Goal: Task Accomplishment & Management: Manage account settings

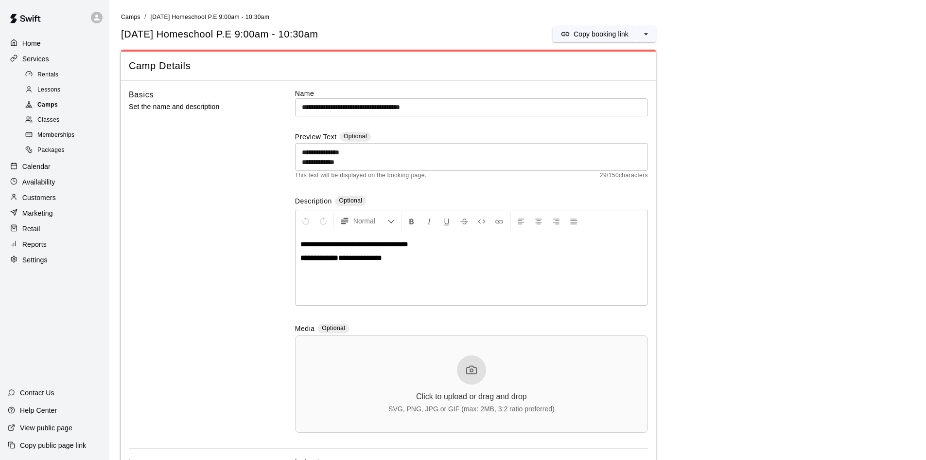
scroll to position [979, 0]
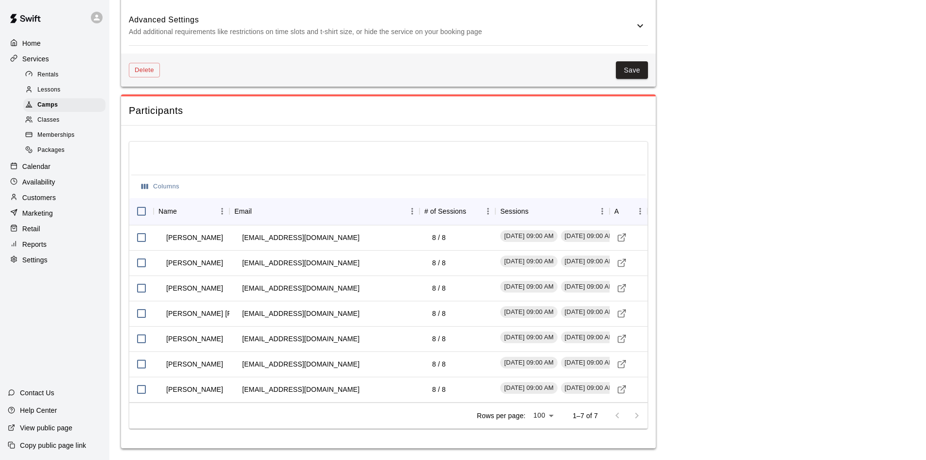
click at [47, 120] on span "Classes" at bounding box center [48, 120] width 22 height 10
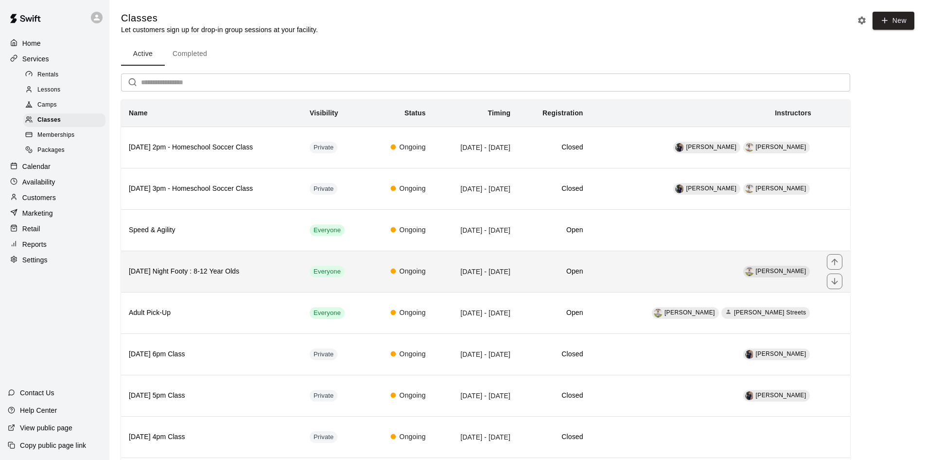
click at [230, 273] on h6 "[DATE] Night Footy : 8-12 Year Olds" at bounding box center [211, 271] width 165 height 11
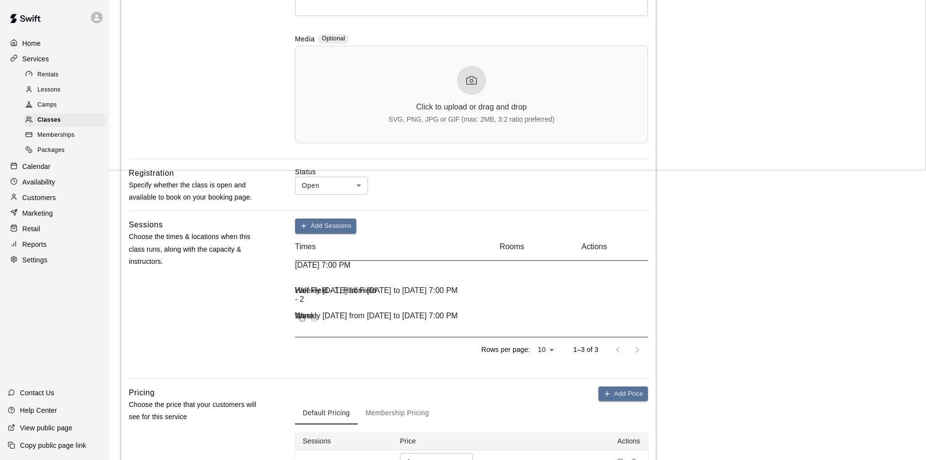
scroll to position [292, 0]
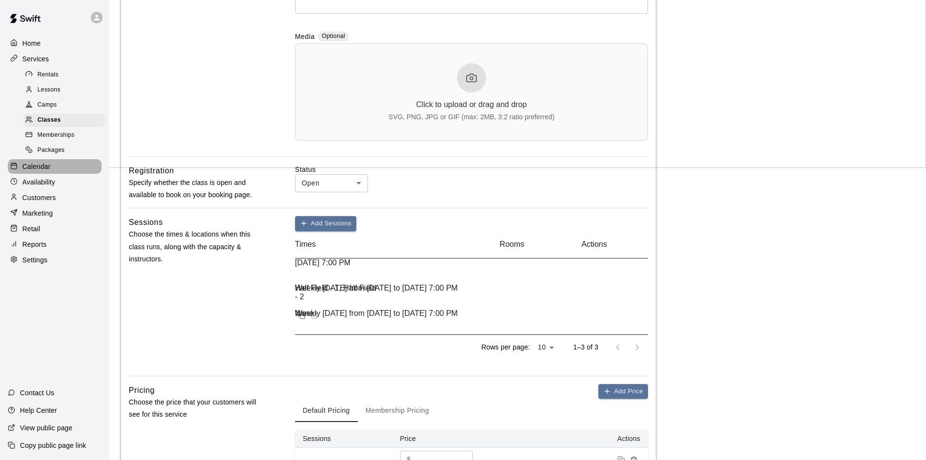
click at [48, 171] on p "Calendar" at bounding box center [36, 166] width 28 height 10
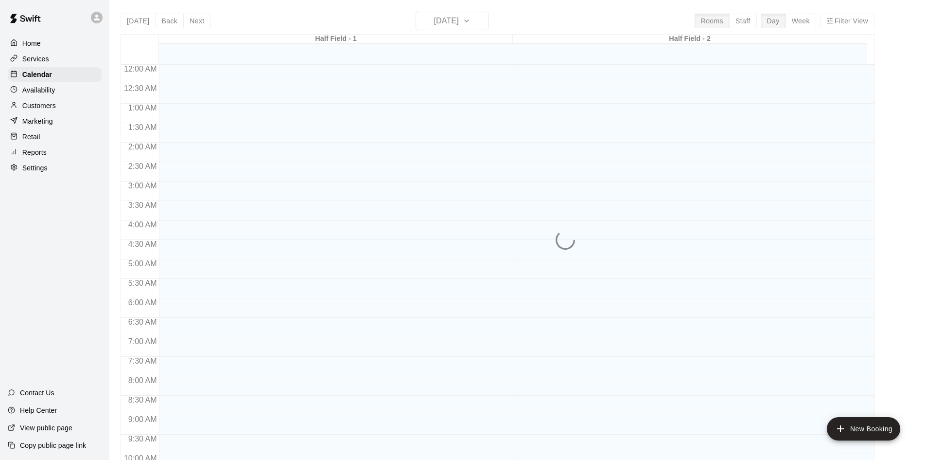
scroll to position [498, 0]
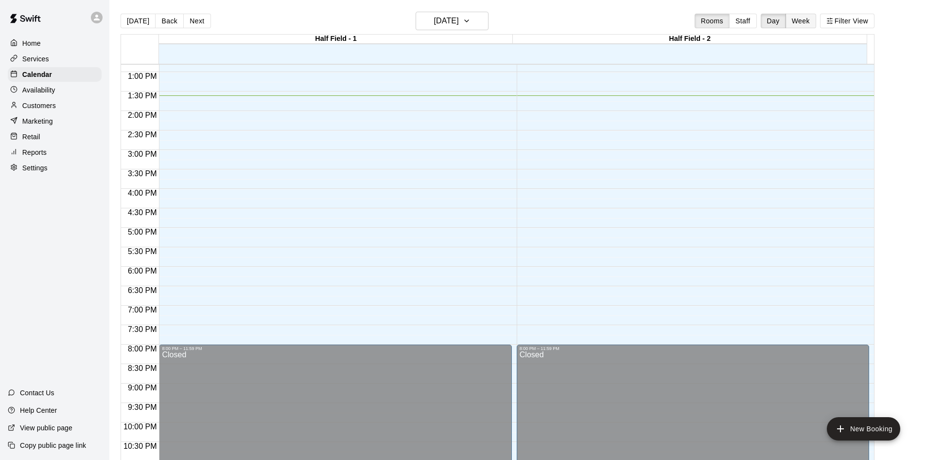
click at [801, 21] on button "Week" at bounding box center [801, 21] width 31 height 15
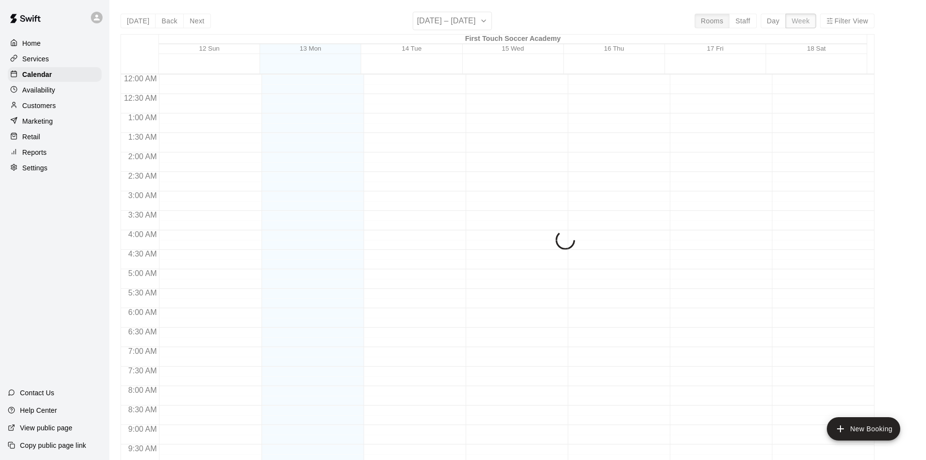
scroll to position [530, 0]
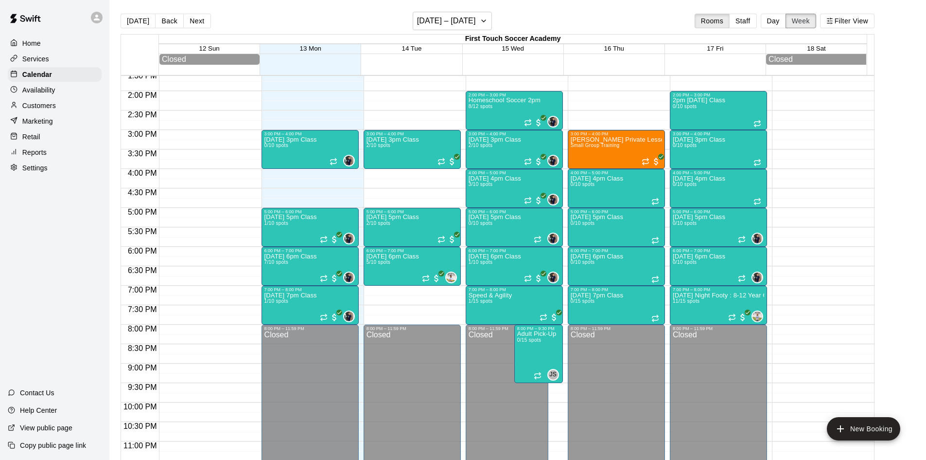
click at [802, 21] on button "Week" at bounding box center [801, 21] width 31 height 15
click at [198, 22] on button "Next" at bounding box center [196, 21] width 27 height 15
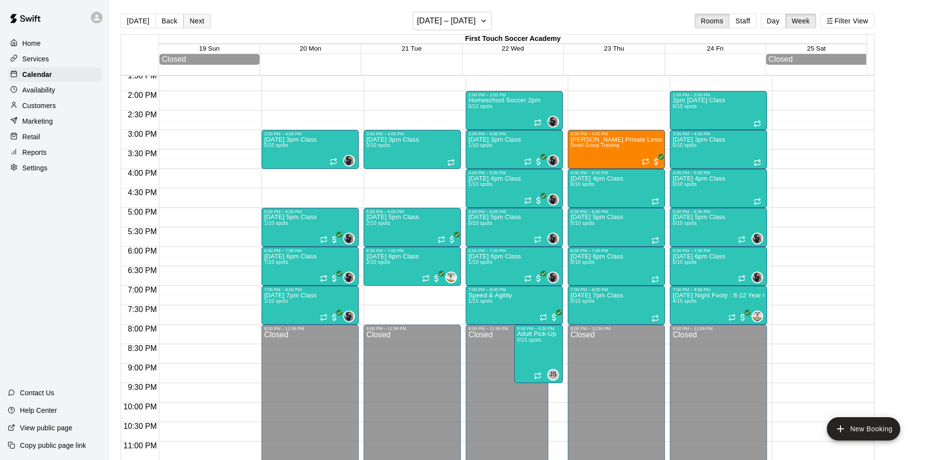
click at [197, 22] on button "Next" at bounding box center [196, 21] width 27 height 15
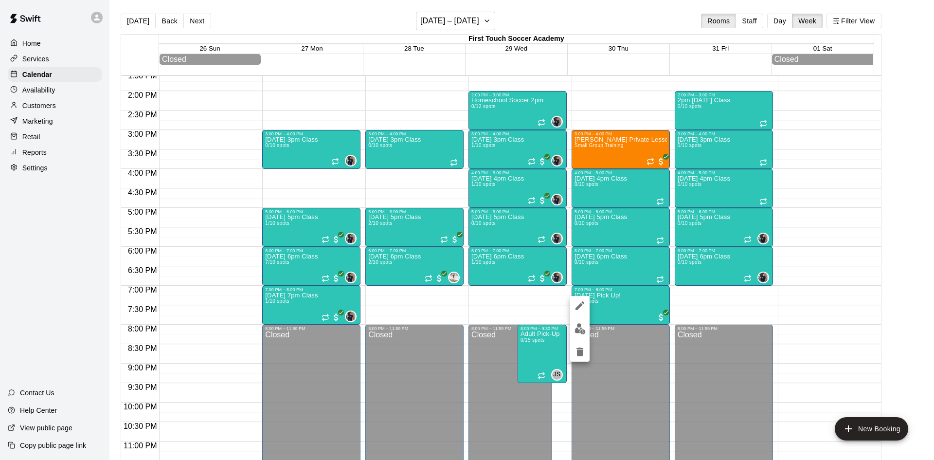
click at [618, 314] on div at bounding box center [467, 230] width 934 height 460
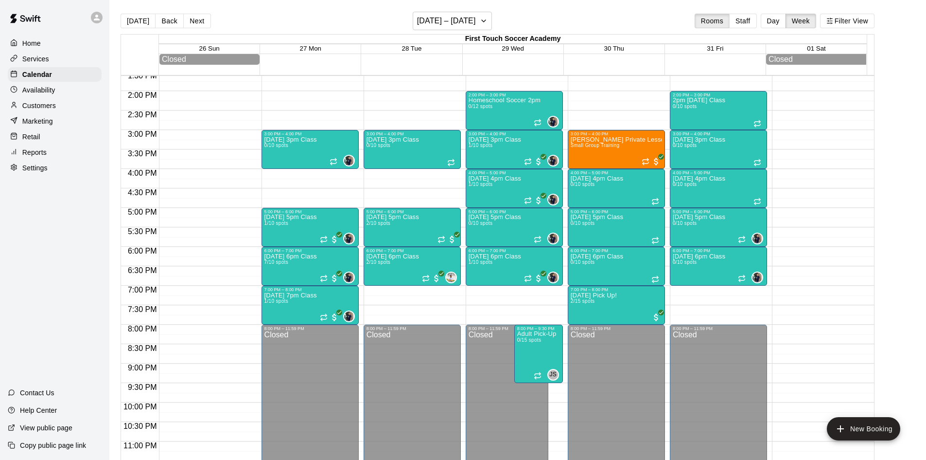
click at [33, 63] on p "Services" at bounding box center [35, 59] width 27 height 10
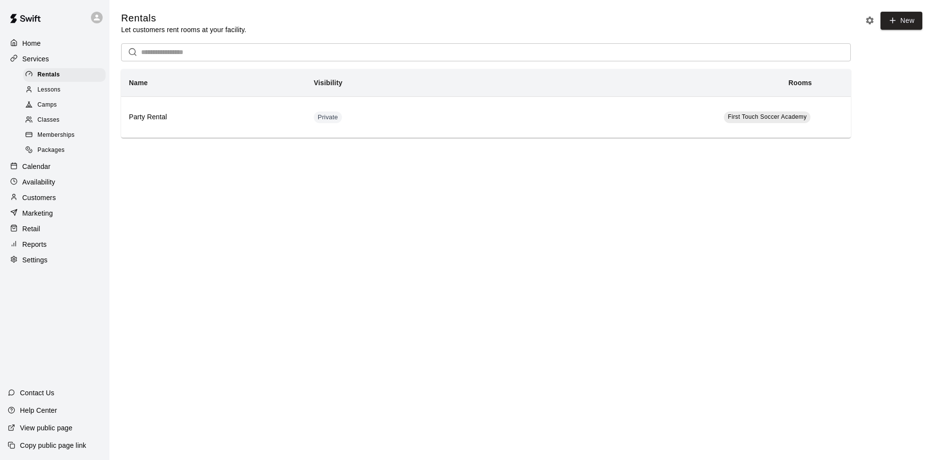
click at [53, 122] on span "Classes" at bounding box center [48, 120] width 22 height 10
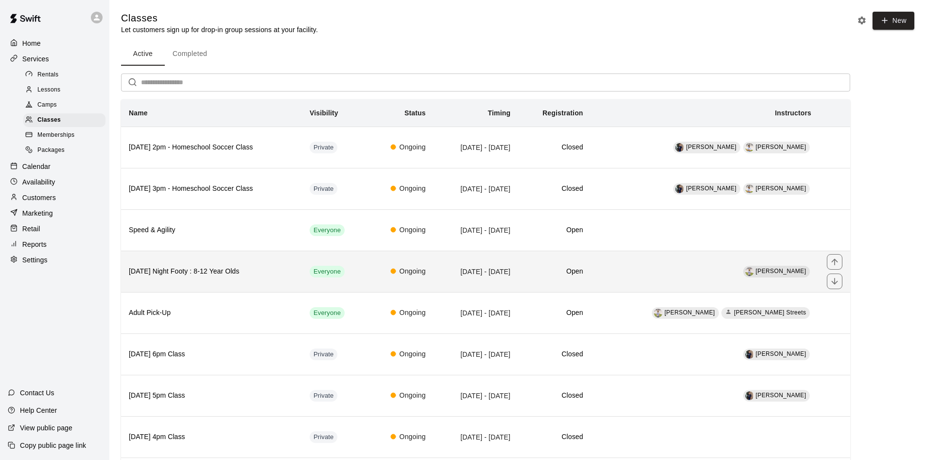
click at [222, 281] on th "[DATE] Night Footy : 8-12 Year Olds" at bounding box center [211, 270] width 181 height 41
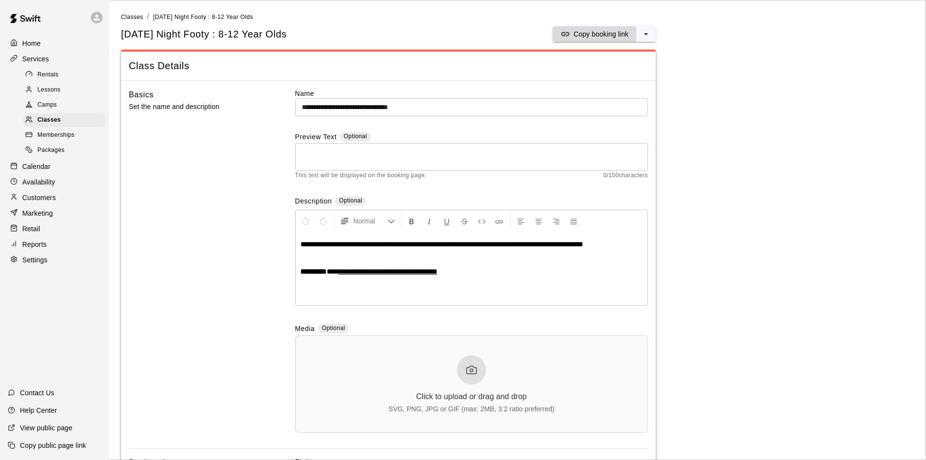
click at [587, 36] on p "Copy booking link" at bounding box center [601, 34] width 55 height 10
click at [41, 168] on p "Calendar" at bounding box center [36, 166] width 28 height 10
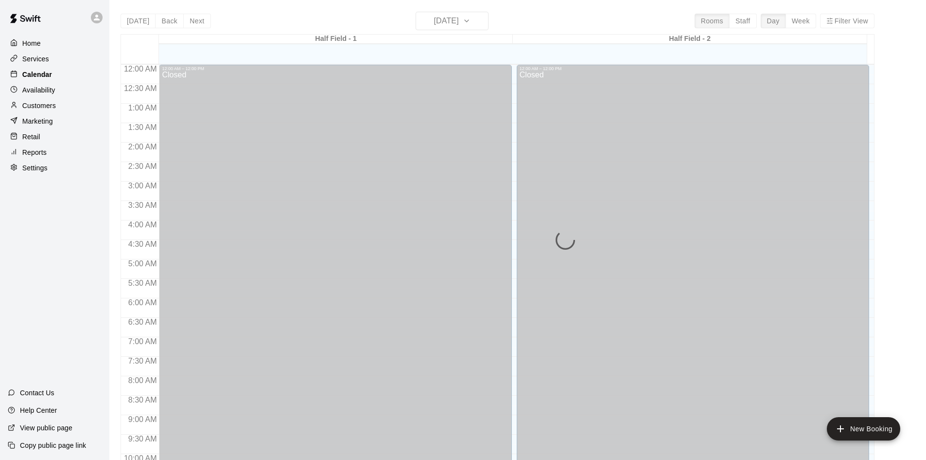
scroll to position [498, 0]
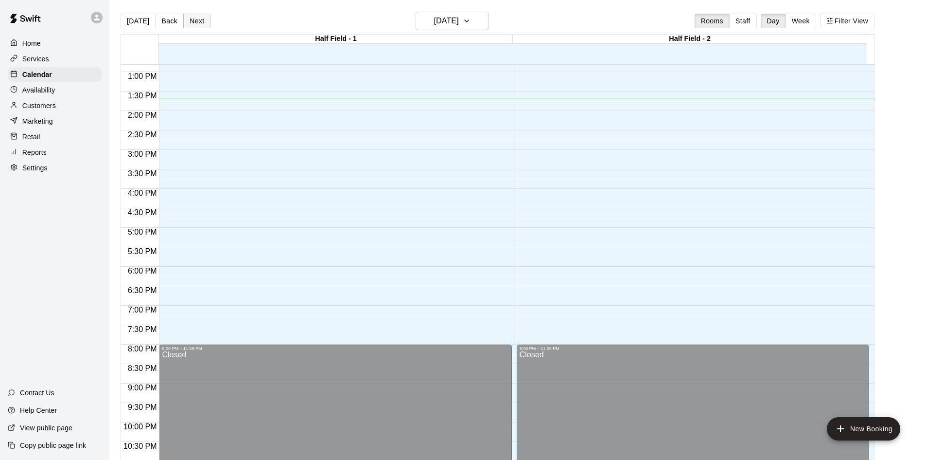
click at [196, 18] on button "Next" at bounding box center [196, 21] width 27 height 15
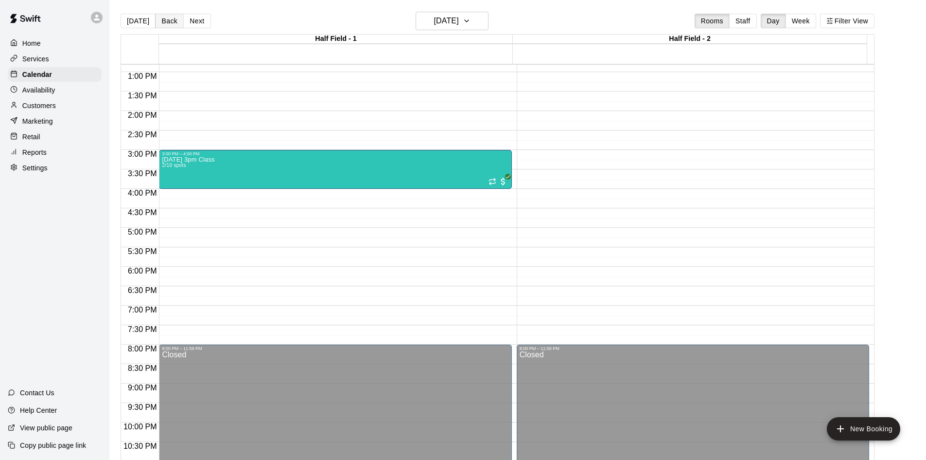
click at [165, 19] on button "Back" at bounding box center [169, 21] width 29 height 15
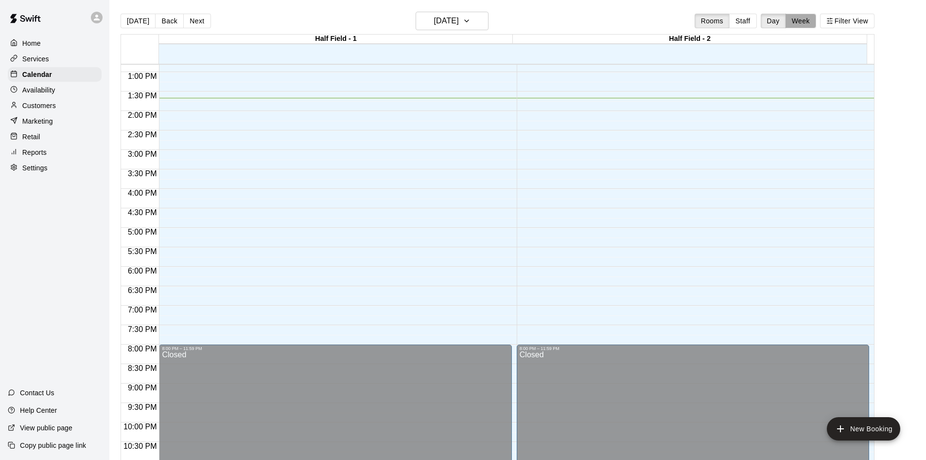
click at [805, 20] on button "Week" at bounding box center [801, 21] width 31 height 15
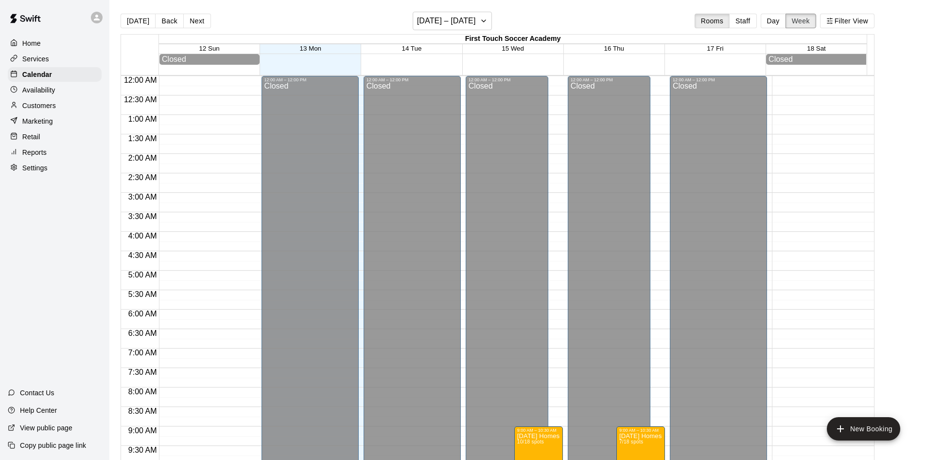
scroll to position [532, 0]
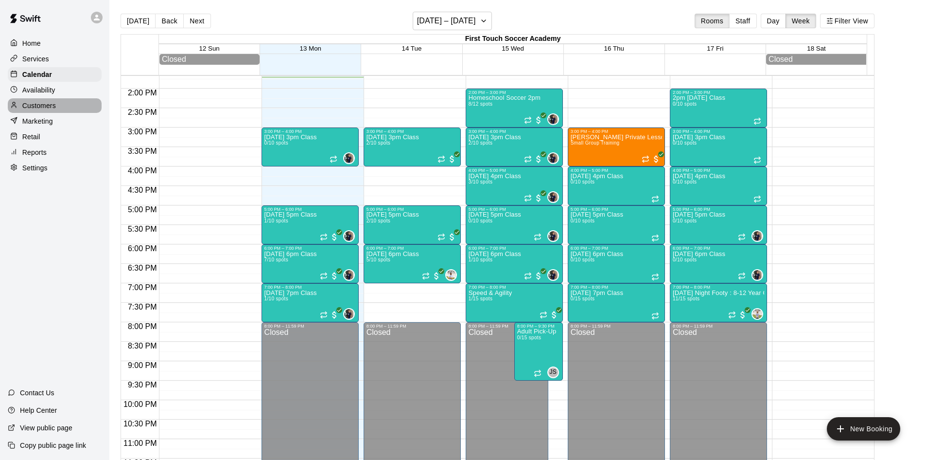
click at [54, 105] on p "Customers" at bounding box center [39, 106] width 34 height 10
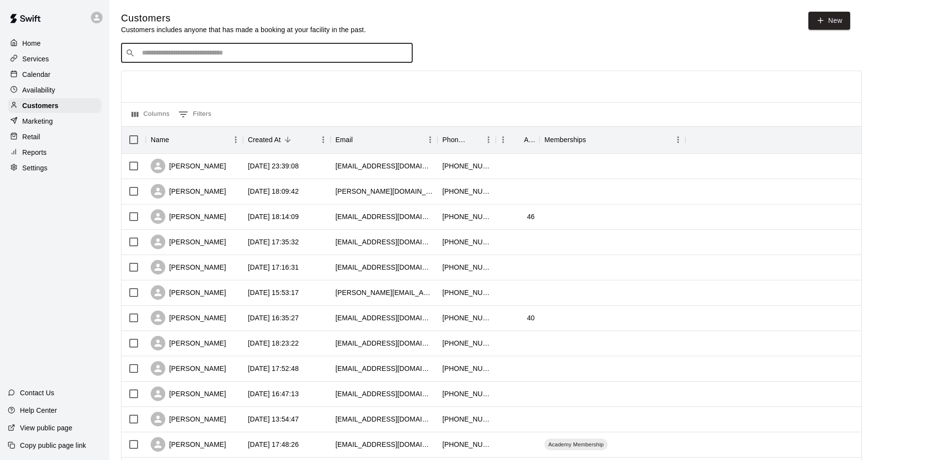
click at [223, 53] on input "Search customers by name or email" at bounding box center [273, 53] width 269 height 10
drag, startPoint x: 128, startPoint y: 50, endPoint x: 35, endPoint y: 50, distance: 93.4
click at [35, 50] on div "Home Services Calendar Availability Customers Marketing Retail Reports Settings…" at bounding box center [463, 419] width 926 height 839
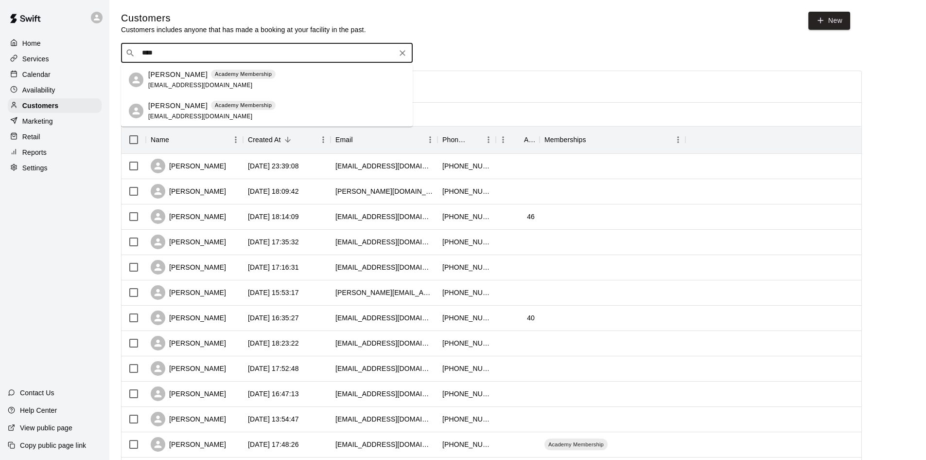
type input "*****"
click at [404, 53] on icon "Clear" at bounding box center [403, 53] width 10 height 10
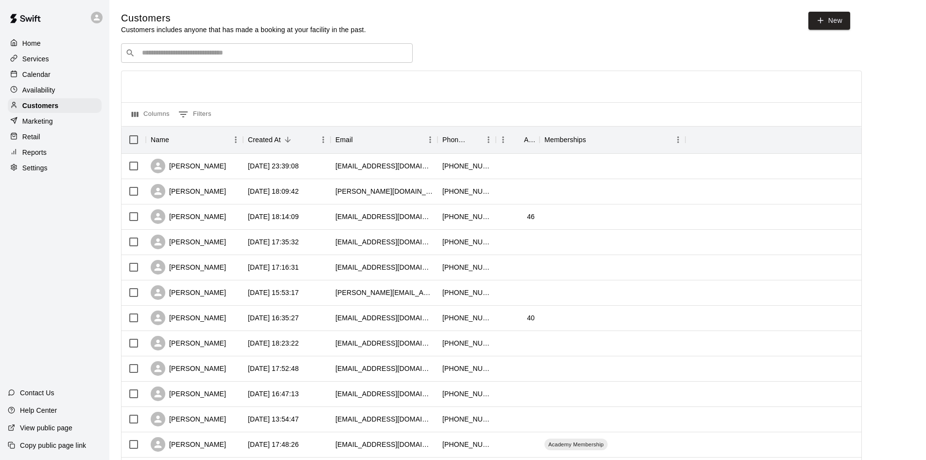
click at [281, 55] on input "Search customers by name or email" at bounding box center [273, 53] width 269 height 10
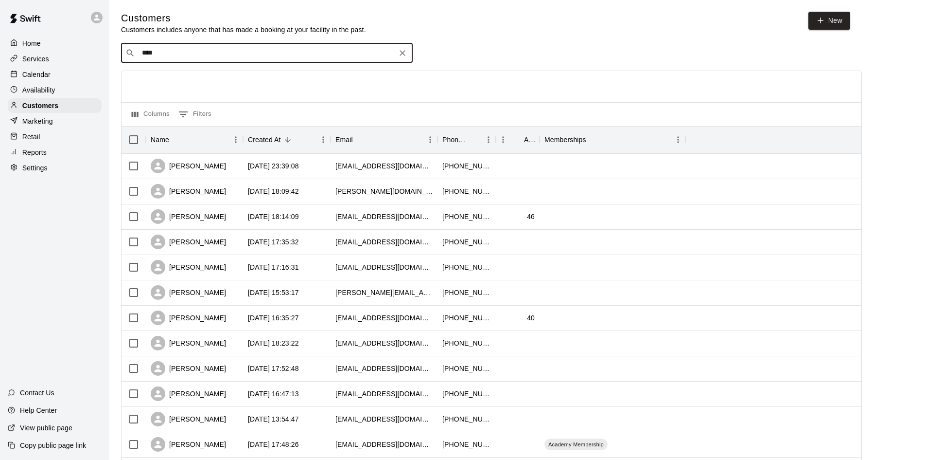
type input "*****"
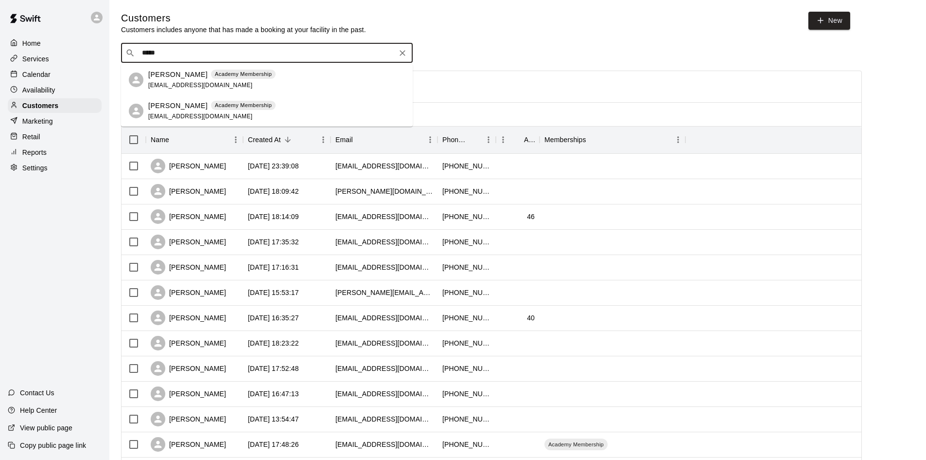
click at [168, 111] on div "[PERSON_NAME] Academy Membership [EMAIL_ADDRESS][DOMAIN_NAME]" at bounding box center [211, 111] width 127 height 21
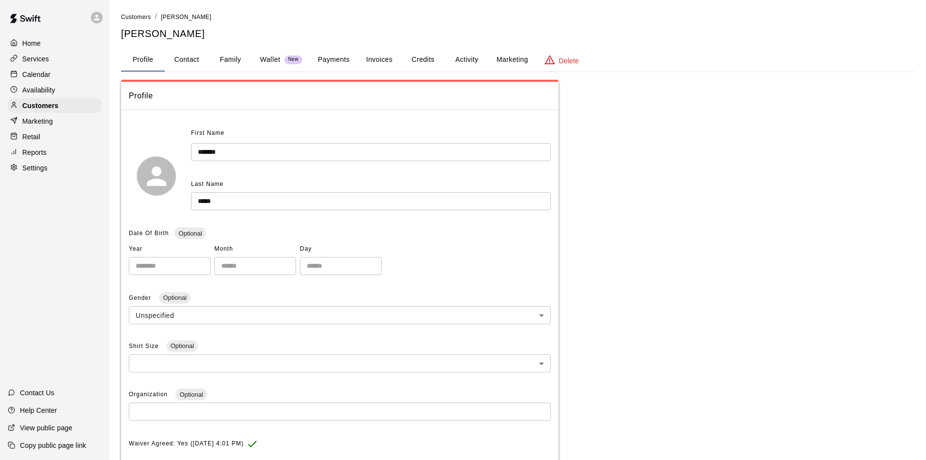
drag, startPoint x: 342, startPoint y: 61, endPoint x: 348, endPoint y: 56, distance: 7.9
click at [342, 60] on button "Payments" at bounding box center [333, 59] width 47 height 23
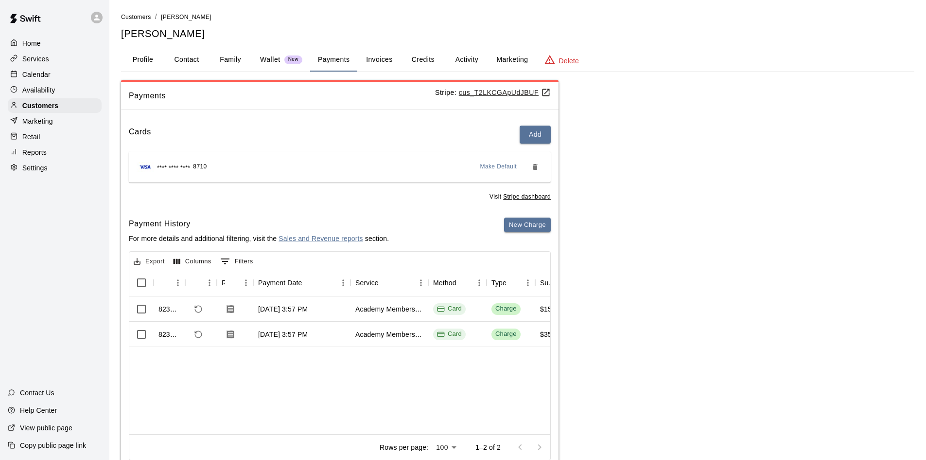
click at [227, 59] on button "Family" at bounding box center [231, 59] width 44 height 23
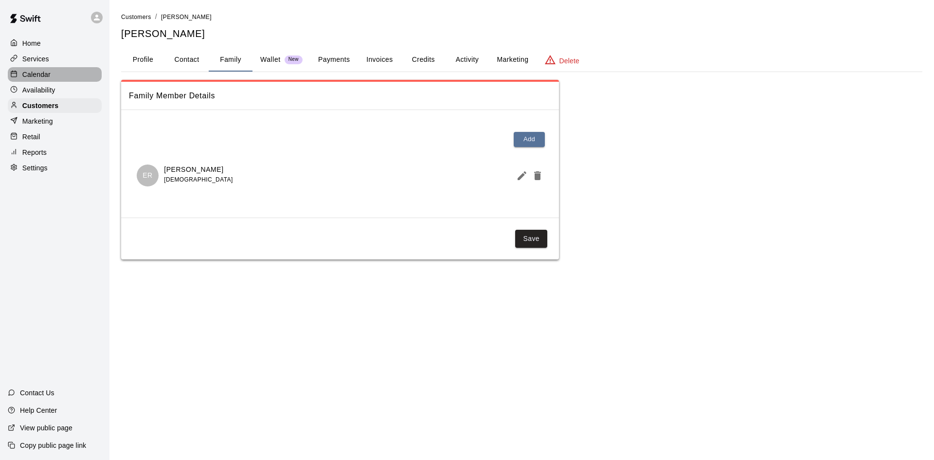
click at [41, 71] on p "Calendar" at bounding box center [36, 75] width 28 height 10
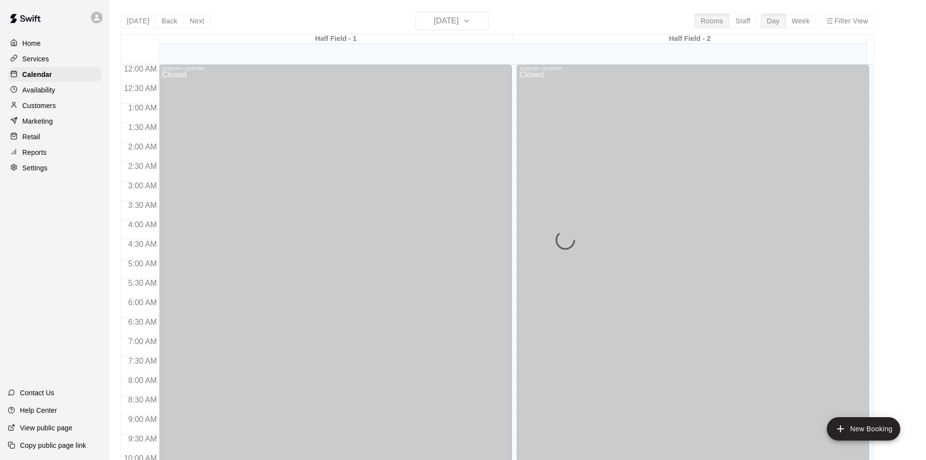
scroll to position [498, 0]
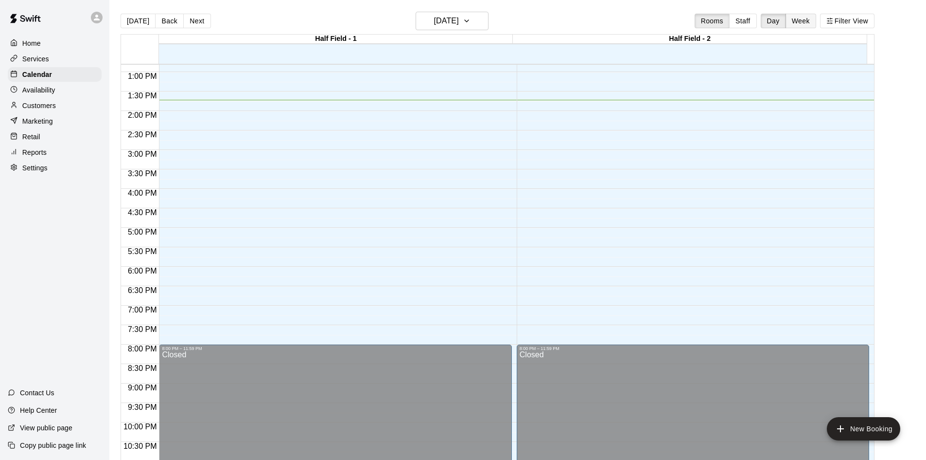
click at [806, 25] on button "Week" at bounding box center [801, 21] width 31 height 15
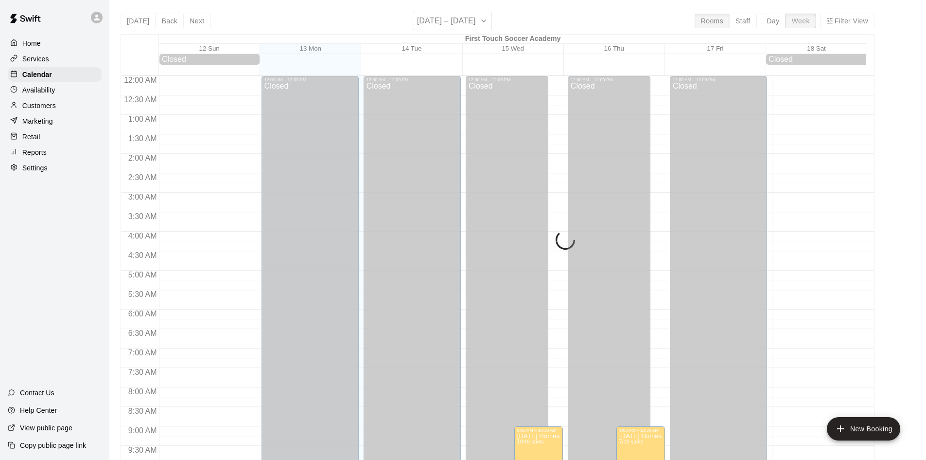
scroll to position [534, 0]
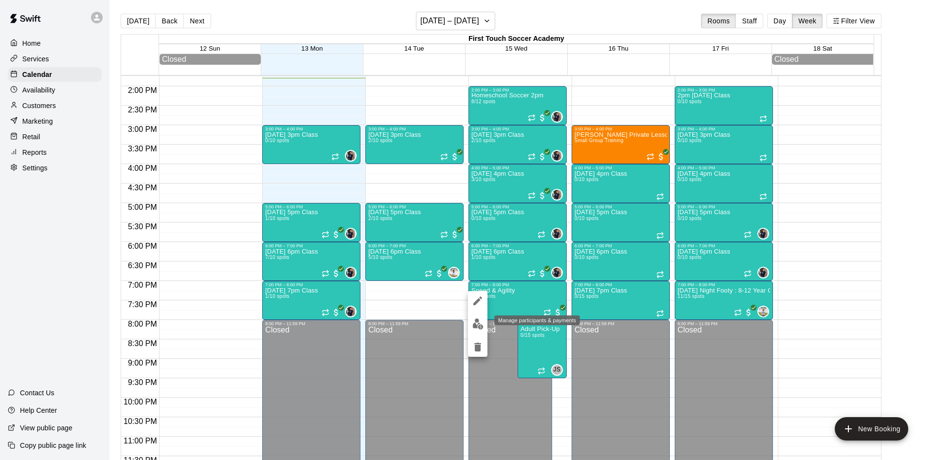
click at [473, 322] on img "edit" at bounding box center [477, 323] width 11 height 11
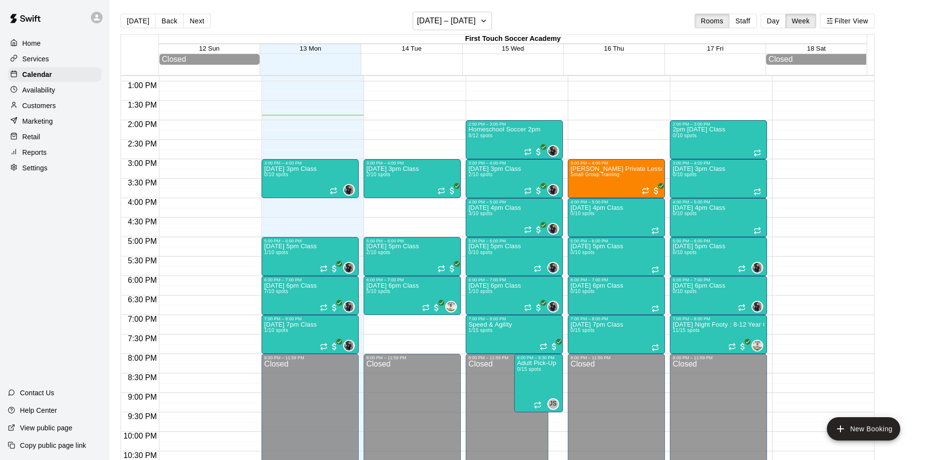
scroll to position [486, 0]
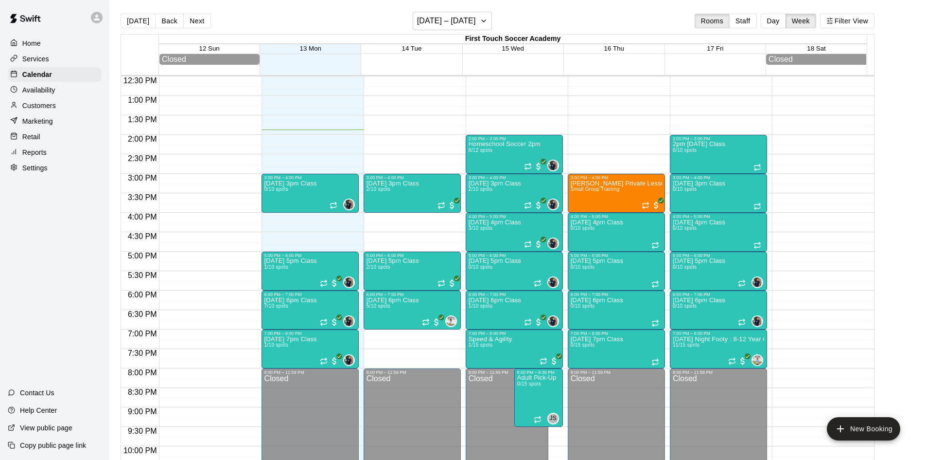
click at [193, 26] on button "Next" at bounding box center [196, 21] width 27 height 15
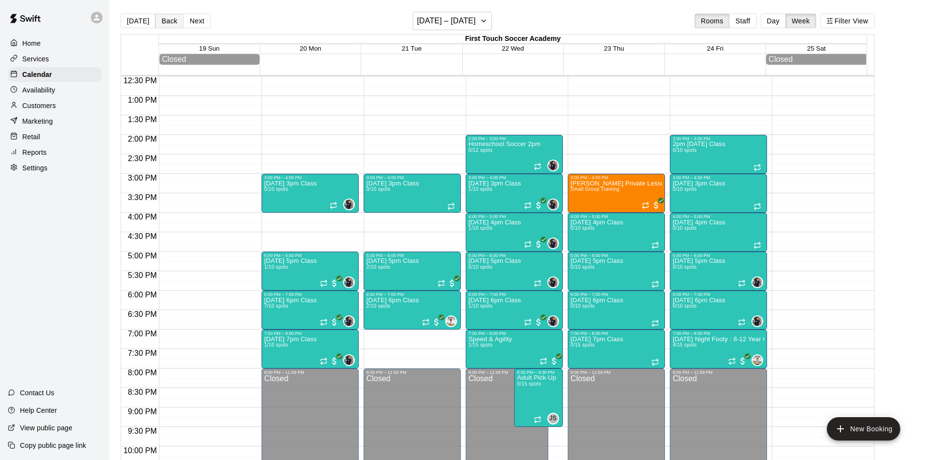
click at [168, 21] on button "Back" at bounding box center [169, 21] width 29 height 15
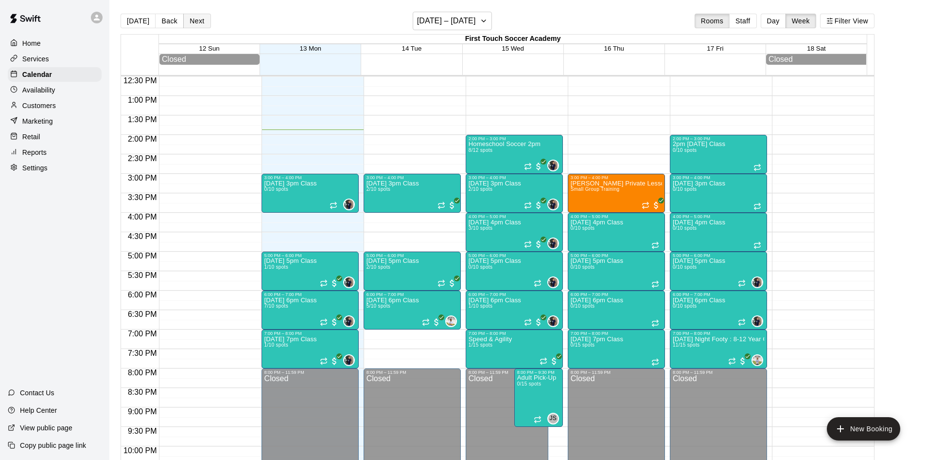
click at [192, 19] on button "Next" at bounding box center [196, 21] width 27 height 15
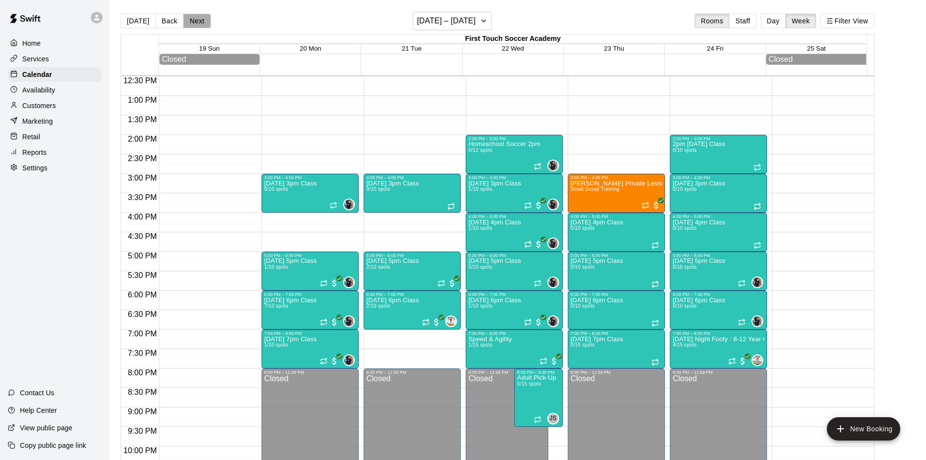
click at [188, 17] on button "Next" at bounding box center [196, 21] width 27 height 15
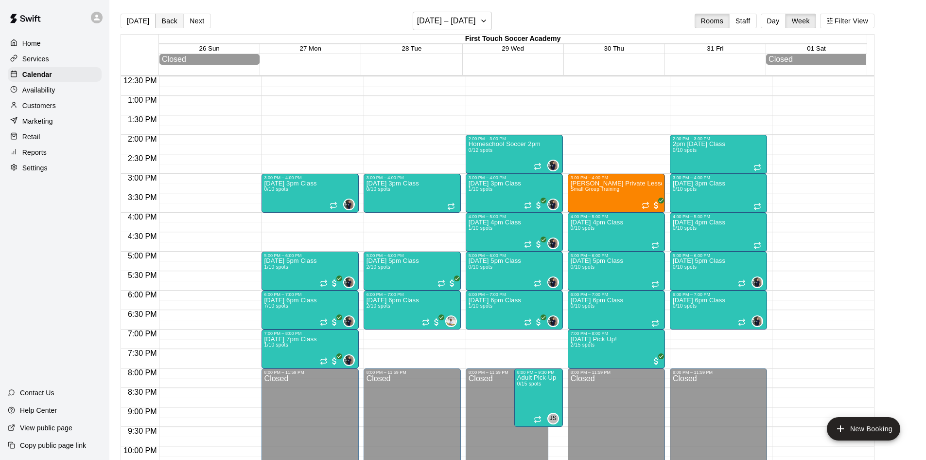
click at [173, 21] on button "Back" at bounding box center [169, 21] width 29 height 15
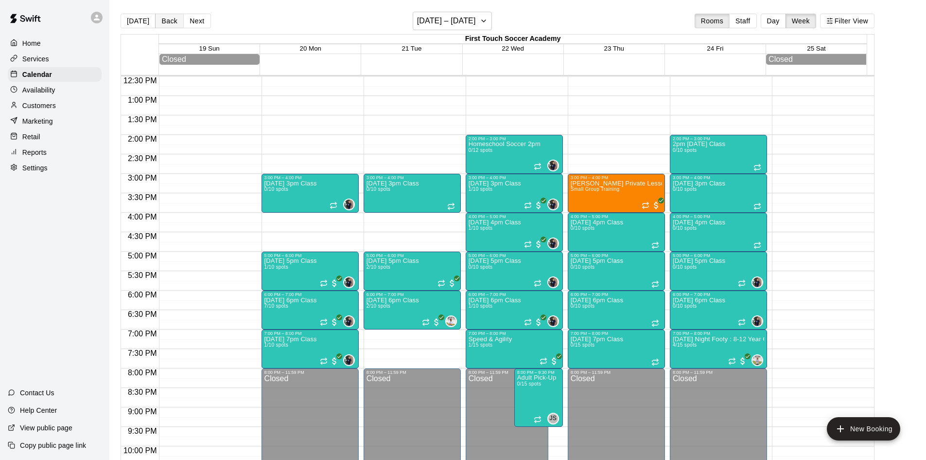
click at [168, 22] on button "Back" at bounding box center [169, 21] width 29 height 15
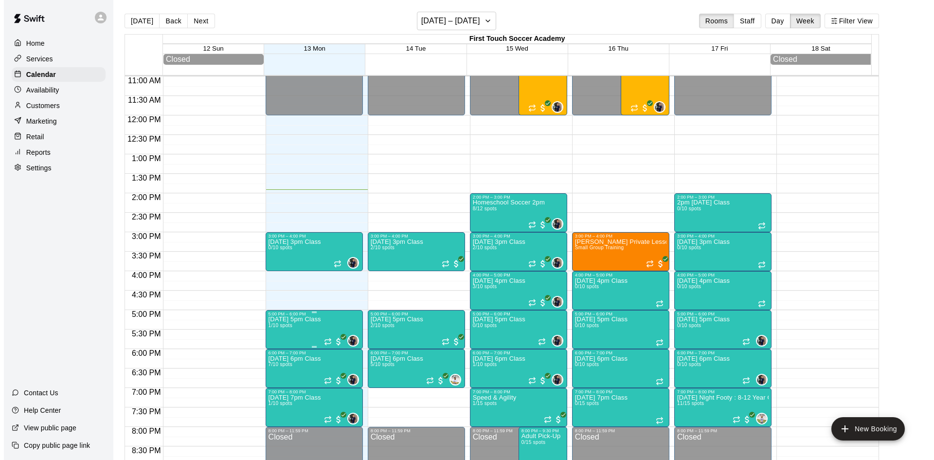
scroll to position [445, 0]
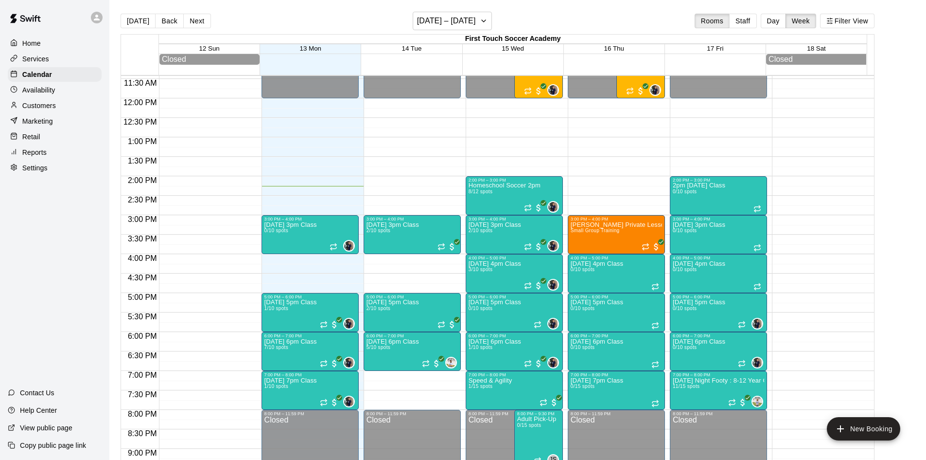
click at [176, 27] on button "Back" at bounding box center [169, 21] width 29 height 15
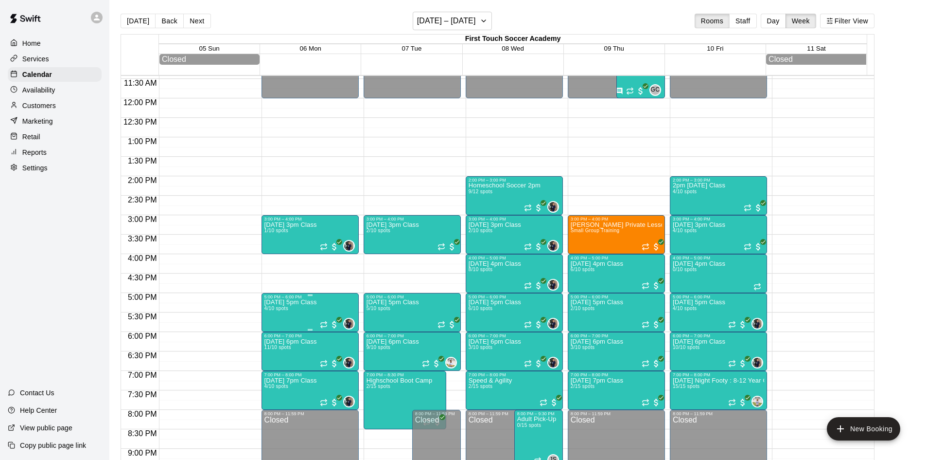
click at [285, 302] on p "[DATE] 5pm Class" at bounding box center [291, 302] width 53 height 0
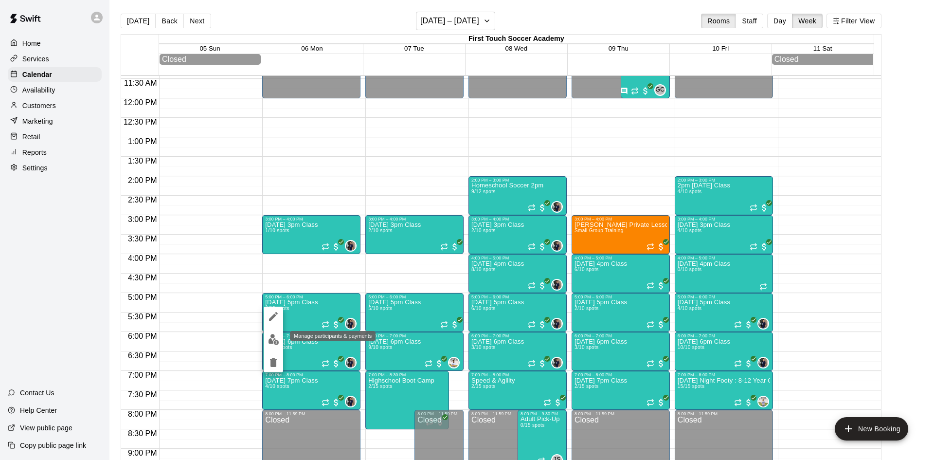
click at [263, 338] on div at bounding box center [467, 230] width 934 height 460
click at [267, 336] on button "edit" at bounding box center [273, 339] width 19 height 19
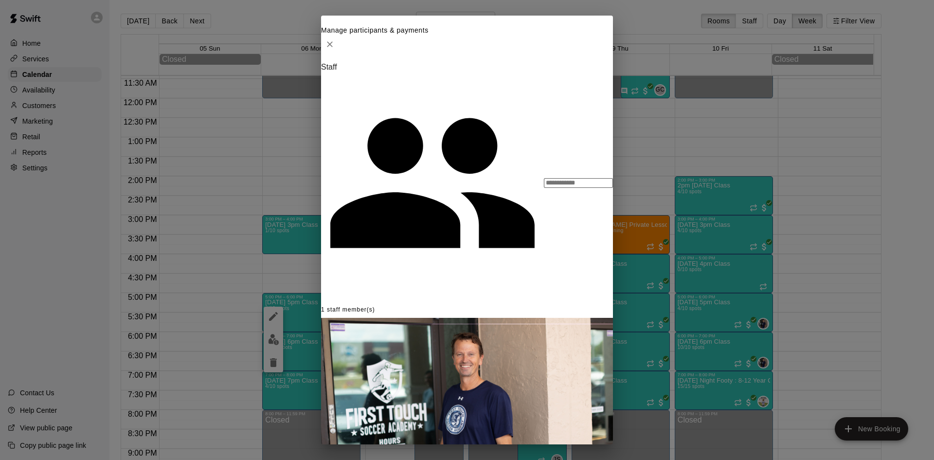
scroll to position [0, 0]
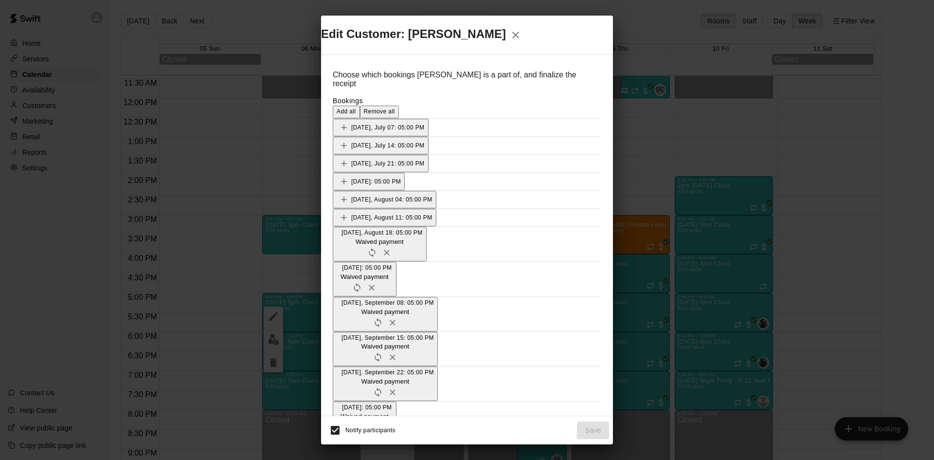
scroll to position [195, 0]
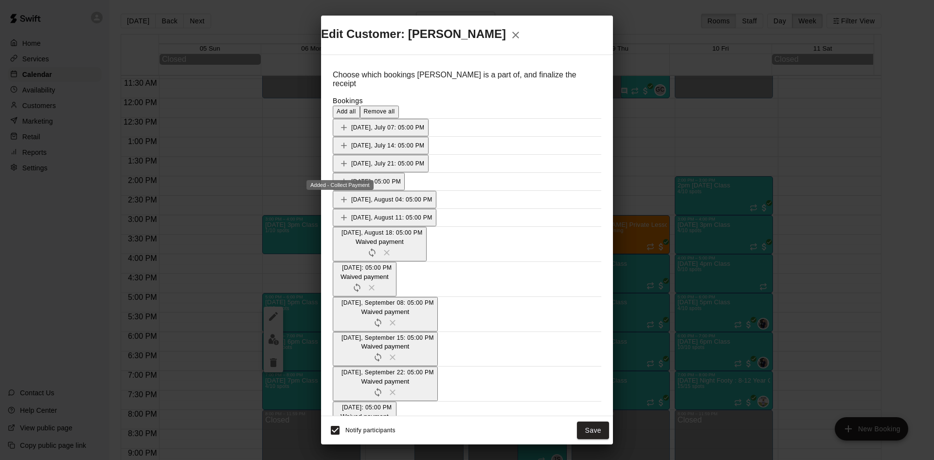
scroll to position [243, 0]
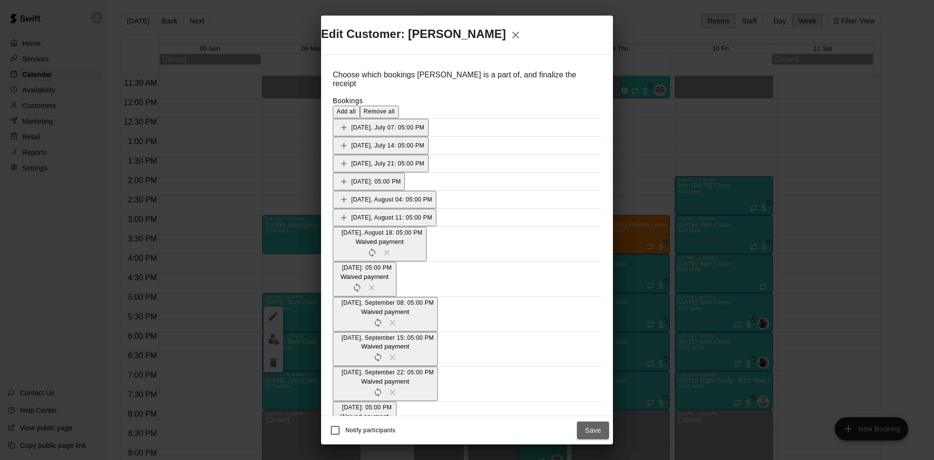
click at [584, 421] on button "Save" at bounding box center [593, 430] width 32 height 18
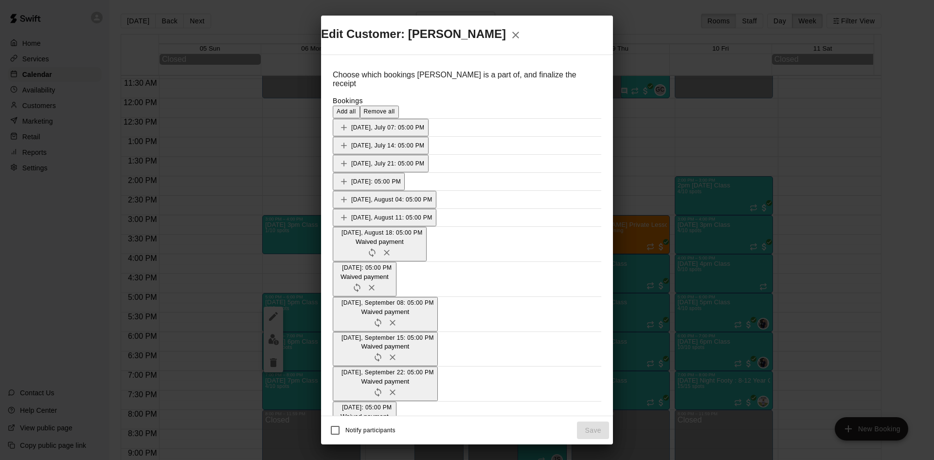
scroll to position [195, 0]
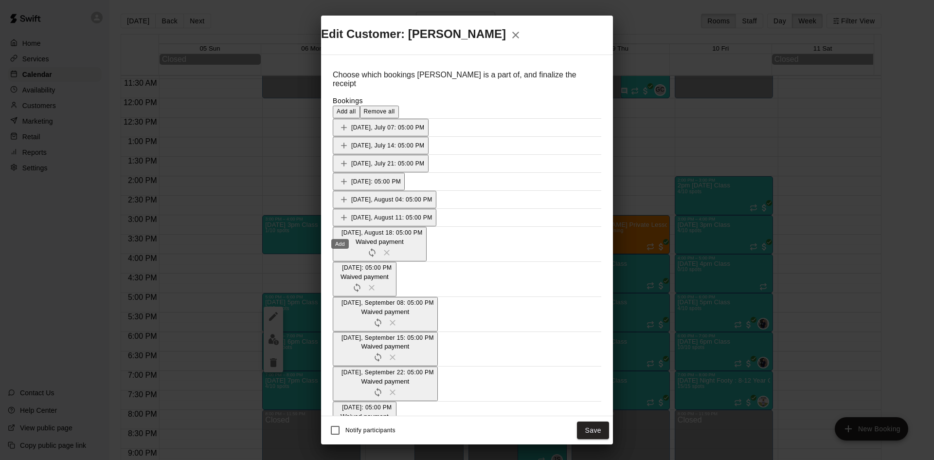
scroll to position [243, 0]
click at [583, 421] on button "Save" at bounding box center [593, 430] width 32 height 18
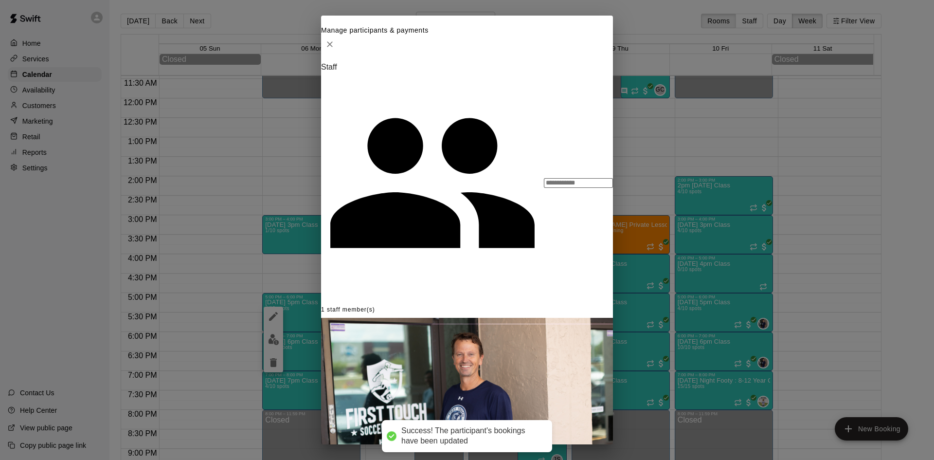
scroll to position [72, 0]
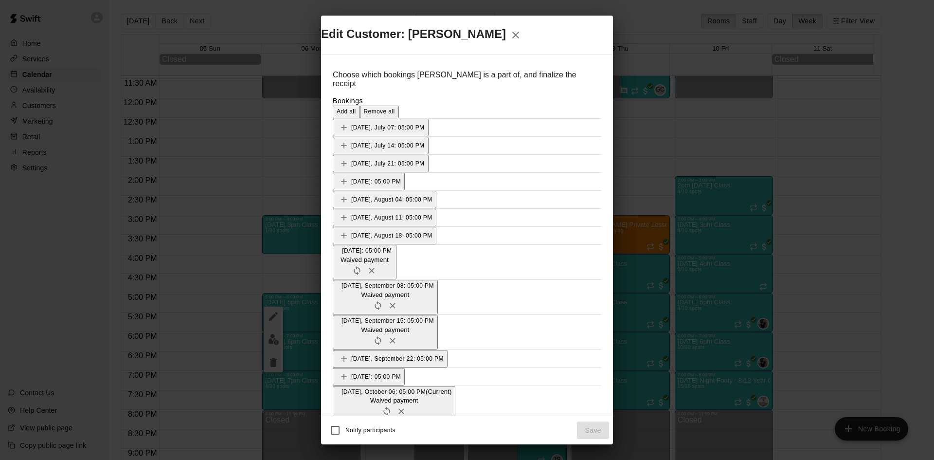
scroll to position [195, 0]
click at [521, 41] on icon "button" at bounding box center [516, 35] width 12 height 12
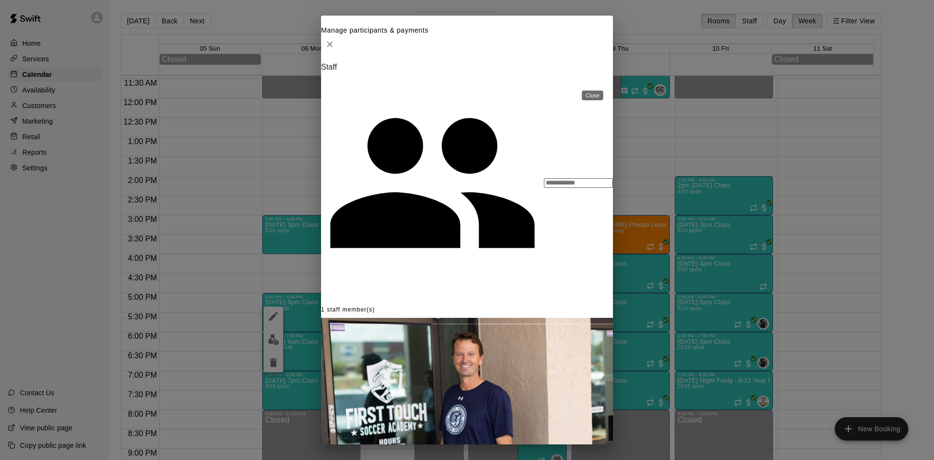
click at [335, 49] on icon "Close" at bounding box center [330, 44] width 10 height 10
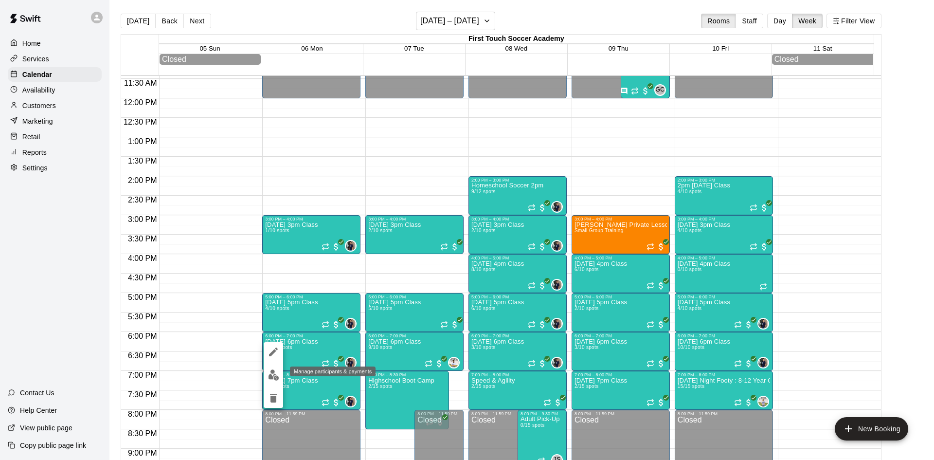
click at [275, 370] on img "edit" at bounding box center [273, 374] width 11 height 11
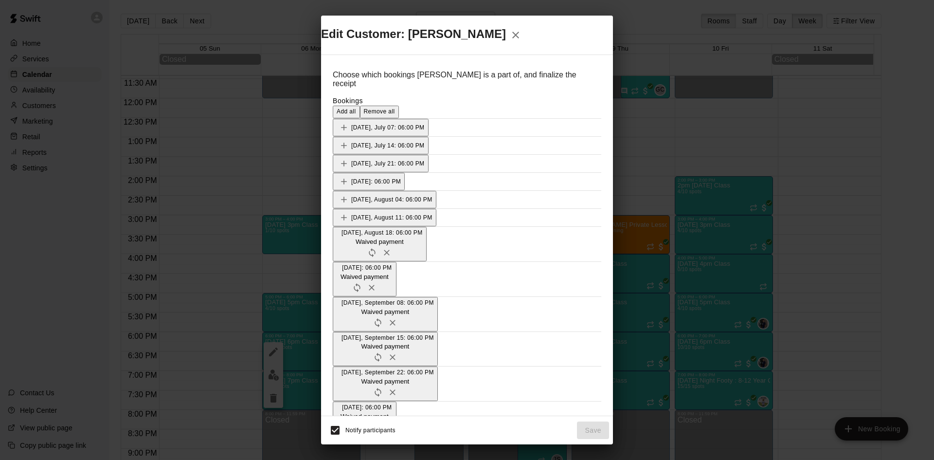
scroll to position [243, 0]
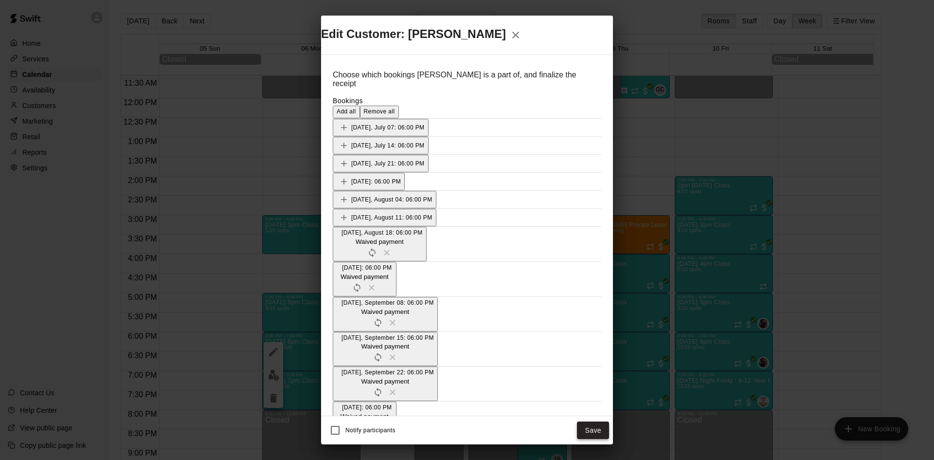
click at [590, 421] on button "Save" at bounding box center [593, 430] width 32 height 18
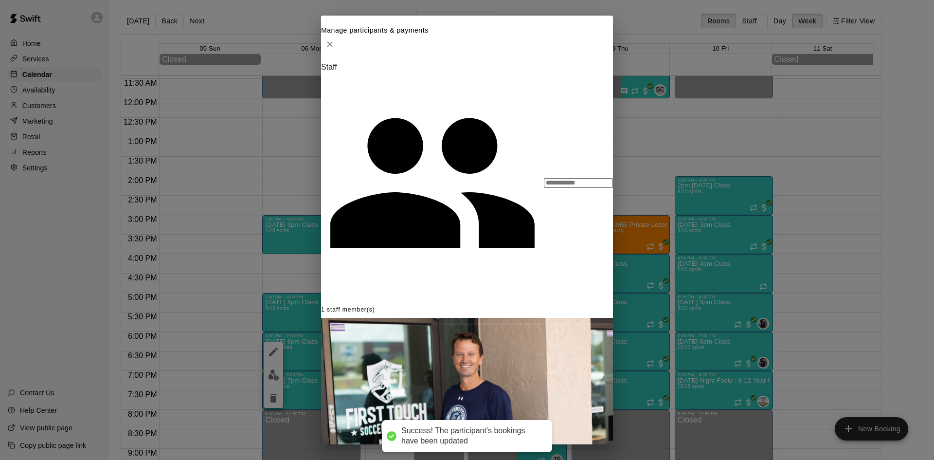
scroll to position [49, 0]
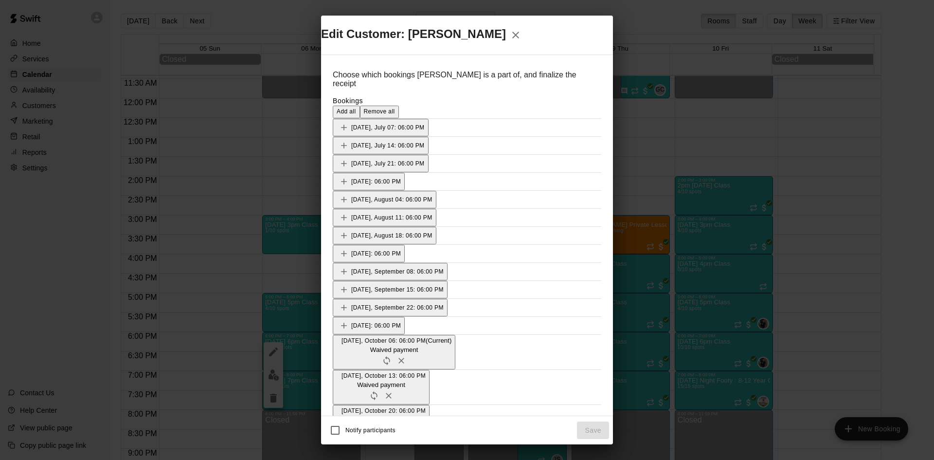
scroll to position [292, 0]
click at [519, 38] on icon "button" at bounding box center [515, 35] width 7 height 7
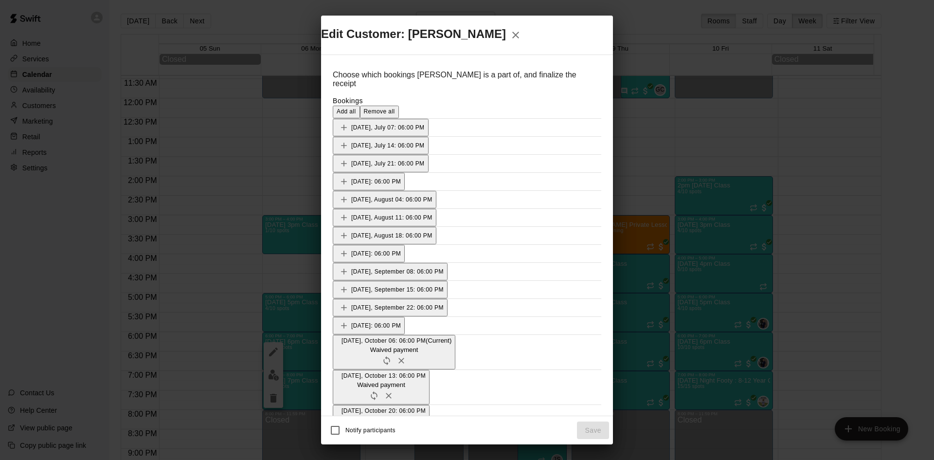
scroll to position [195, 0]
click at [521, 41] on icon "button" at bounding box center [516, 35] width 12 height 12
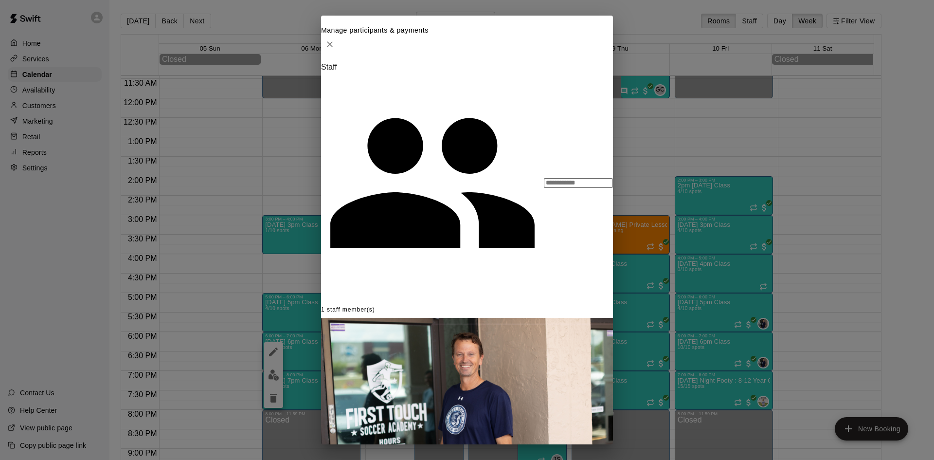
scroll to position [146, 0]
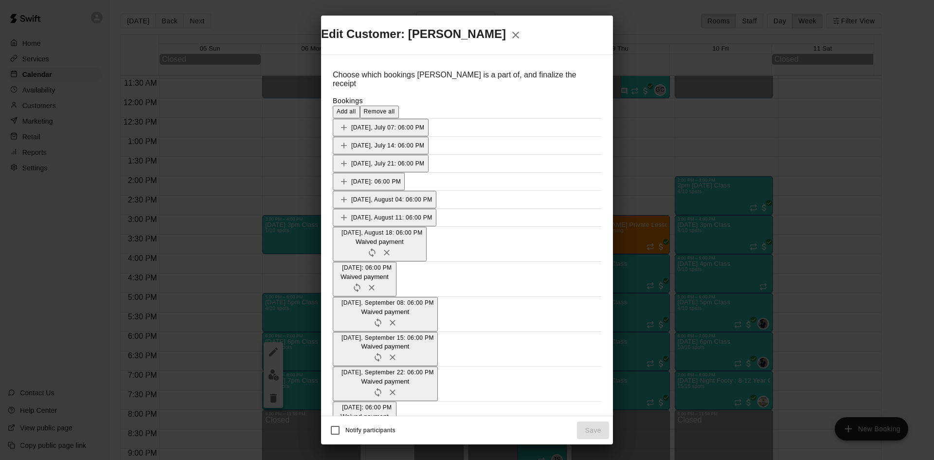
scroll to position [195, 0]
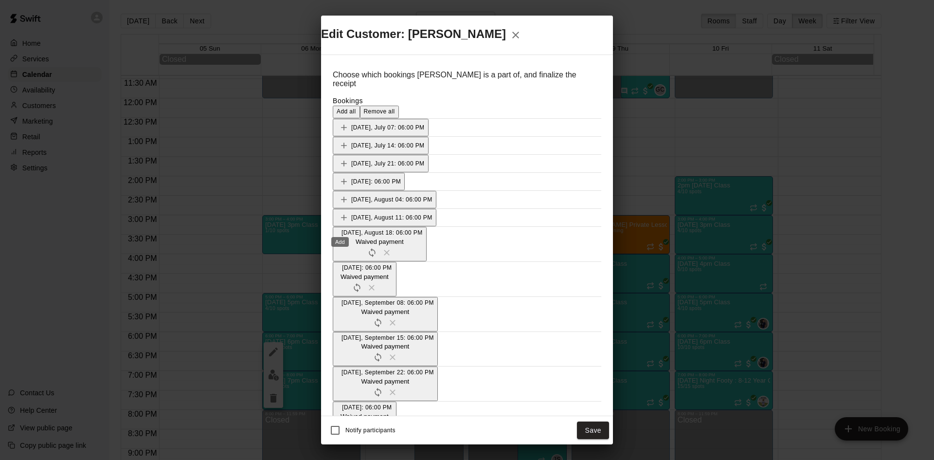
click at [339, 199] on div "Add" at bounding box center [339, 208] width 19 height 18
click at [590, 421] on button "Save" at bounding box center [593, 430] width 32 height 18
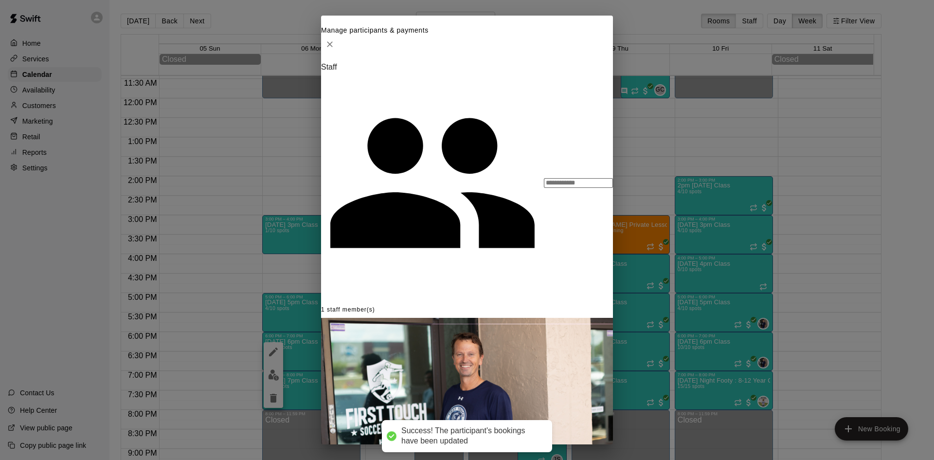
scroll to position [195, 0]
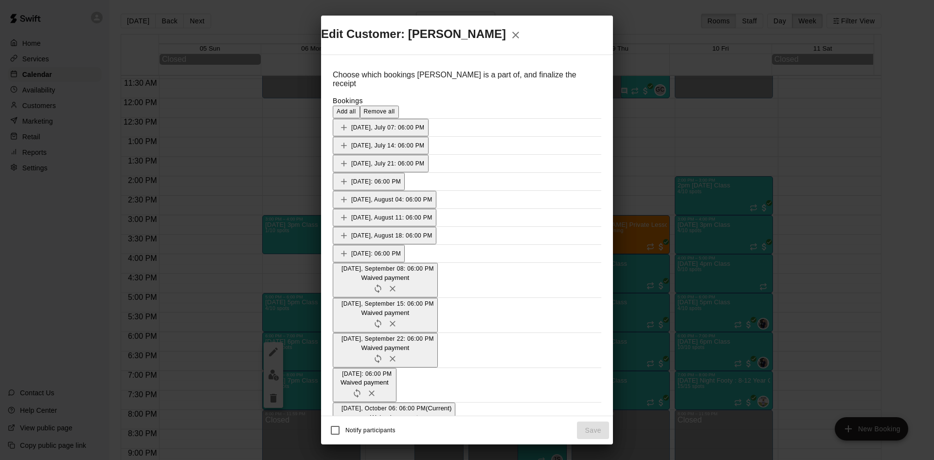
scroll to position [292, 0]
click at [521, 41] on icon "button" at bounding box center [516, 35] width 12 height 12
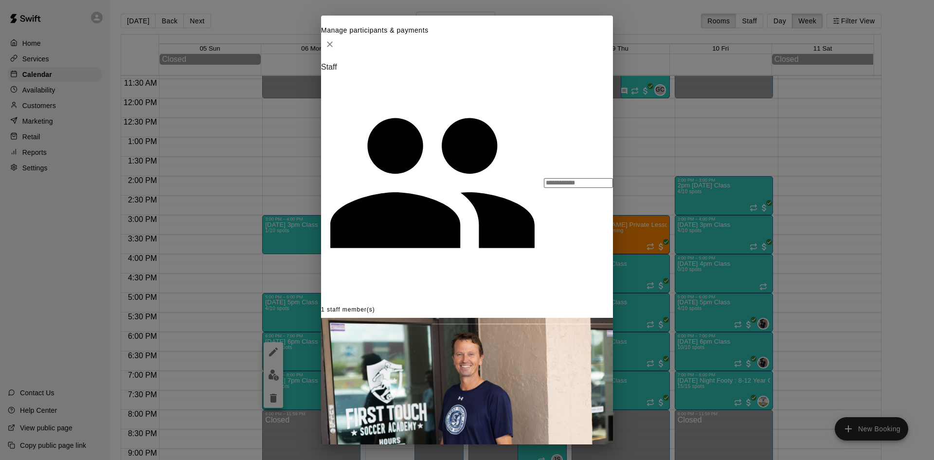
scroll to position [243, 0]
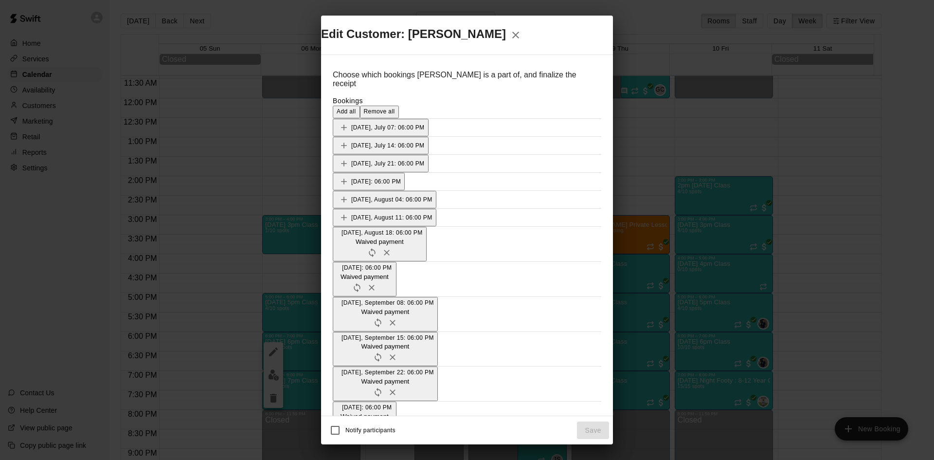
scroll to position [292, 0]
drag, startPoint x: 588, startPoint y: 94, endPoint x: 430, endPoint y: 83, distance: 158.0
click at [521, 41] on icon "button" at bounding box center [516, 35] width 12 height 12
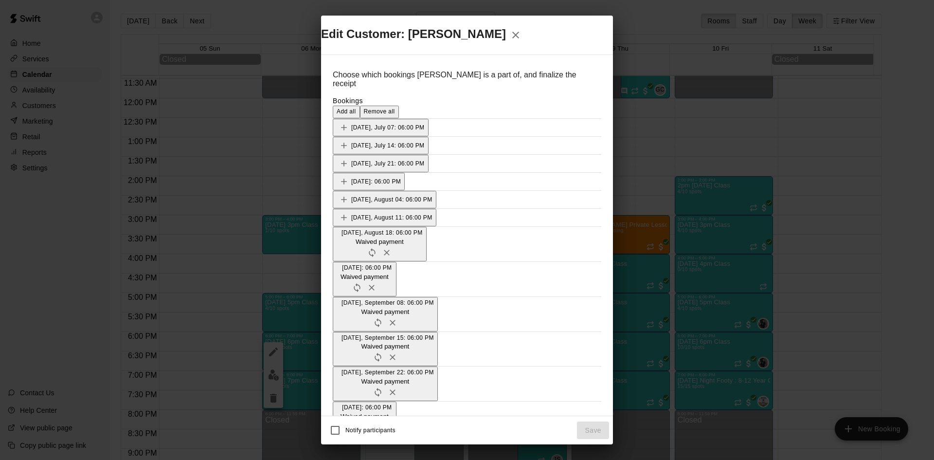
scroll to position [243, 0]
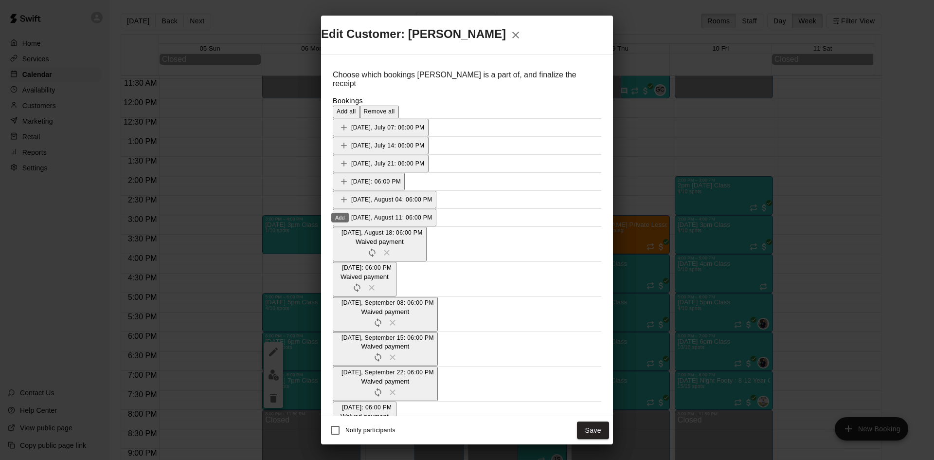
click at [598, 421] on button "Save" at bounding box center [593, 430] width 32 height 18
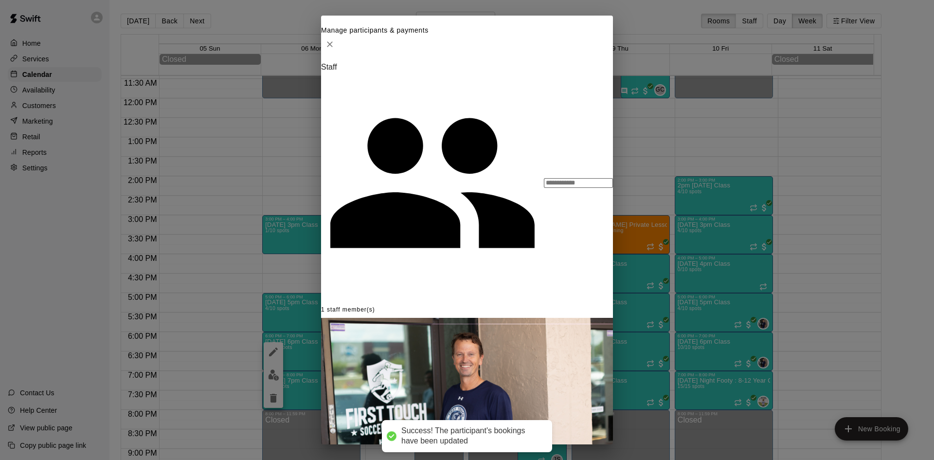
scroll to position [340, 0]
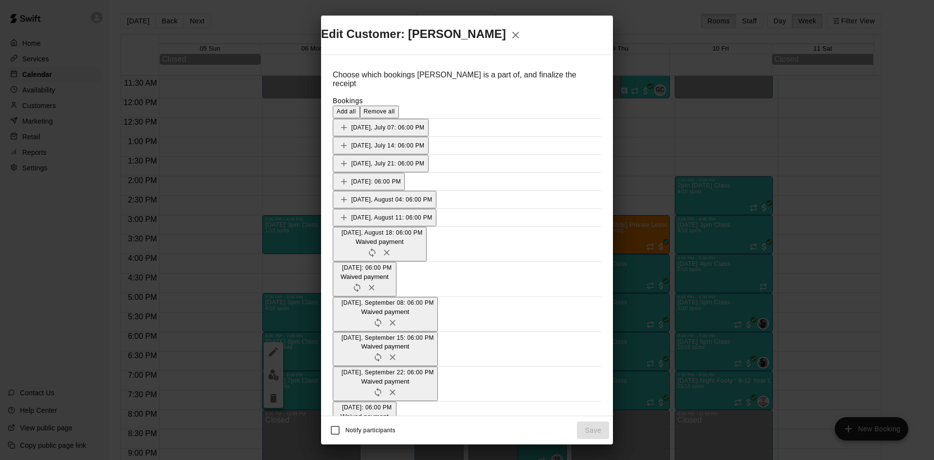
scroll to position [195, 0]
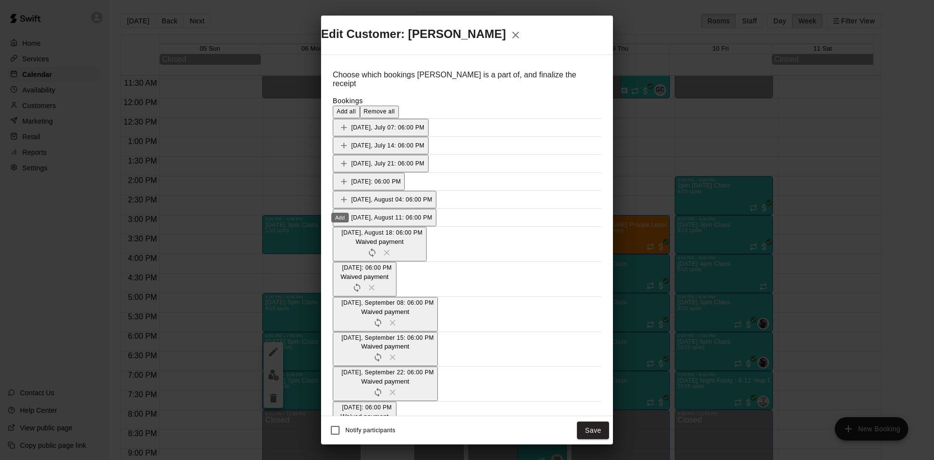
click at [601, 421] on button "Save" at bounding box center [593, 430] width 32 height 18
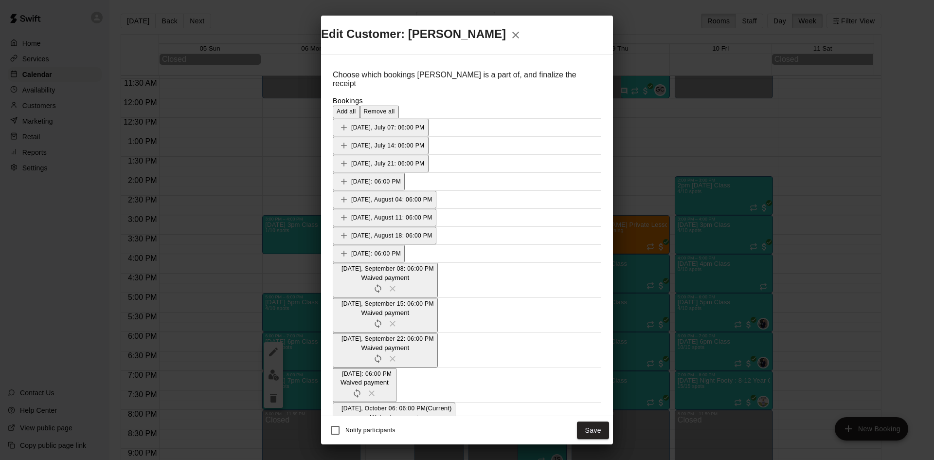
scroll to position [292, 0]
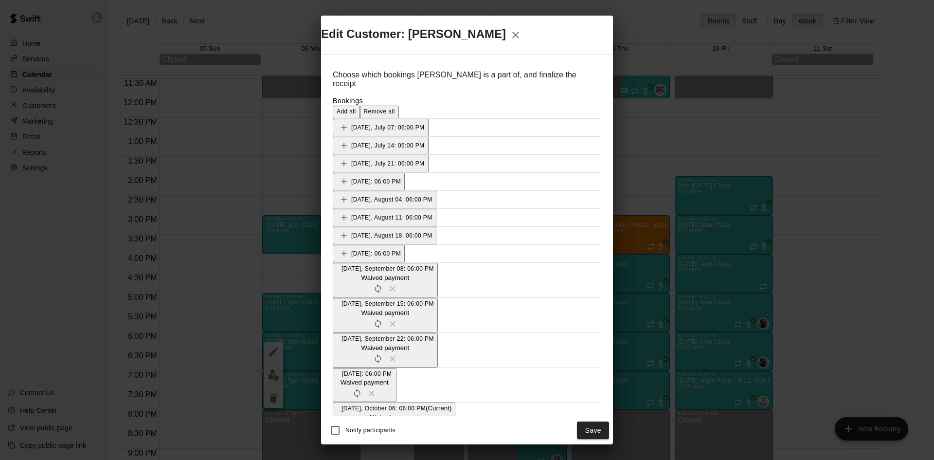
click at [598, 421] on button "Save" at bounding box center [593, 430] width 32 height 18
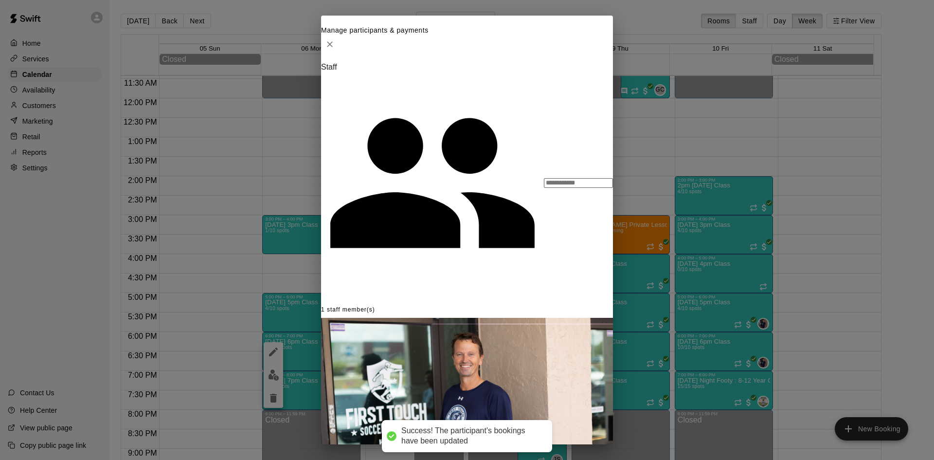
scroll to position [373, 0]
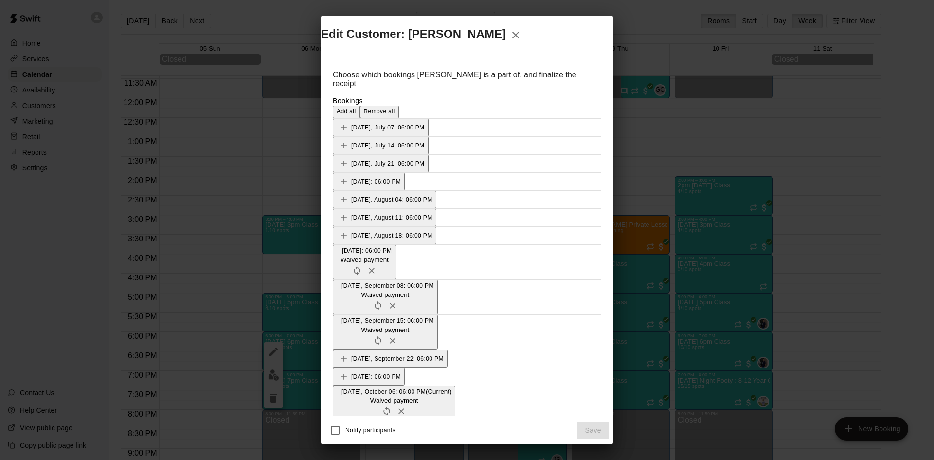
scroll to position [243, 0]
click at [521, 41] on icon "button" at bounding box center [516, 35] width 12 height 12
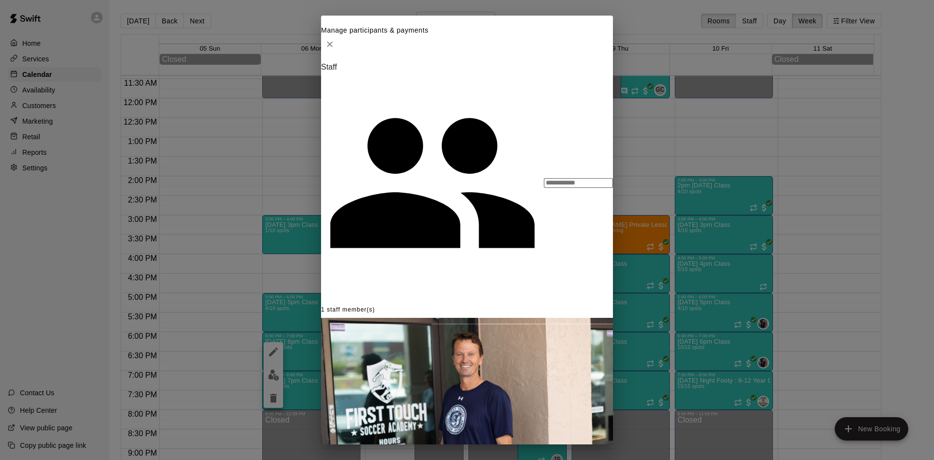
drag, startPoint x: 588, startPoint y: 387, endPoint x: 557, endPoint y: 379, distance: 31.6
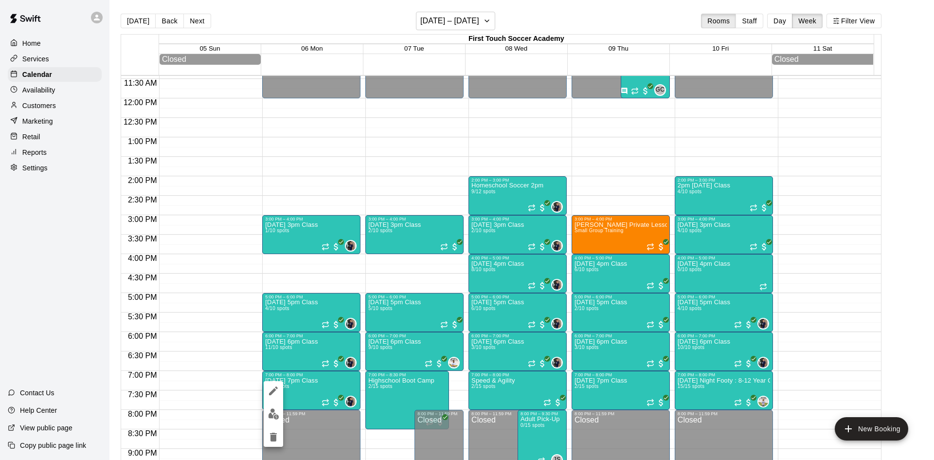
click at [272, 411] on img "edit" at bounding box center [273, 413] width 11 height 11
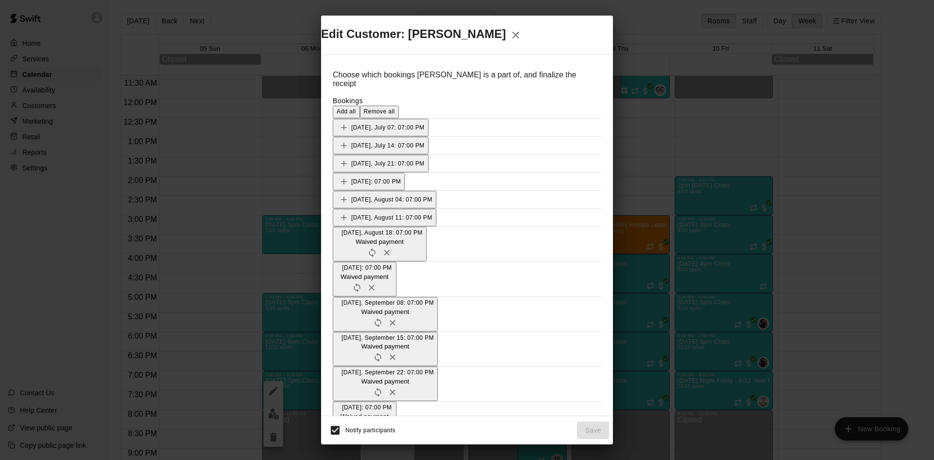
scroll to position [195, 0]
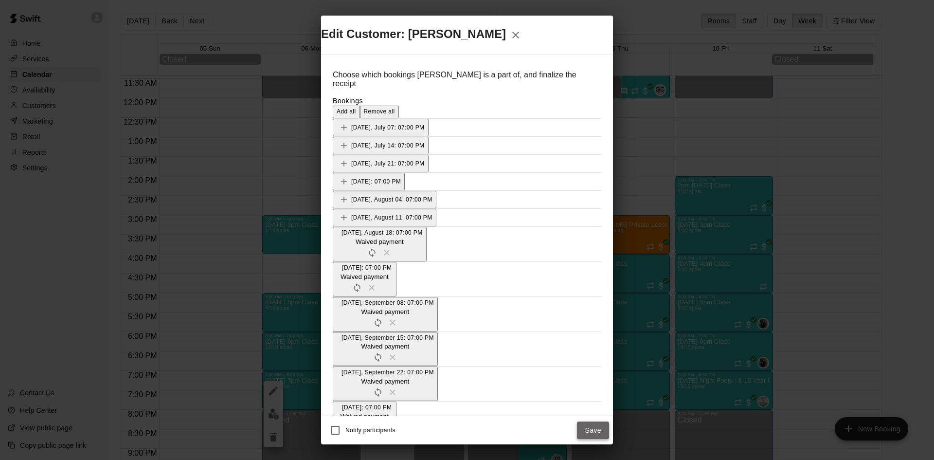
click at [598, 421] on button "Save" at bounding box center [593, 430] width 32 height 18
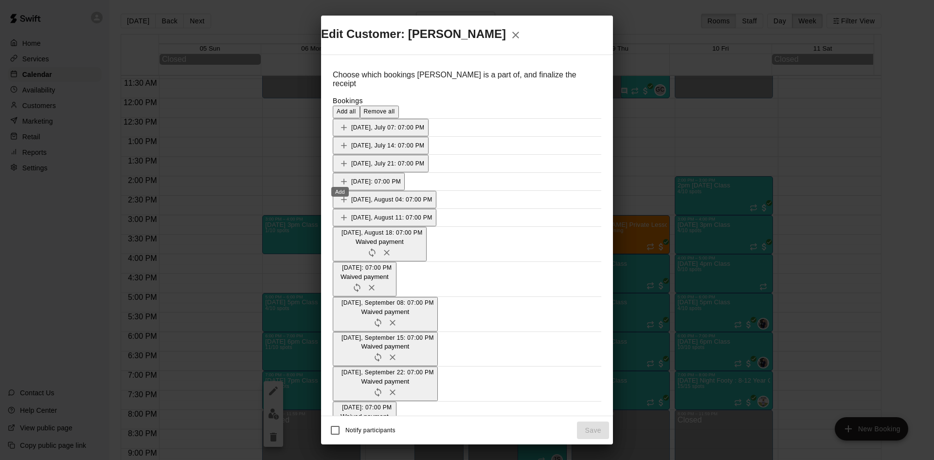
click at [589, 421] on button "Save" at bounding box center [593, 430] width 32 height 18
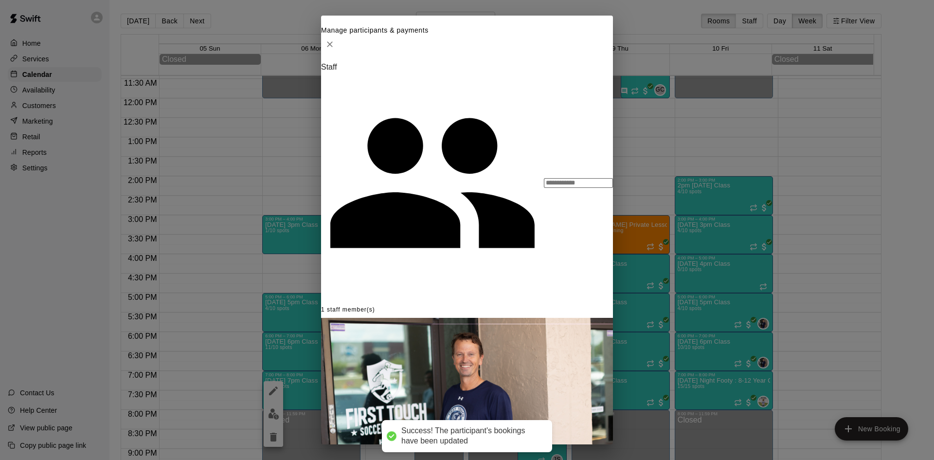
scroll to position [72, 0]
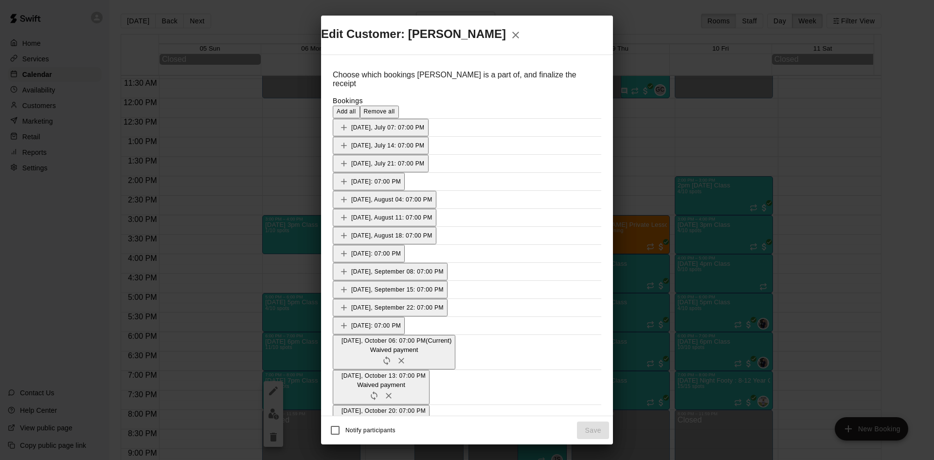
scroll to position [292, 0]
click at [582, 45] on h2 "Edit Customer: [PERSON_NAME]" at bounding box center [467, 34] width 292 height 19
click at [521, 41] on icon "button" at bounding box center [516, 35] width 12 height 12
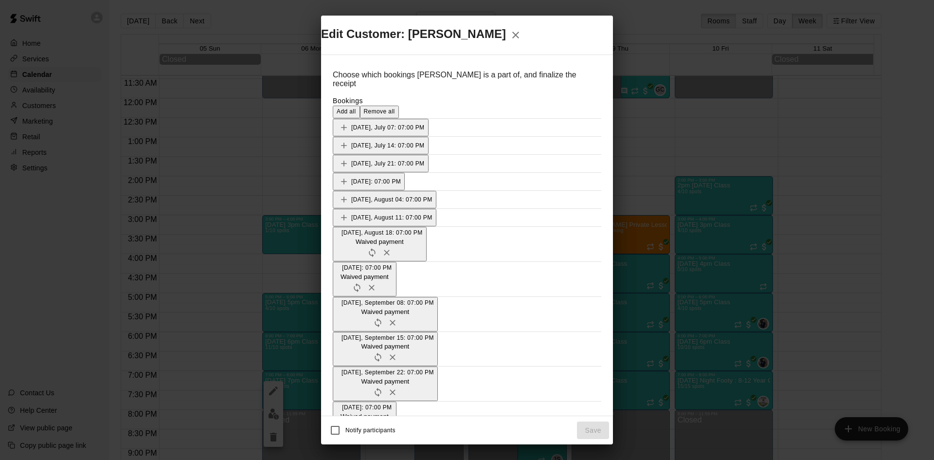
scroll to position [195, 0]
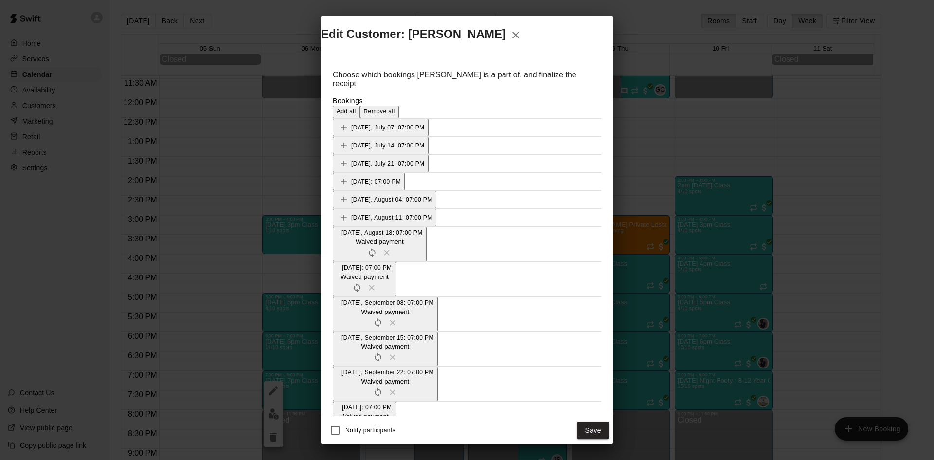
scroll to position [243, 0]
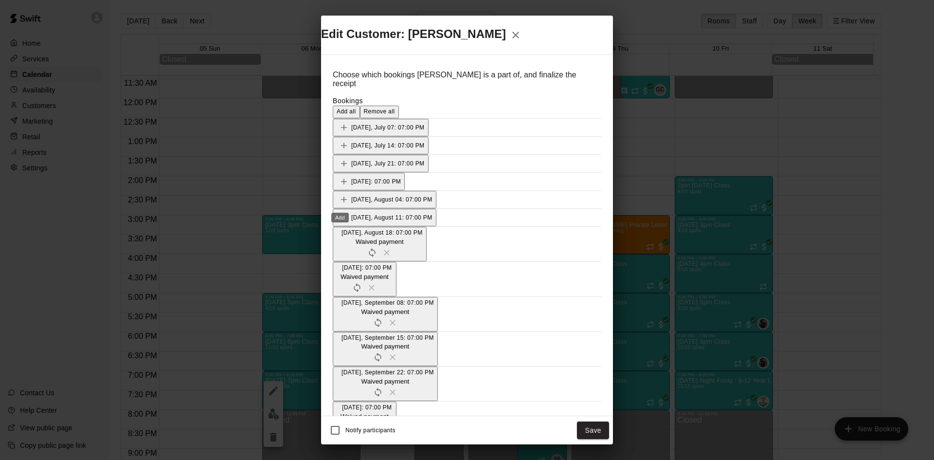
click at [594, 419] on div "Notify participants Save" at bounding box center [467, 430] width 292 height 28
click at [593, 421] on button "Save" at bounding box center [593, 430] width 32 height 18
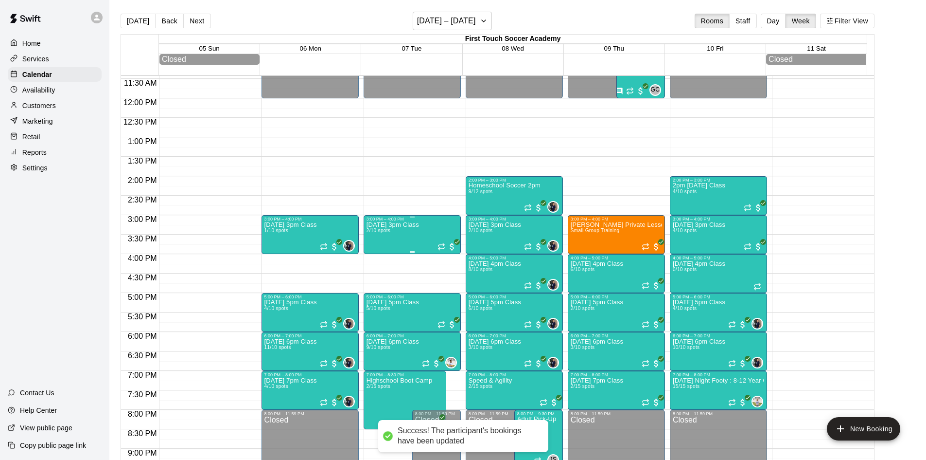
click at [406, 239] on div "[DATE] 3pm Class 2/10 spots" at bounding box center [393, 451] width 53 height 460
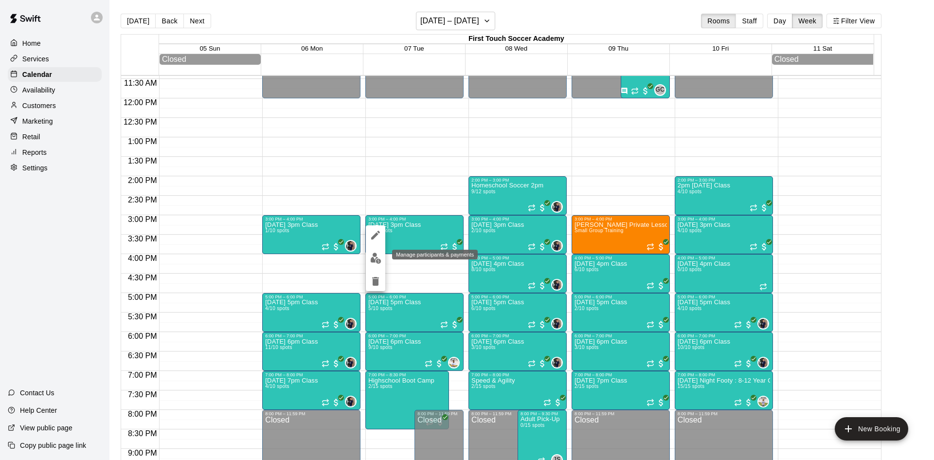
click at [374, 256] on img "edit" at bounding box center [375, 257] width 11 height 11
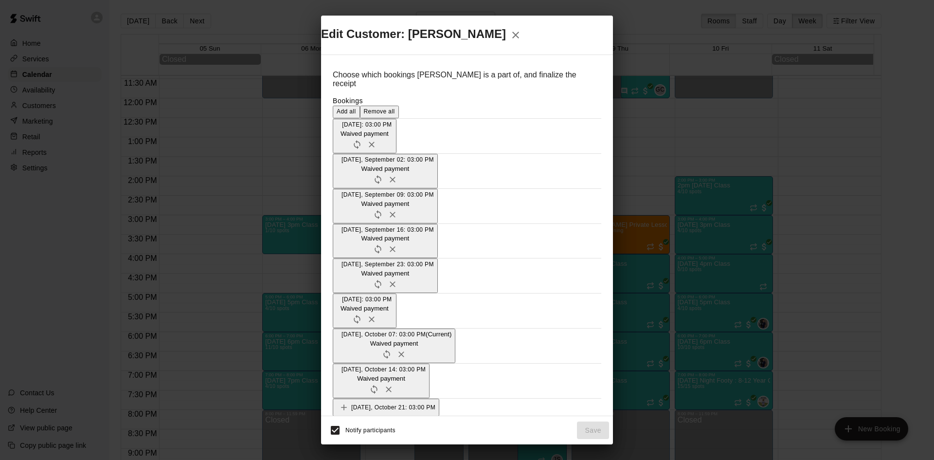
scroll to position [97, 0]
click at [343, 402] on icon "Add" at bounding box center [344, 407] width 10 height 10
click at [341, 417] on icon "Add" at bounding box center [344, 420] width 6 height 6
click at [342, 428] on icon "Add" at bounding box center [344, 433] width 10 height 10
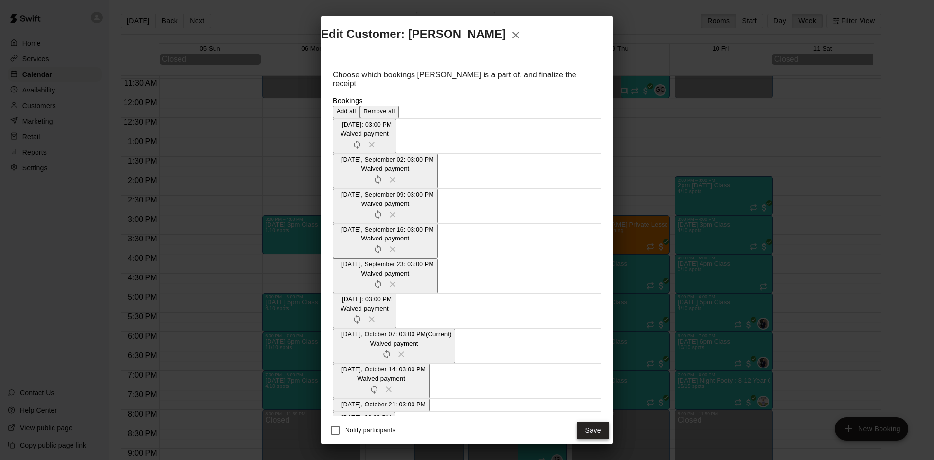
click at [597, 421] on button "Save" at bounding box center [593, 430] width 32 height 18
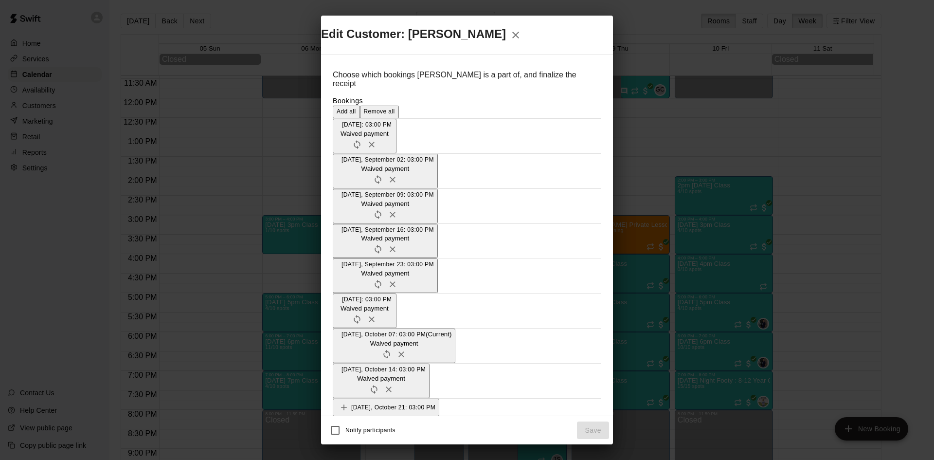
scroll to position [97, 0]
click at [339, 402] on icon "Add" at bounding box center [344, 407] width 10 height 10
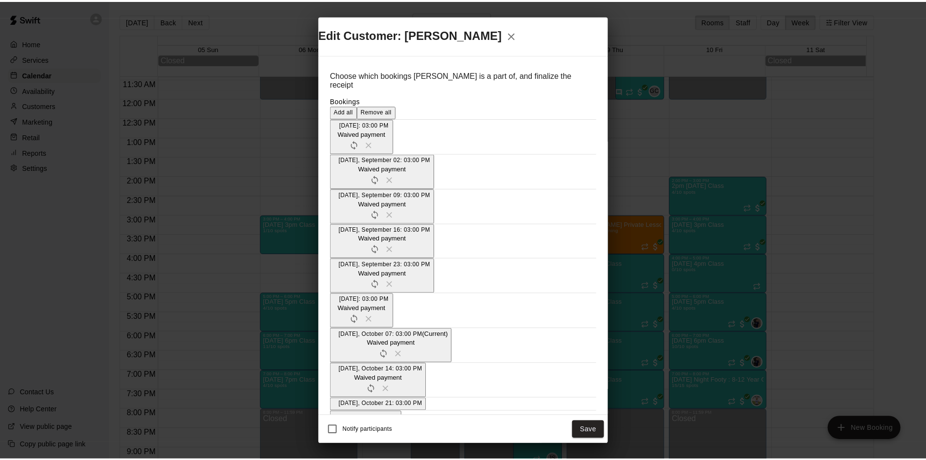
scroll to position [146, 0]
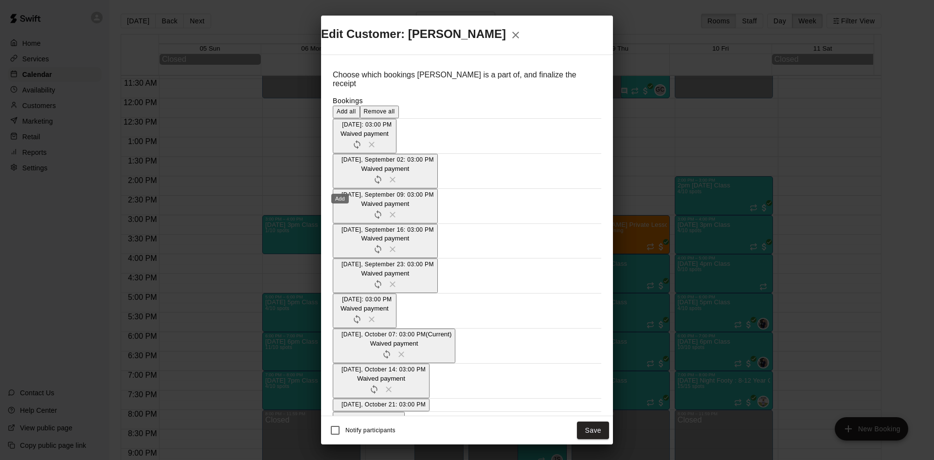
click at [339, 413] on button "Add" at bounding box center [344, 420] width 15 height 15
click at [339, 428] on icon "Add" at bounding box center [344, 433] width 10 height 10
click at [602, 421] on button "Save" at bounding box center [593, 430] width 32 height 18
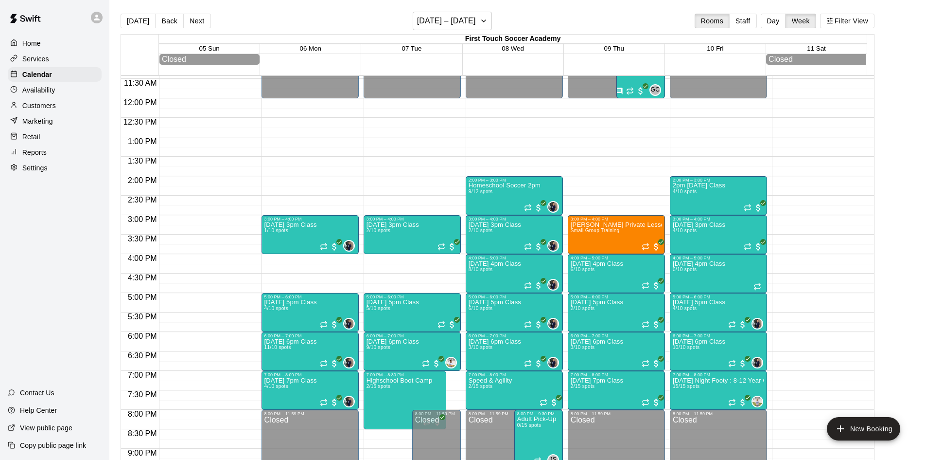
drag, startPoint x: 37, startPoint y: 106, endPoint x: 72, endPoint y: 92, distance: 37.4
click at [37, 106] on p "Customers" at bounding box center [39, 106] width 34 height 10
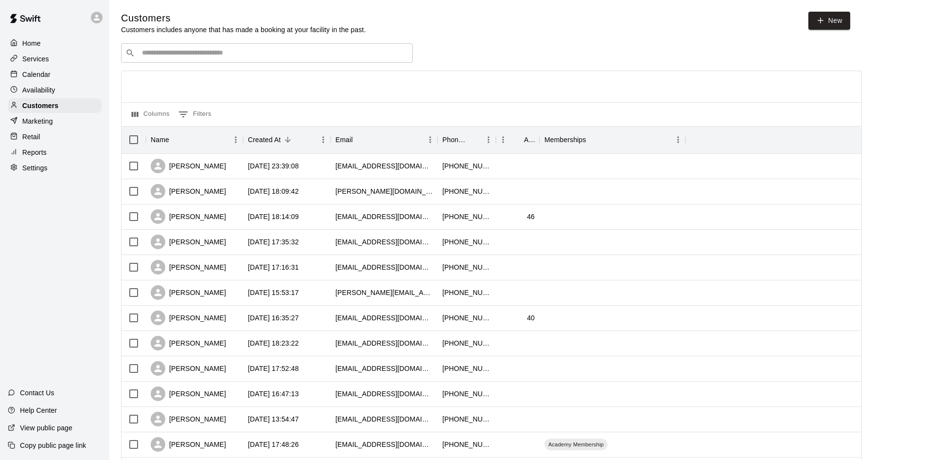
click at [283, 53] on input "Search customers by name or email" at bounding box center [273, 53] width 269 height 10
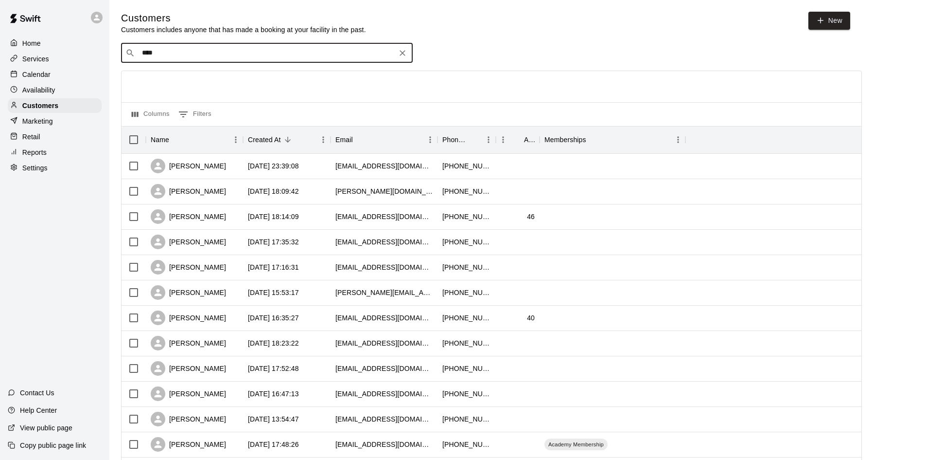
type input "*****"
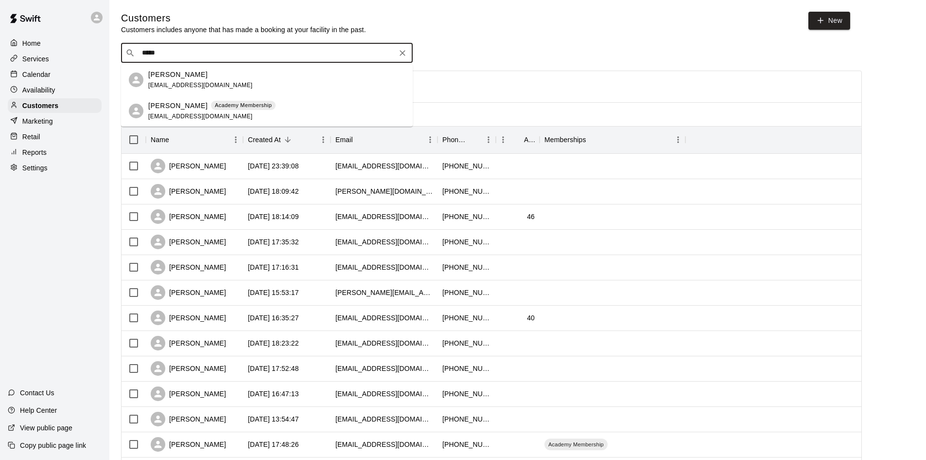
click at [211, 109] on div "Academy Membership" at bounding box center [243, 106] width 65 height 10
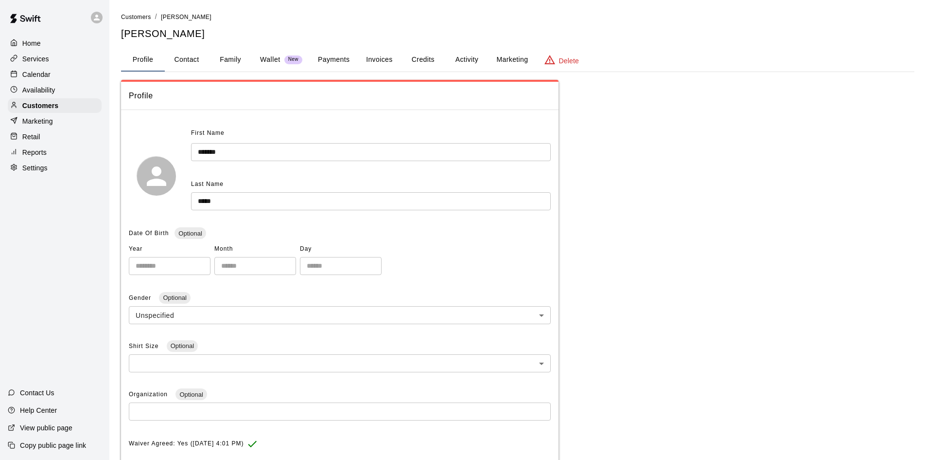
click at [226, 63] on button "Family" at bounding box center [231, 59] width 44 height 23
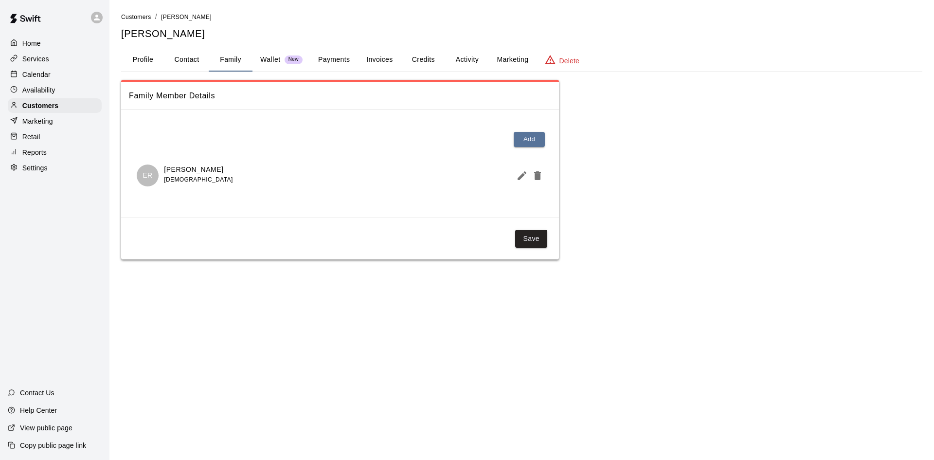
click at [186, 56] on button "Contact" at bounding box center [187, 59] width 44 height 23
select select "**"
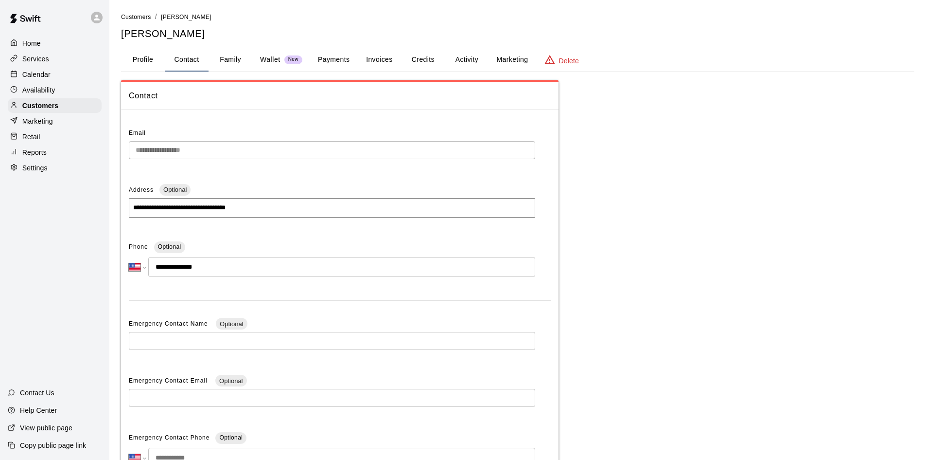
click at [51, 75] on div "Calendar" at bounding box center [55, 74] width 94 height 15
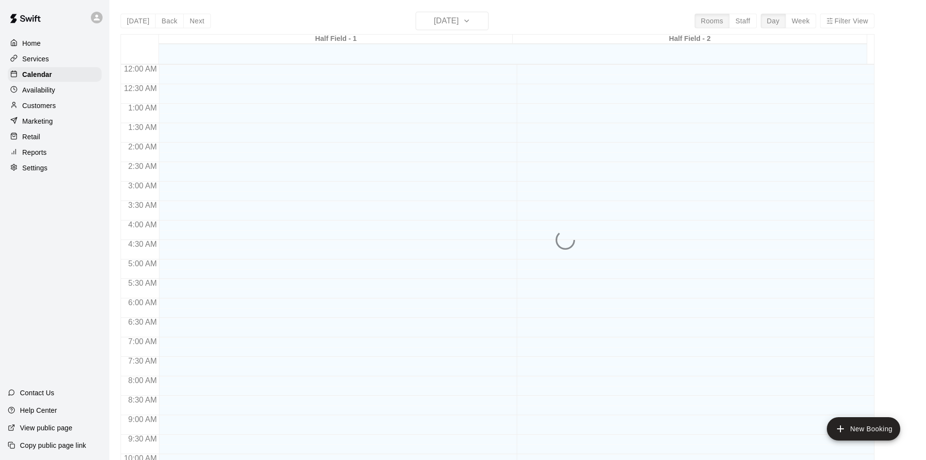
scroll to position [498, 0]
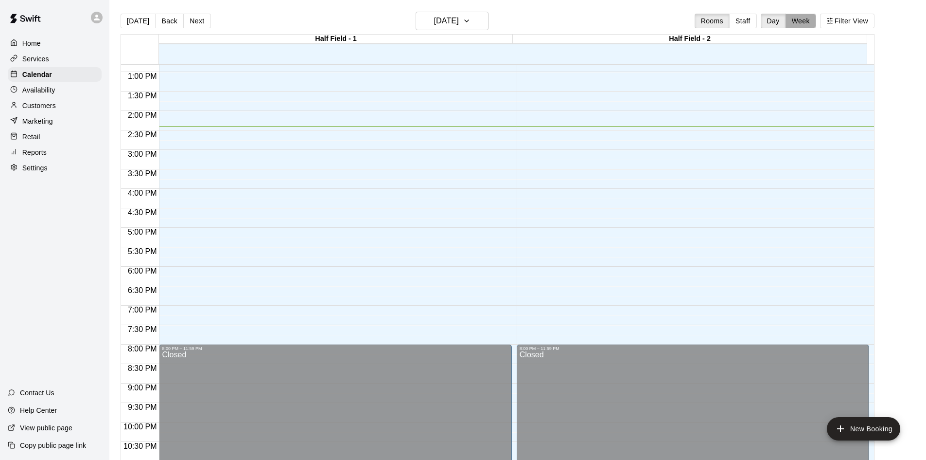
click at [816, 25] on button "Week" at bounding box center [801, 21] width 31 height 15
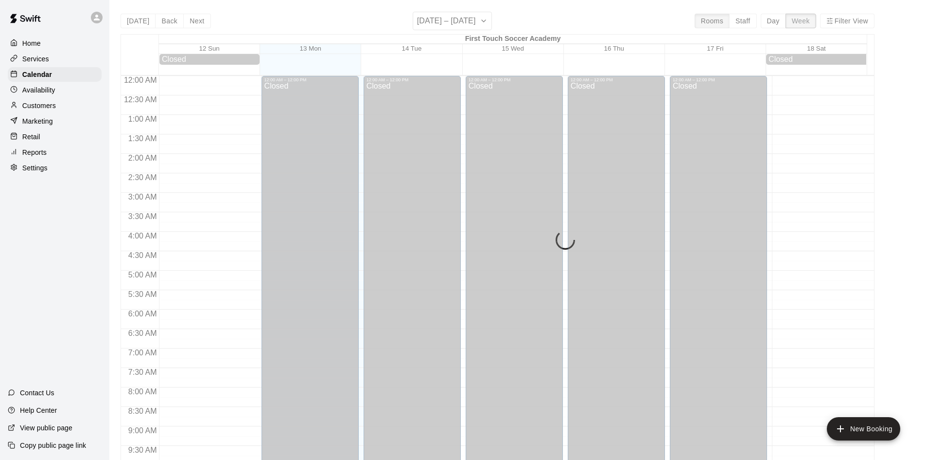
scroll to position [539, 0]
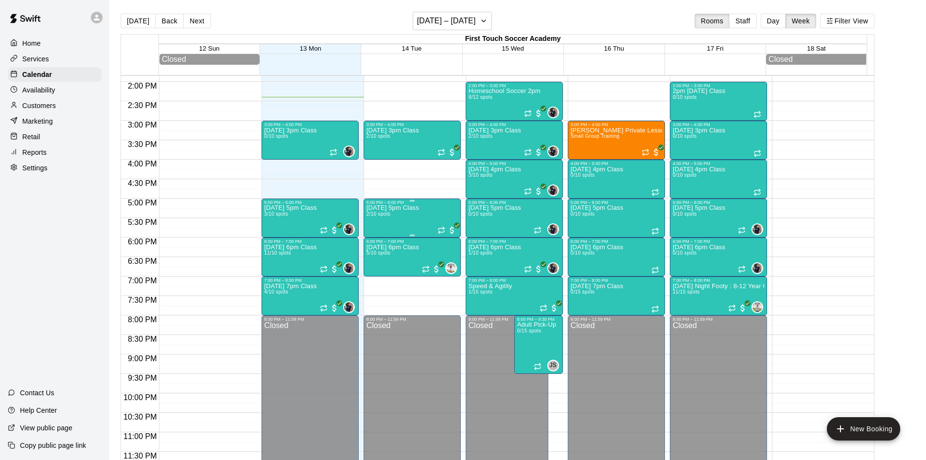
click at [399, 208] on p "[DATE] 5pm Class" at bounding box center [393, 208] width 53 height 0
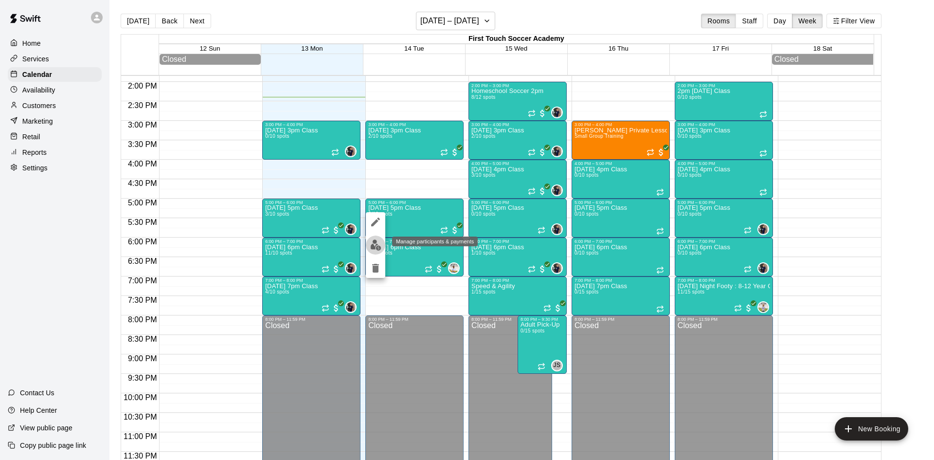
click at [374, 243] on img "edit" at bounding box center [375, 244] width 11 height 11
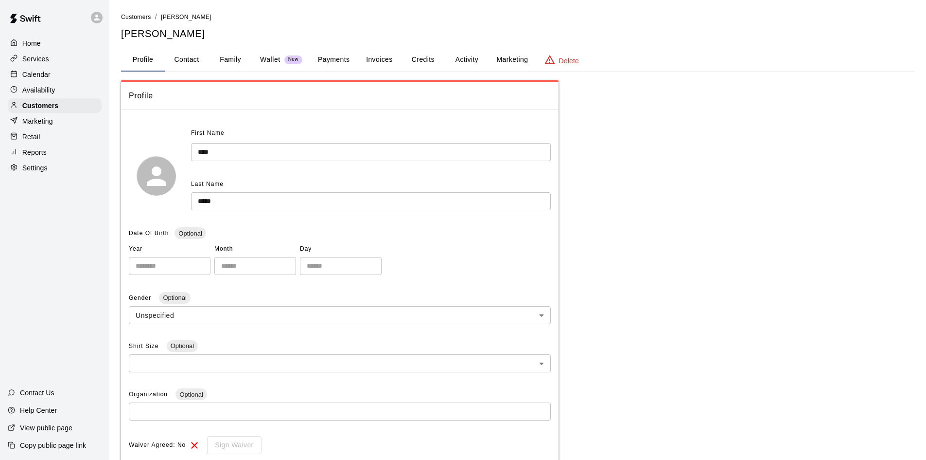
click at [188, 58] on button "Contact" at bounding box center [187, 59] width 44 height 23
select select "**"
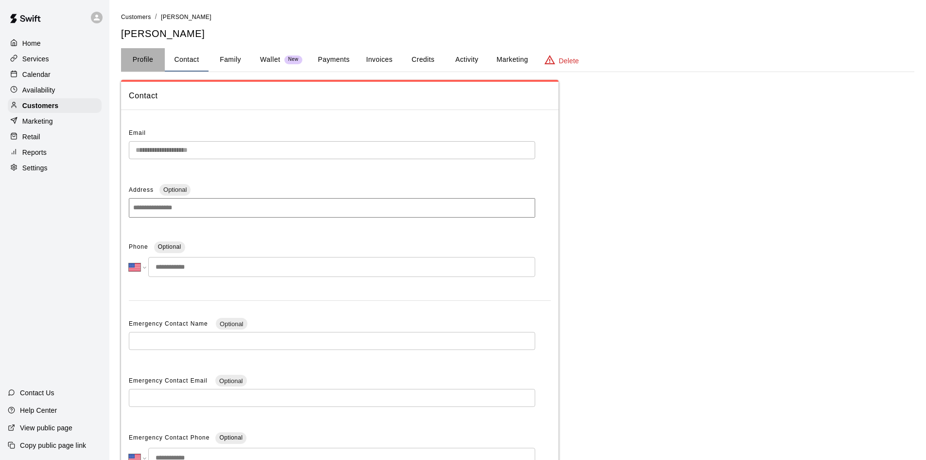
click at [146, 56] on button "Profile" at bounding box center [143, 59] width 44 height 23
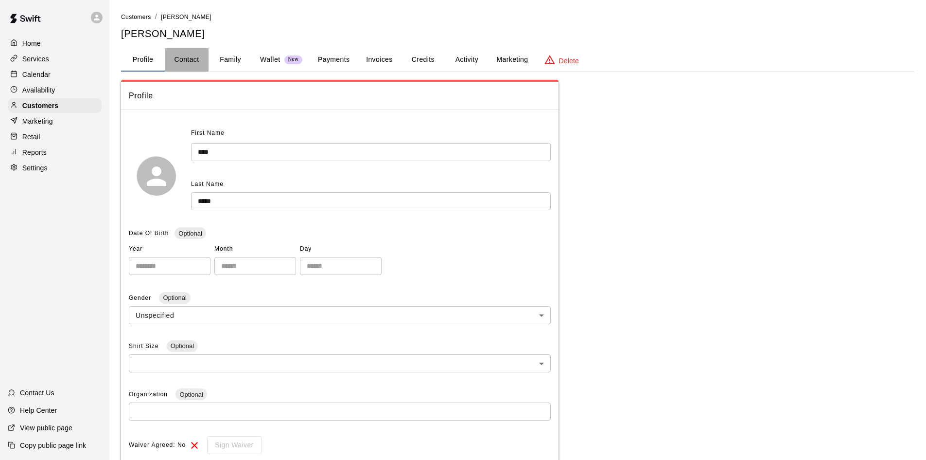
click at [191, 56] on button "Contact" at bounding box center [187, 59] width 44 height 23
select select "**"
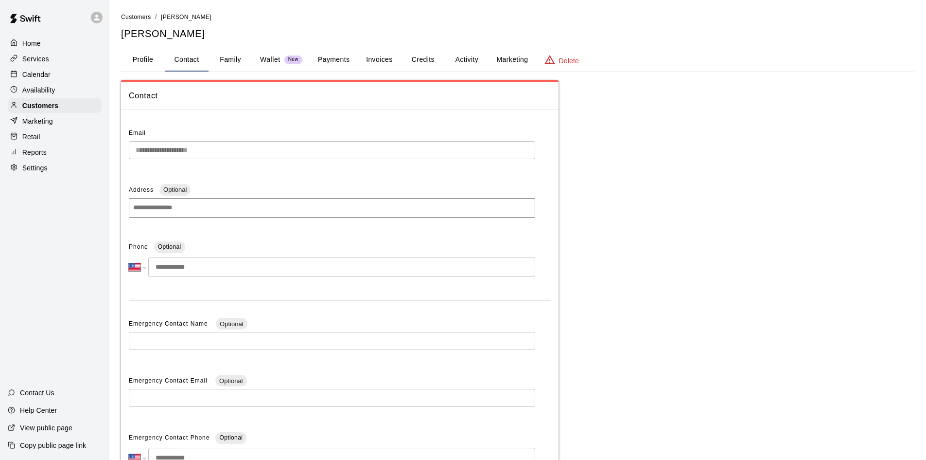
click at [105, 141] on div "**********" at bounding box center [463, 277] width 926 height 555
click at [238, 53] on button "Family" at bounding box center [231, 59] width 44 height 23
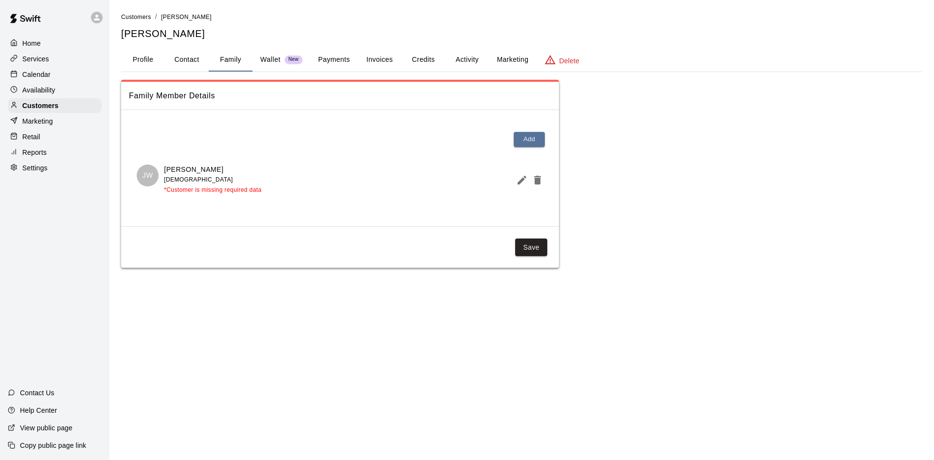
click at [341, 59] on button "Payments" at bounding box center [333, 59] width 47 height 23
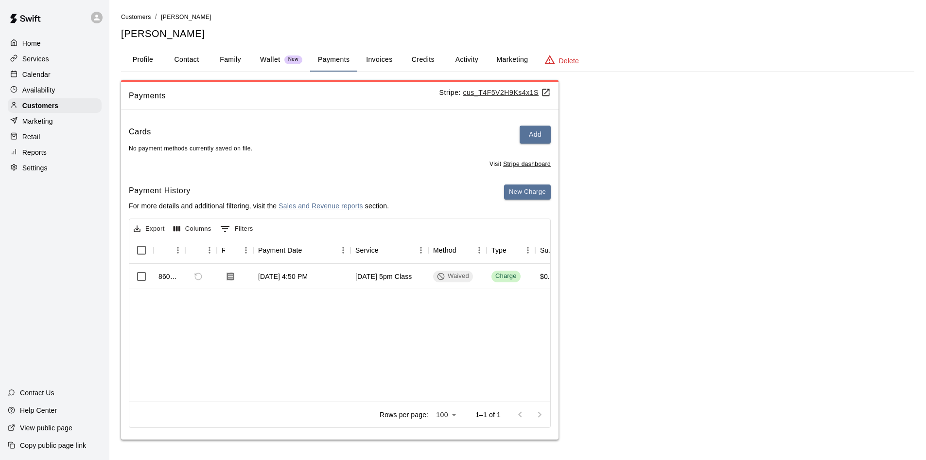
click at [34, 76] on p "Calendar" at bounding box center [36, 75] width 28 height 10
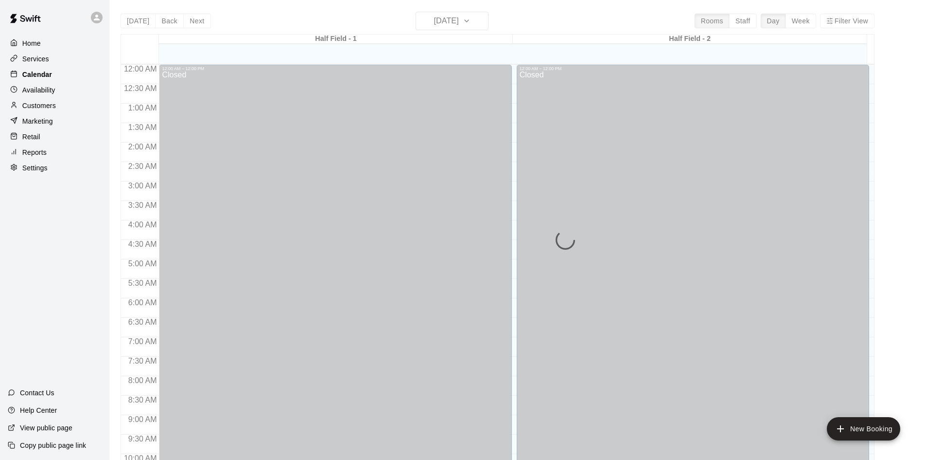
scroll to position [498, 0]
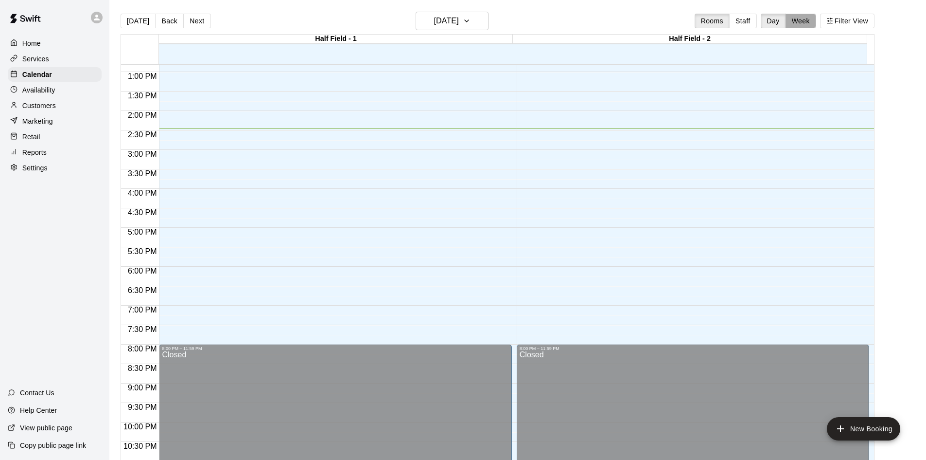
click at [816, 20] on button "Week" at bounding box center [801, 21] width 31 height 15
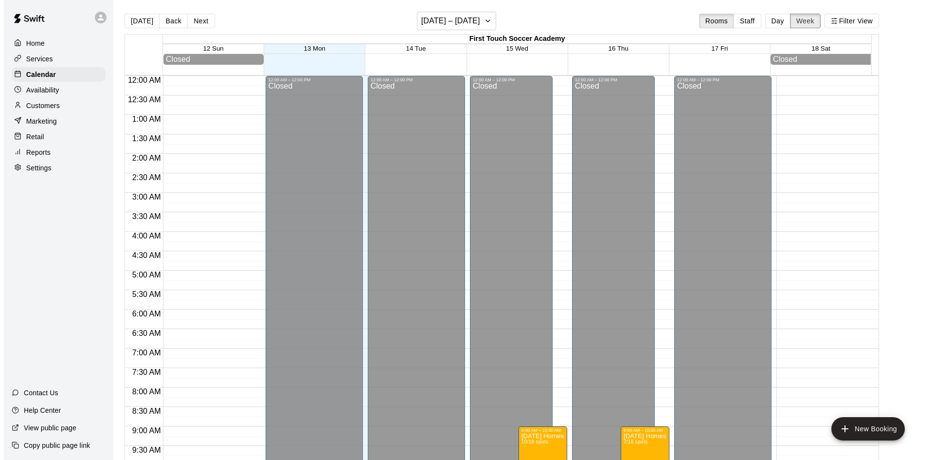
scroll to position [542, 0]
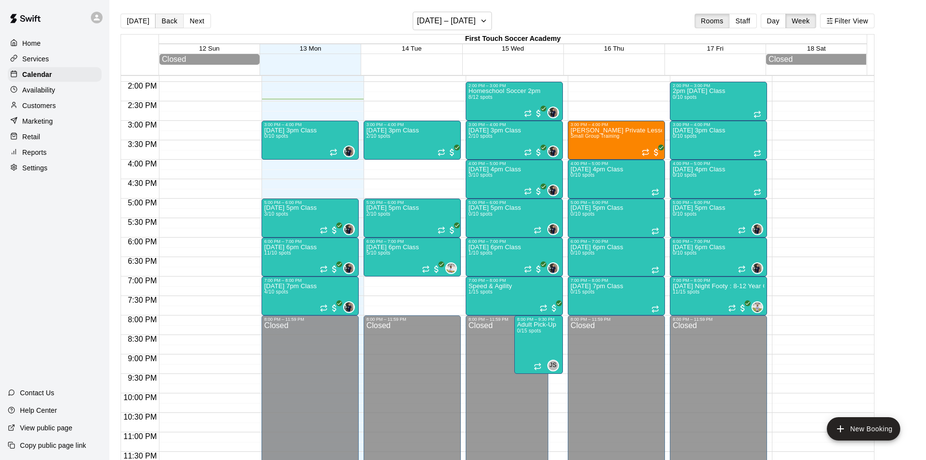
click at [168, 18] on button "Back" at bounding box center [169, 21] width 29 height 15
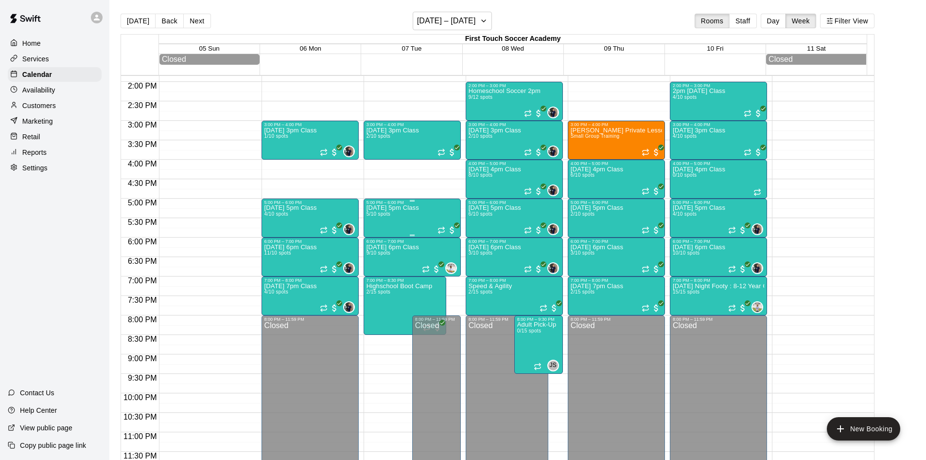
click at [400, 208] on p "[DATE] 5pm Class" at bounding box center [393, 208] width 53 height 0
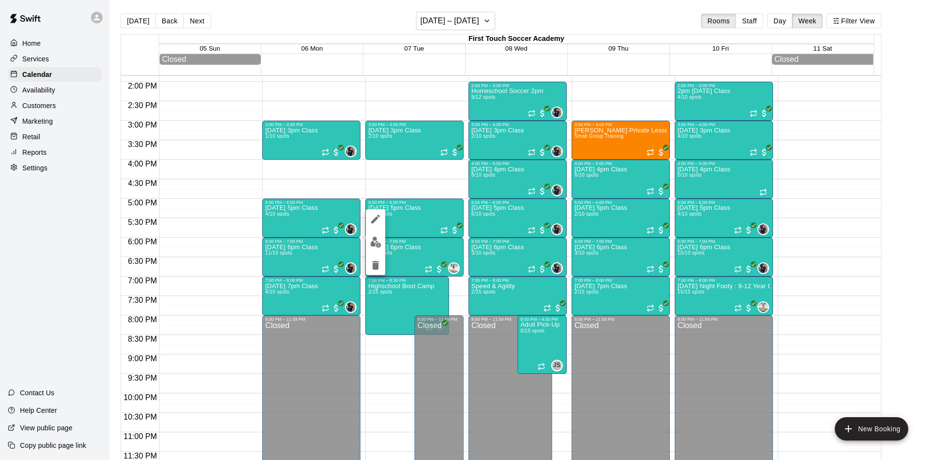
click at [374, 239] on img "edit" at bounding box center [375, 241] width 11 height 11
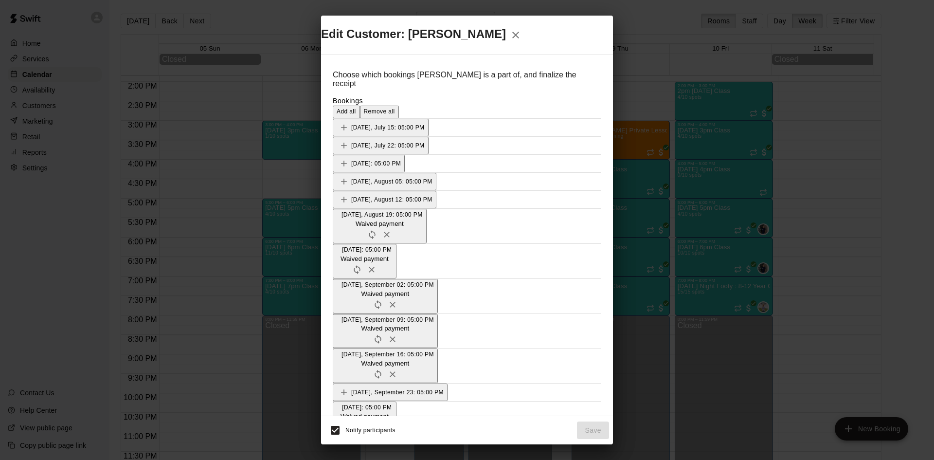
scroll to position [195, 0]
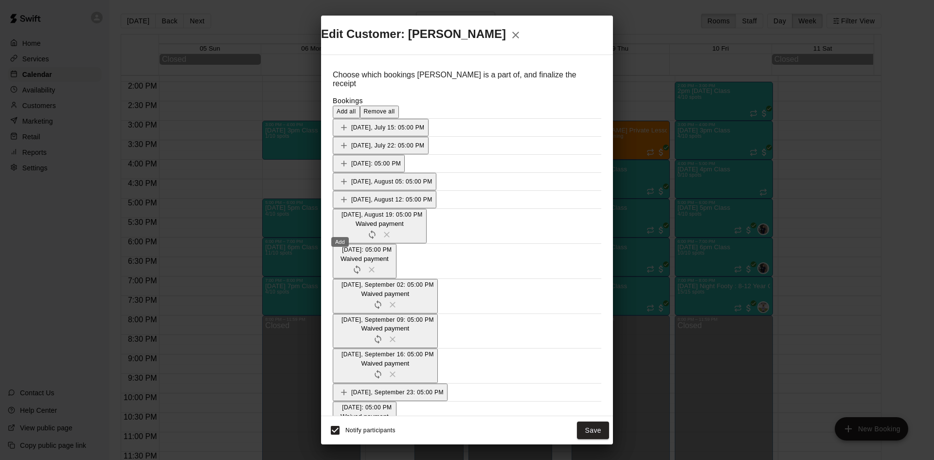
click at [600, 421] on button "Save" at bounding box center [593, 430] width 32 height 18
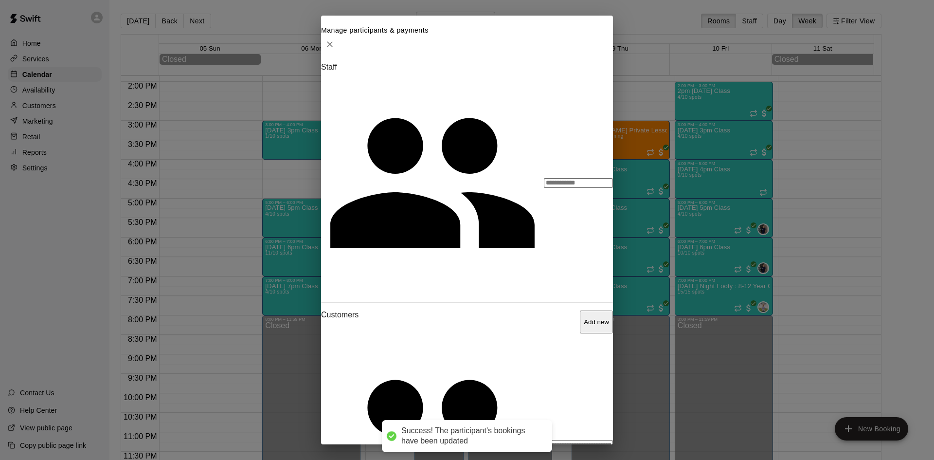
scroll to position [49, 0]
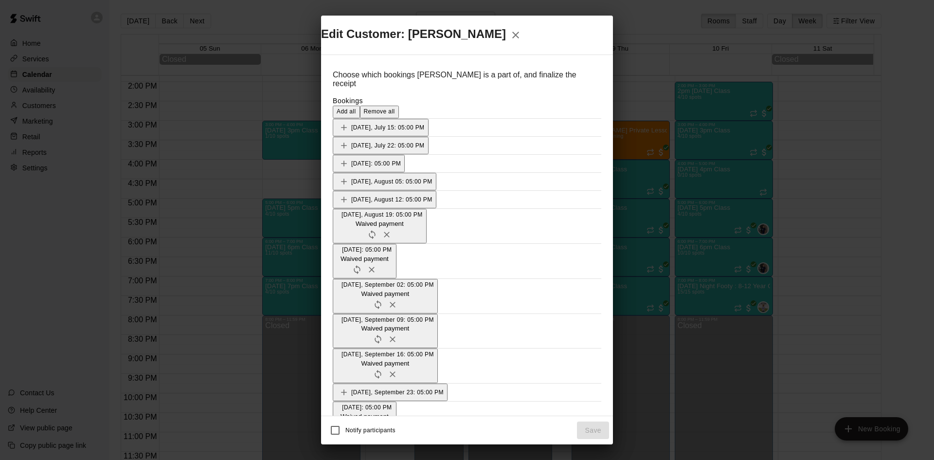
scroll to position [195, 0]
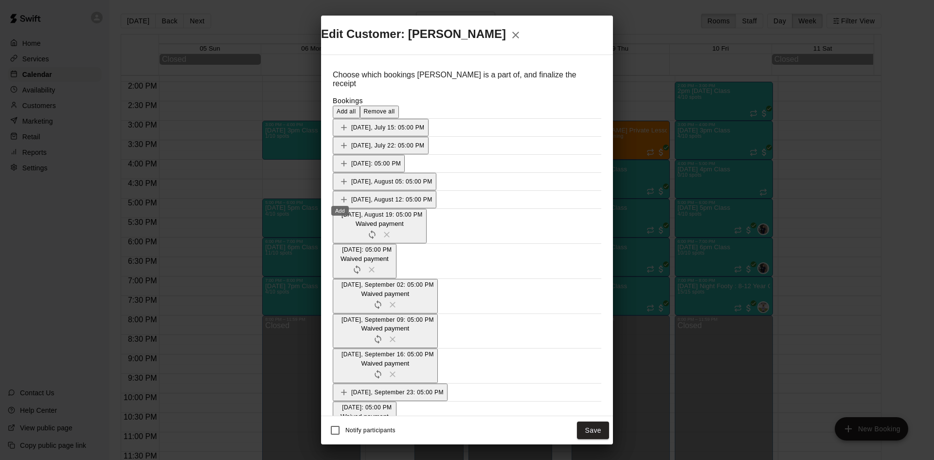
click at [594, 421] on button "Save" at bounding box center [593, 430] width 32 height 18
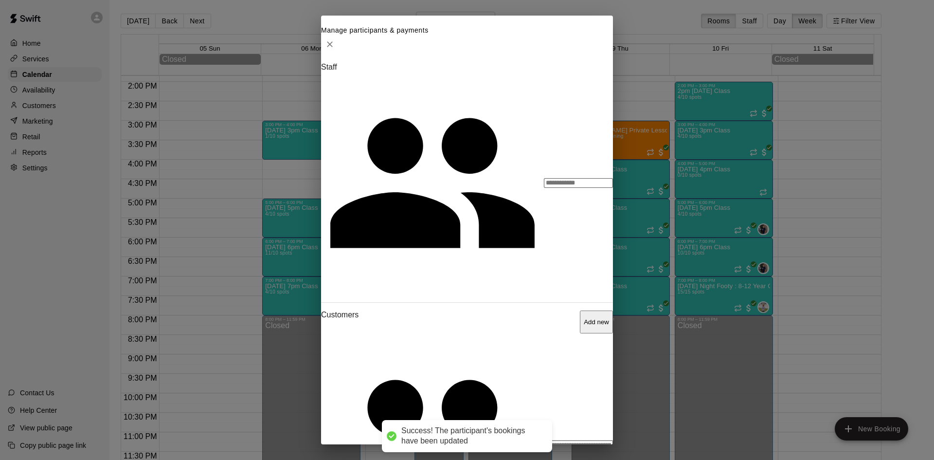
scroll to position [116, 0]
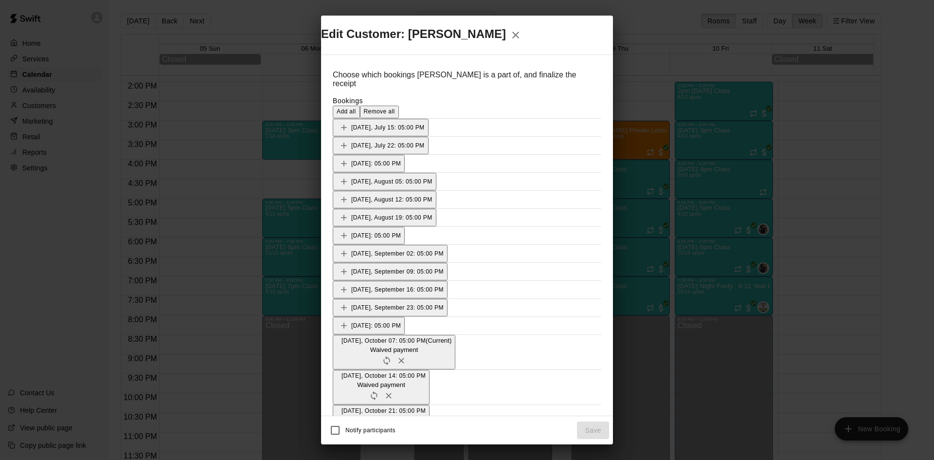
scroll to position [243, 0]
click at [376, 459] on icon "Remove" at bounding box center [372, 465] width 10 height 10
click at [393, 426] on icon "Remove" at bounding box center [389, 431] width 10 height 10
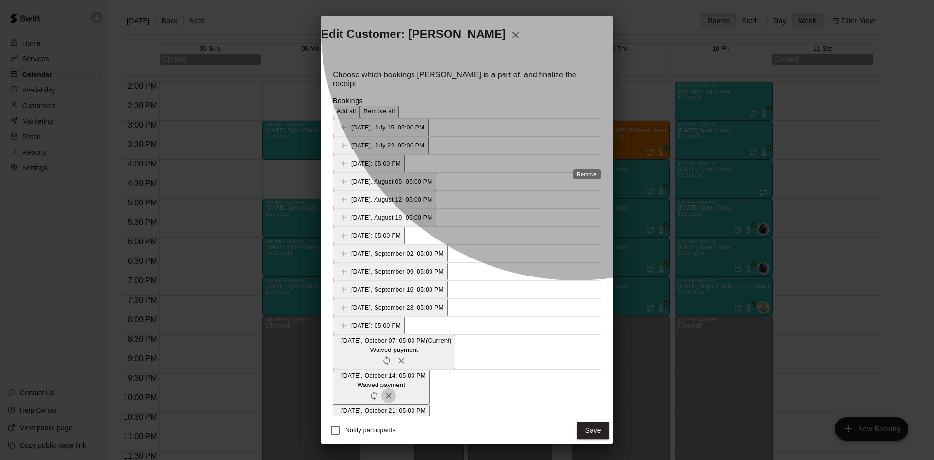
click at [392, 392] on icon "Remove" at bounding box center [389, 395] width 6 height 6
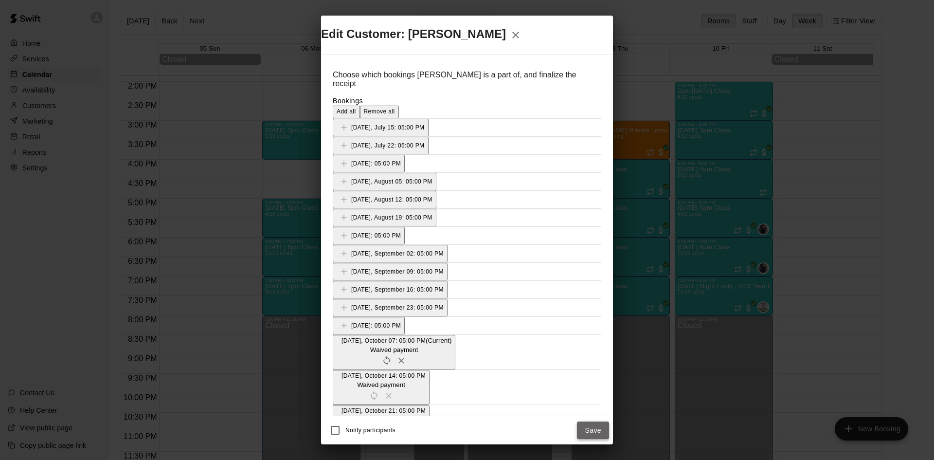
click at [590, 421] on button "Save" at bounding box center [593, 430] width 32 height 18
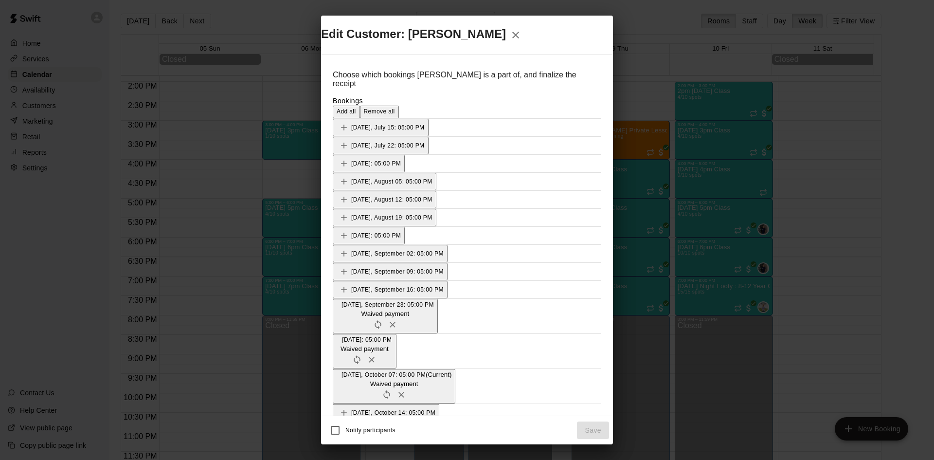
click at [521, 41] on icon "button" at bounding box center [516, 35] width 12 height 12
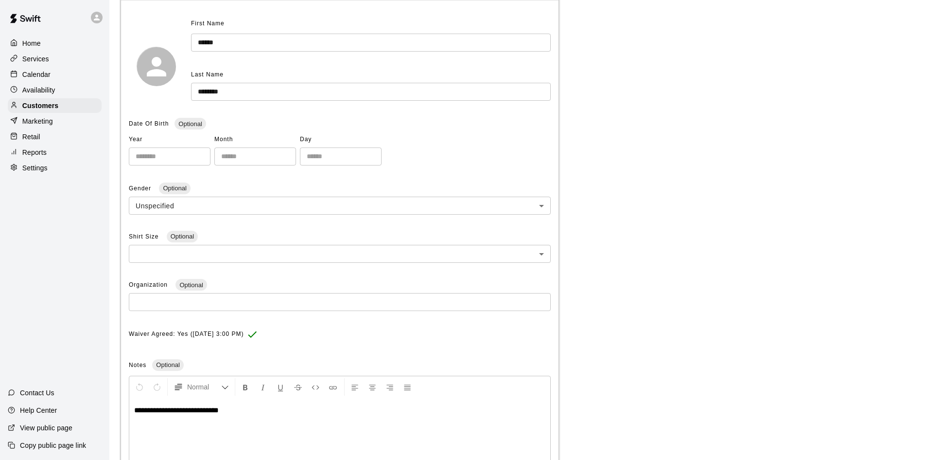
scroll to position [162, 0]
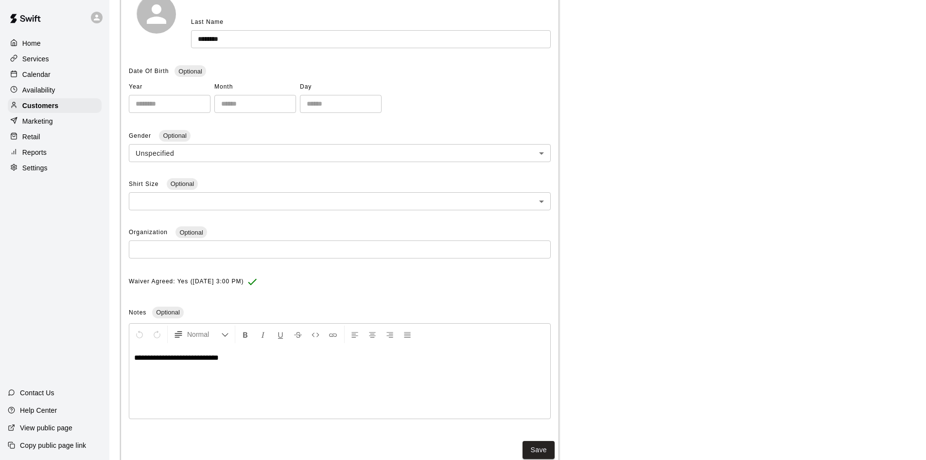
click at [53, 70] on div "Calendar" at bounding box center [55, 74] width 94 height 15
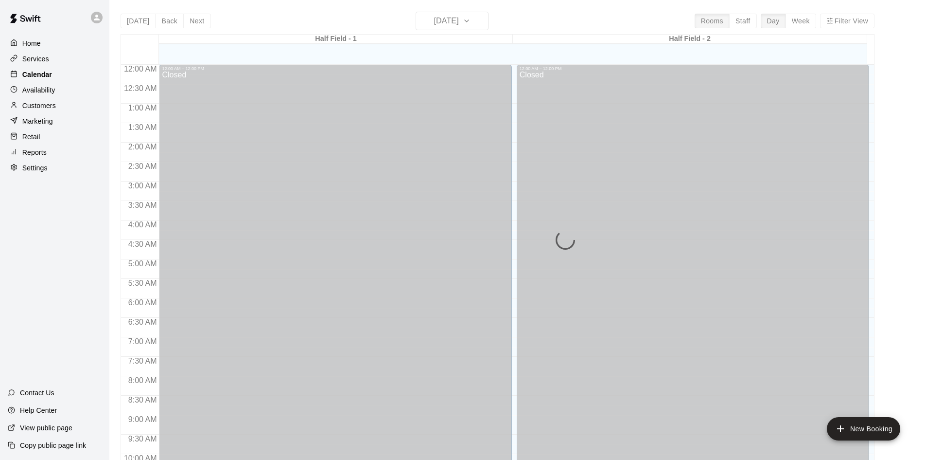
scroll to position [498, 0]
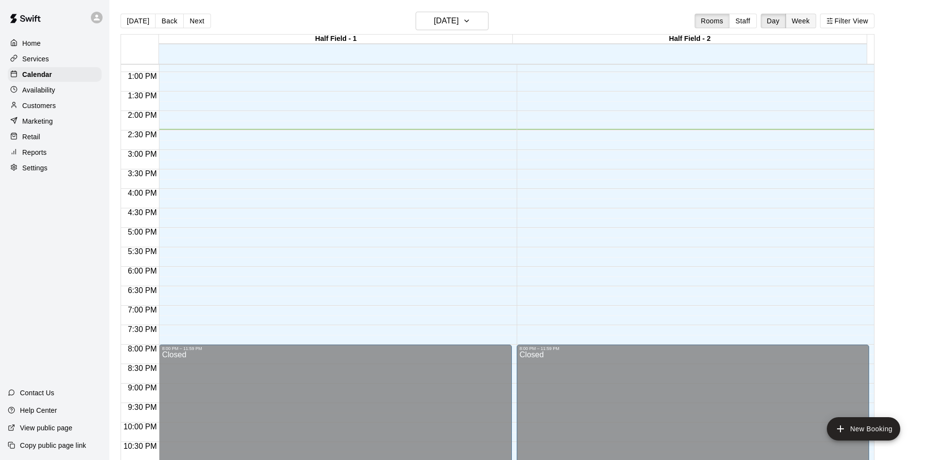
click at [814, 24] on button "Week" at bounding box center [801, 21] width 31 height 15
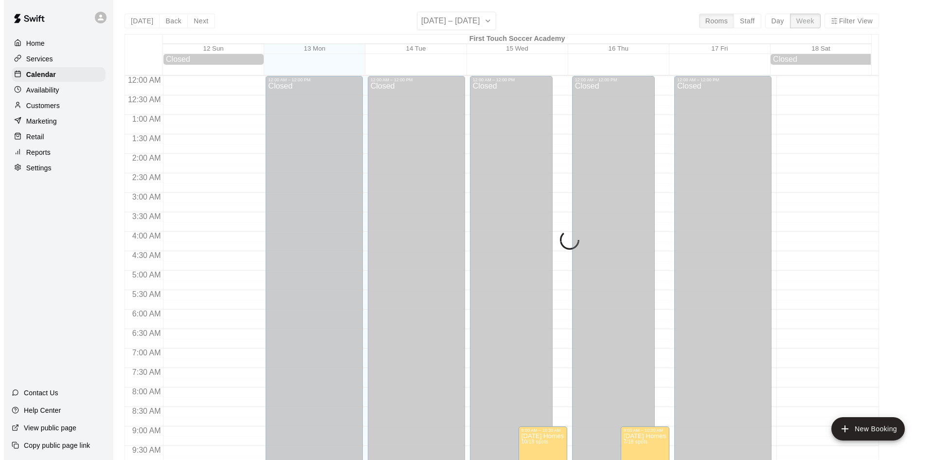
scroll to position [542, 0]
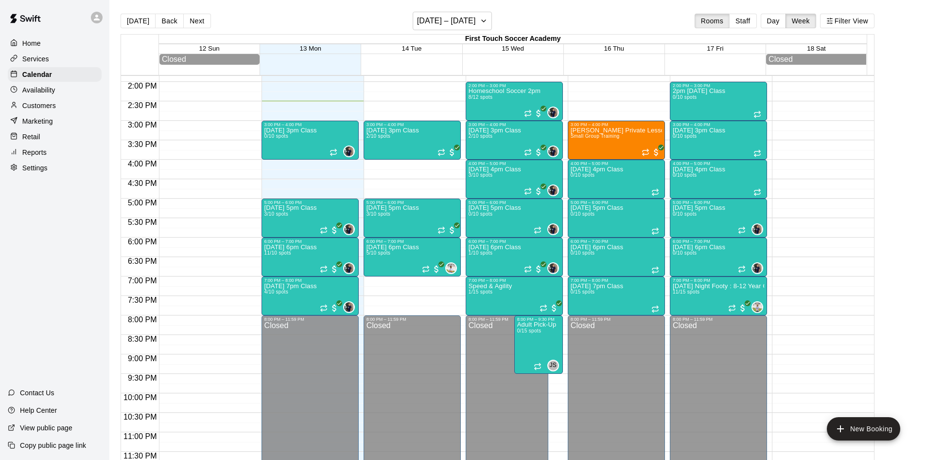
click at [175, 22] on button "Back" at bounding box center [169, 21] width 29 height 15
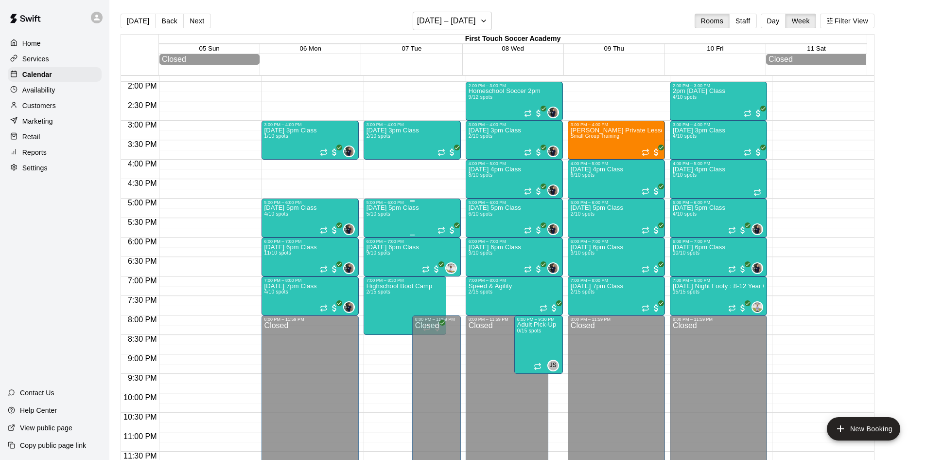
click at [404, 225] on div "[DATE] 5pm Class 5/10 spots" at bounding box center [393, 435] width 53 height 460
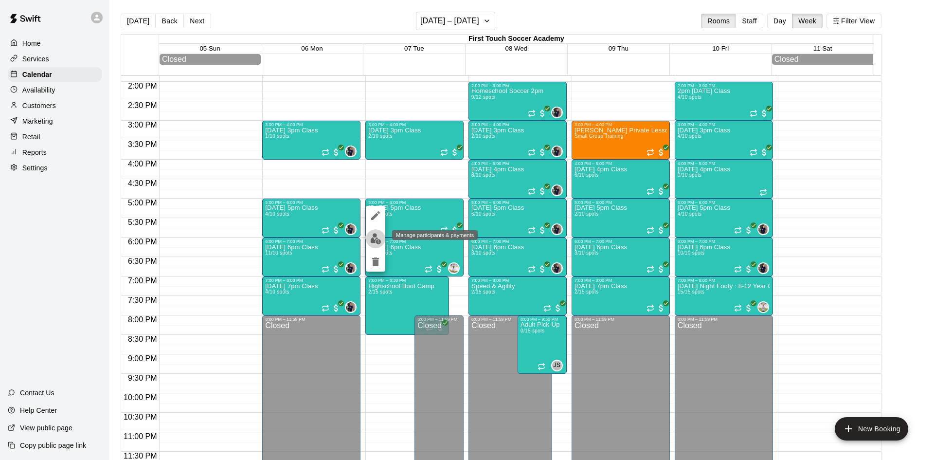
click at [378, 237] on img "edit" at bounding box center [375, 238] width 11 height 11
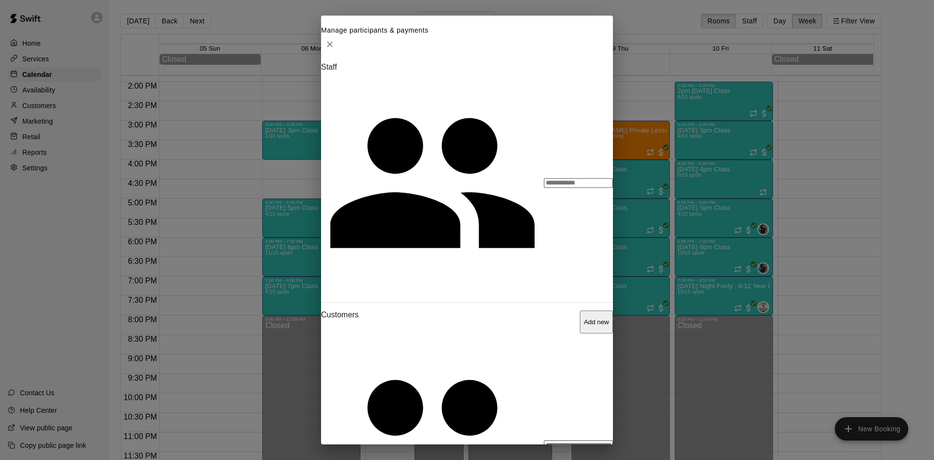
scroll to position [116, 0]
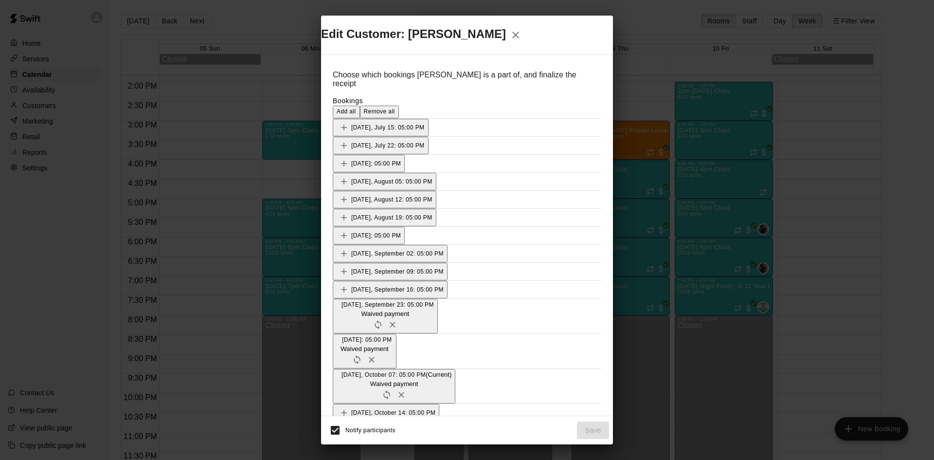
scroll to position [195, 0]
click at [525, 45] on button "button" at bounding box center [515, 34] width 19 height 19
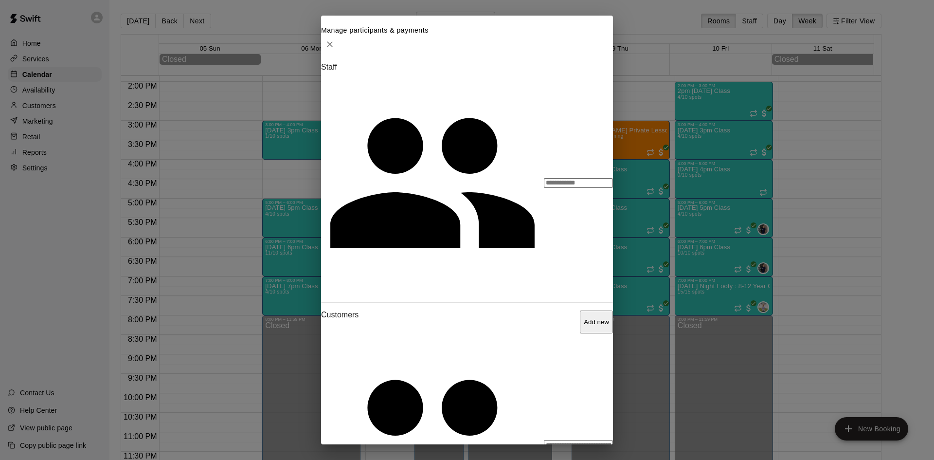
scroll to position [116, 0]
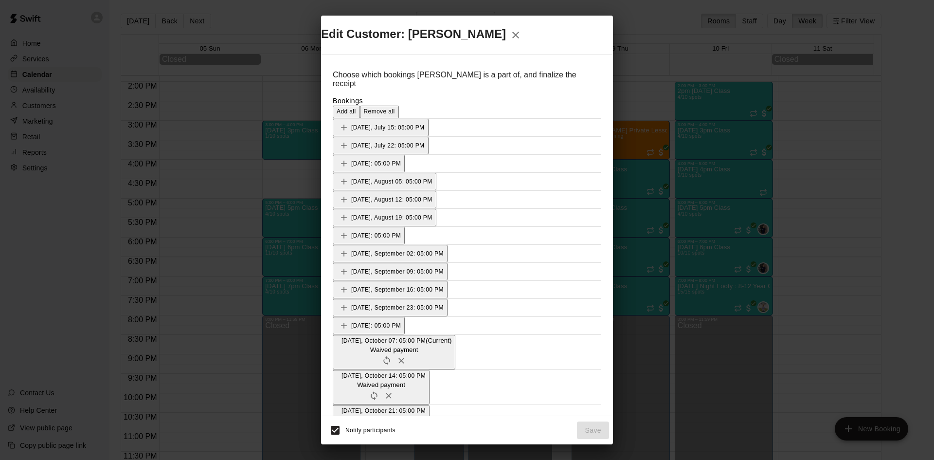
scroll to position [243, 0]
click at [375, 459] on icon "Remove" at bounding box center [372, 466] width 6 height 6
click at [392, 427] on icon "Remove" at bounding box center [389, 430] width 6 height 6
click at [393, 391] on icon "Remove" at bounding box center [389, 396] width 10 height 10
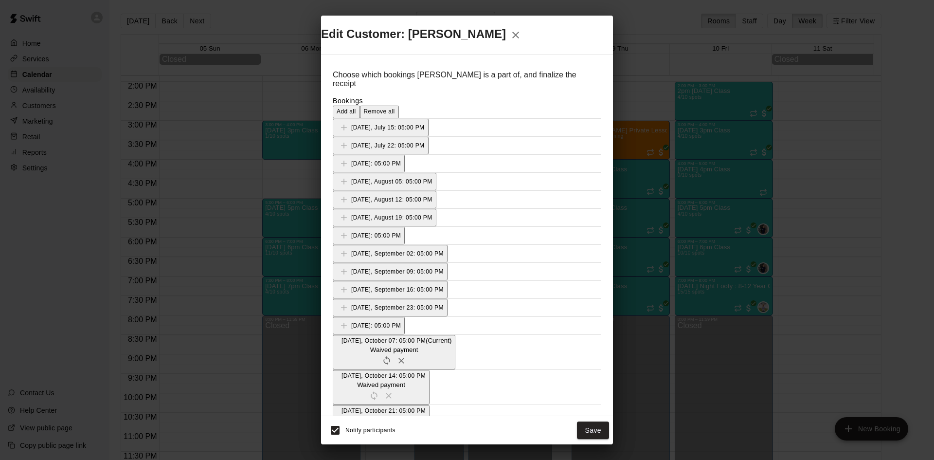
scroll to position [195, 0]
click at [406, 356] on icon "Remove" at bounding box center [401, 361] width 10 height 10
click at [585, 421] on button "Save" at bounding box center [593, 430] width 32 height 18
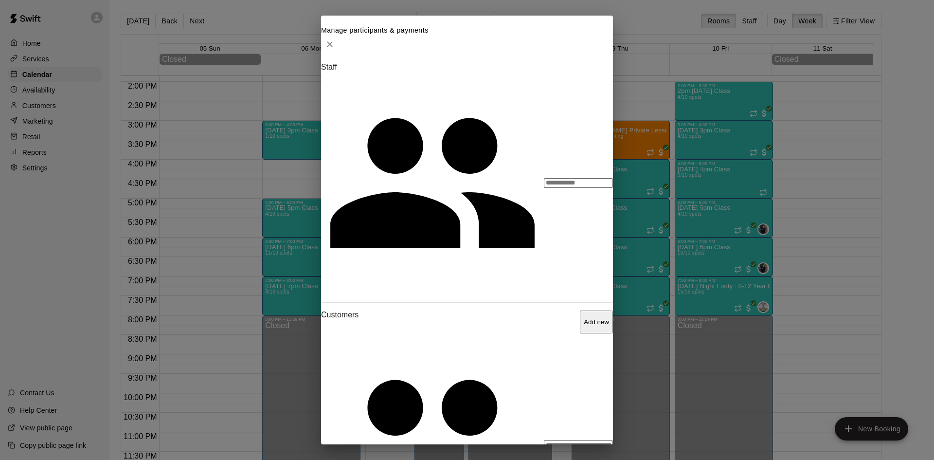
scroll to position [84, 0]
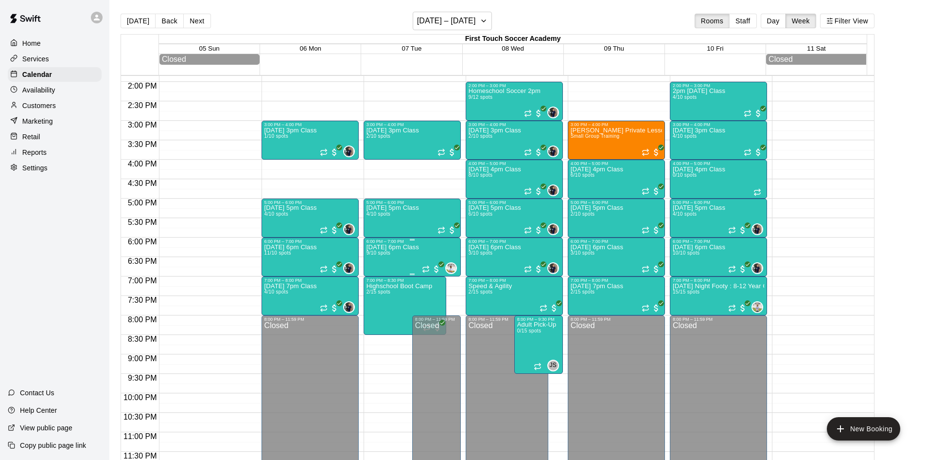
click at [395, 247] on p "[DATE] 6pm Class" at bounding box center [393, 247] width 53 height 0
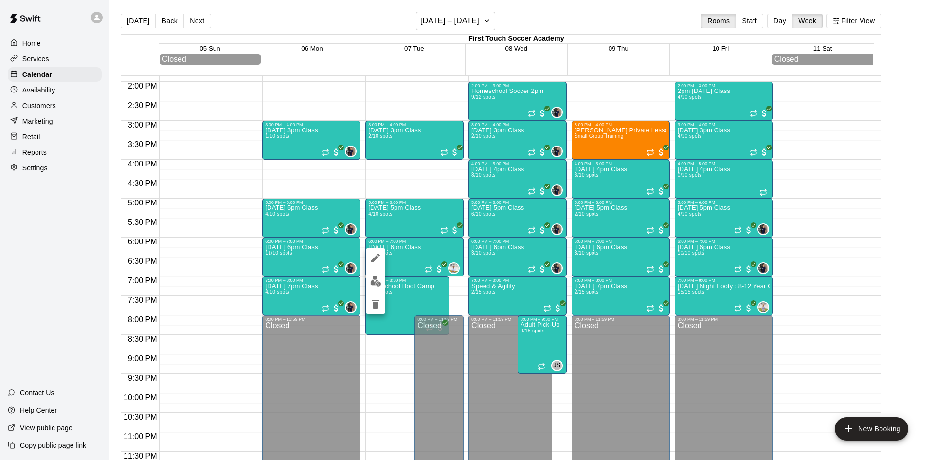
click at [374, 278] on img "edit" at bounding box center [375, 280] width 11 height 11
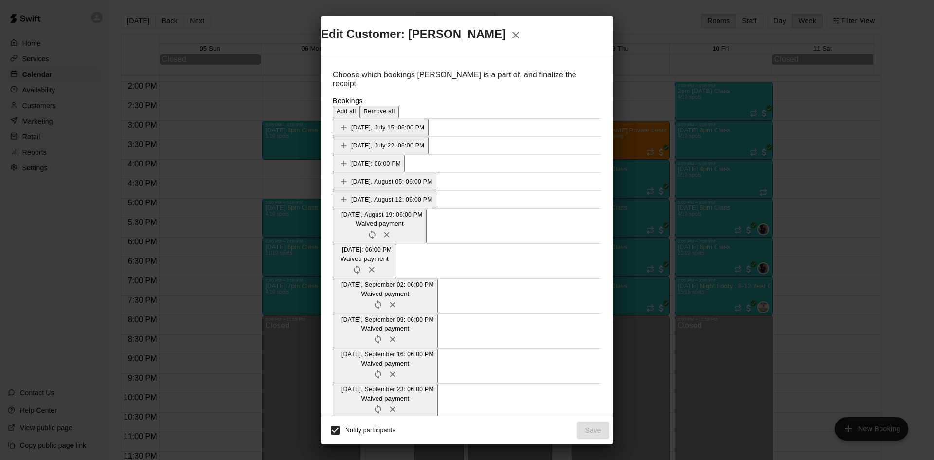
scroll to position [195, 0]
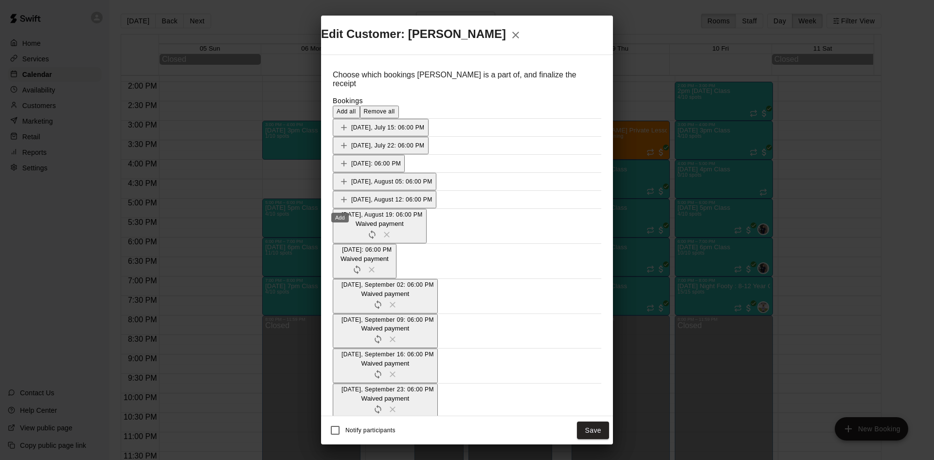
click at [590, 421] on button "Save" at bounding box center [593, 430] width 32 height 18
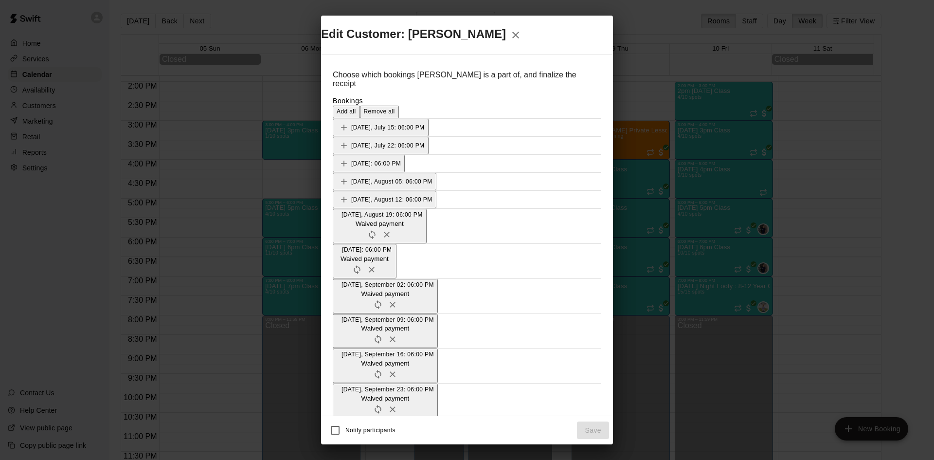
scroll to position [195, 0]
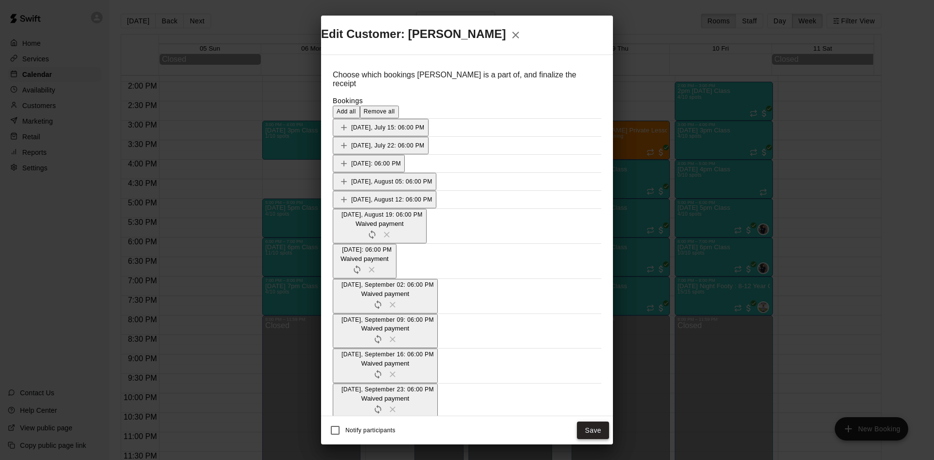
click at [595, 421] on button "Save" at bounding box center [593, 430] width 32 height 18
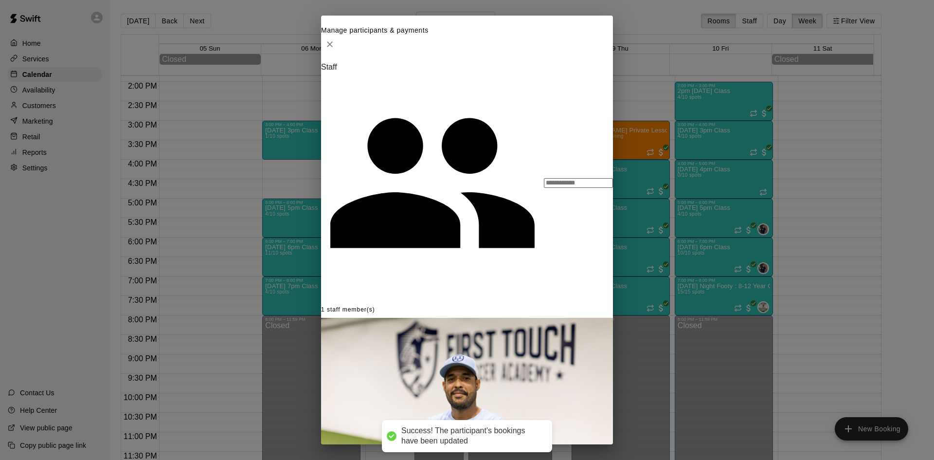
scroll to position [97, 0]
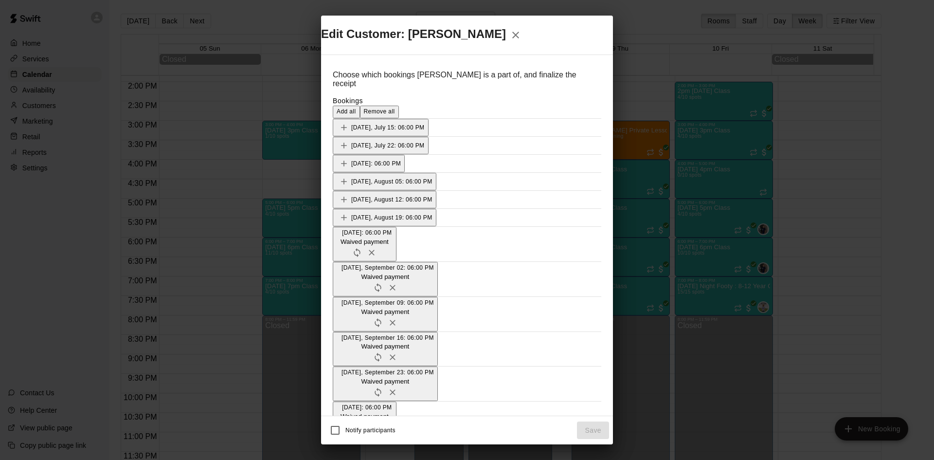
scroll to position [243, 0]
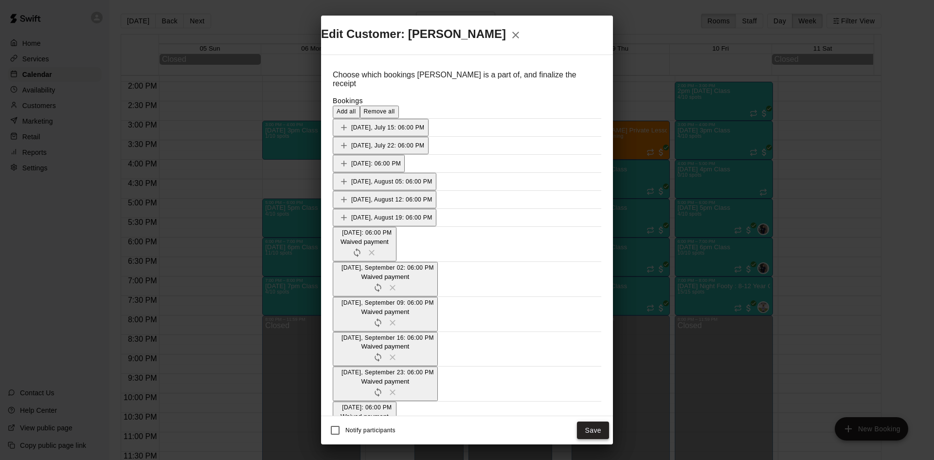
click at [599, 421] on button "Save" at bounding box center [593, 430] width 32 height 18
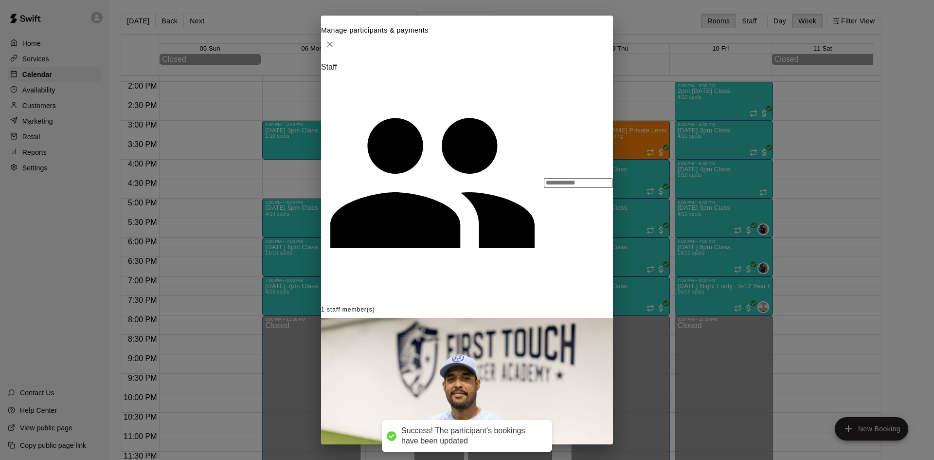
scroll to position [97, 0]
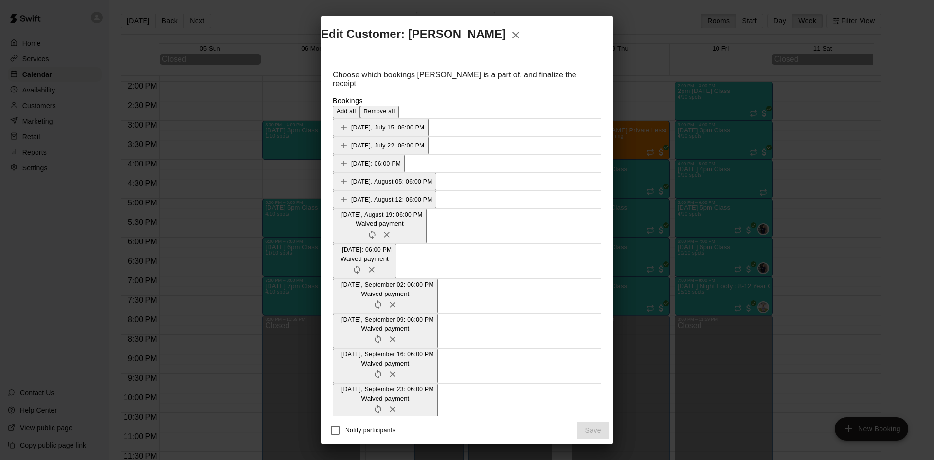
scroll to position [195, 0]
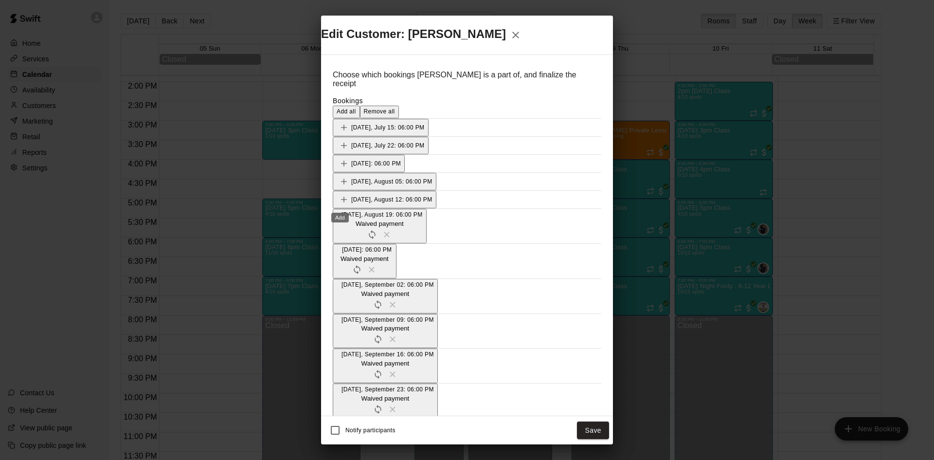
click at [600, 421] on button "Save" at bounding box center [593, 430] width 32 height 18
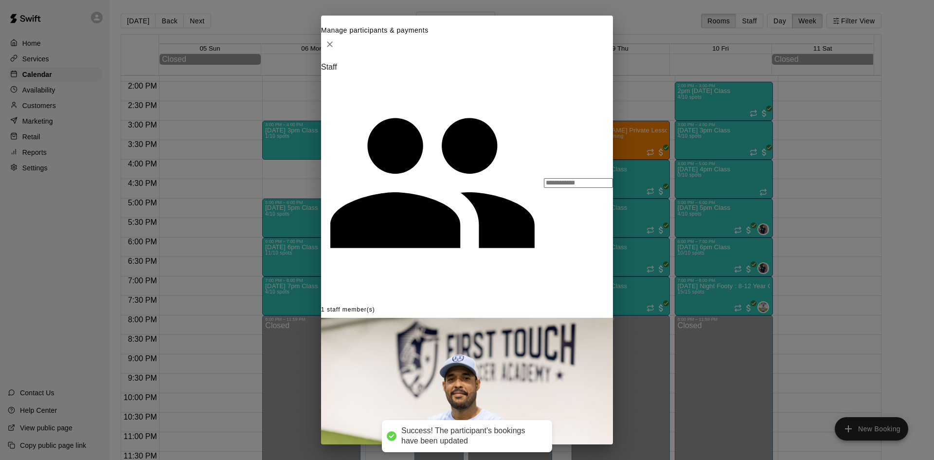
scroll to position [146, 0]
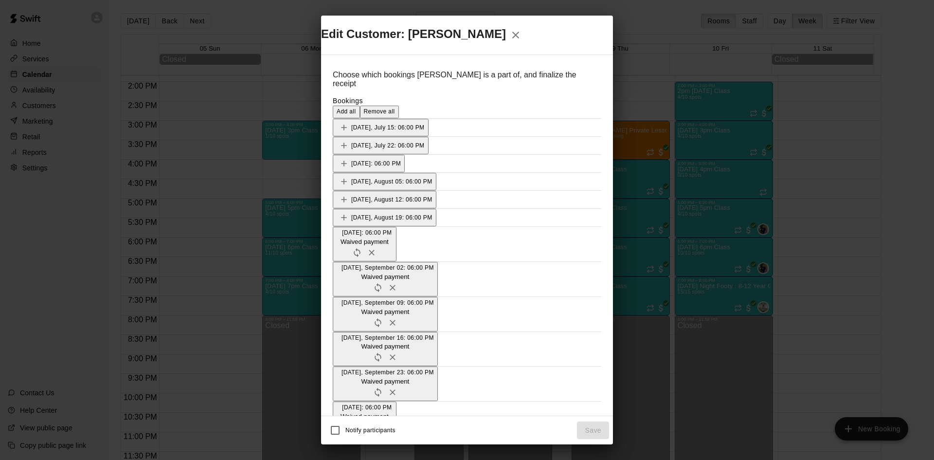
scroll to position [243, 0]
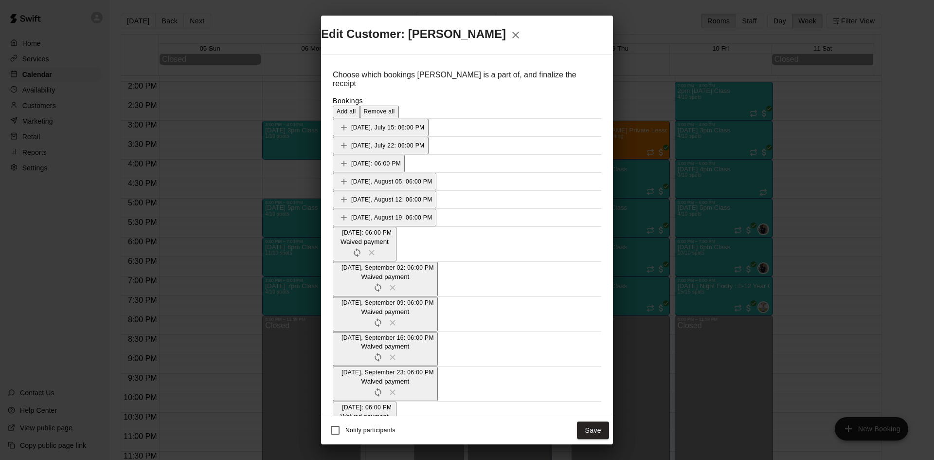
scroll to position [292, 0]
click at [591, 421] on button "Save" at bounding box center [593, 430] width 32 height 18
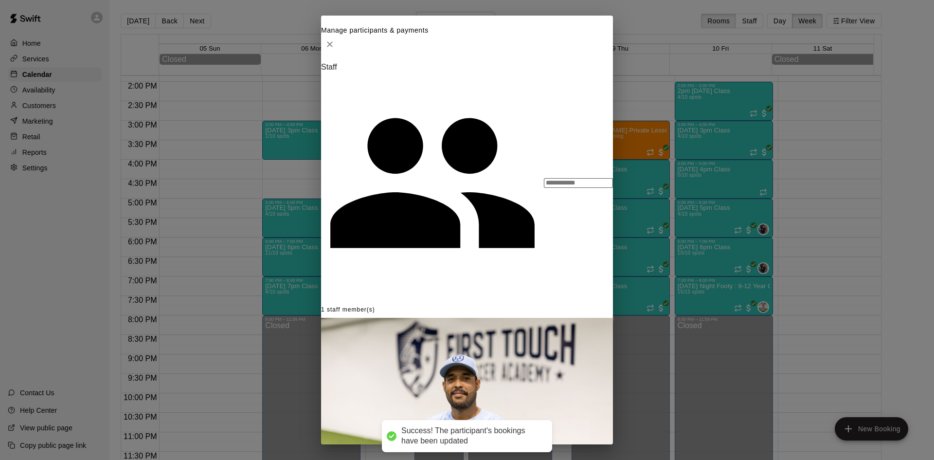
scroll to position [195, 0]
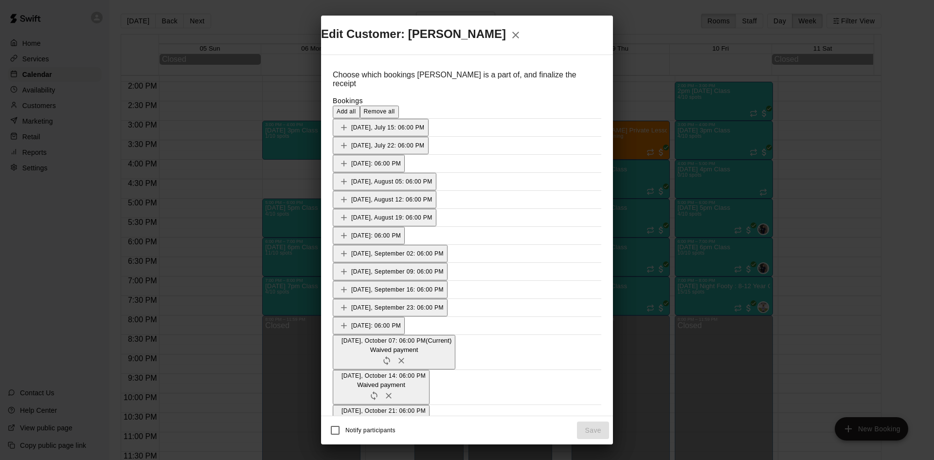
scroll to position [243, 0]
click at [521, 41] on icon "button" at bounding box center [516, 35] width 12 height 12
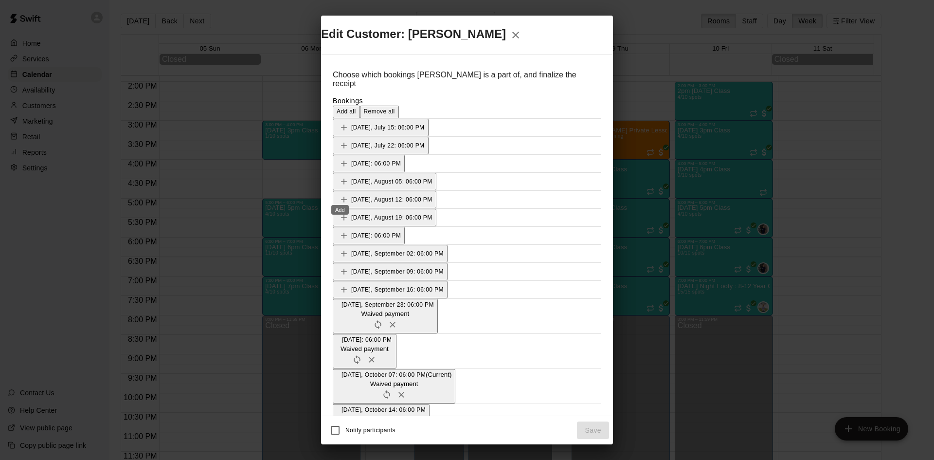
click at [341, 442] on icon "Add" at bounding box center [344, 447] width 10 height 10
click at [341, 455] on icon "Add" at bounding box center [344, 460] width 10 height 10
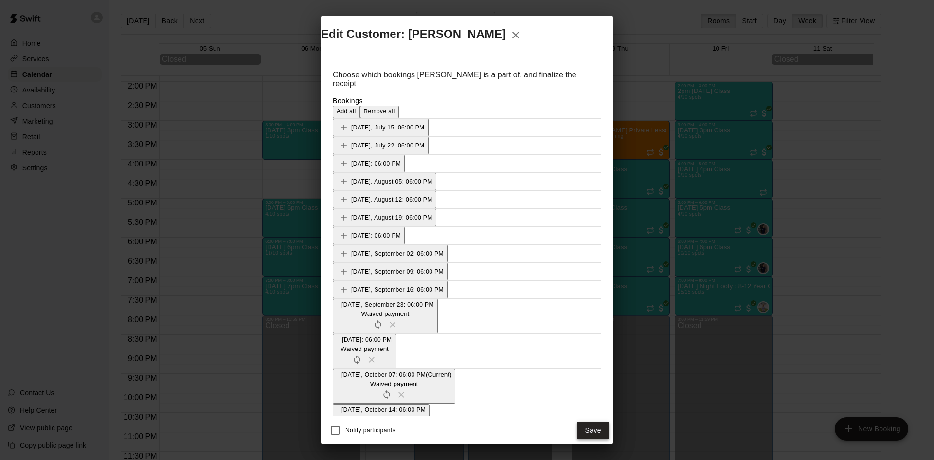
click at [589, 421] on button "Save" at bounding box center [593, 430] width 32 height 18
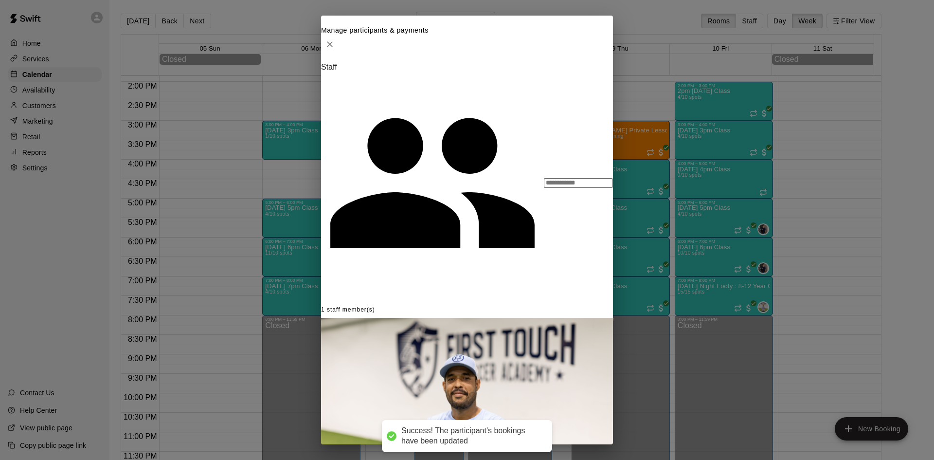
scroll to position [258, 0]
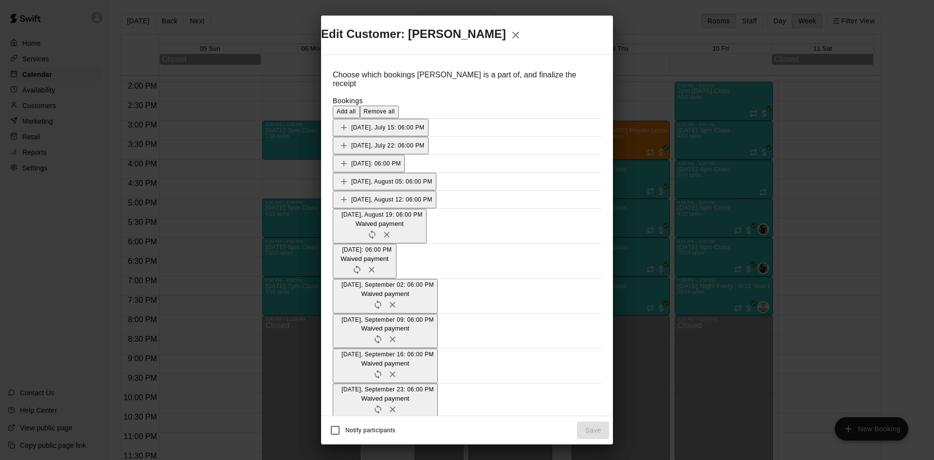
scroll to position [243, 0]
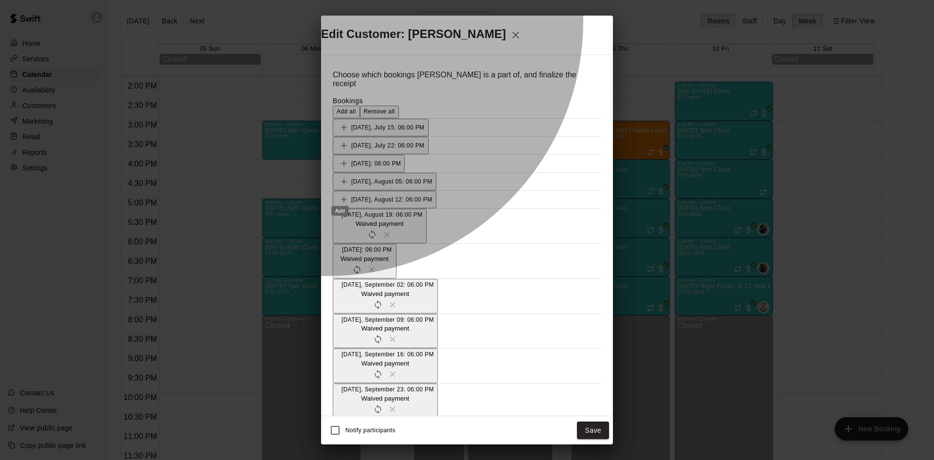
drag, startPoint x: 340, startPoint y: 205, endPoint x: 392, endPoint y: 227, distance: 56.7
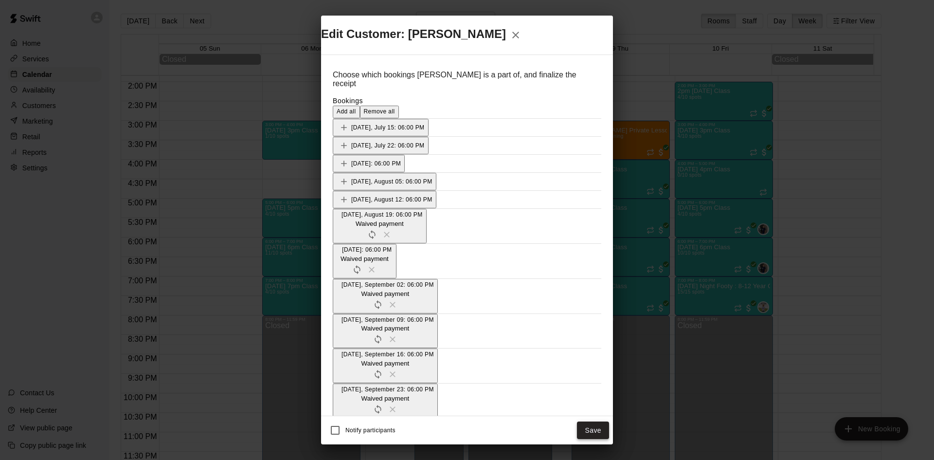
click at [595, 421] on button "Save" at bounding box center [593, 430] width 32 height 18
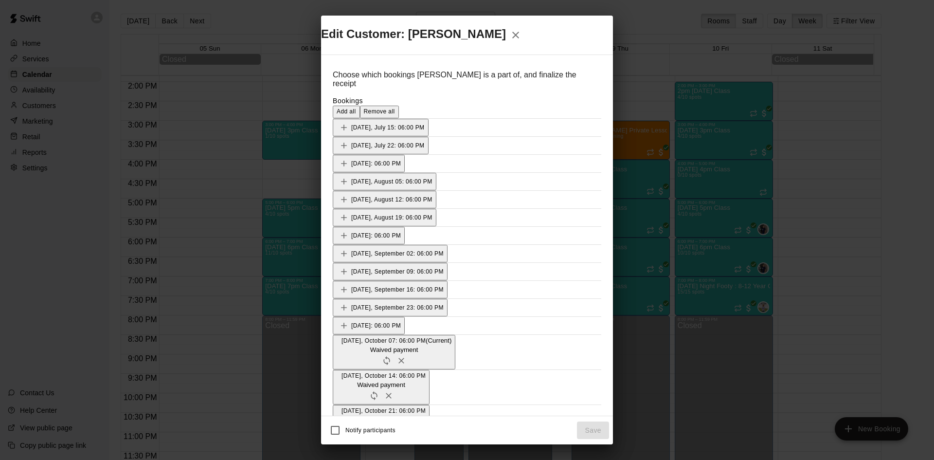
scroll to position [292, 0]
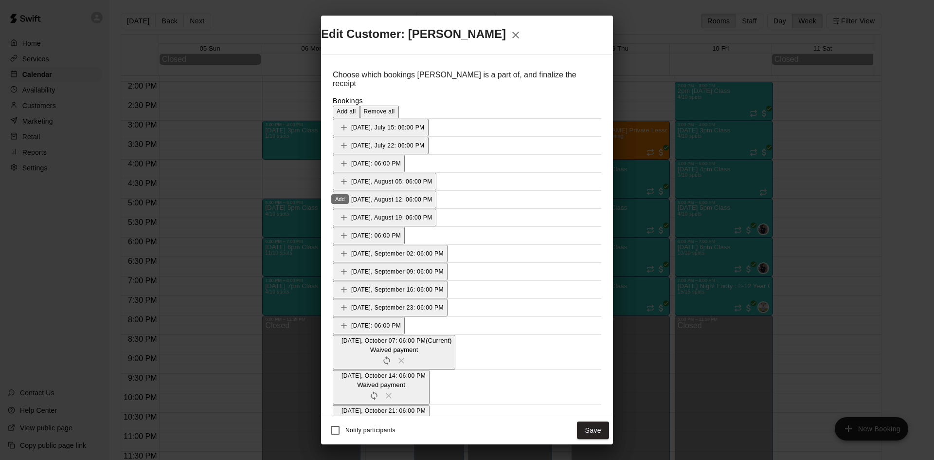
click at [582, 421] on button "Save" at bounding box center [593, 430] width 32 height 18
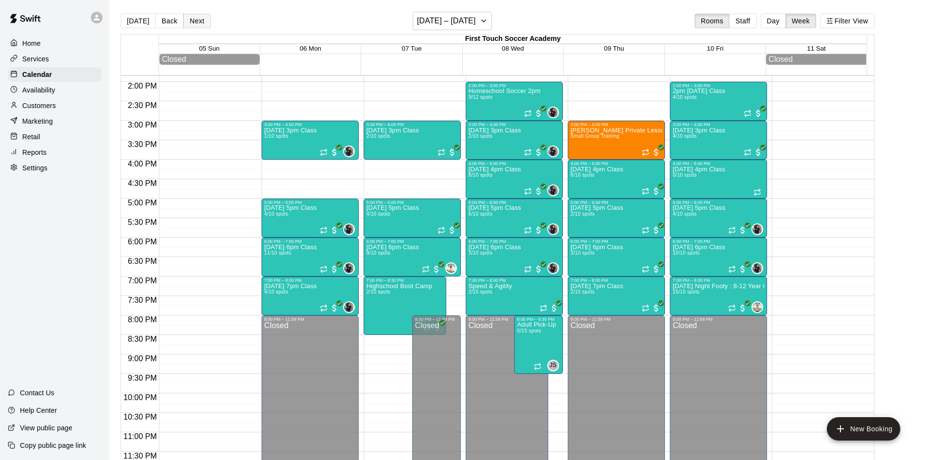
click at [196, 19] on button "Next" at bounding box center [196, 21] width 27 height 15
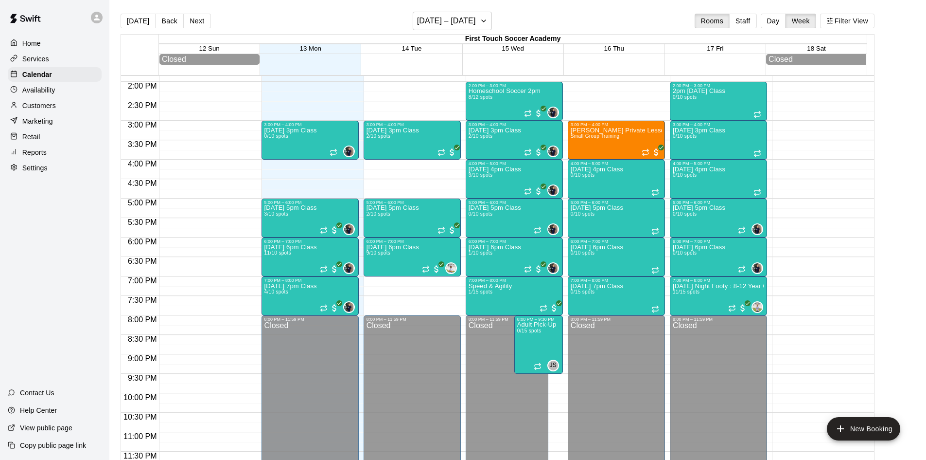
click at [365, 278] on div "12:00 AM – 12:00 PM Closed 3:00 PM – 4:00 PM [DATE] 3pm Class 2/10 spots 5:00 P…" at bounding box center [412, 4] width 97 height 934
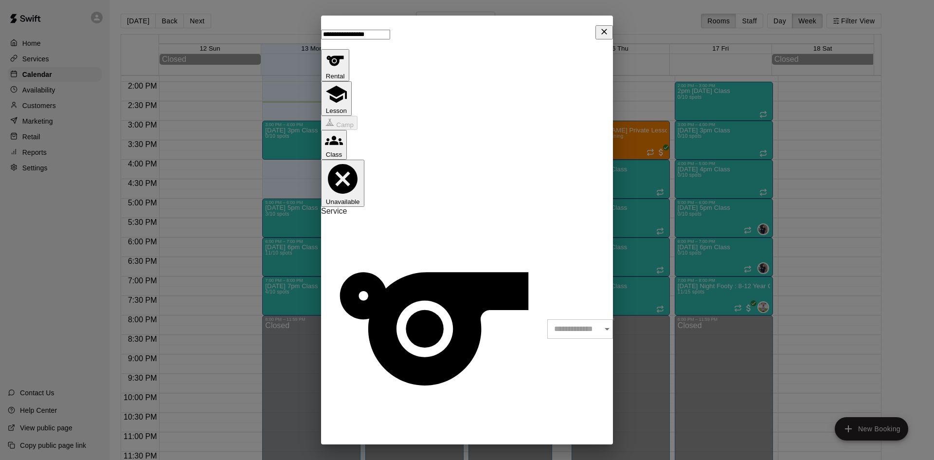
type input "**********"
click at [343, 131] on icon "button" at bounding box center [334, 140] width 18 height 18
click at [547, 319] on input "text" at bounding box center [583, 328] width 72 height 19
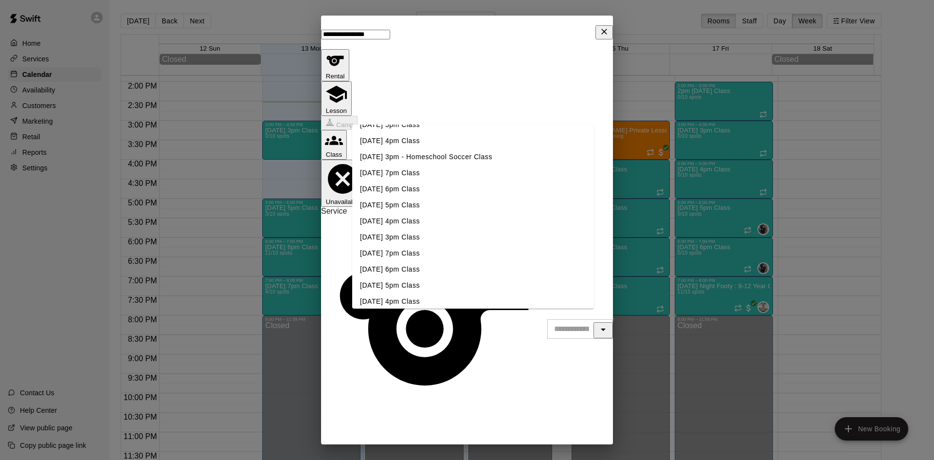
scroll to position [418, 0]
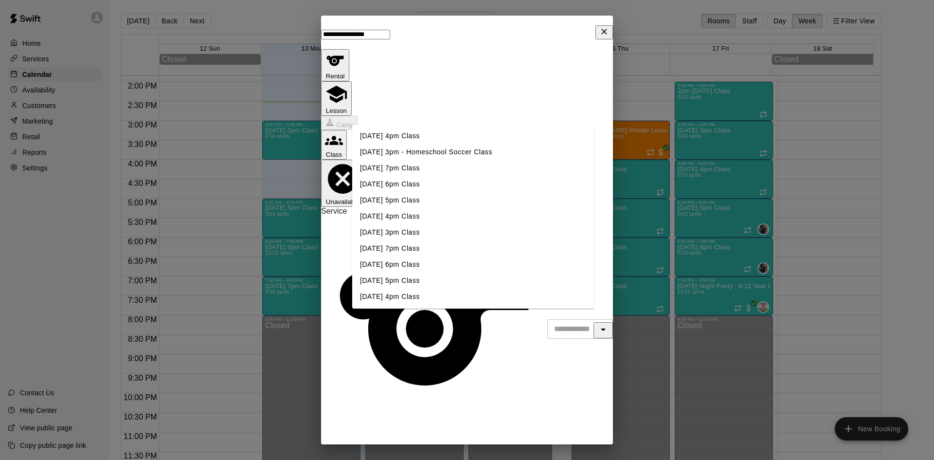
click at [393, 250] on li "[DATE] 7pm Class" at bounding box center [473, 248] width 242 height 16
type input "**********"
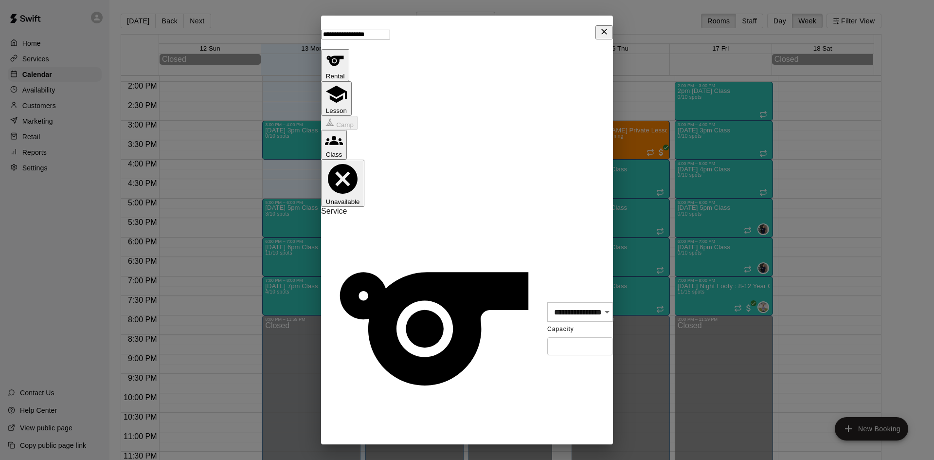
click at [589, 307] on icon "Clear" at bounding box center [594, 312] width 10 height 10
click at [601, 323] on icon "Open" at bounding box center [607, 329] width 12 height 12
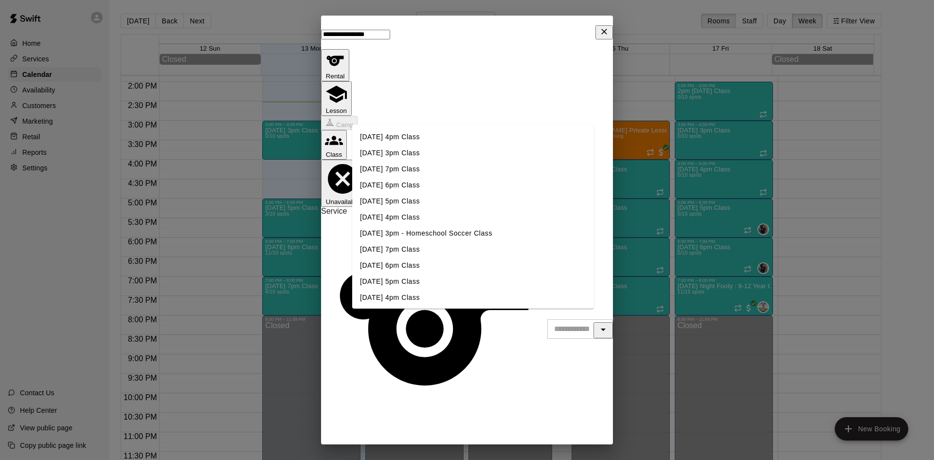
scroll to position [340, 0]
click at [390, 241] on li "[DATE] 7pm Class" at bounding box center [473, 245] width 242 height 16
type input "**********"
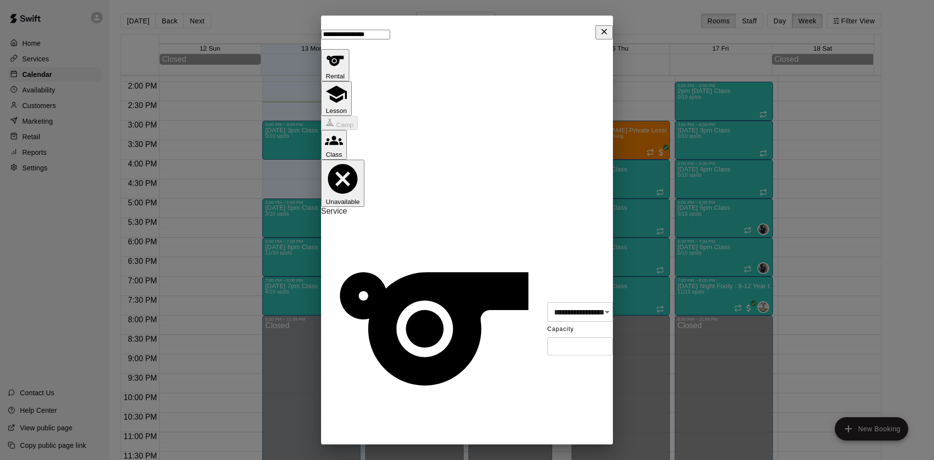
click at [372, 328] on li "08" at bounding box center [381, 332] width 19 height 9
click at [391, 371] on li "00" at bounding box center [381, 375] width 19 height 9
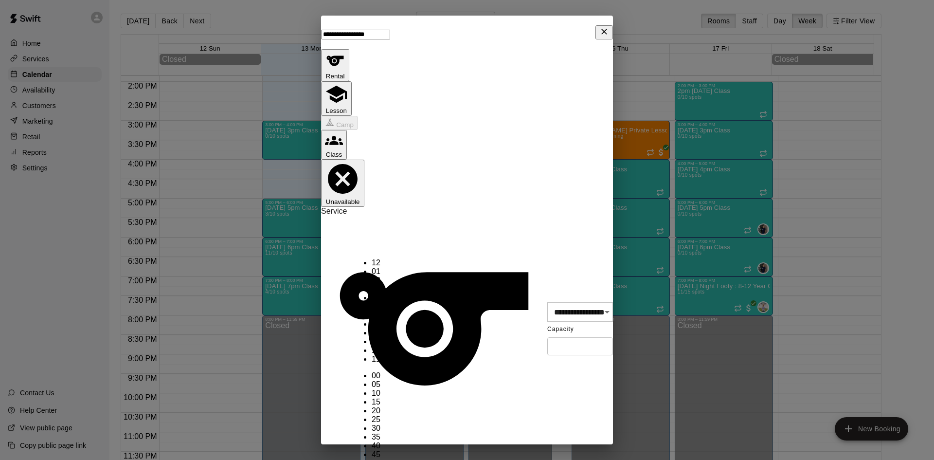
type input "********"
click at [547, 337] on input "*" at bounding box center [580, 346] width 66 height 18
type input "**"
click at [547, 337] on div "** ​" at bounding box center [580, 346] width 66 height 18
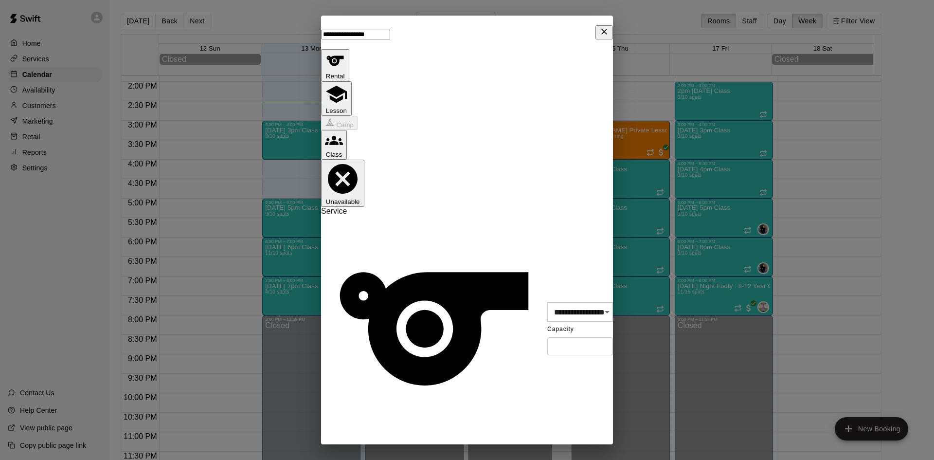
click at [470, 286] on body "Home Services Calendar Availability Customers Marketing Retail Reports Settings…" at bounding box center [467, 237] width 934 height 475
type input "******"
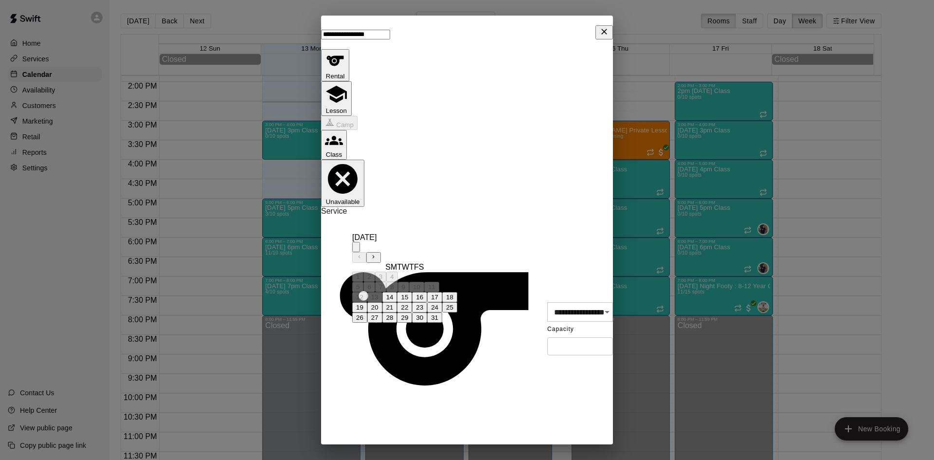
click at [376, 253] on icon "Next month" at bounding box center [373, 256] width 6 height 6
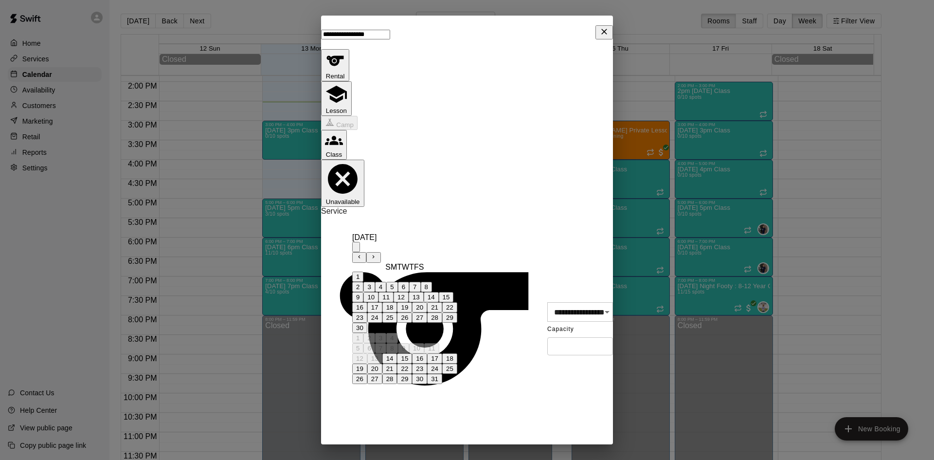
click at [376, 253] on icon "Next month" at bounding box center [373, 256] width 6 height 6
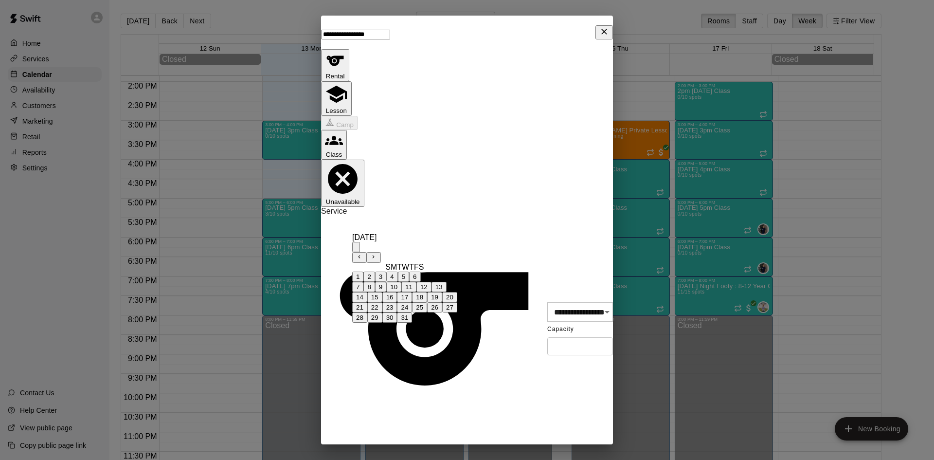
click at [397, 322] on button "30" at bounding box center [389, 317] width 15 height 10
type input "**********"
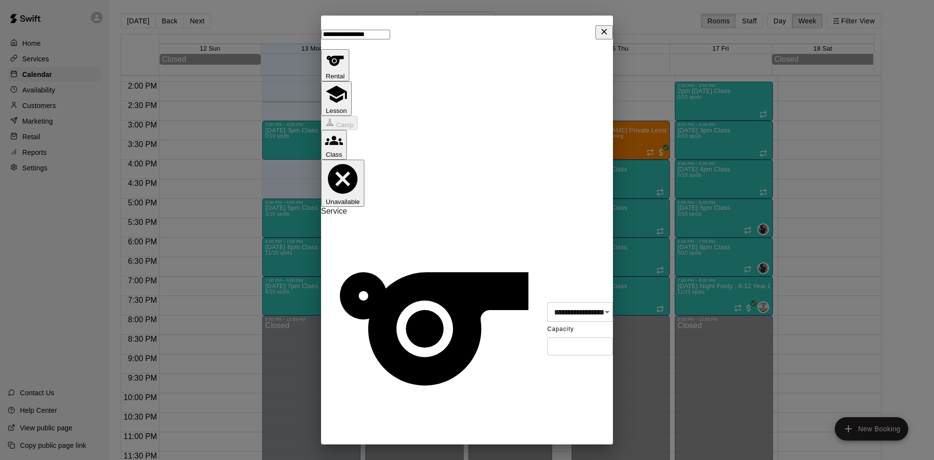
scroll to position [161, 0]
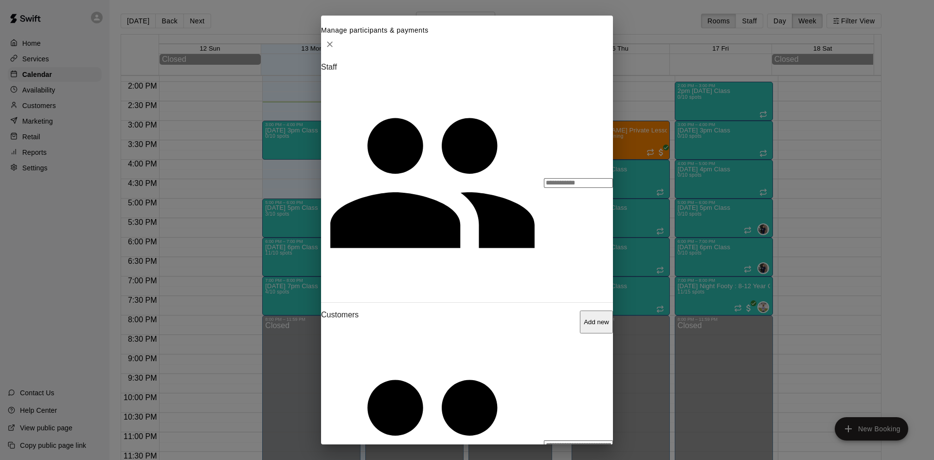
click at [544, 440] on input "Start typing to search customers..." at bounding box center [578, 445] width 69 height 10
type input "****"
click at [413, 266] on div "Piper Streets Discounted Membership [EMAIL_ADDRESS][DOMAIN_NAME]" at bounding box center [456, 265] width 155 height 21
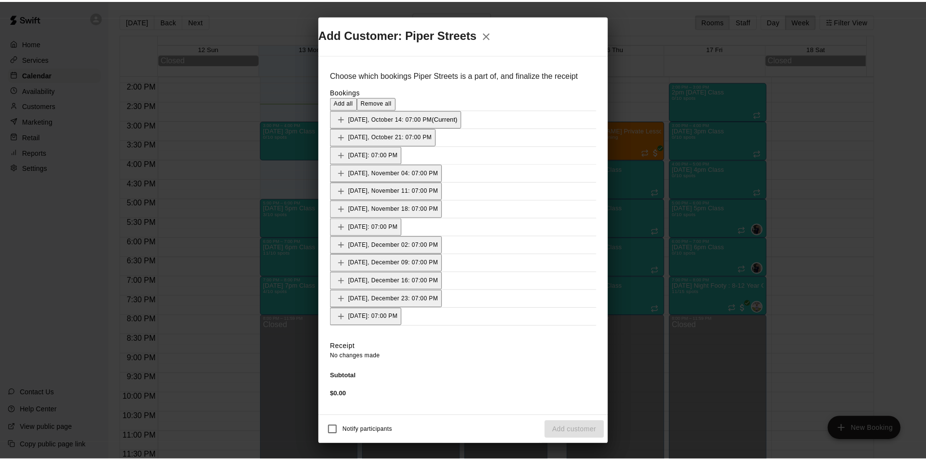
scroll to position [0, 0]
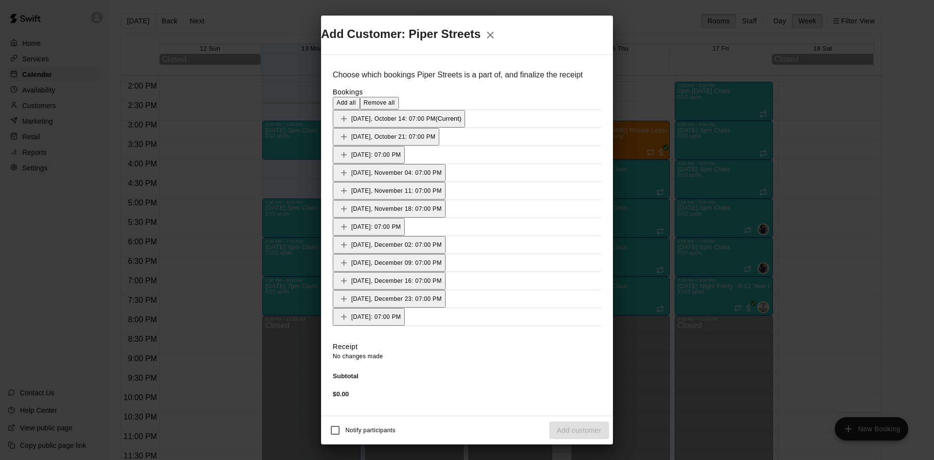
click at [342, 124] on icon "Add" at bounding box center [344, 119] width 10 height 10
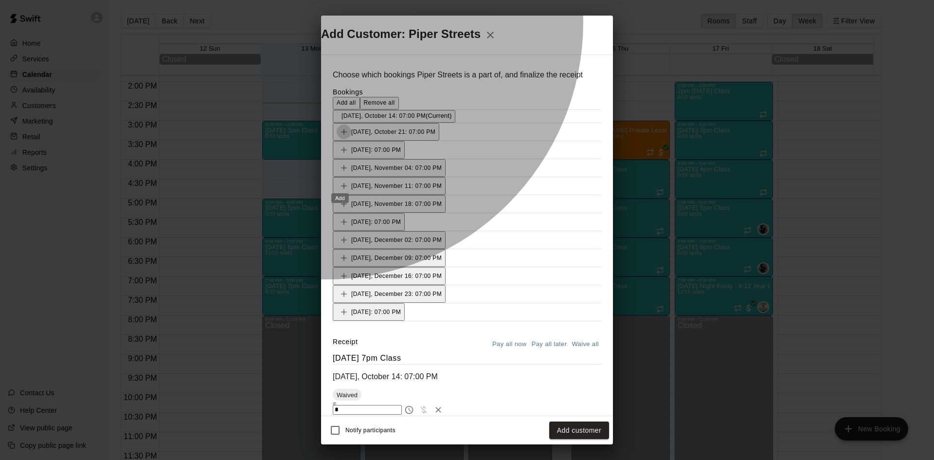
click at [339, 137] on icon "Add" at bounding box center [344, 132] width 10 height 10
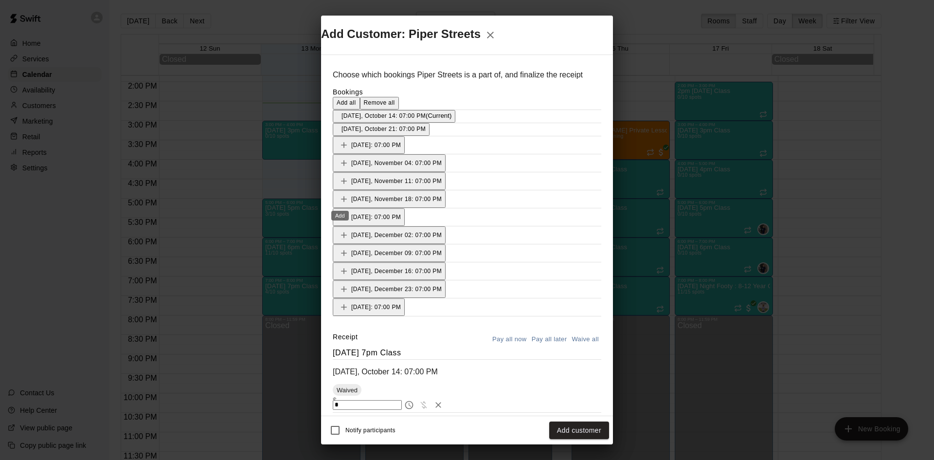
click at [337, 152] on button "Add" at bounding box center [344, 145] width 15 height 15
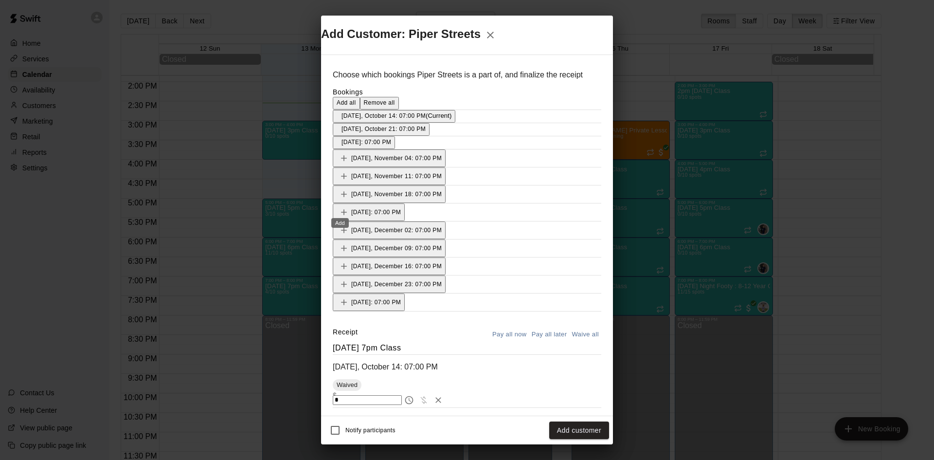
click at [340, 163] on icon "Add" at bounding box center [344, 158] width 10 height 10
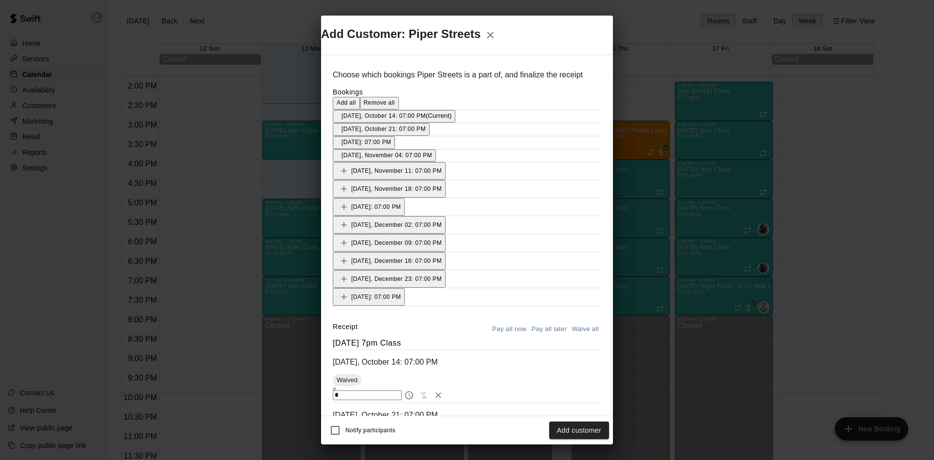
click at [496, 41] on icon "button" at bounding box center [490, 35] width 12 height 12
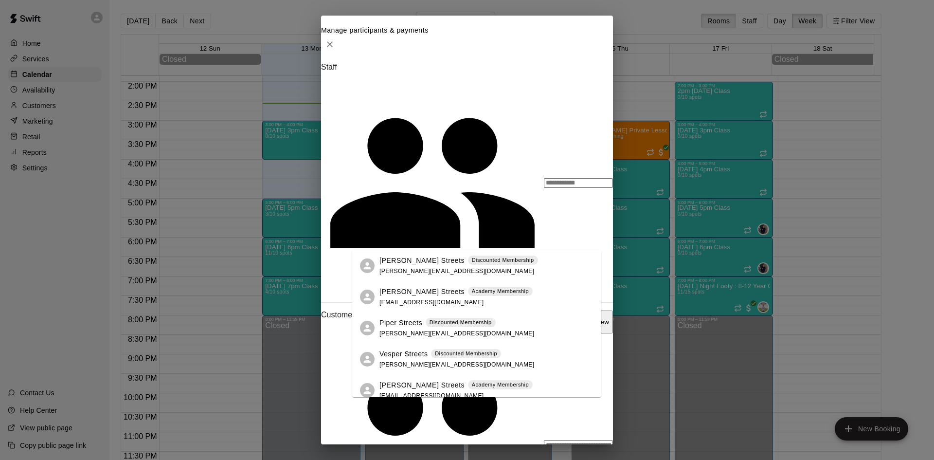
click at [544, 440] on input "Start typing to search customers..." at bounding box center [578, 445] width 69 height 10
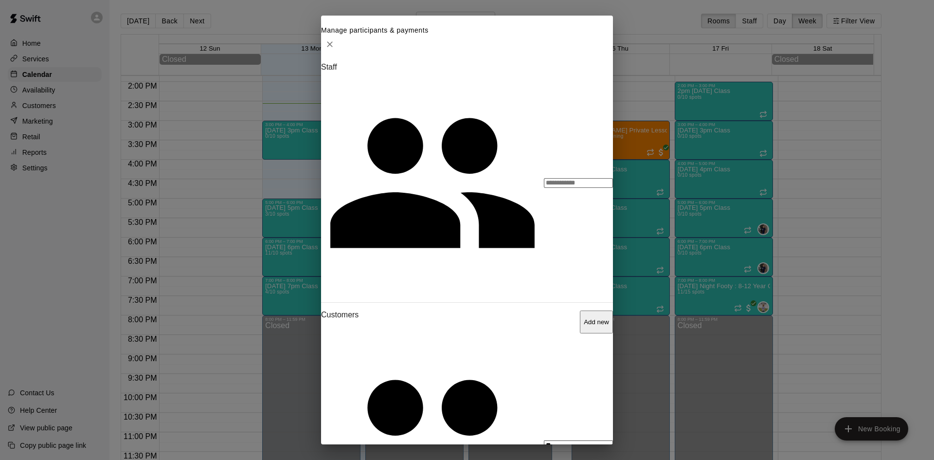
type input "***"
click at [421, 286] on p "[PERSON_NAME]" at bounding box center [408, 291] width 59 height 10
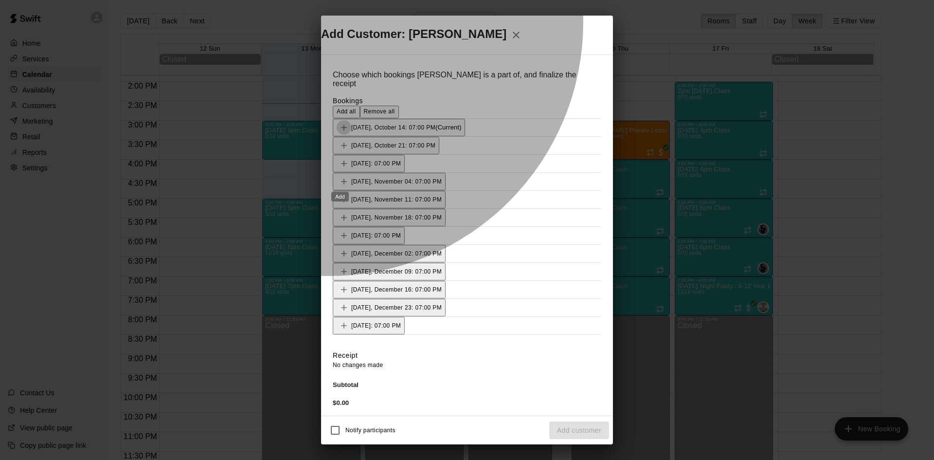
click at [341, 132] on icon "Add" at bounding box center [344, 128] width 10 height 10
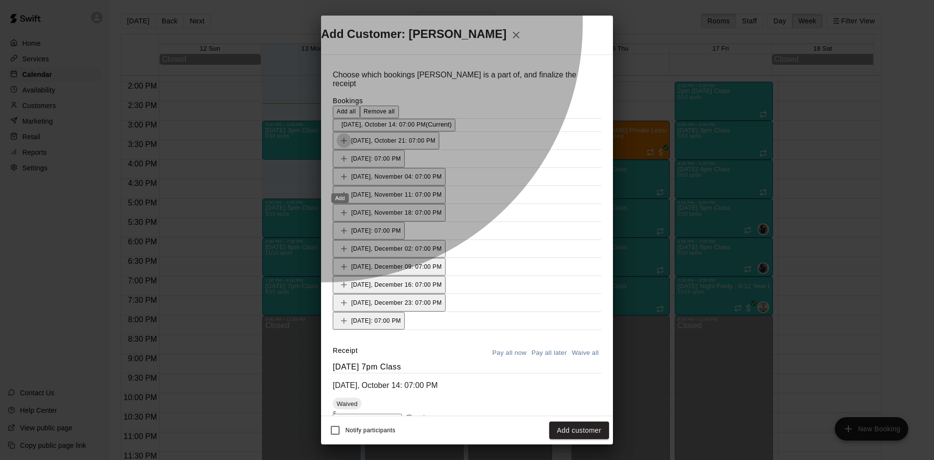
click at [339, 145] on icon "Add" at bounding box center [344, 141] width 10 height 10
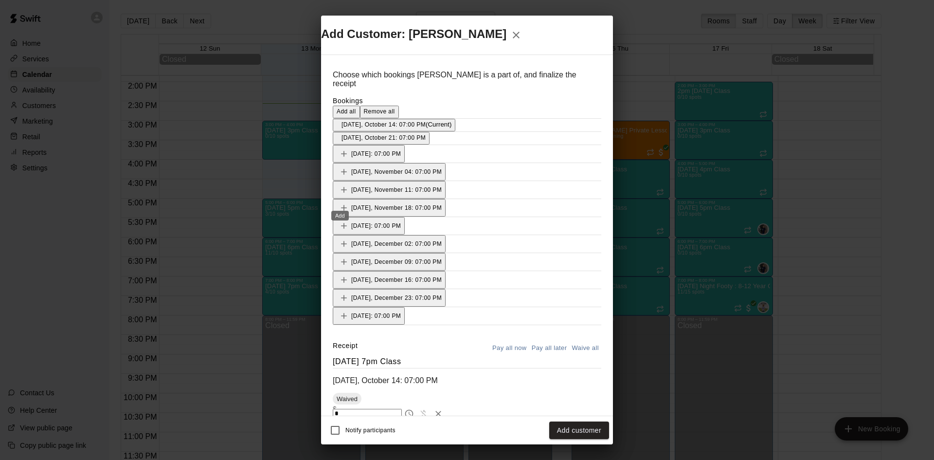
click at [343, 159] on icon "Add" at bounding box center [344, 154] width 10 height 10
click at [341, 170] on icon "Add" at bounding box center [344, 167] width 6 height 6
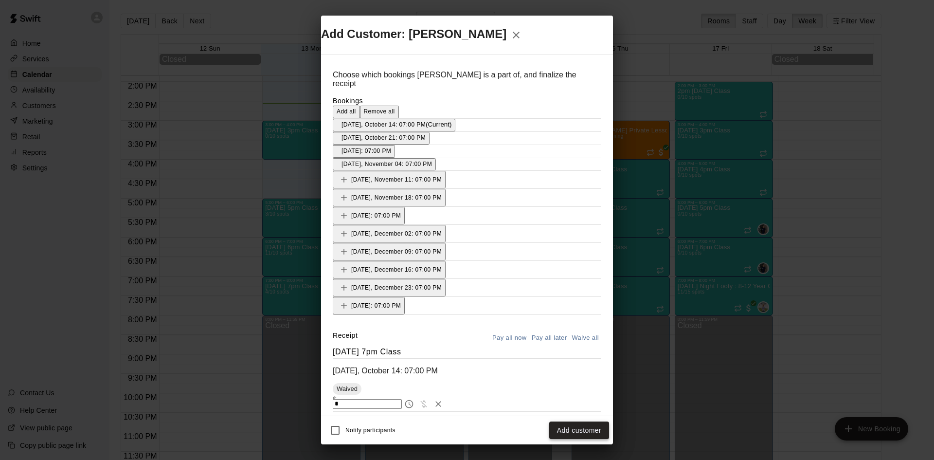
click at [579, 421] on button "Add customer" at bounding box center [579, 430] width 60 height 18
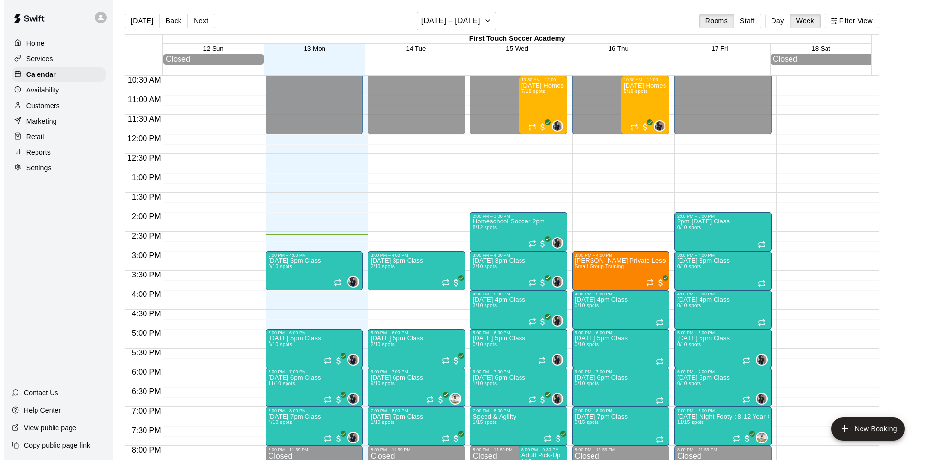
scroll to position [396, 0]
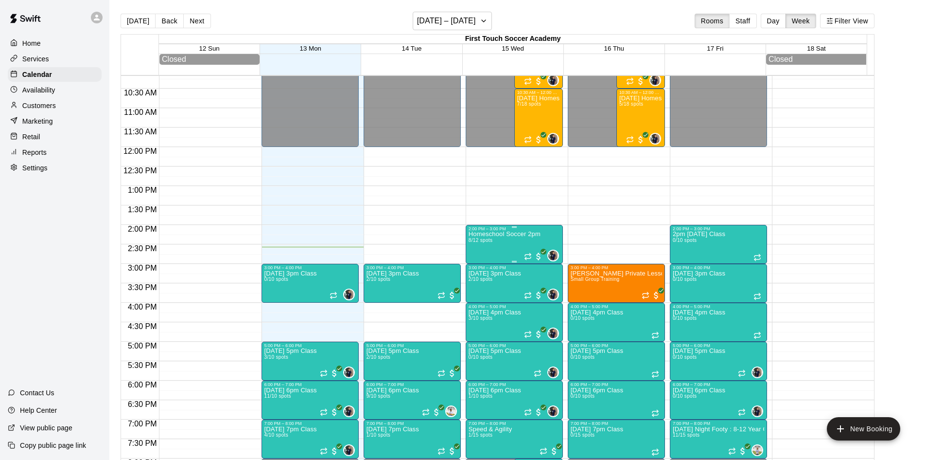
click at [508, 252] on div "Homeschool Soccer 2pm [DATE] spots" at bounding box center [505, 461] width 72 height 460
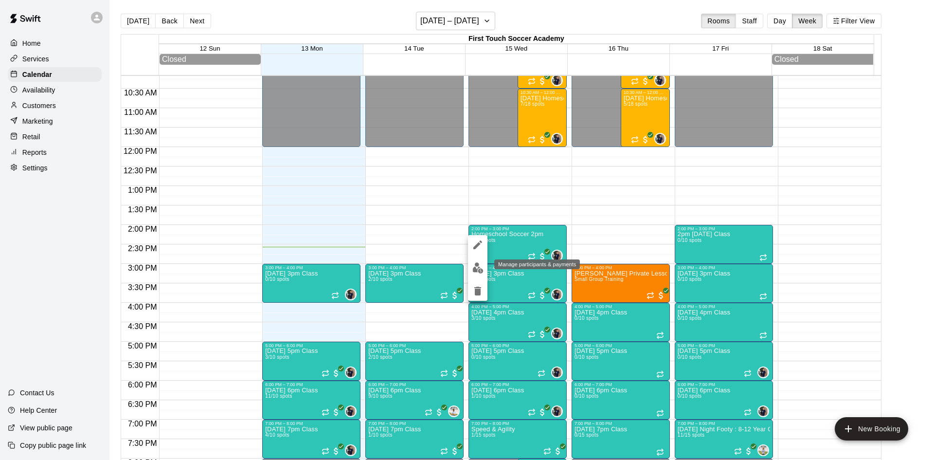
click at [477, 263] on img "edit" at bounding box center [477, 267] width 11 height 11
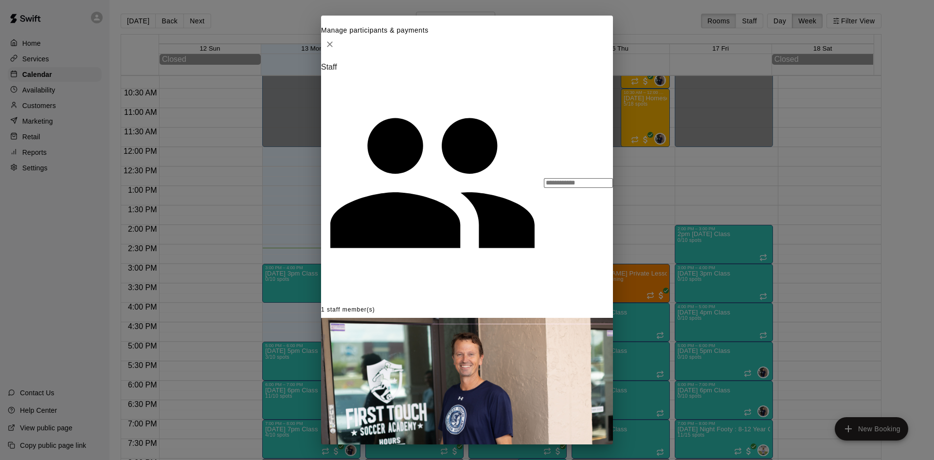
scroll to position [0, 0]
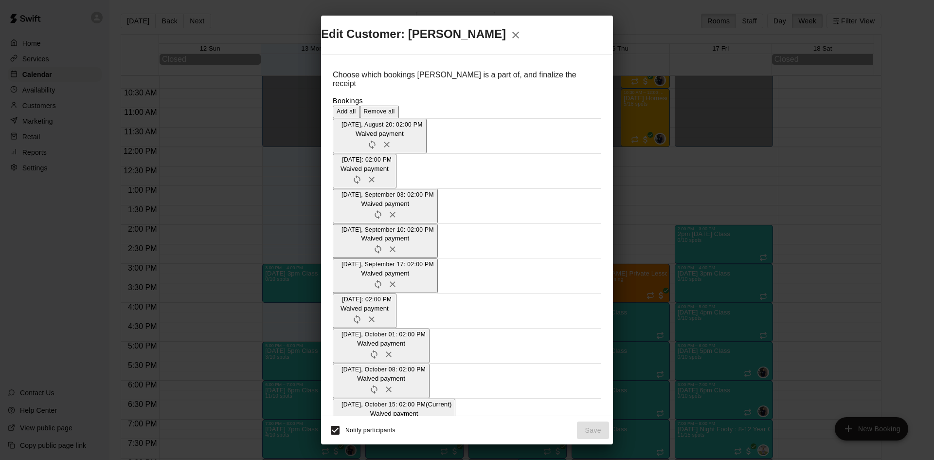
scroll to position [146, 0]
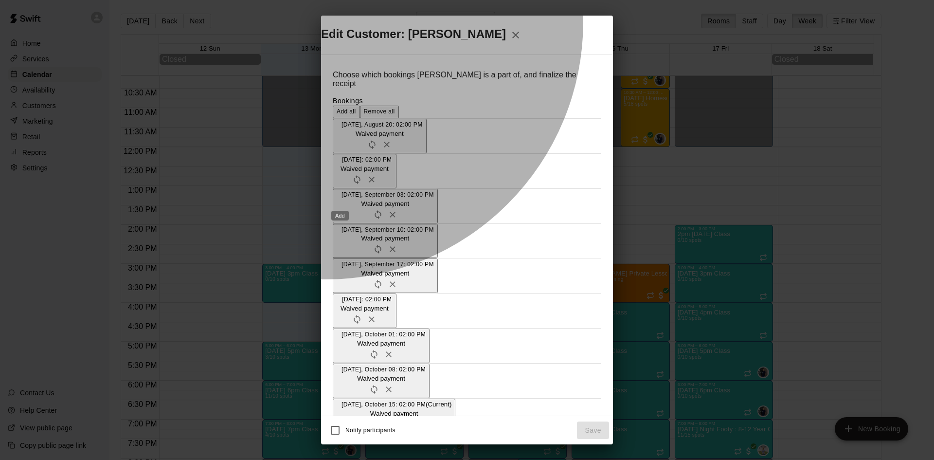
click at [339, 437] on icon "Add" at bounding box center [344, 442] width 10 height 10
click at [341, 450] on icon "Add" at bounding box center [344, 455] width 10 height 10
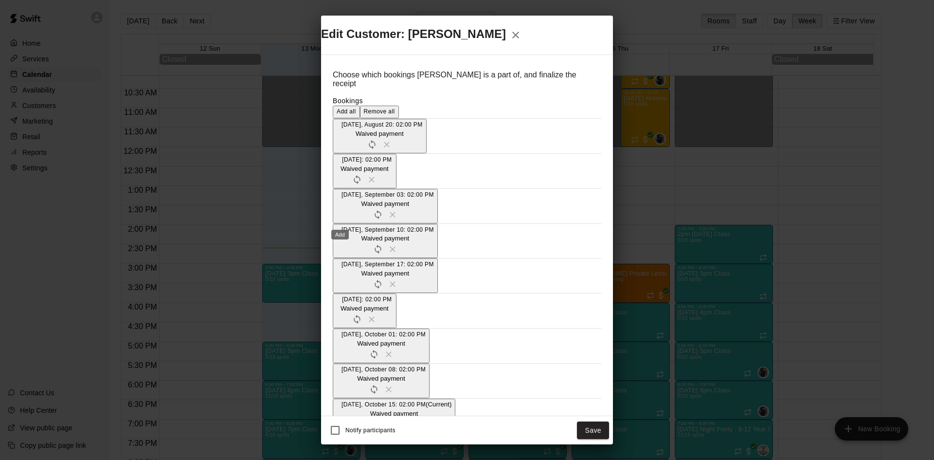
click at [341, 459] on icon "Add" at bounding box center [344, 468] width 6 height 6
click at [597, 421] on button "Save" at bounding box center [593, 430] width 32 height 18
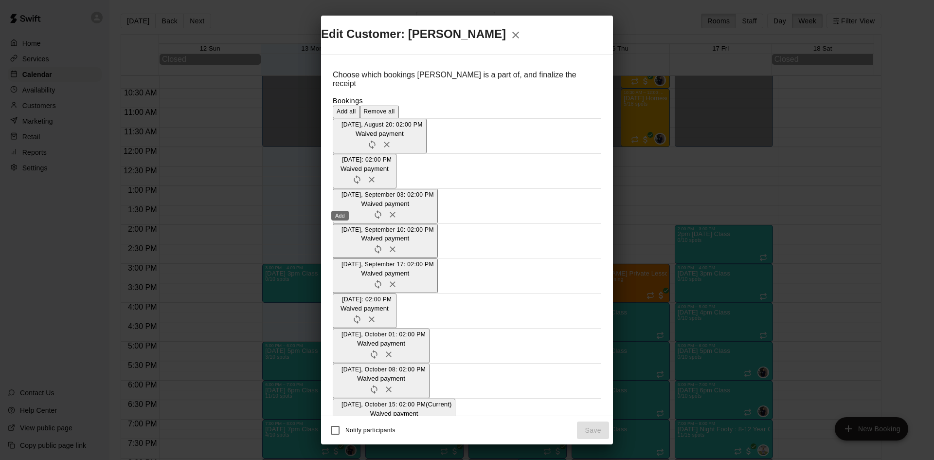
click at [339, 437] on icon "Add" at bounding box center [344, 442] width 10 height 10
click at [341, 452] on icon "Add" at bounding box center [344, 455] width 6 height 6
click at [342, 459] on icon "Add" at bounding box center [344, 468] width 10 height 10
click at [601, 421] on button "Save" at bounding box center [593, 430] width 32 height 18
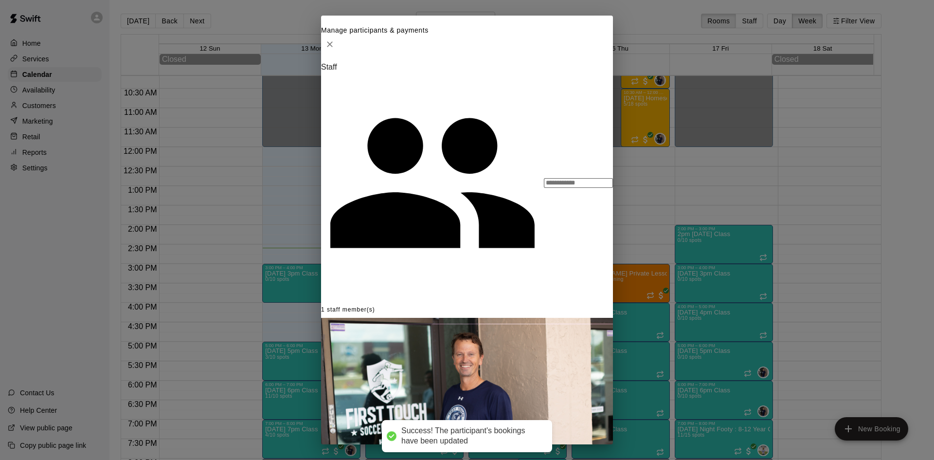
scroll to position [49, 0]
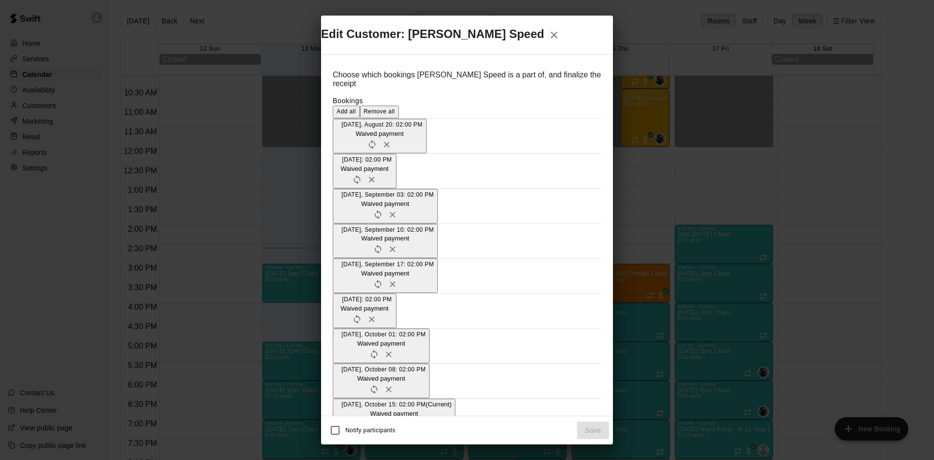
scroll to position [146, 0]
click at [337, 435] on button "Add" at bounding box center [344, 442] width 15 height 15
click at [340, 450] on icon "Add" at bounding box center [344, 455] width 10 height 10
click at [341, 459] on icon "Add" at bounding box center [344, 468] width 6 height 6
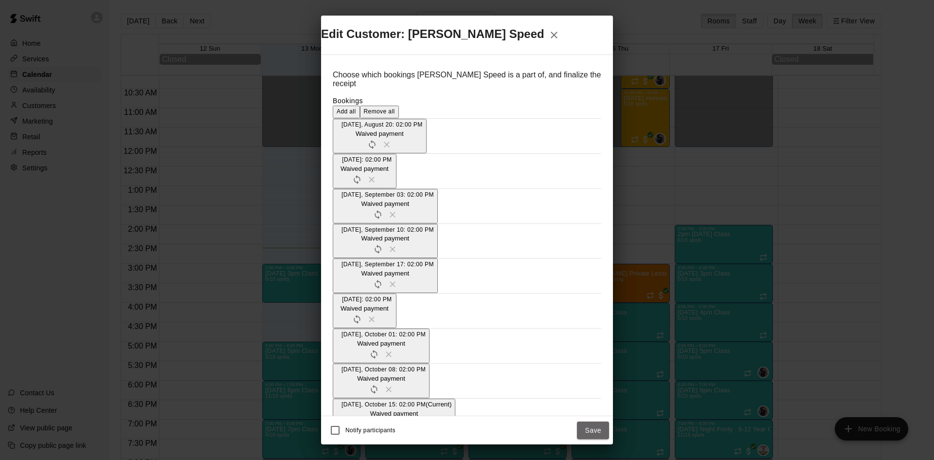
click at [594, 421] on button "Save" at bounding box center [593, 430] width 32 height 18
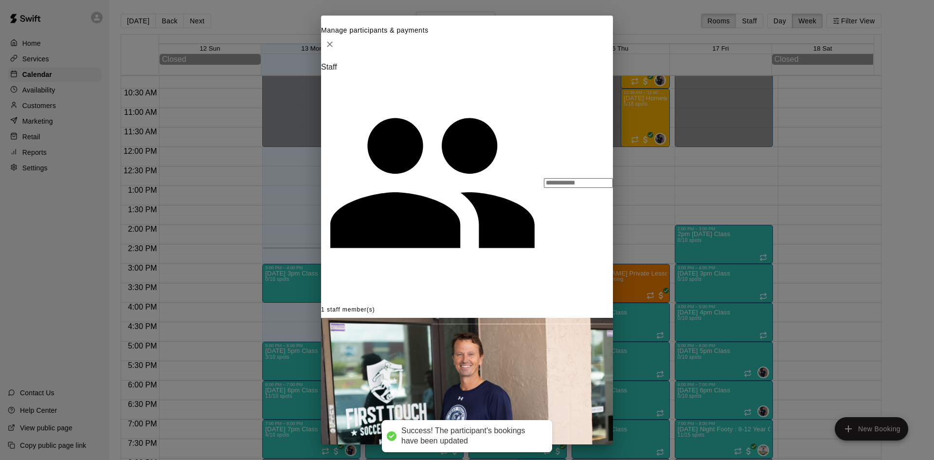
scroll to position [146, 0]
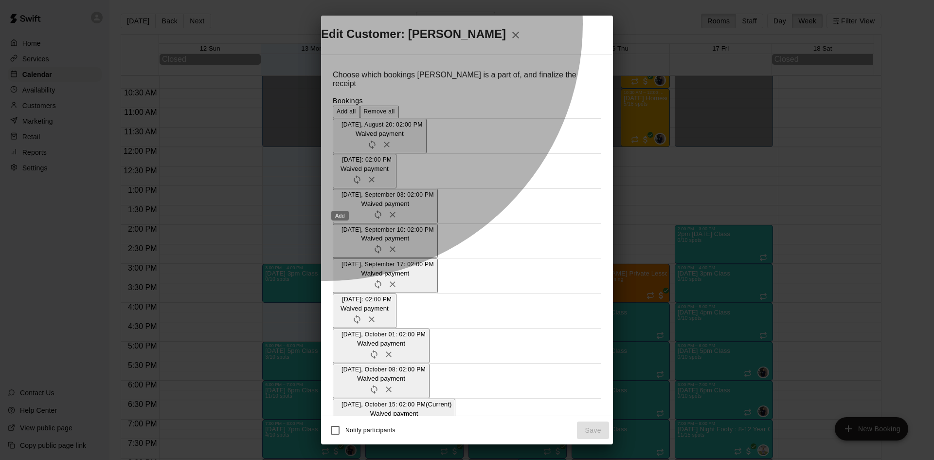
click at [341, 439] on icon "Add" at bounding box center [344, 442] width 6 height 6
click at [341, 450] on icon "Add" at bounding box center [344, 455] width 10 height 10
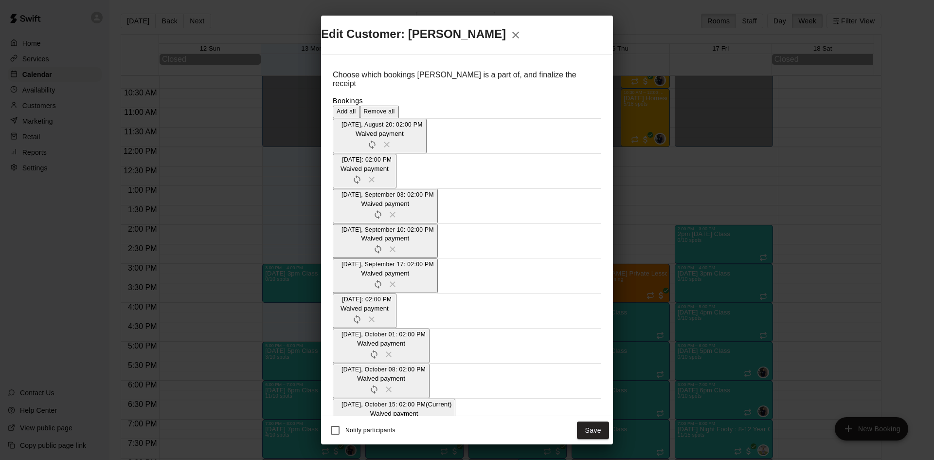
scroll to position [195, 0]
click at [341, 459] on icon "Add" at bounding box center [344, 468] width 6 height 6
click at [596, 421] on button "Save" at bounding box center [593, 430] width 32 height 18
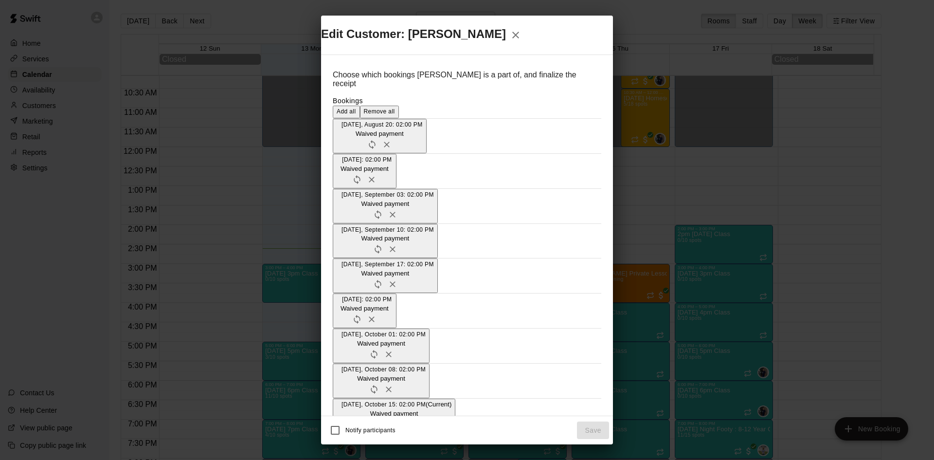
scroll to position [146, 0]
click at [339, 437] on icon "Add" at bounding box center [344, 442] width 10 height 10
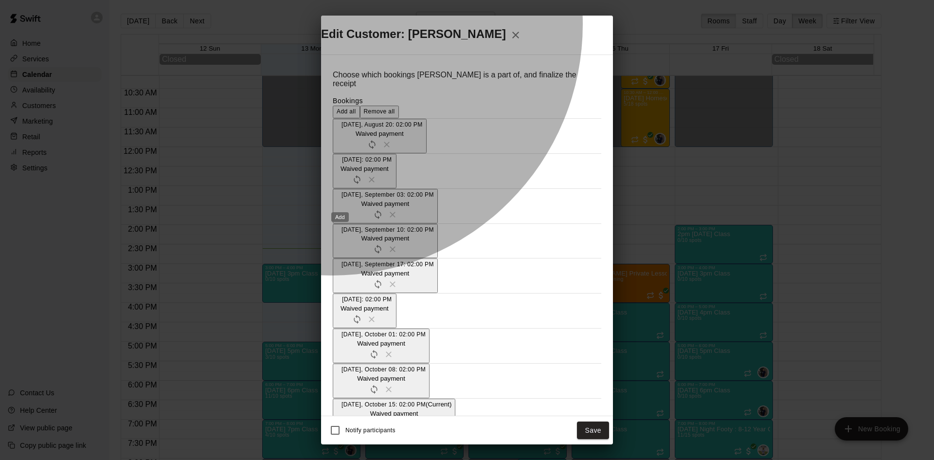
click at [343, 450] on icon "Add" at bounding box center [344, 455] width 10 height 10
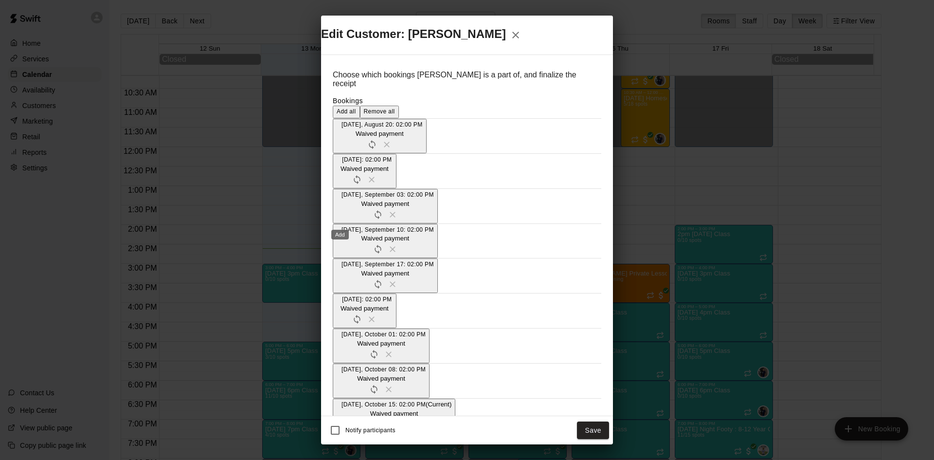
click at [339, 459] on icon "Add" at bounding box center [344, 468] width 10 height 10
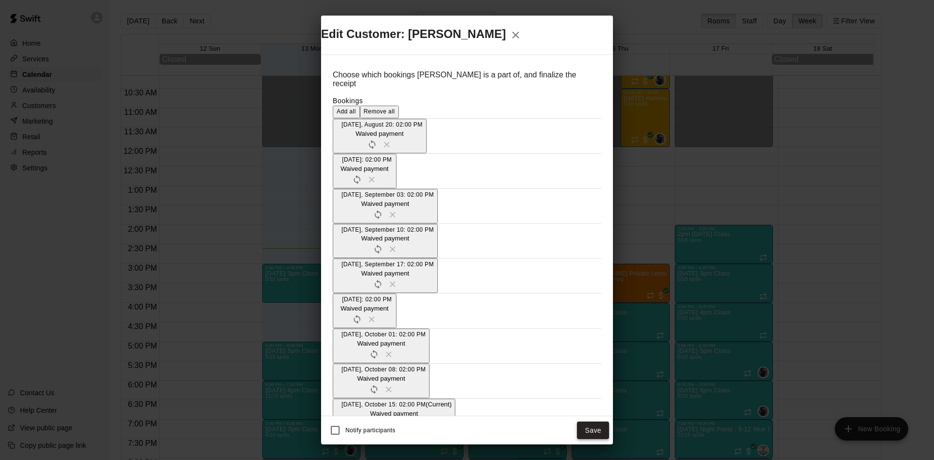
click at [592, 421] on button "Save" at bounding box center [593, 430] width 32 height 18
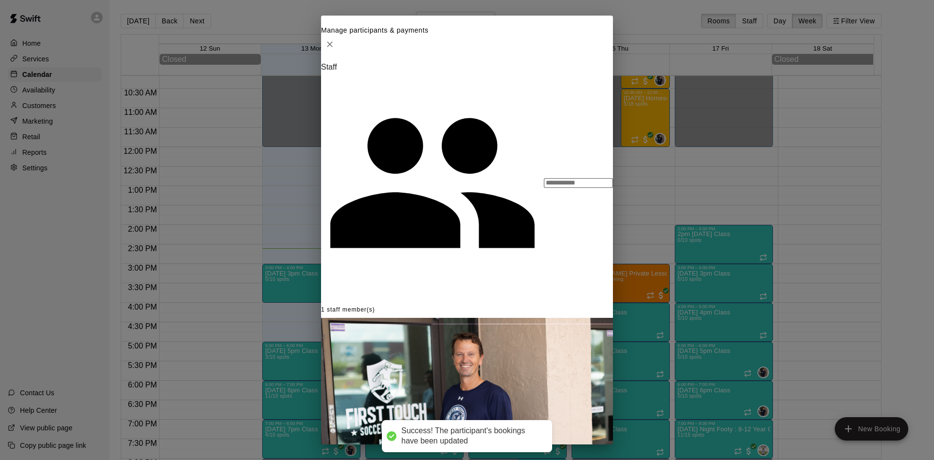
scroll to position [146, 0]
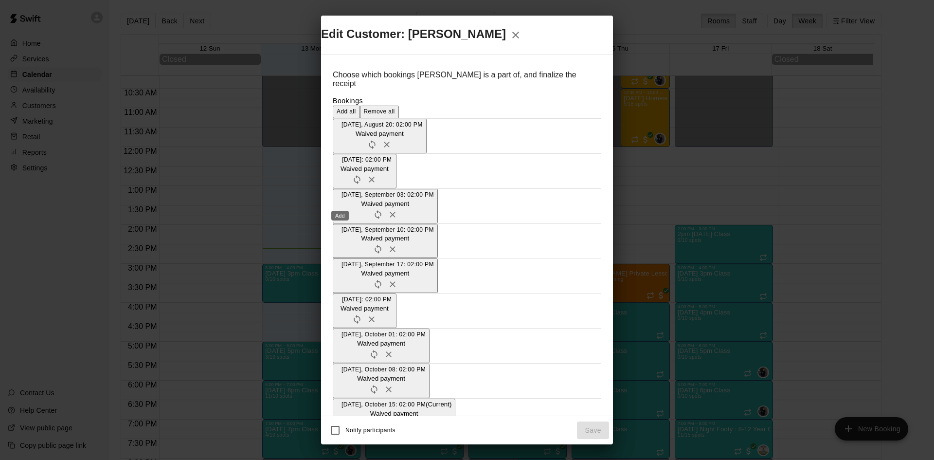
click at [341, 439] on icon "Add" at bounding box center [344, 442] width 6 height 6
click at [339, 450] on icon "Add" at bounding box center [344, 455] width 10 height 10
click at [339, 459] on icon "Add" at bounding box center [344, 468] width 10 height 10
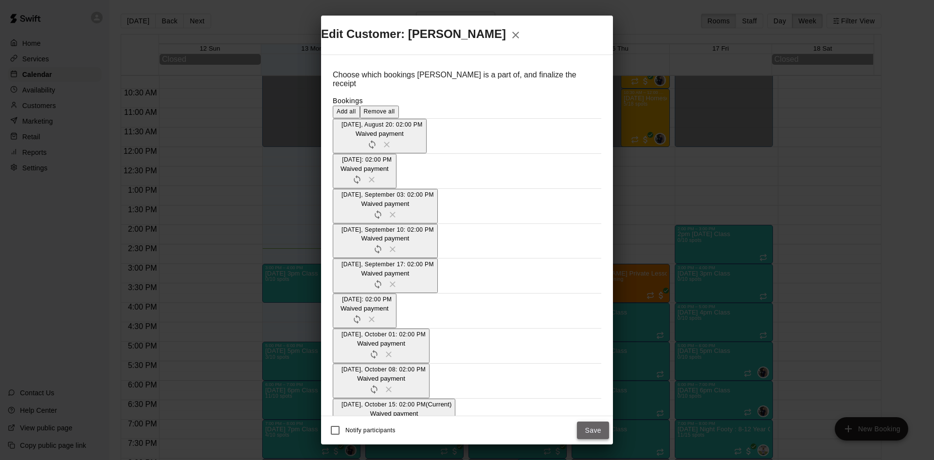
click at [586, 421] on button "Save" at bounding box center [593, 430] width 32 height 18
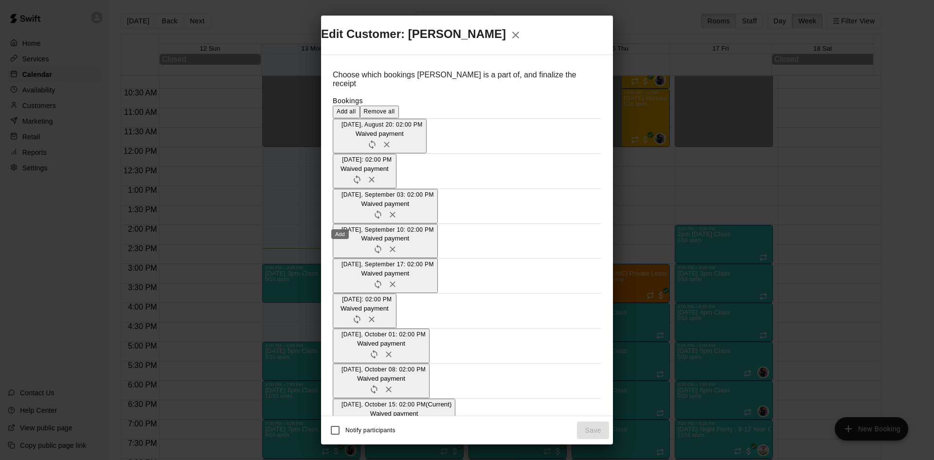
scroll to position [146, 0]
click at [341, 437] on icon "Add" at bounding box center [344, 442] width 10 height 10
click at [339, 450] on icon "Add" at bounding box center [344, 455] width 10 height 10
click at [339, 459] on icon "Add" at bounding box center [344, 468] width 10 height 10
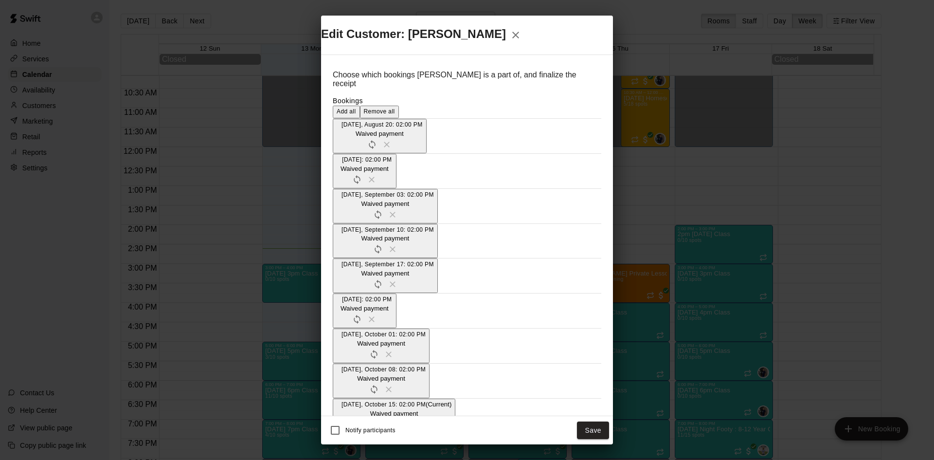
click at [591, 421] on button "Save" at bounding box center [593, 430] width 32 height 18
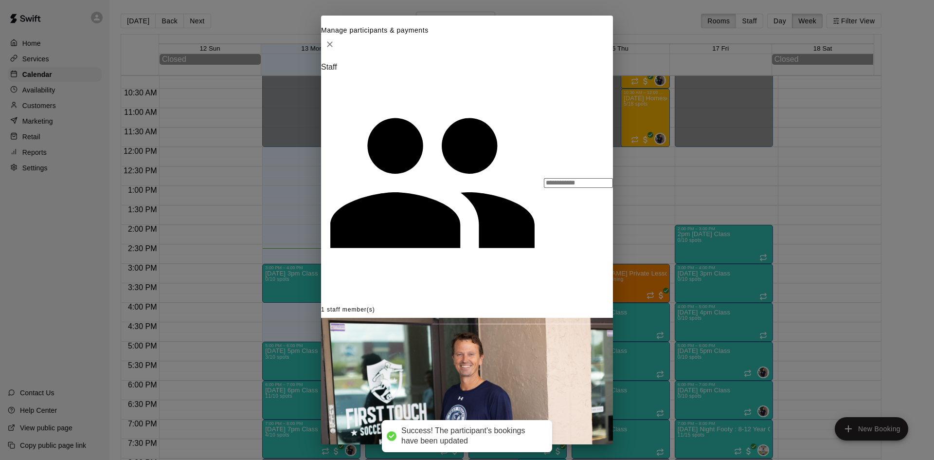
scroll to position [214, 0]
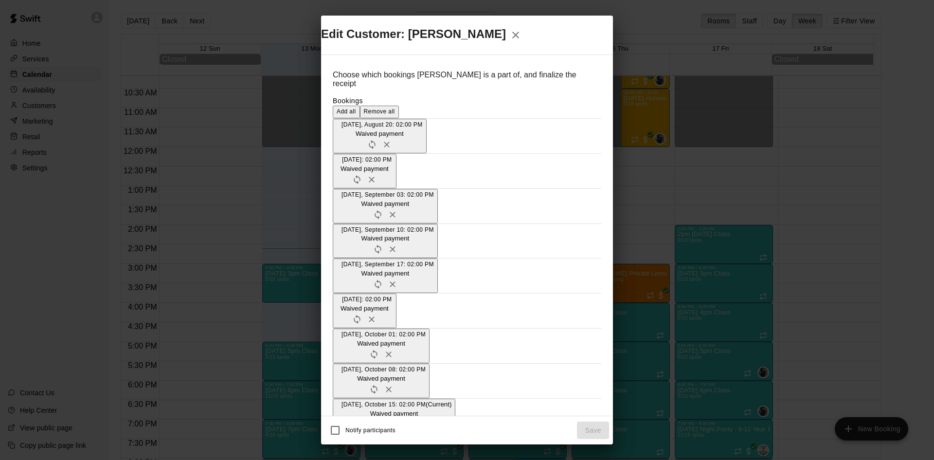
scroll to position [146, 0]
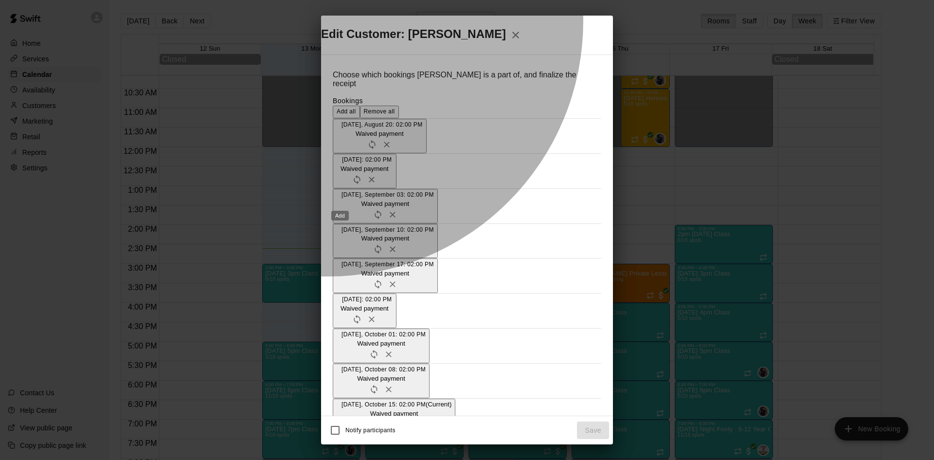
click at [339, 437] on icon "Add" at bounding box center [344, 442] width 10 height 10
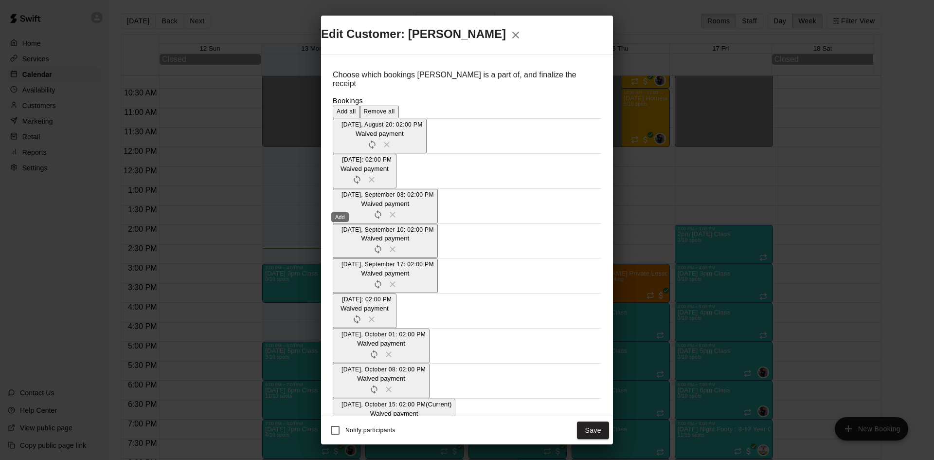
click at [344, 450] on icon "Add" at bounding box center [344, 455] width 10 height 10
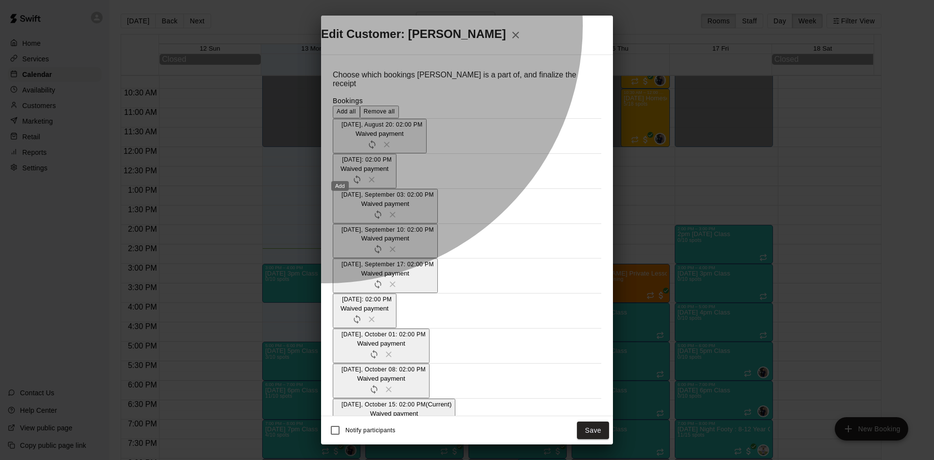
click at [339, 459] on icon "Add" at bounding box center [344, 468] width 10 height 10
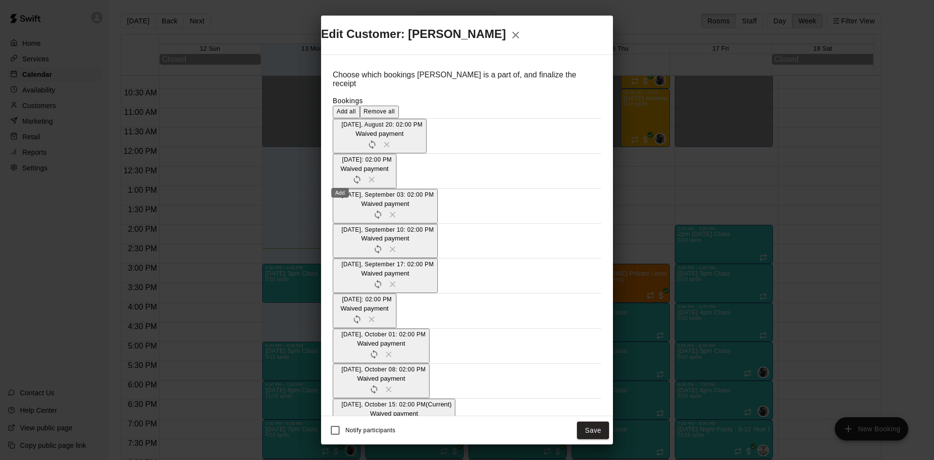
click at [579, 420] on div "Notify participants Save" at bounding box center [467, 430] width 284 height 20
click at [579, 421] on button "Save" at bounding box center [593, 430] width 32 height 18
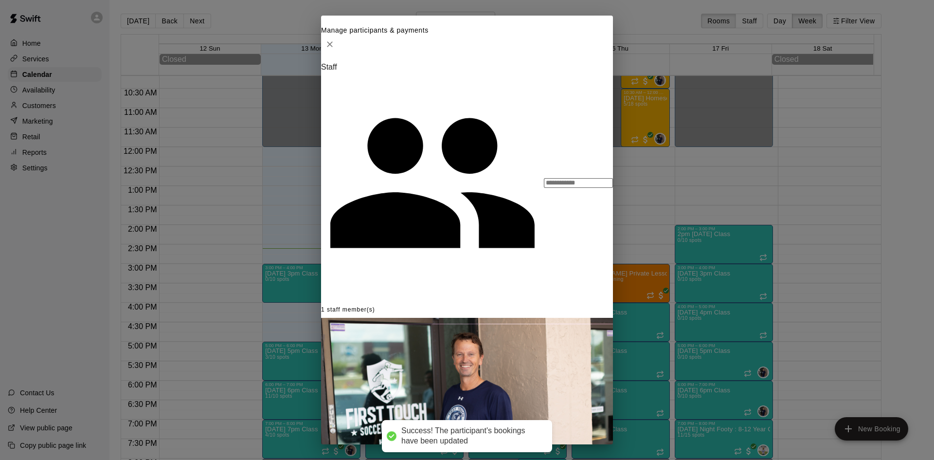
type input "****"
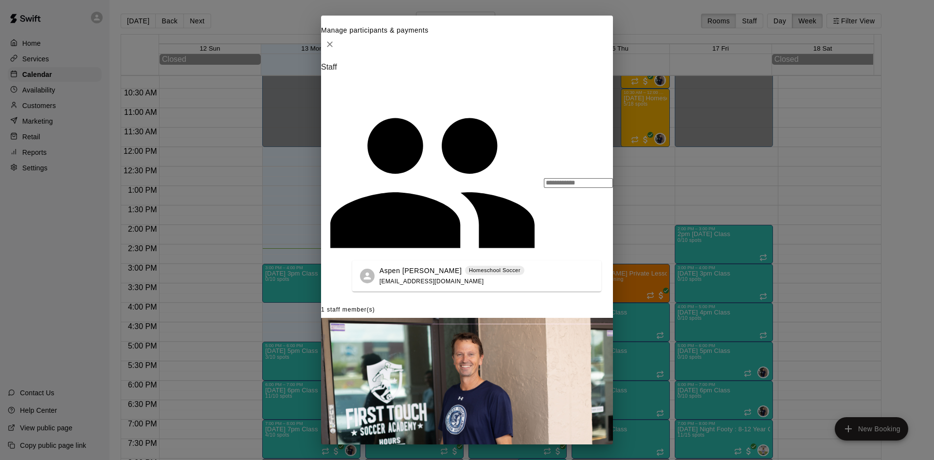
click at [409, 276] on div "Aspen [PERSON_NAME] Homeschool Soccer [EMAIL_ADDRESS][DOMAIN_NAME]" at bounding box center [451, 276] width 145 height 21
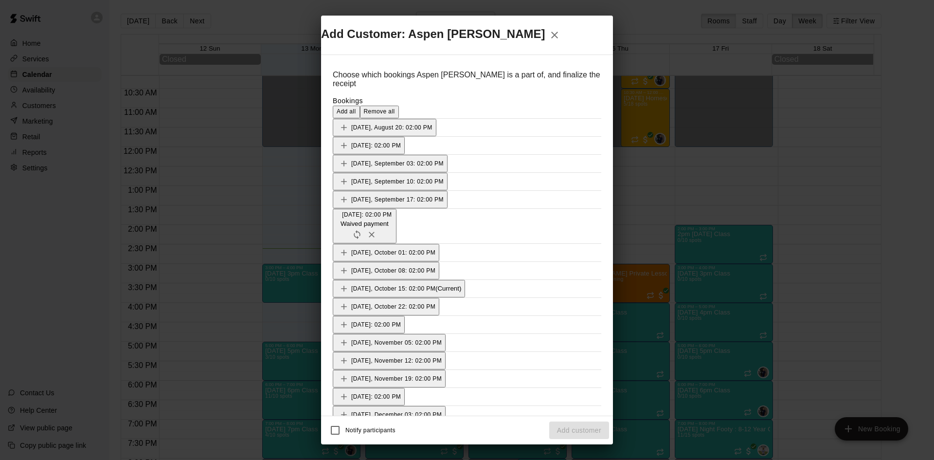
scroll to position [97, 0]
click at [341, 285] on icon "Add" at bounding box center [344, 288] width 6 height 6
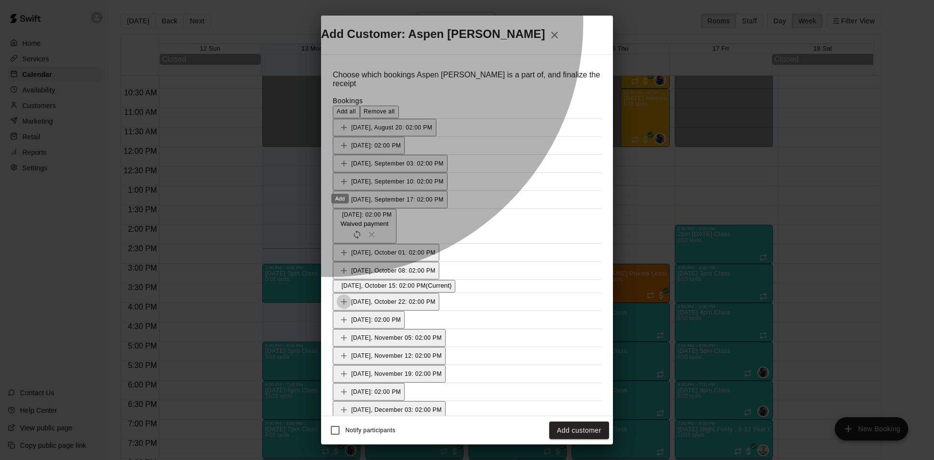
click at [341, 297] on icon "Add" at bounding box center [344, 302] width 10 height 10
click at [339, 310] on icon "Add" at bounding box center [344, 315] width 10 height 10
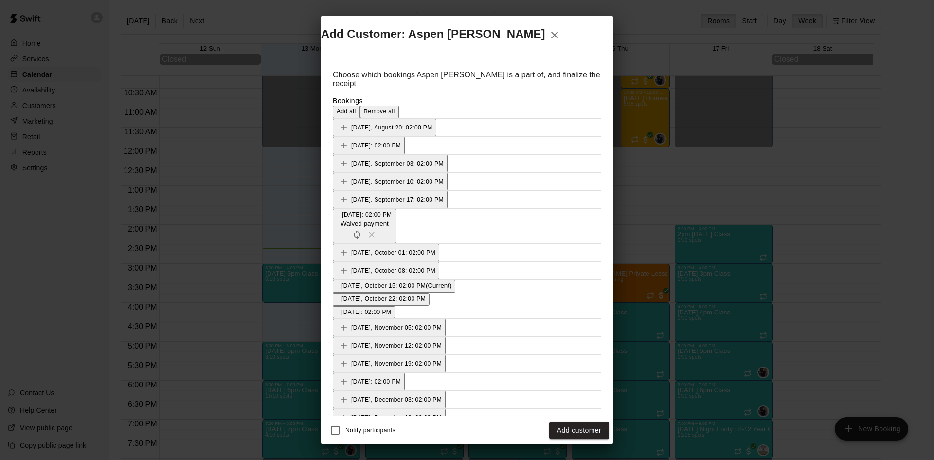
click at [339, 322] on icon "Add" at bounding box center [344, 327] width 10 height 10
click at [585, 421] on button "Add customer" at bounding box center [579, 430] width 60 height 18
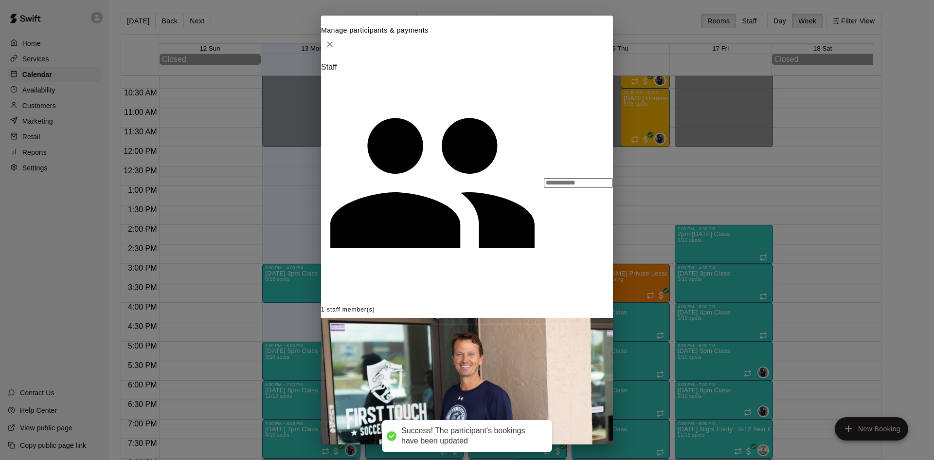
scroll to position [246, 0]
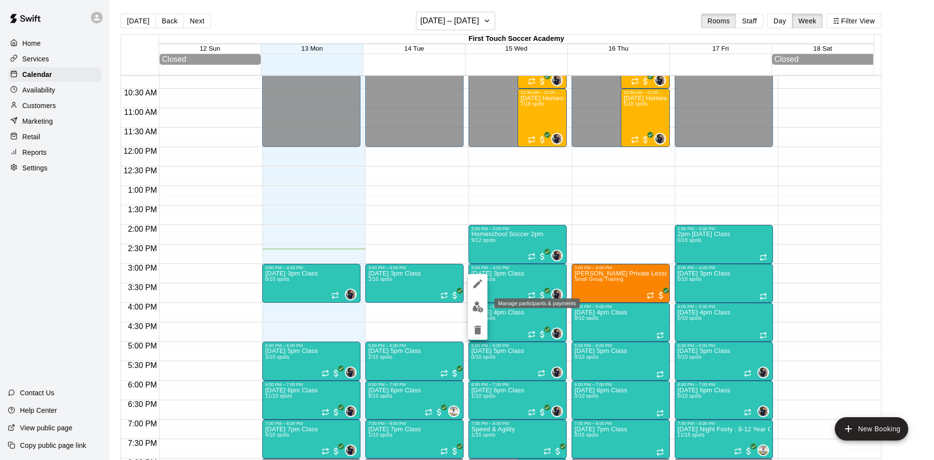
click at [480, 303] on img "edit" at bounding box center [477, 306] width 11 height 11
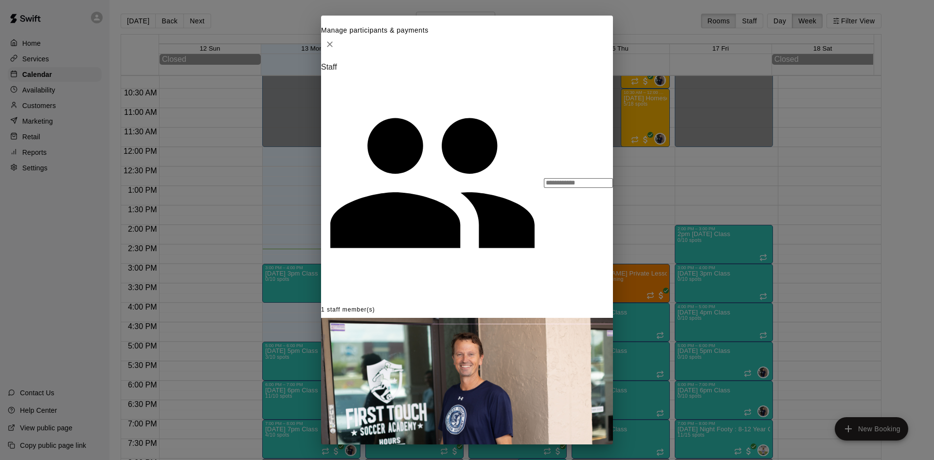
scroll to position [19, 0]
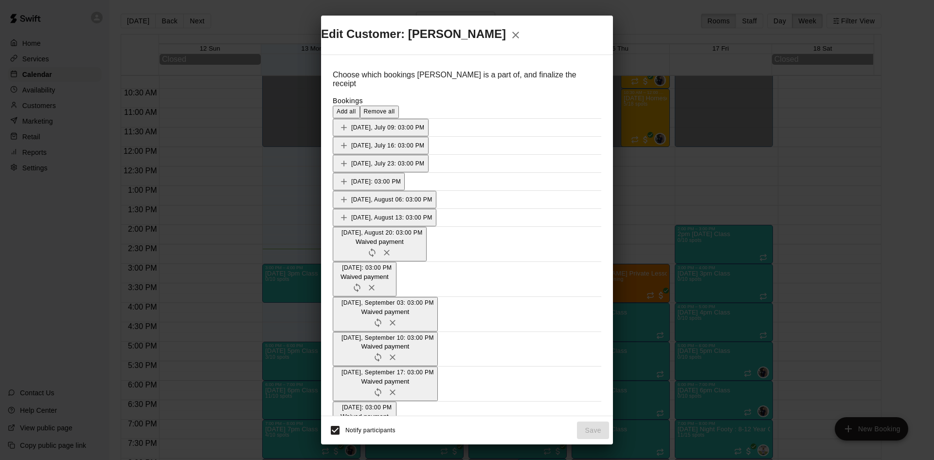
scroll to position [292, 0]
click at [603, 421] on button "Save" at bounding box center [593, 430] width 32 height 18
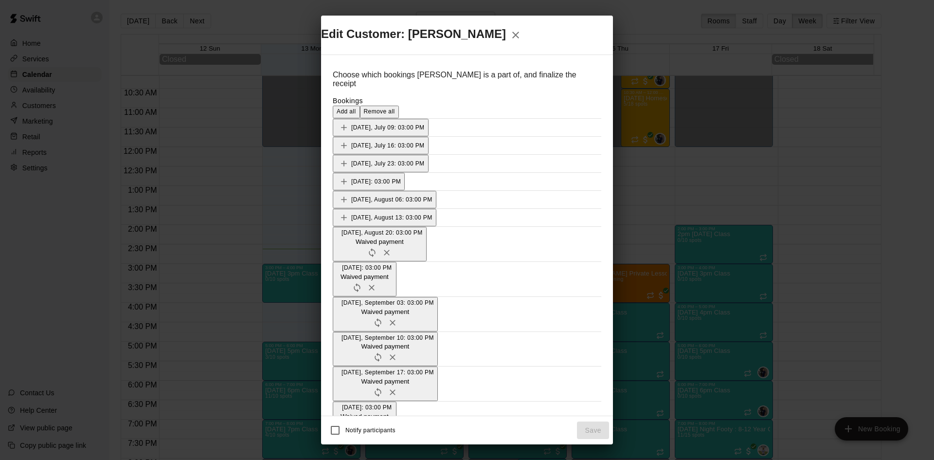
scroll to position [243, 0]
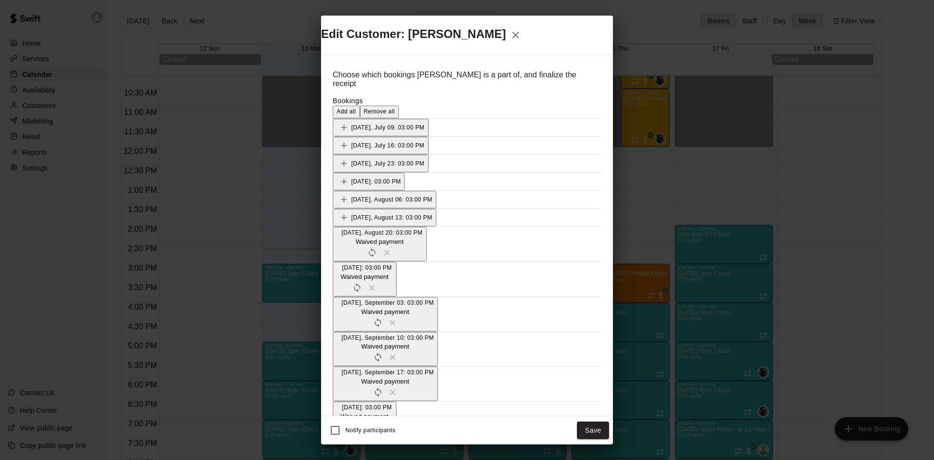
scroll to position [292, 0]
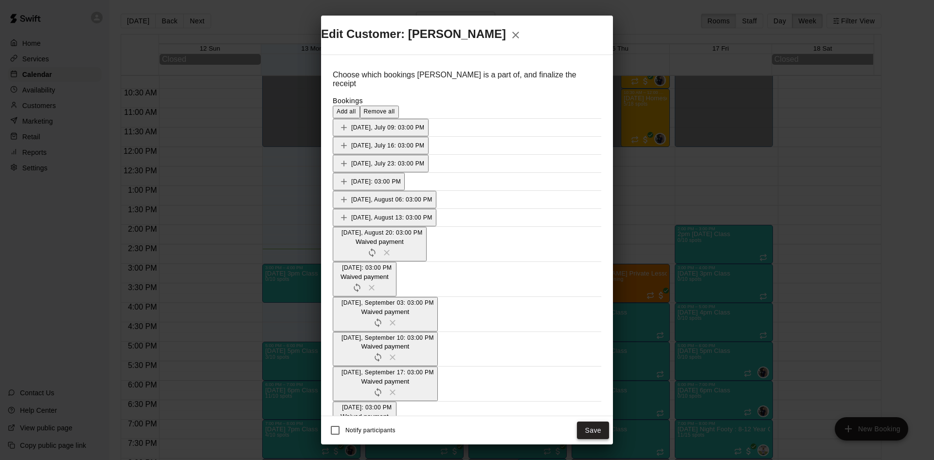
click at [593, 421] on button "Save" at bounding box center [593, 430] width 32 height 18
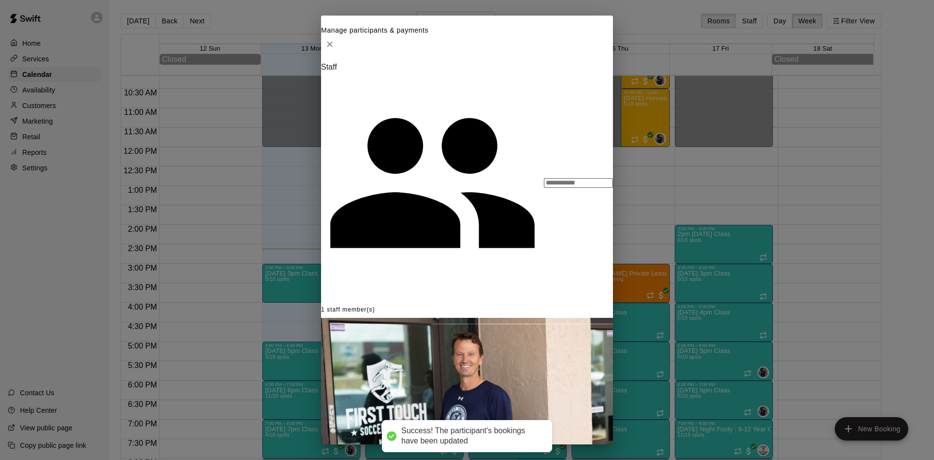
type input "*****"
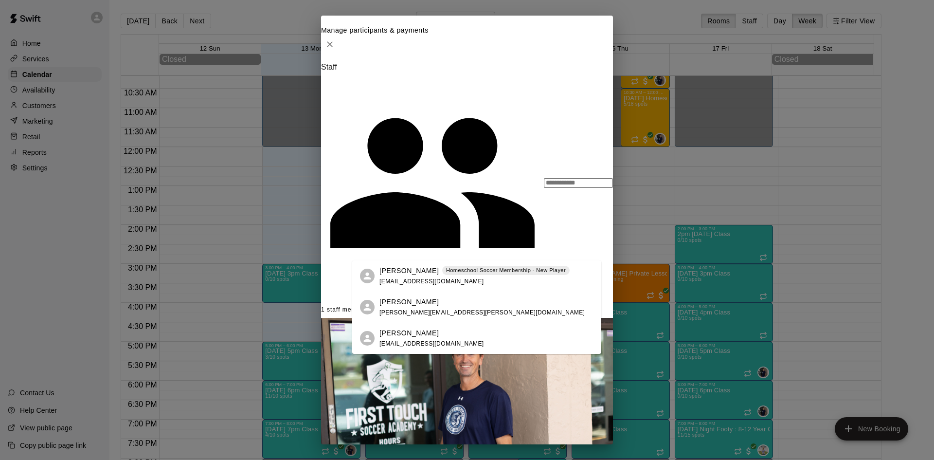
click at [418, 279] on span "[EMAIL_ADDRESS][DOMAIN_NAME]" at bounding box center [431, 281] width 105 height 7
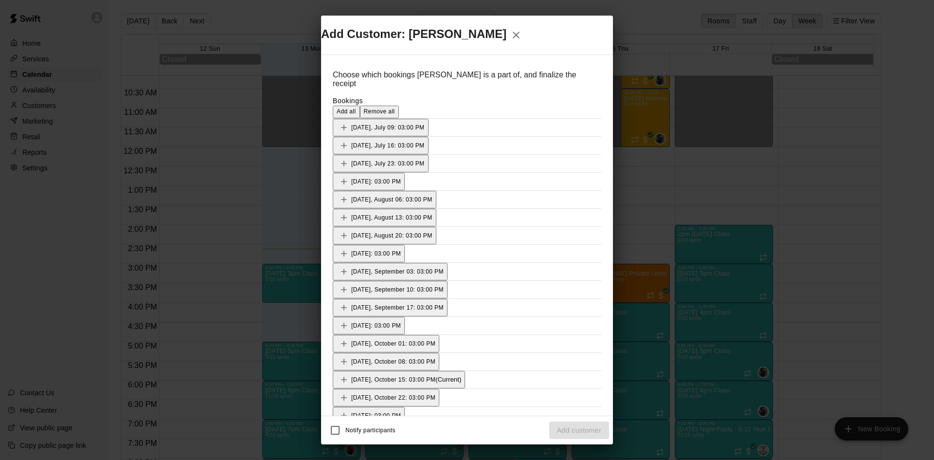
scroll to position [243, 0]
click at [339, 356] on icon "Add" at bounding box center [344, 361] width 10 height 10
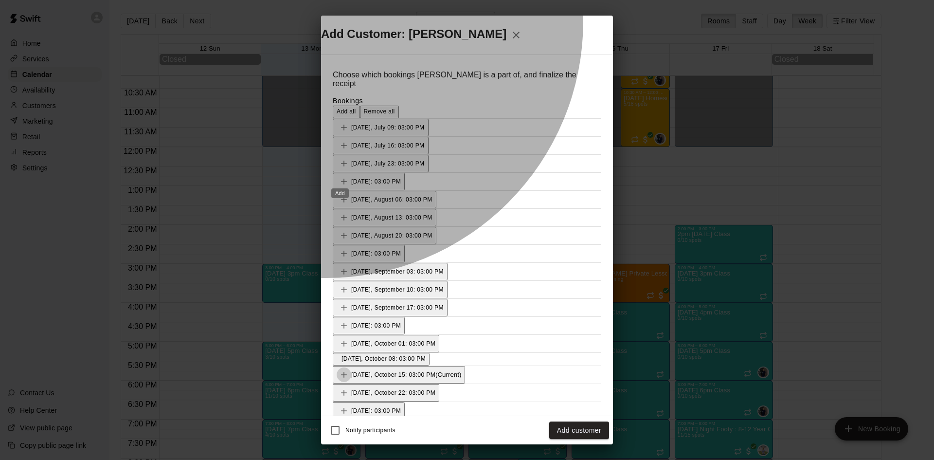
click at [339, 370] on icon "Add" at bounding box center [344, 375] width 10 height 10
click at [340, 383] on icon "Add" at bounding box center [344, 388] width 10 height 10
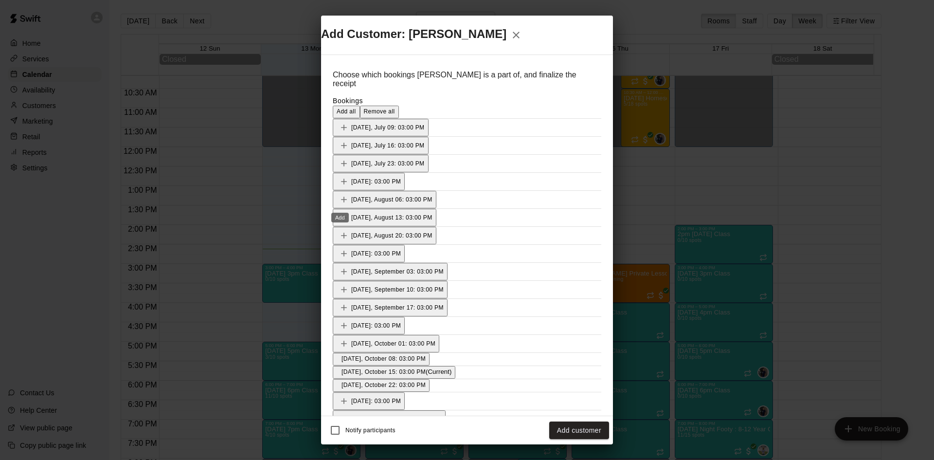
click at [342, 396] on icon "Add" at bounding box center [344, 401] width 10 height 10
click at [586, 421] on button "Add customer" at bounding box center [579, 430] width 60 height 18
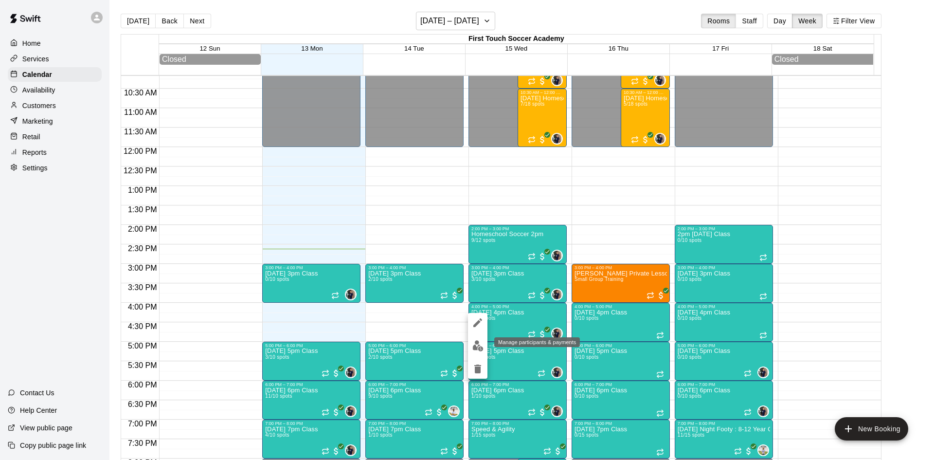
click at [480, 340] on img "edit" at bounding box center [477, 345] width 11 height 11
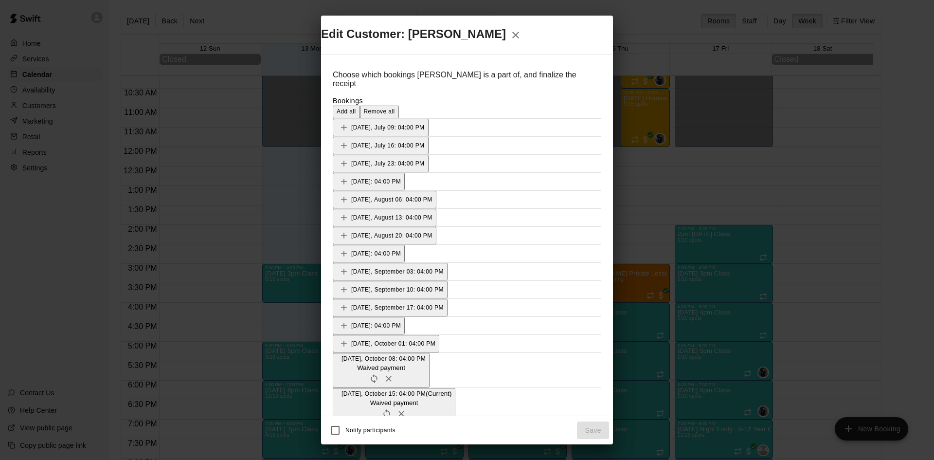
scroll to position [292, 0]
click at [593, 421] on button "Save" at bounding box center [593, 430] width 32 height 18
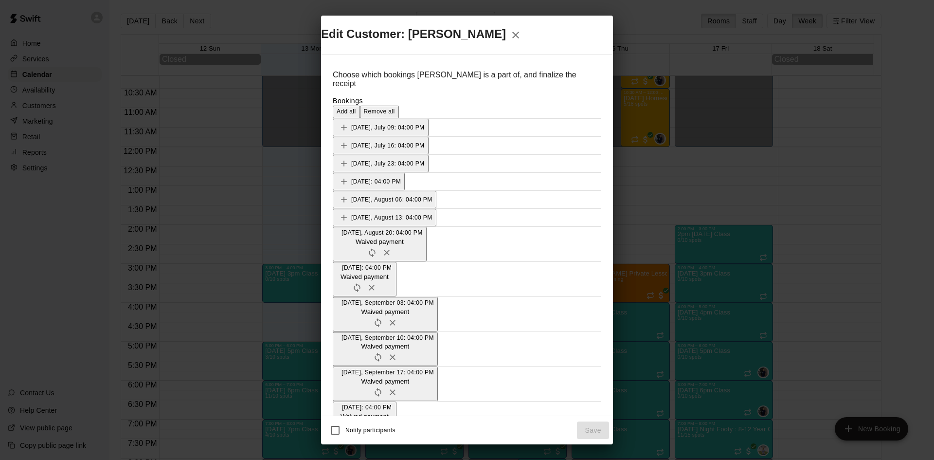
scroll to position [243, 0]
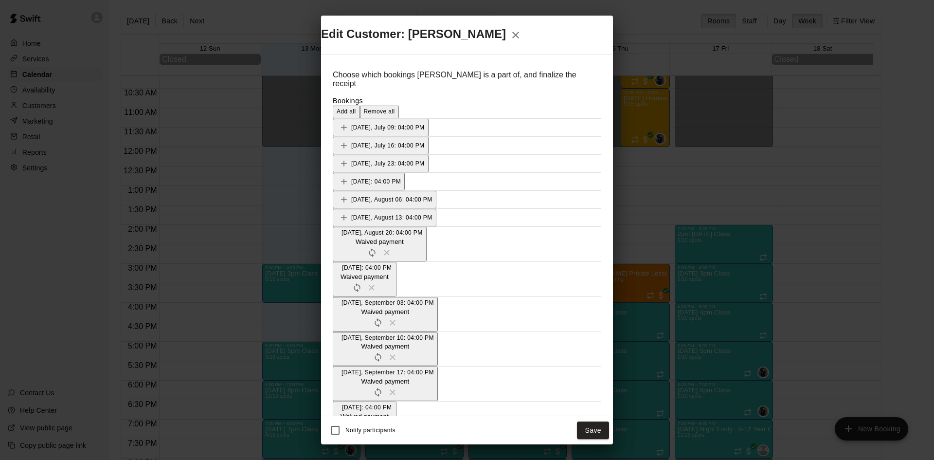
scroll to position [292, 0]
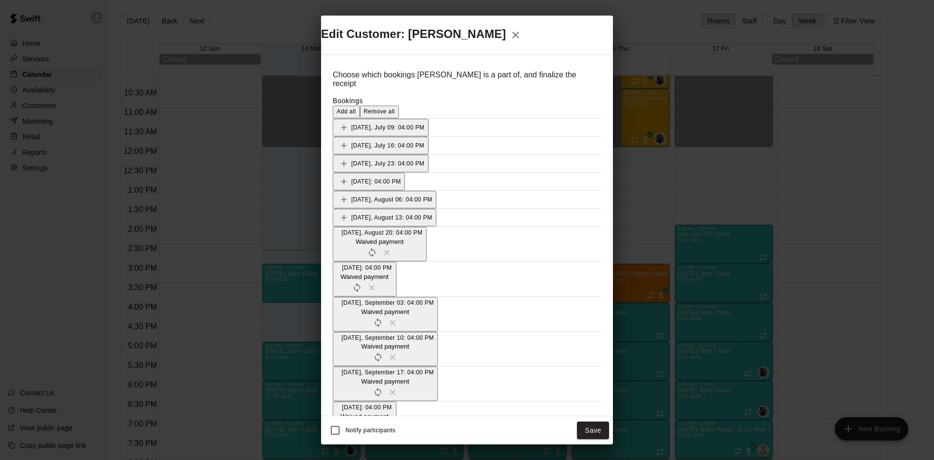
click at [594, 421] on button "Save" at bounding box center [593, 430] width 32 height 18
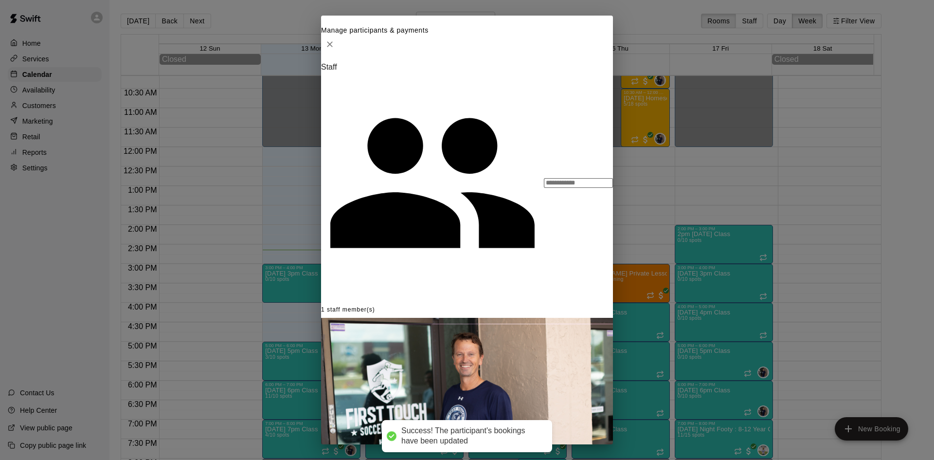
scroll to position [49, 0]
click at [561, 340] on div "Mark attendance" at bounding box center [559, 345] width 50 height 18
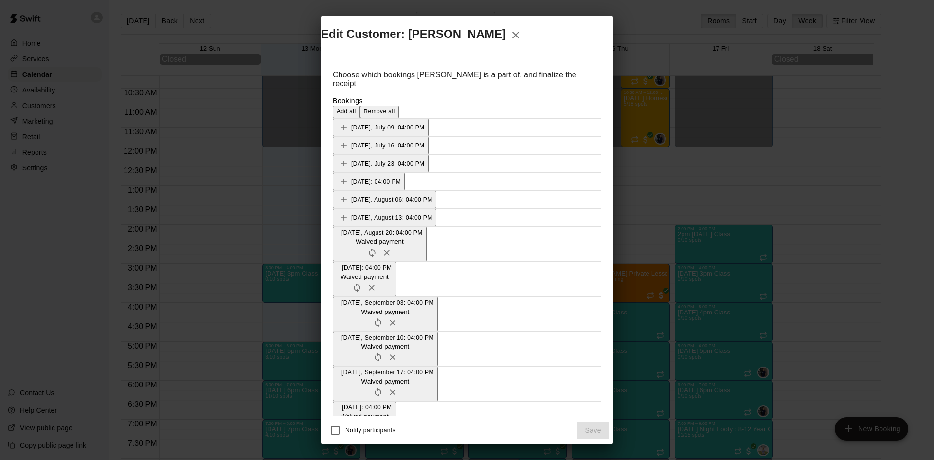
scroll to position [243, 0]
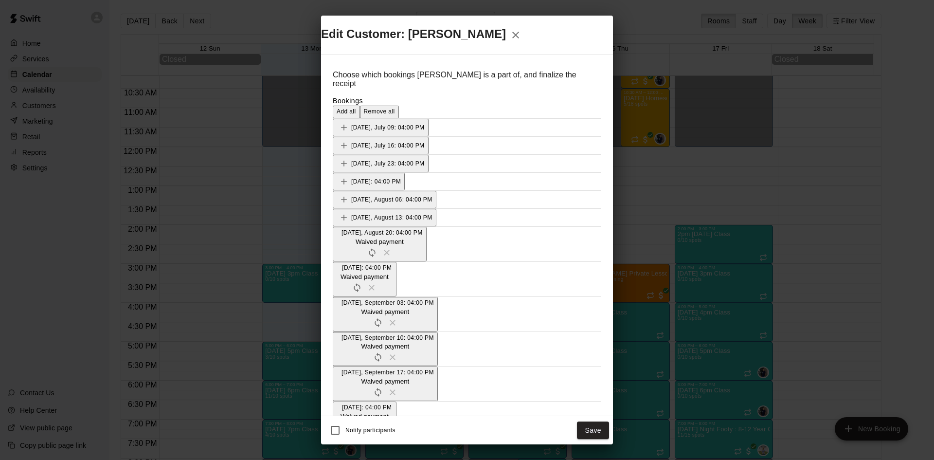
scroll to position [292, 0]
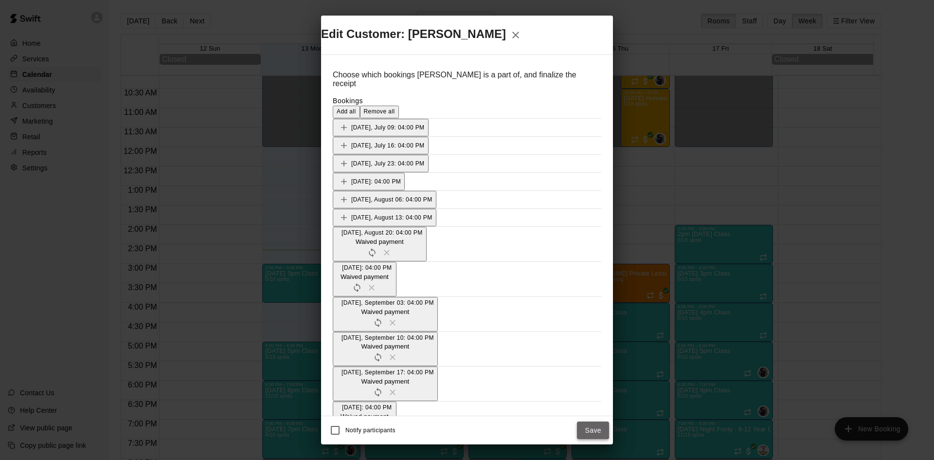
click at [595, 421] on button "Save" at bounding box center [593, 430] width 32 height 18
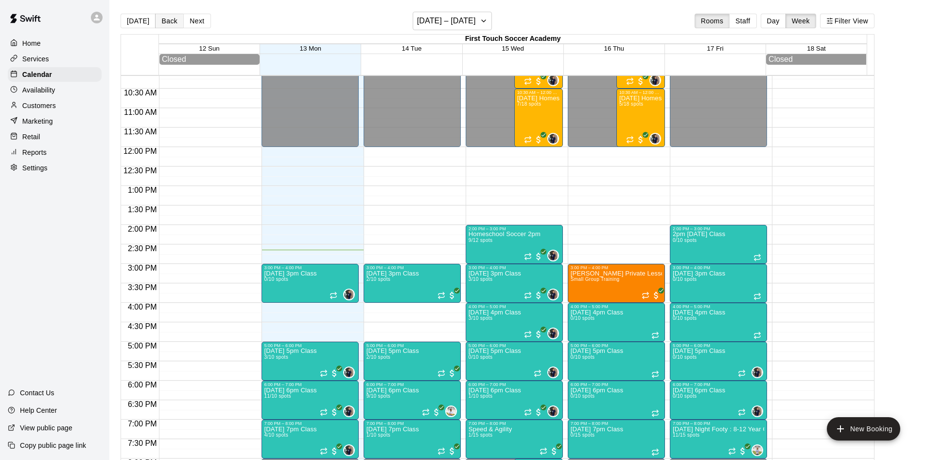
click at [171, 16] on button "Back" at bounding box center [169, 21] width 29 height 15
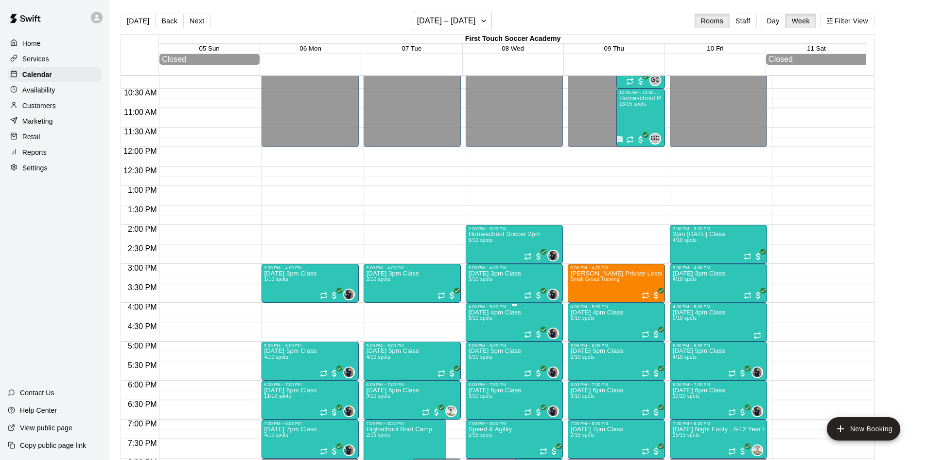
click at [505, 312] on p "[DATE] 4pm Class" at bounding box center [495, 312] width 53 height 0
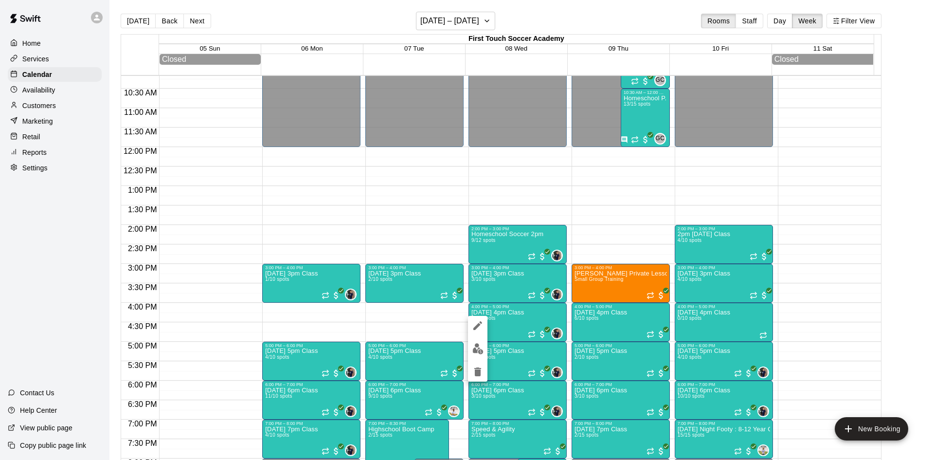
click at [475, 345] on img "edit" at bounding box center [477, 348] width 11 height 11
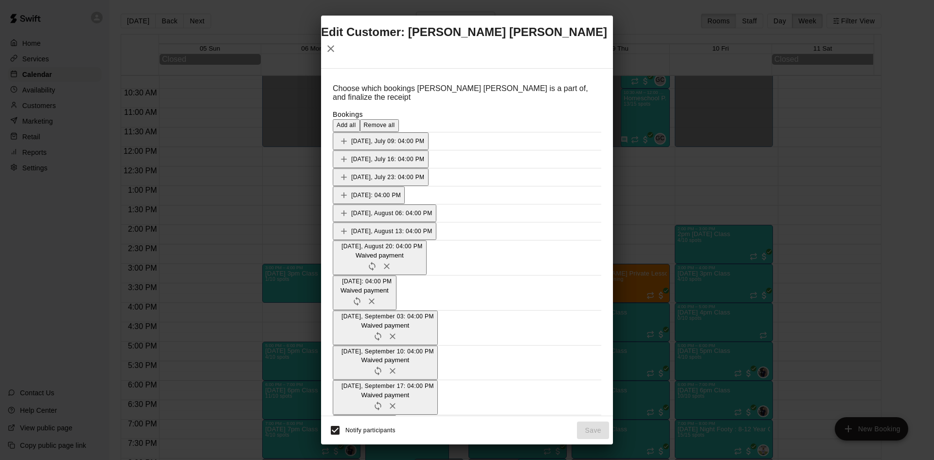
scroll to position [243, 0]
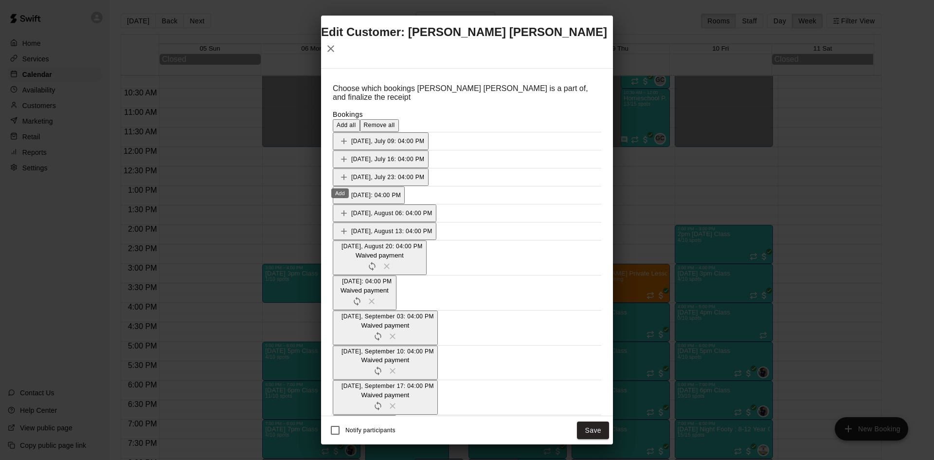
click at [597, 424] on button "Save" at bounding box center [593, 430] width 32 height 18
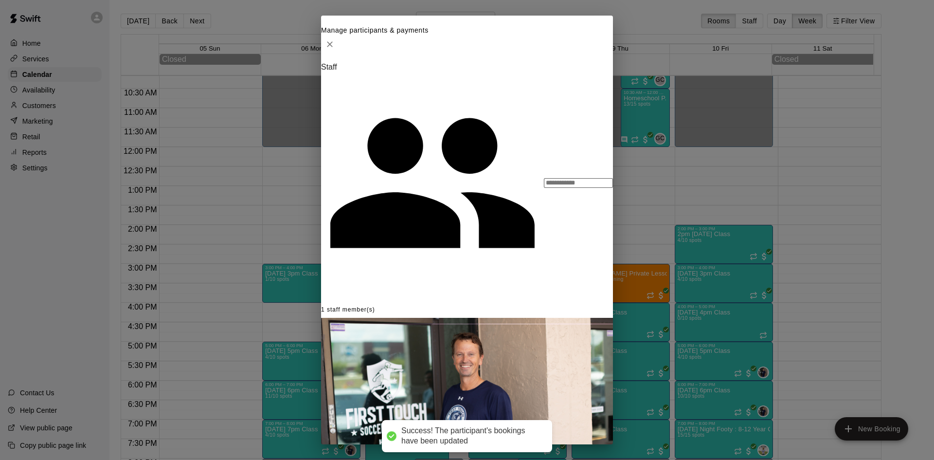
scroll to position [97, 0]
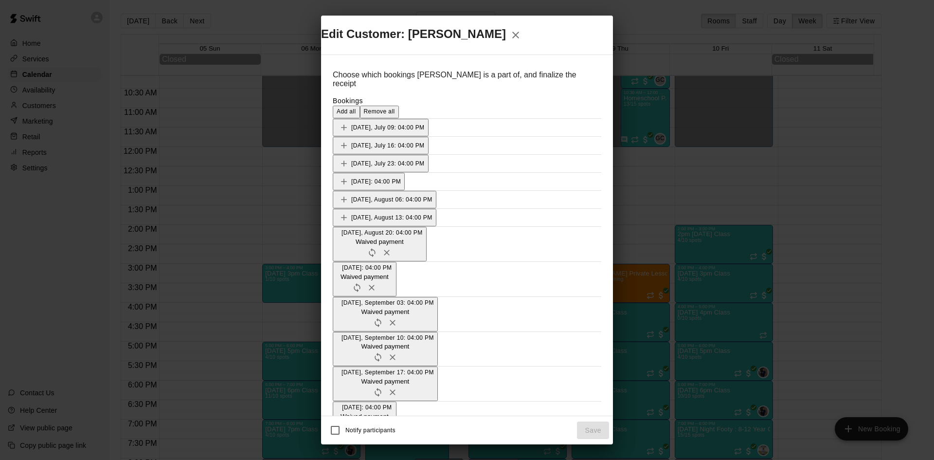
scroll to position [243, 0]
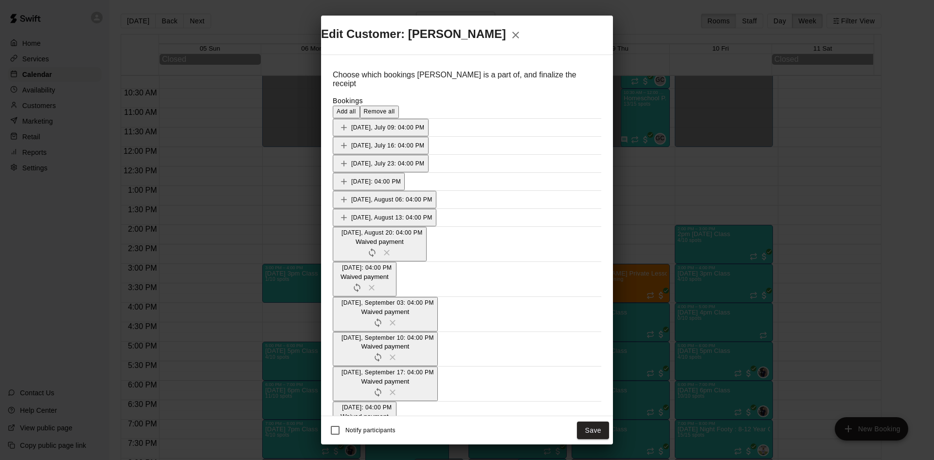
scroll to position [292, 0]
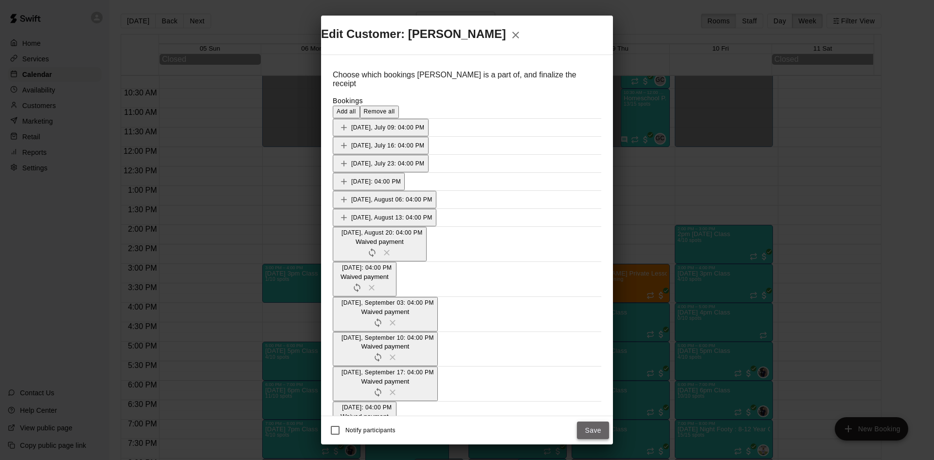
click at [592, 421] on button "Save" at bounding box center [593, 430] width 32 height 18
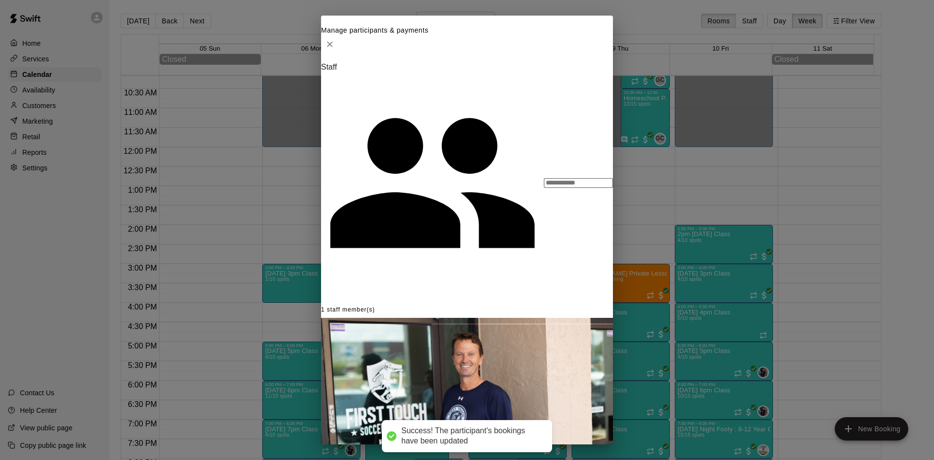
scroll to position [146, 0]
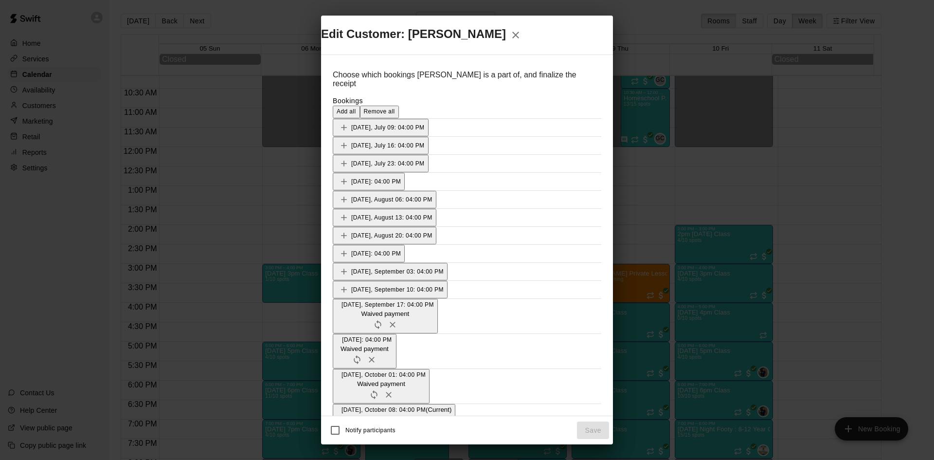
scroll to position [243, 0]
click at [341, 445] on icon "Add" at bounding box center [344, 448] width 6 height 6
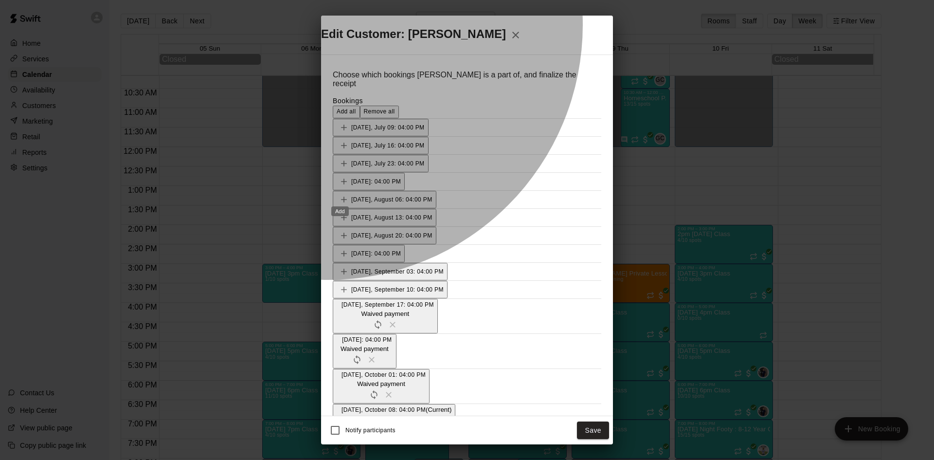
click at [341, 458] on icon "Add" at bounding box center [344, 461] width 6 height 6
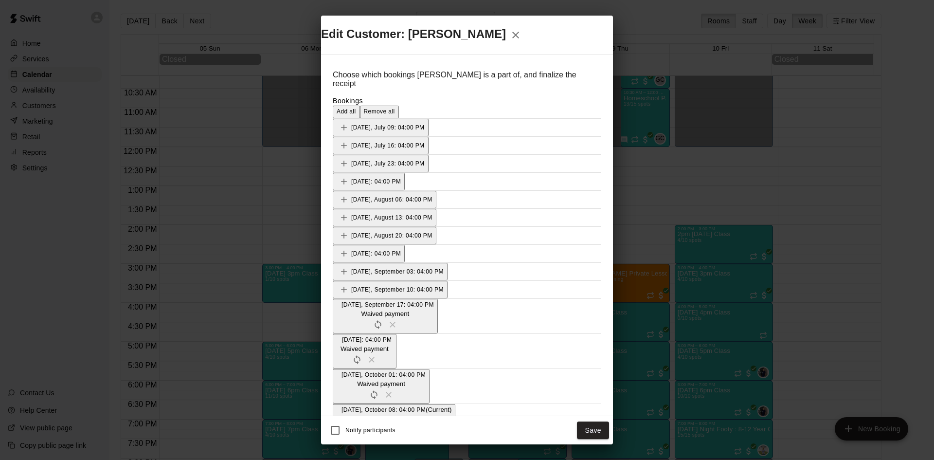
scroll to position [292, 0]
click at [605, 421] on button "Save" at bounding box center [593, 430] width 32 height 18
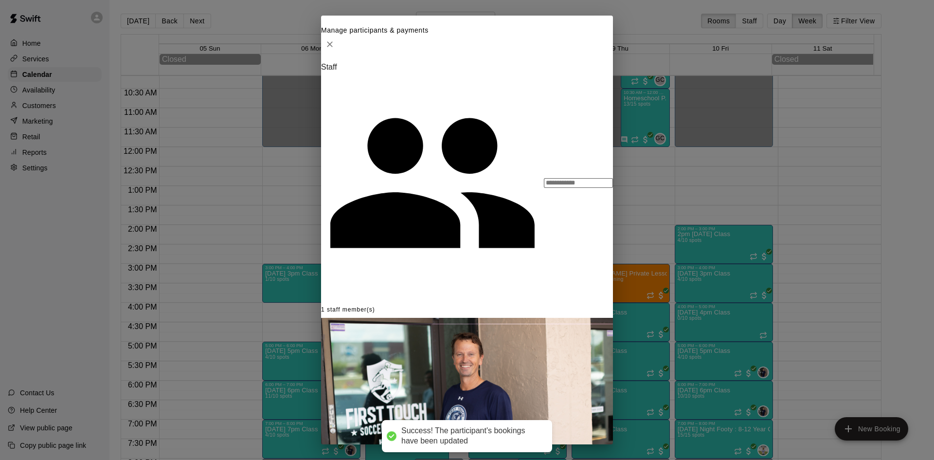
scroll to position [97, 0]
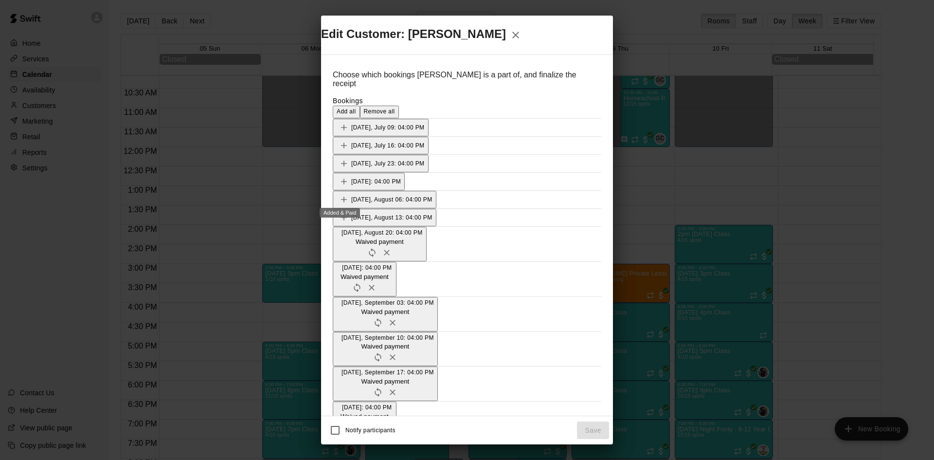
scroll to position [243, 0]
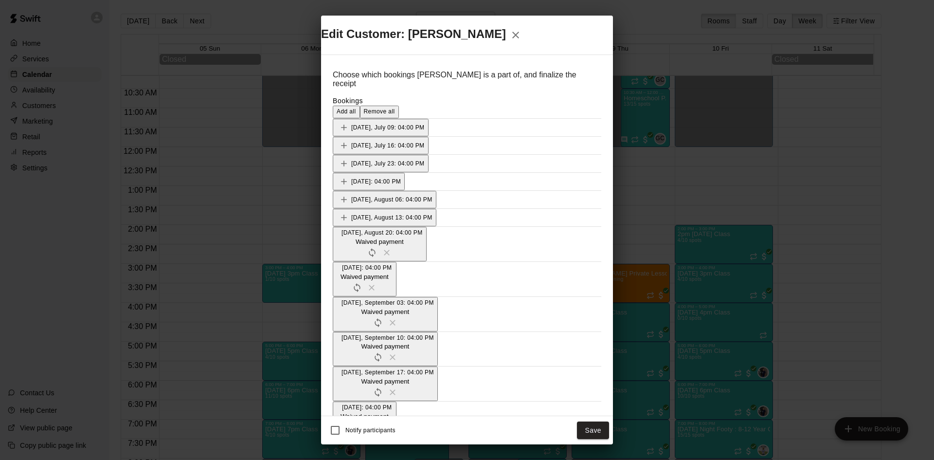
scroll to position [292, 0]
click at [599, 421] on button "Save" at bounding box center [593, 430] width 32 height 18
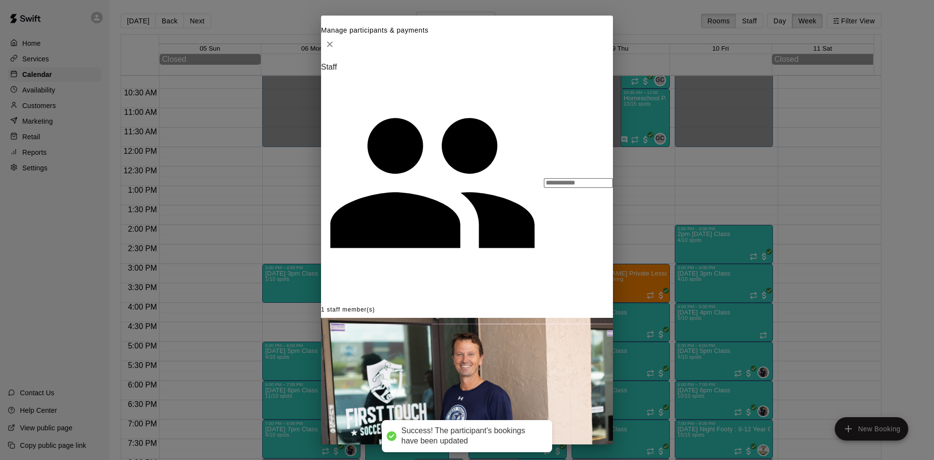
scroll to position [251, 0]
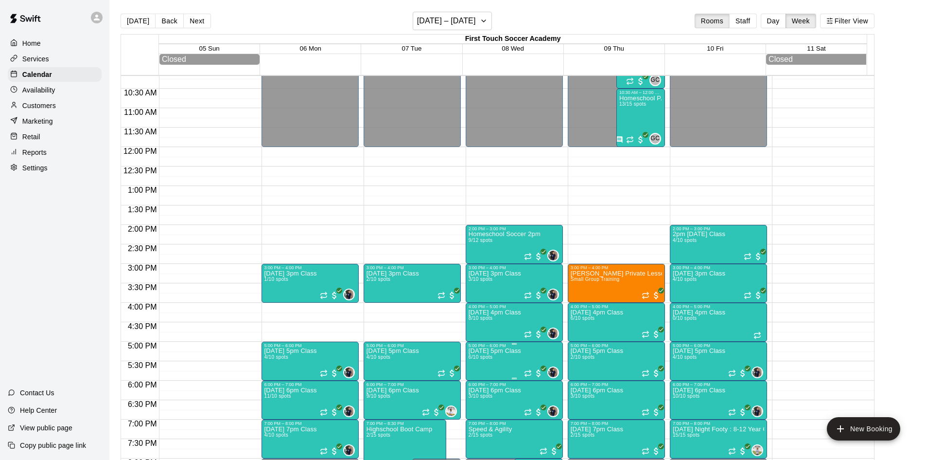
click at [516, 351] on p "[DATE] 5pm Class" at bounding box center [495, 351] width 53 height 0
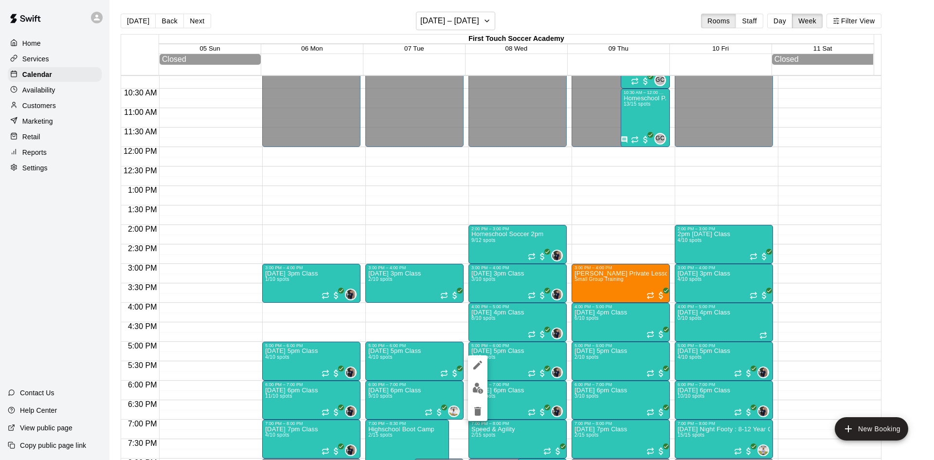
click at [480, 384] on img "edit" at bounding box center [477, 387] width 11 height 11
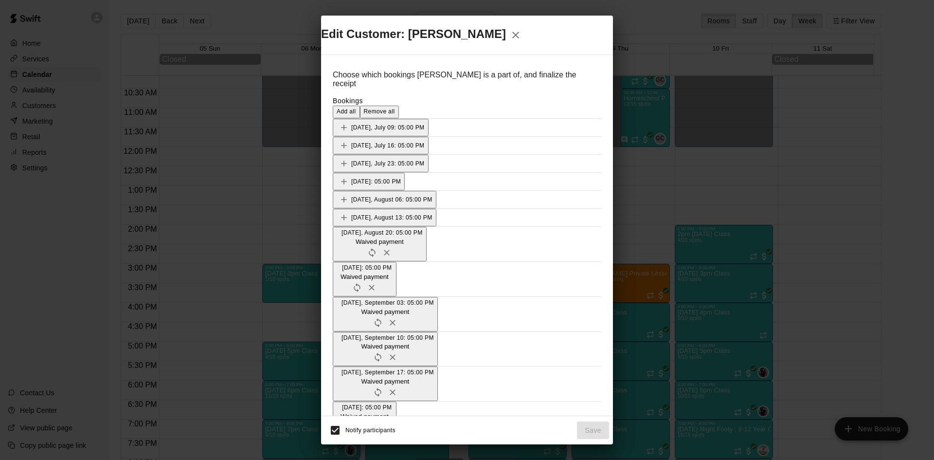
scroll to position [243, 0]
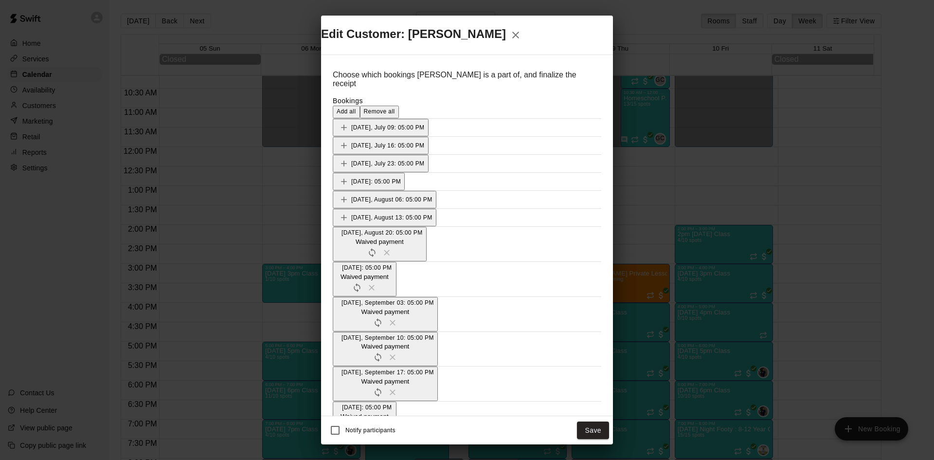
scroll to position [292, 0]
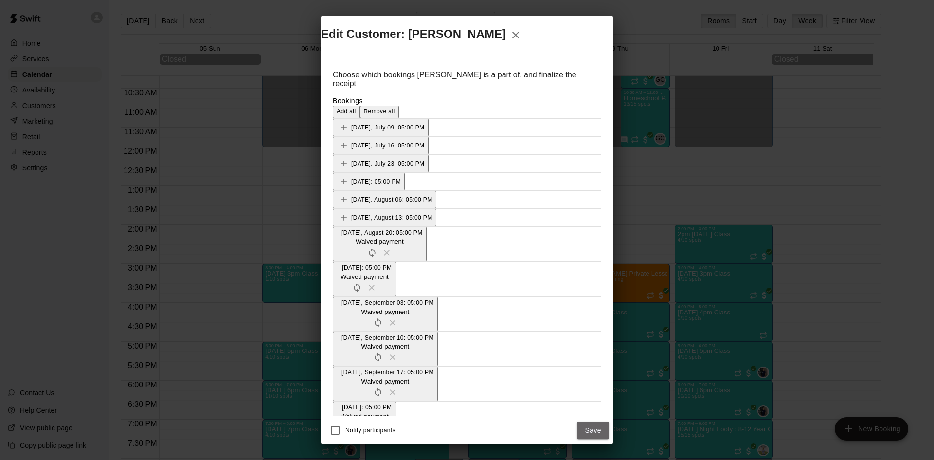
click at [591, 421] on button "Save" at bounding box center [593, 430] width 32 height 18
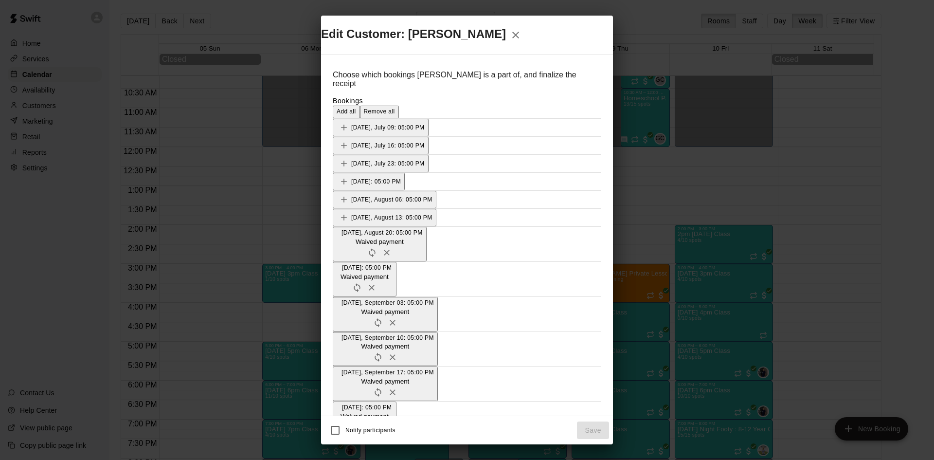
scroll to position [243, 0]
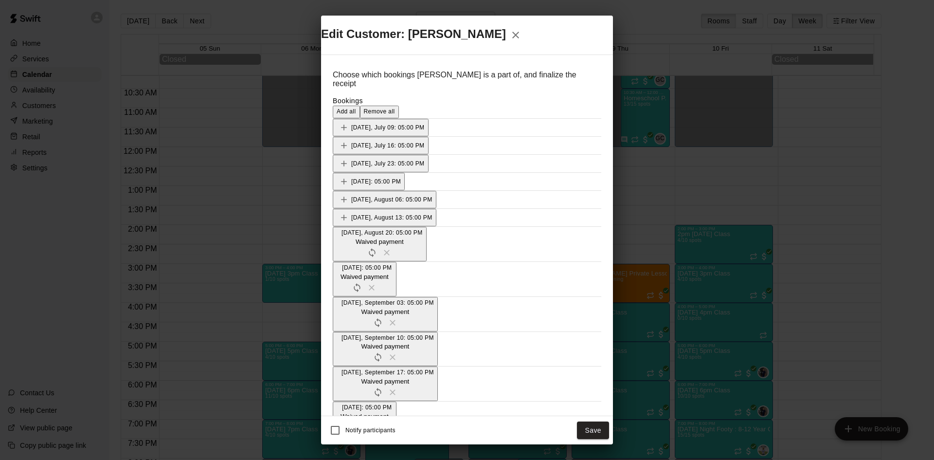
scroll to position [292, 0]
click at [581, 421] on button "Save" at bounding box center [593, 430] width 32 height 18
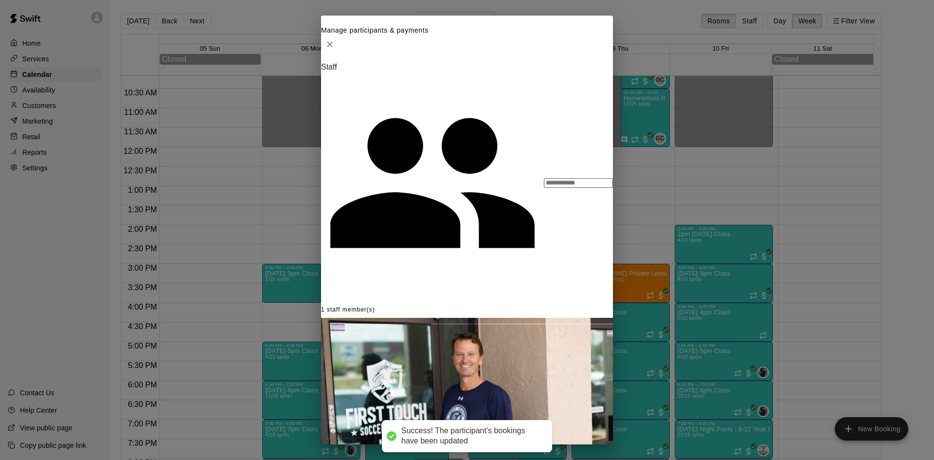
scroll to position [49, 0]
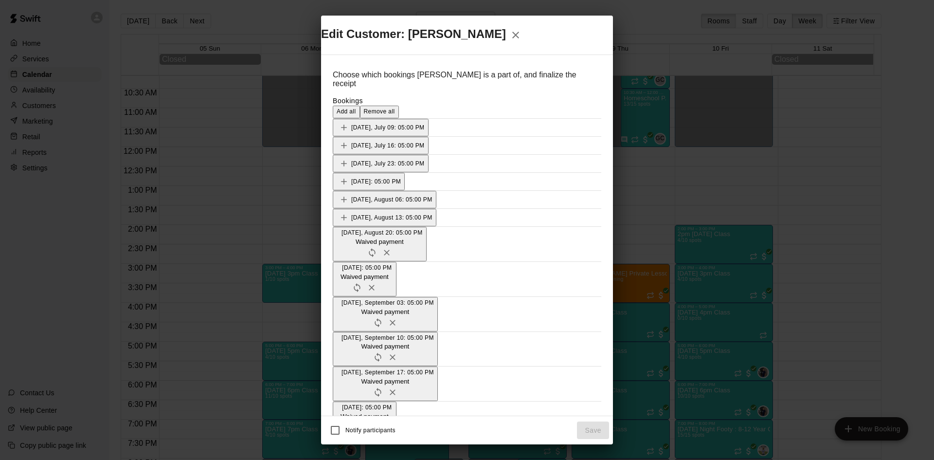
scroll to position [243, 0]
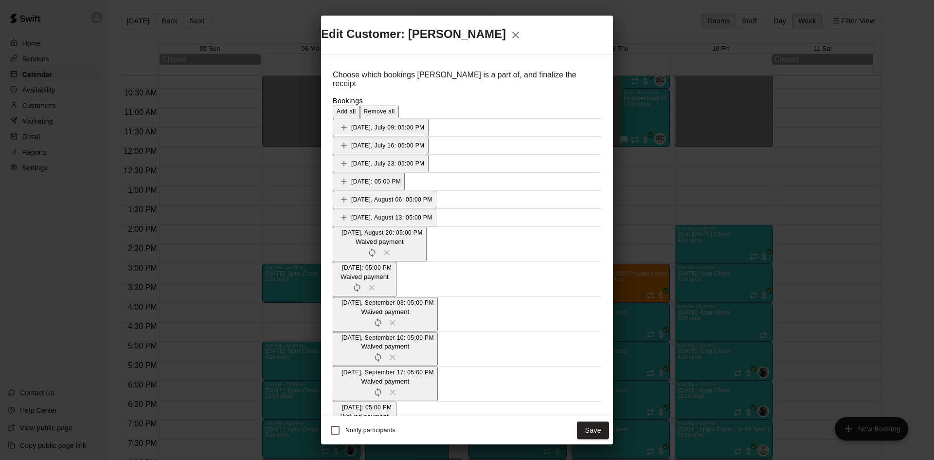
scroll to position [292, 0]
click at [589, 416] on div "Notify participants Save" at bounding box center [467, 430] width 292 height 28
click at [587, 421] on button "Save" at bounding box center [593, 430] width 32 height 18
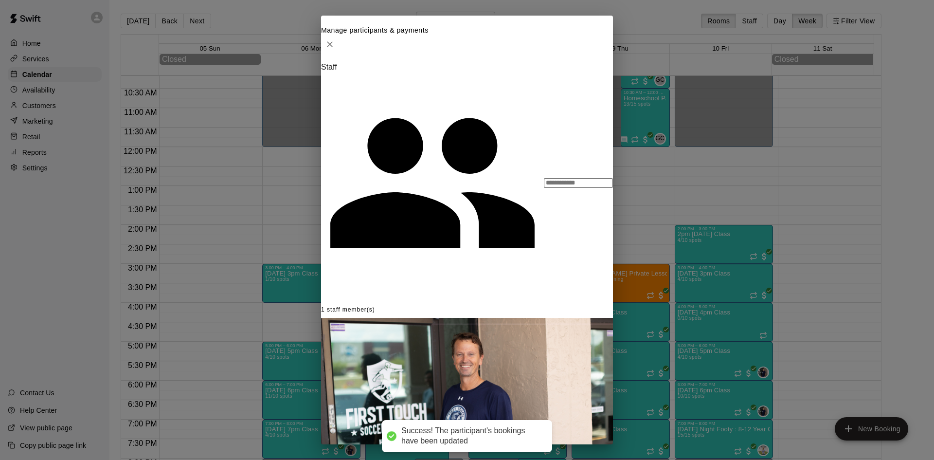
scroll to position [97, 0]
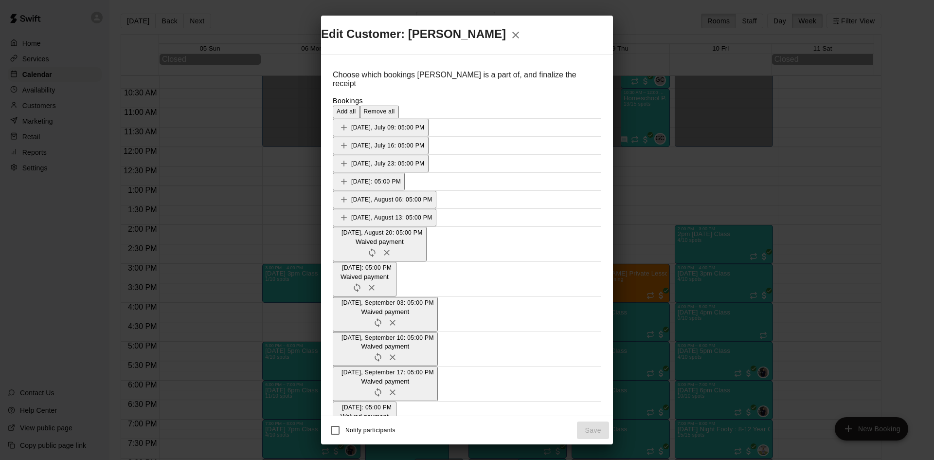
scroll to position [243, 0]
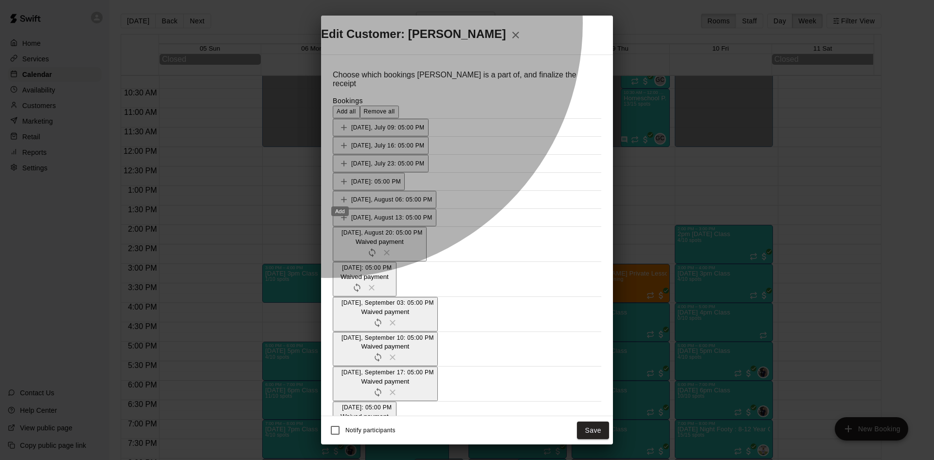
drag, startPoint x: 339, startPoint y: 213, endPoint x: 362, endPoint y: 201, distance: 25.7
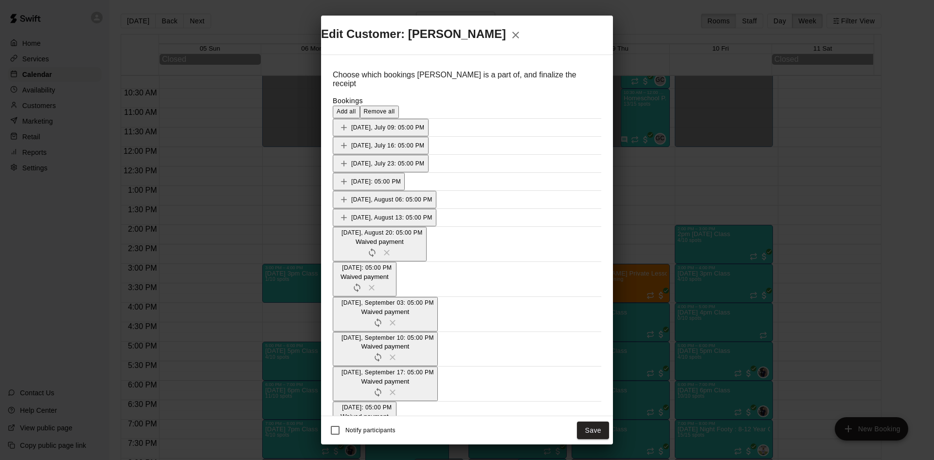
scroll to position [292, 0]
click at [593, 421] on button "Save" at bounding box center [593, 430] width 32 height 18
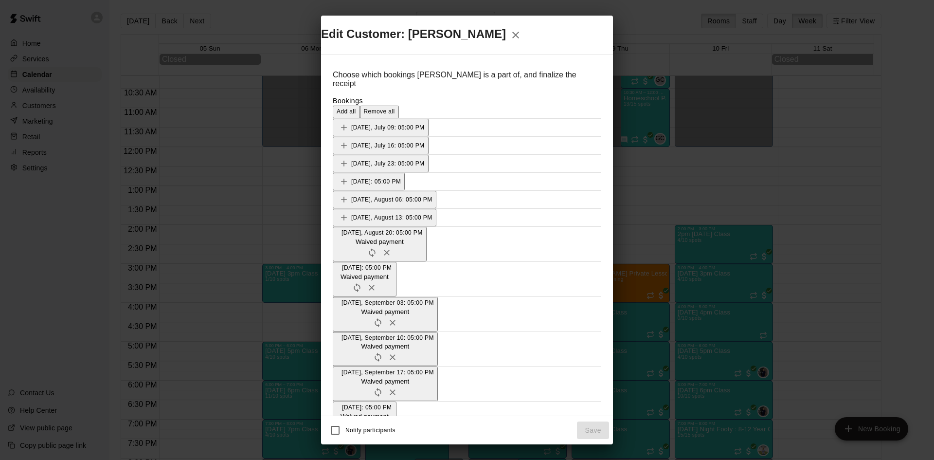
scroll to position [243, 0]
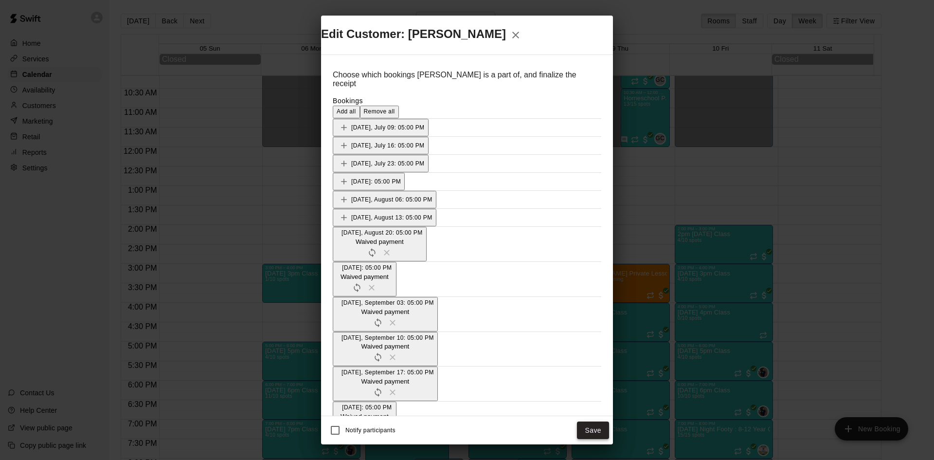
click at [595, 421] on button "Save" at bounding box center [593, 430] width 32 height 18
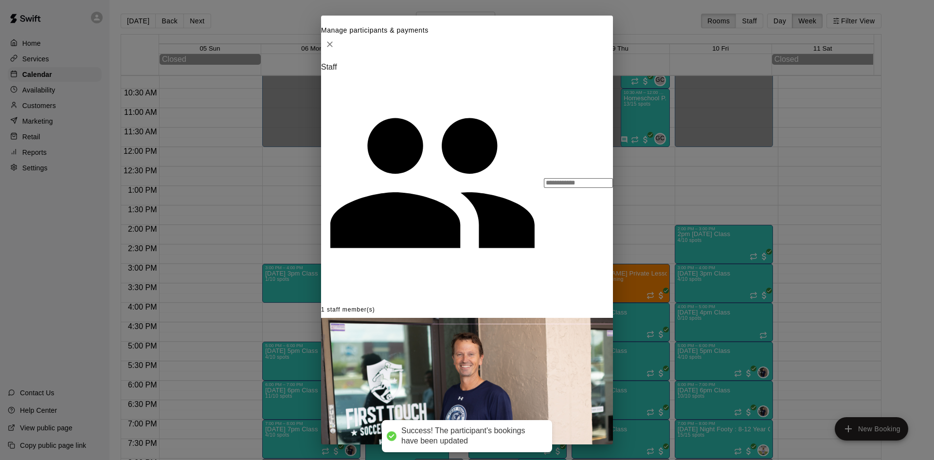
scroll to position [124, 0]
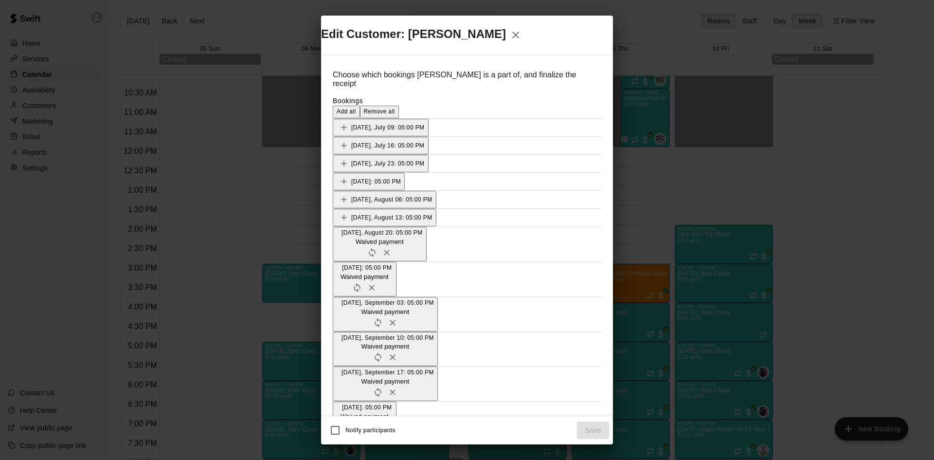
scroll to position [243, 0]
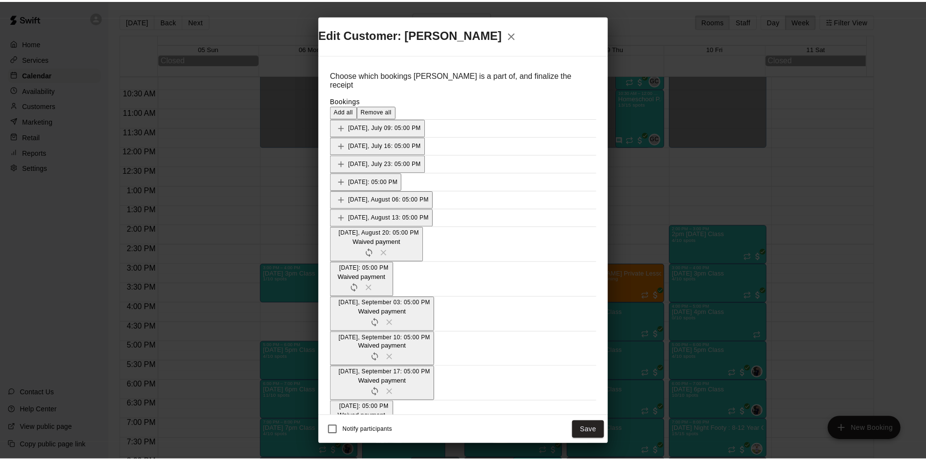
scroll to position [292, 0]
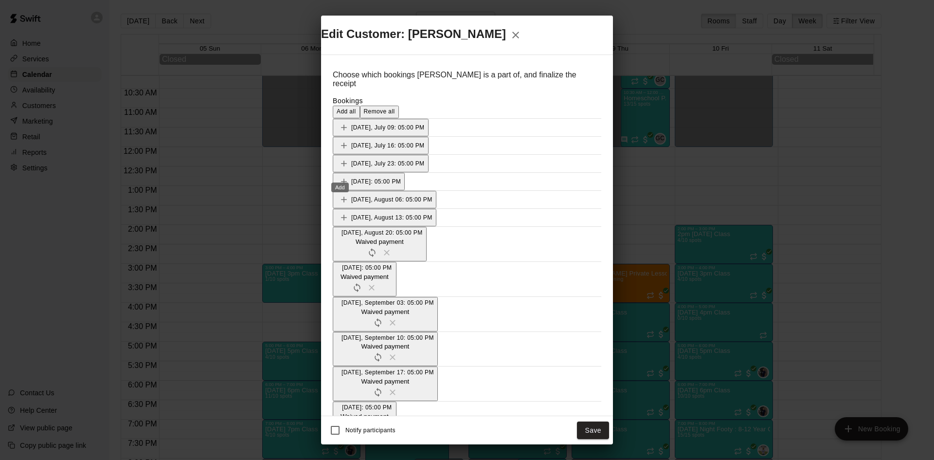
click at [605, 421] on button "Save" at bounding box center [593, 430] width 32 height 18
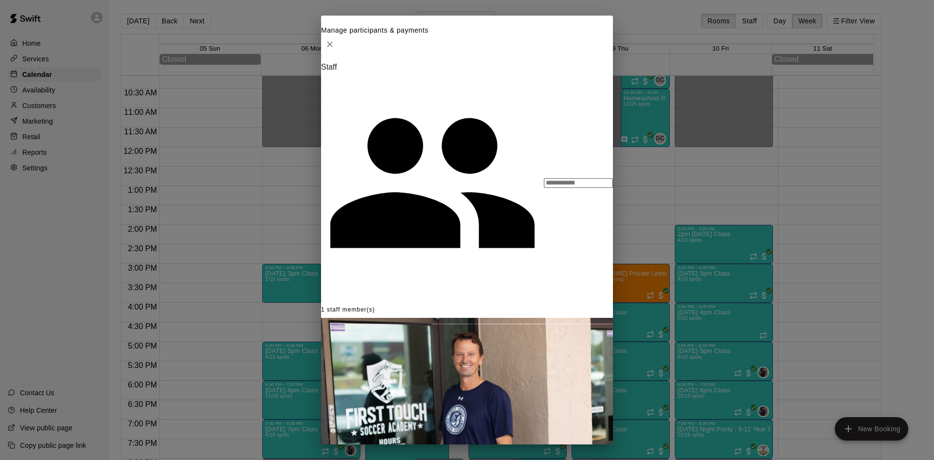
drag, startPoint x: 594, startPoint y: 388, endPoint x: 584, endPoint y: 384, distance: 11.1
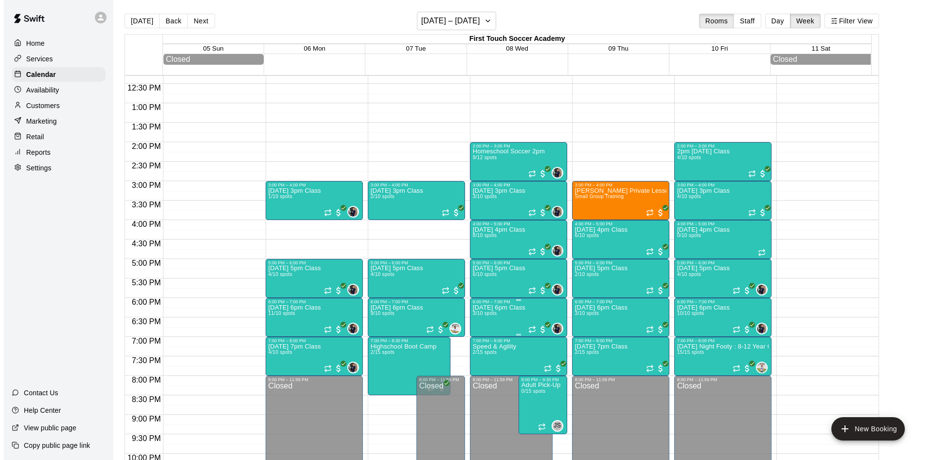
scroll to position [493, 0]
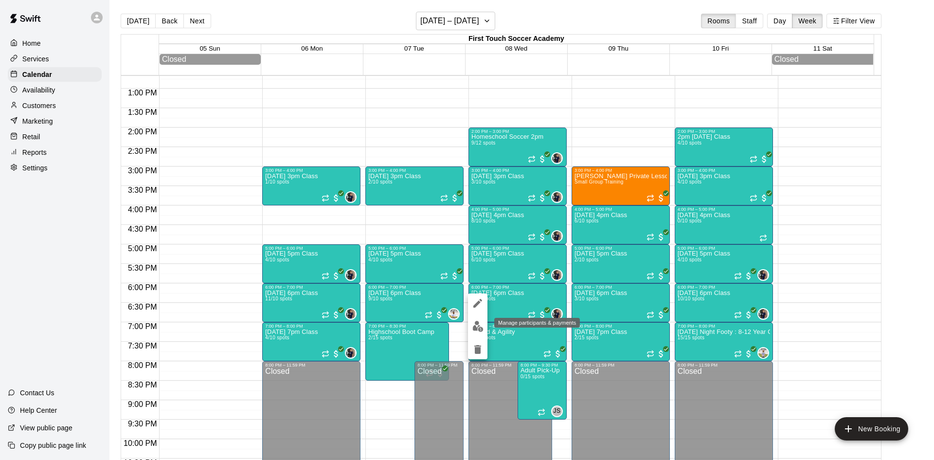
click at [477, 323] on img "edit" at bounding box center [477, 325] width 11 height 11
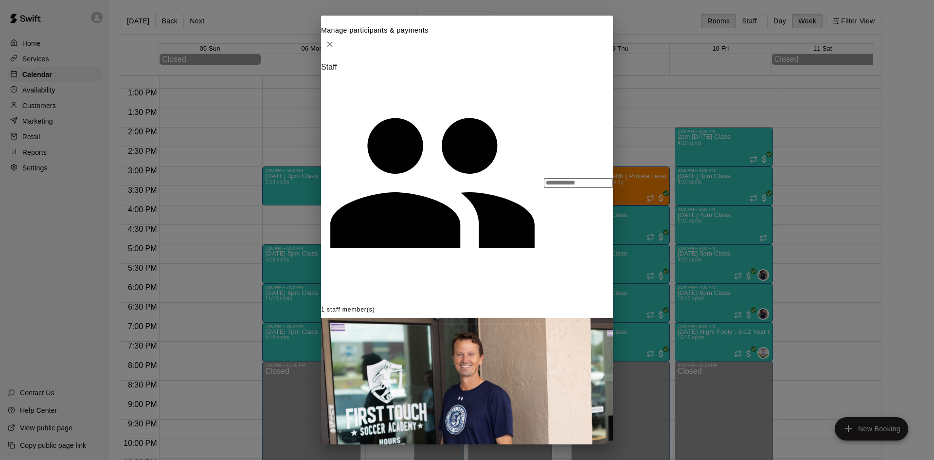
scroll to position [27, 0]
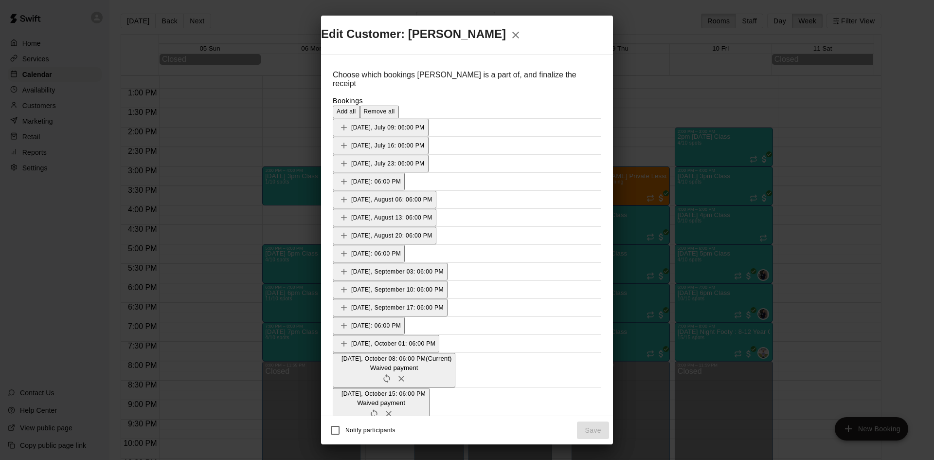
scroll to position [292, 0]
click at [602, 421] on button "Save" at bounding box center [593, 430] width 32 height 18
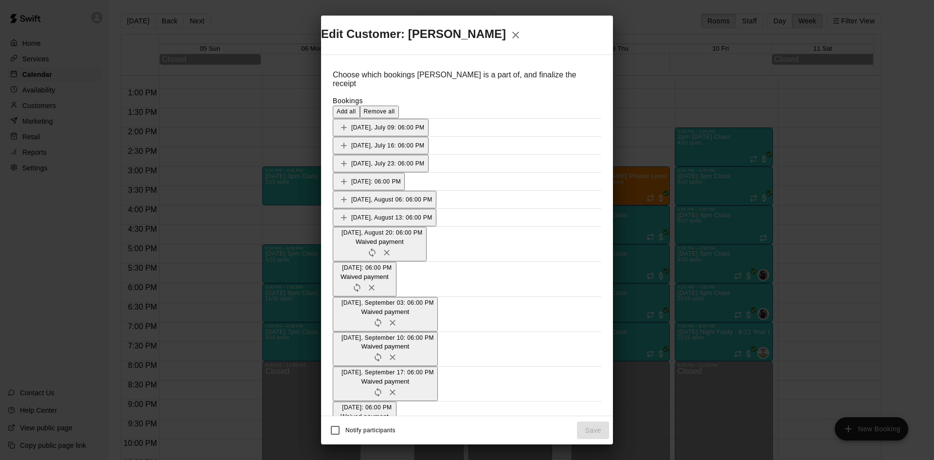
scroll to position [243, 0]
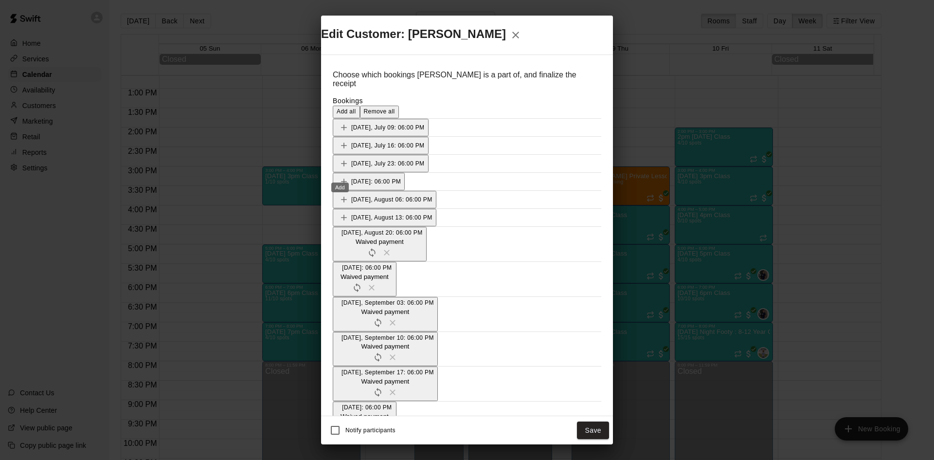
click at [589, 421] on button "Save" at bounding box center [593, 430] width 32 height 18
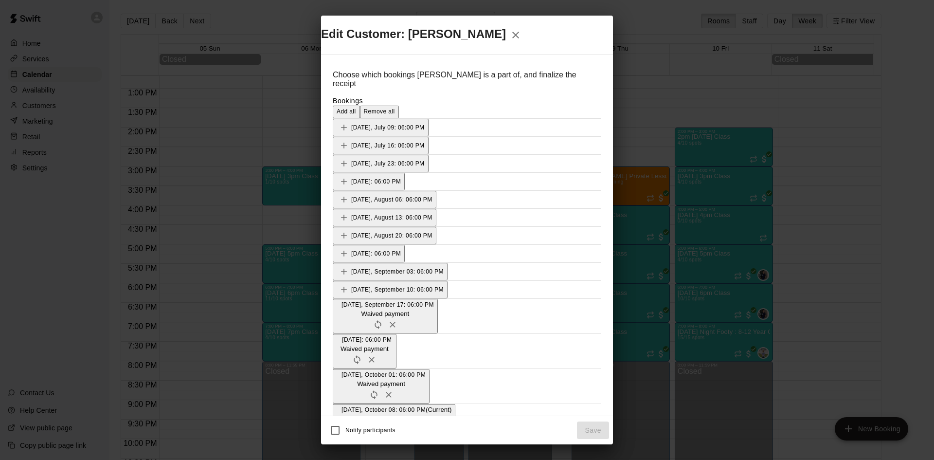
scroll to position [243, 0]
click at [342, 442] on icon "Add" at bounding box center [344, 447] width 10 height 10
click at [342, 458] on icon "Add" at bounding box center [344, 461] width 6 height 6
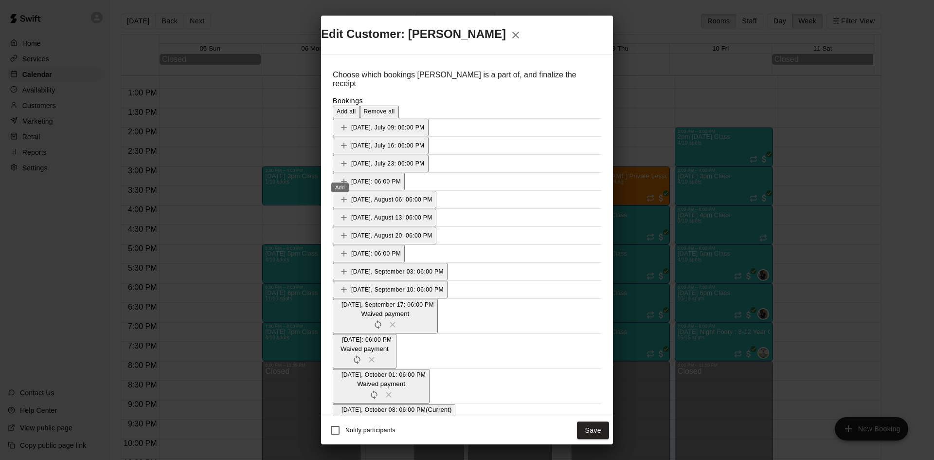
click at [605, 421] on button "Save" at bounding box center [593, 430] width 32 height 18
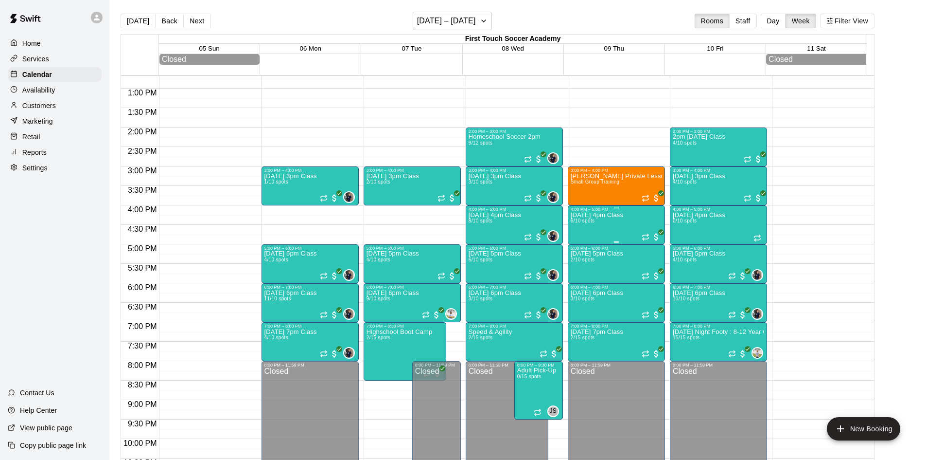
click at [596, 233] on div "[DATE] 4pm Class 6/10 spots" at bounding box center [597, 442] width 53 height 460
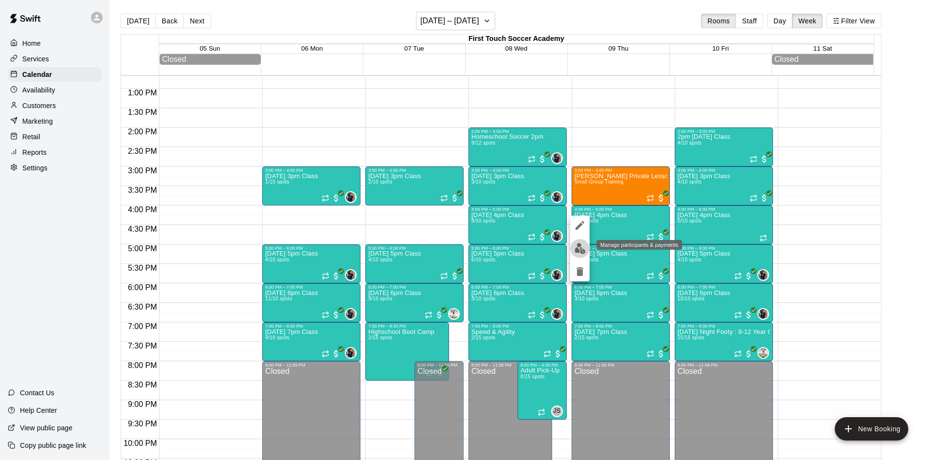
click at [580, 246] on img "edit" at bounding box center [579, 248] width 11 height 11
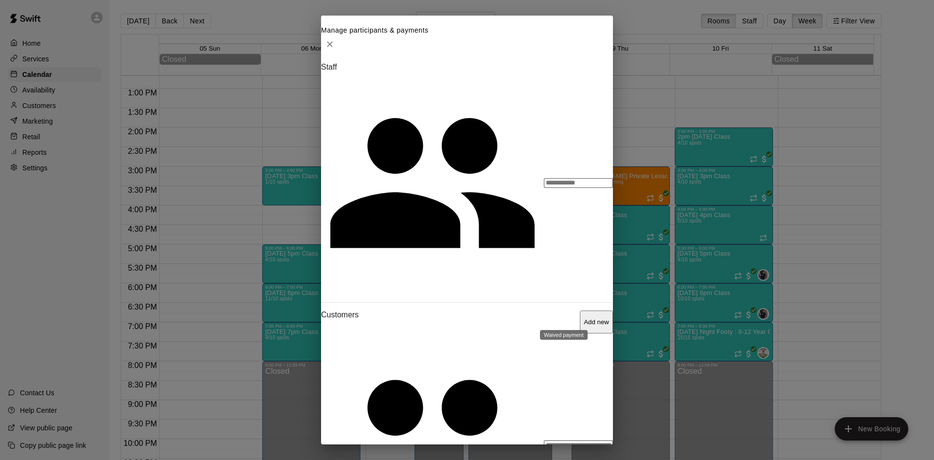
scroll to position [49, 0]
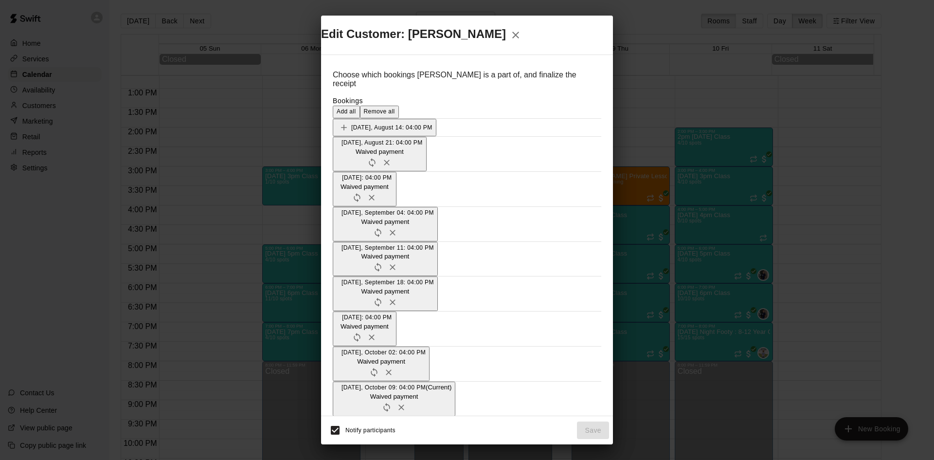
scroll to position [146, 0]
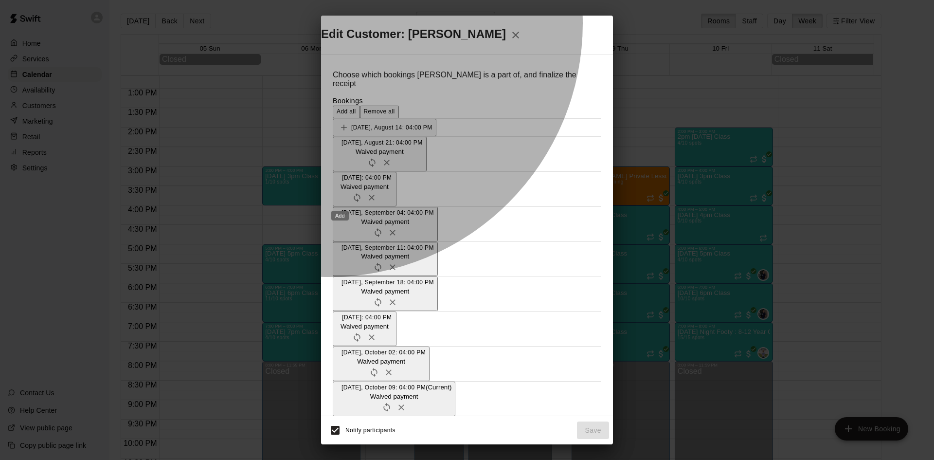
click at [341, 420] on icon "Add" at bounding box center [344, 425] width 10 height 10
click at [344, 433] on icon "Add" at bounding box center [344, 438] width 10 height 10
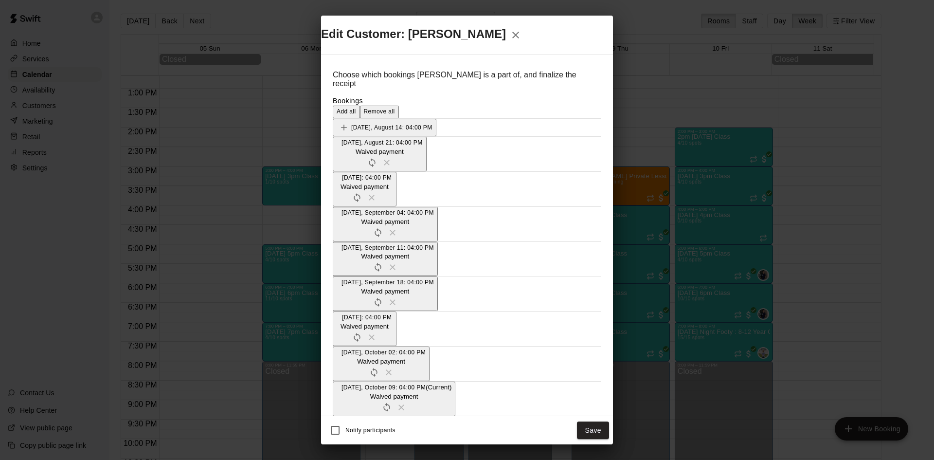
click at [342, 448] on icon "Add" at bounding box center [344, 451] width 6 height 6
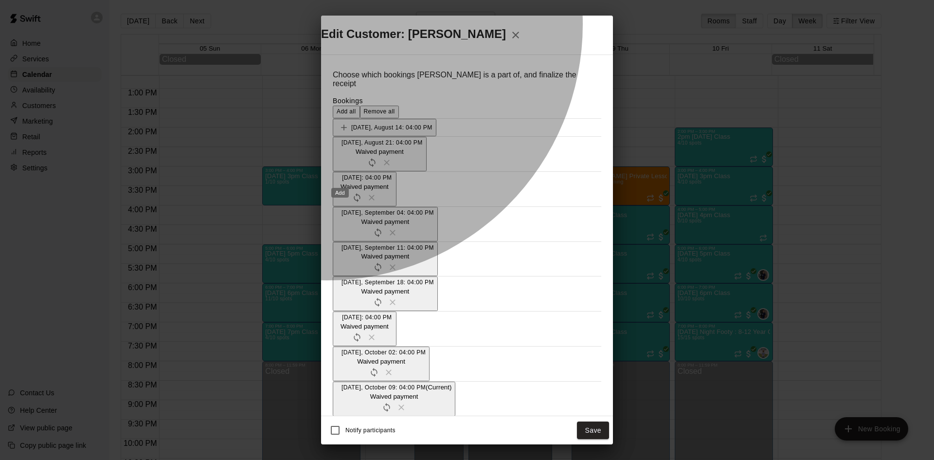
click at [341, 459] on icon "Add" at bounding box center [344, 465] width 6 height 6
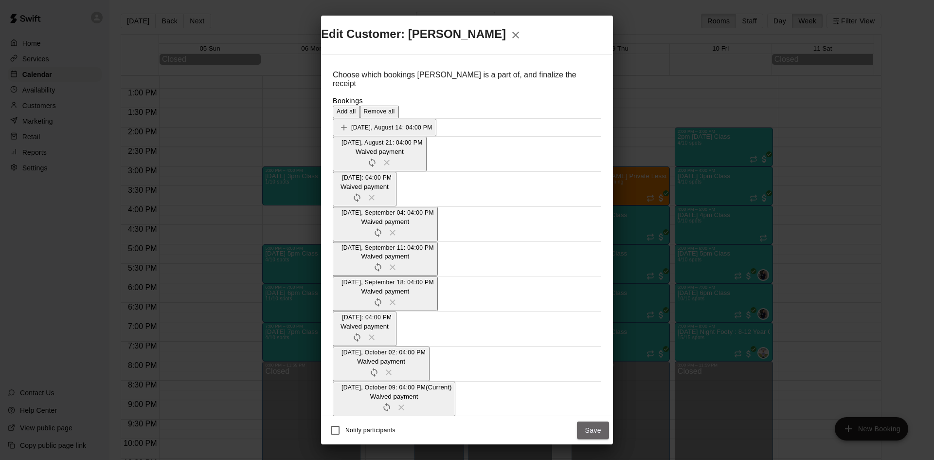
click at [586, 421] on button "Save" at bounding box center [593, 430] width 32 height 18
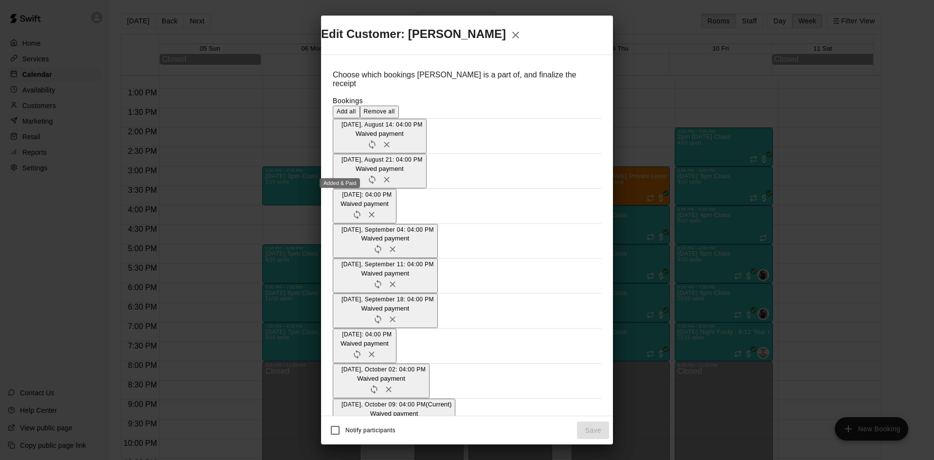
scroll to position [146, 0]
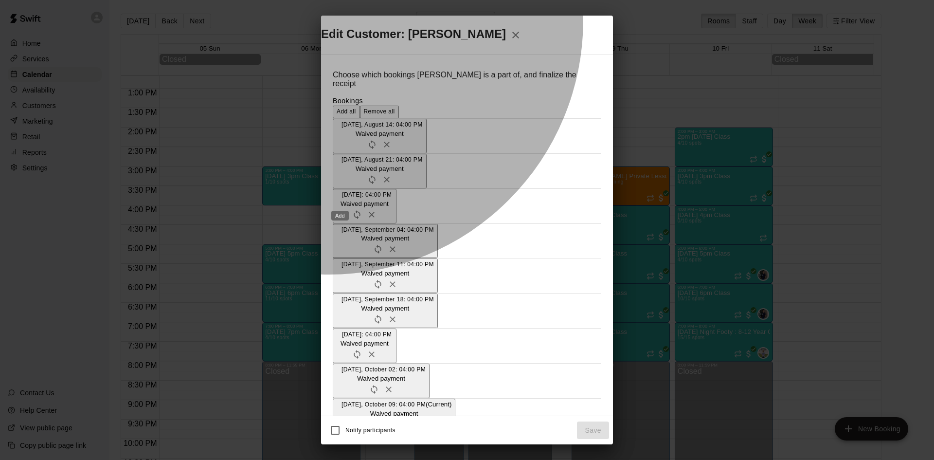
click at [340, 437] on icon "Add" at bounding box center [344, 442] width 10 height 10
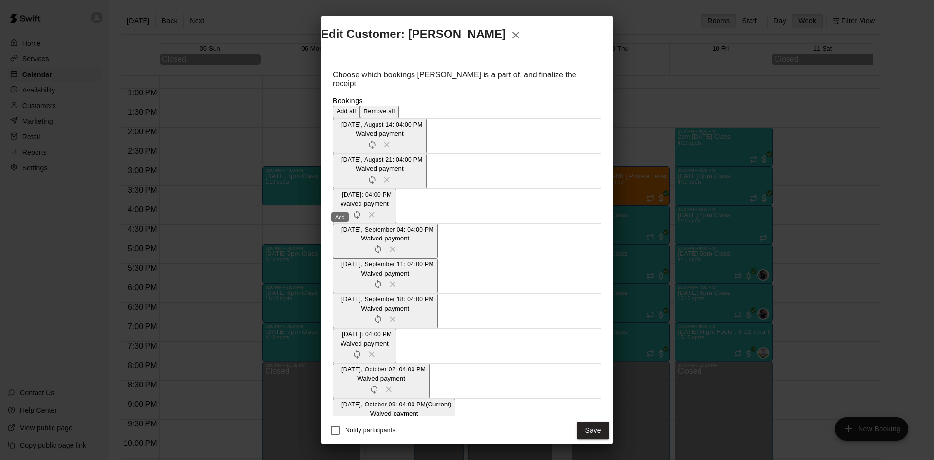
click at [341, 450] on icon "Add" at bounding box center [344, 455] width 10 height 10
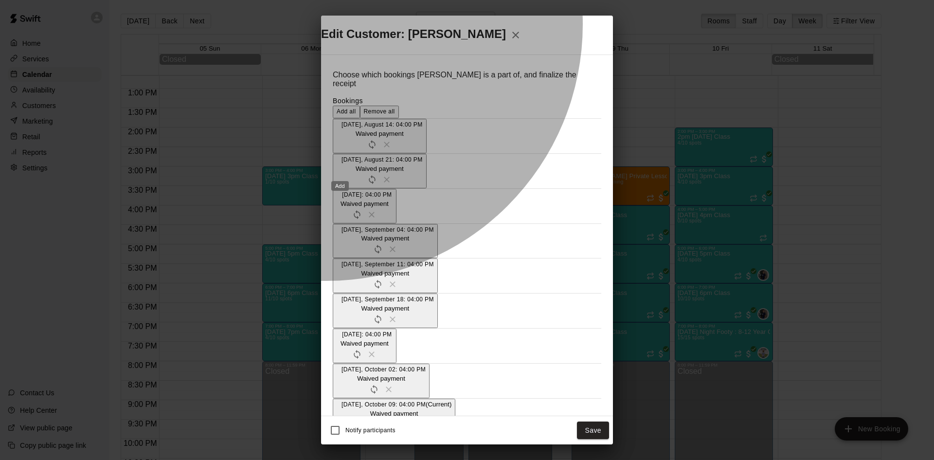
click at [341, 459] on icon "Add" at bounding box center [344, 468] width 6 height 6
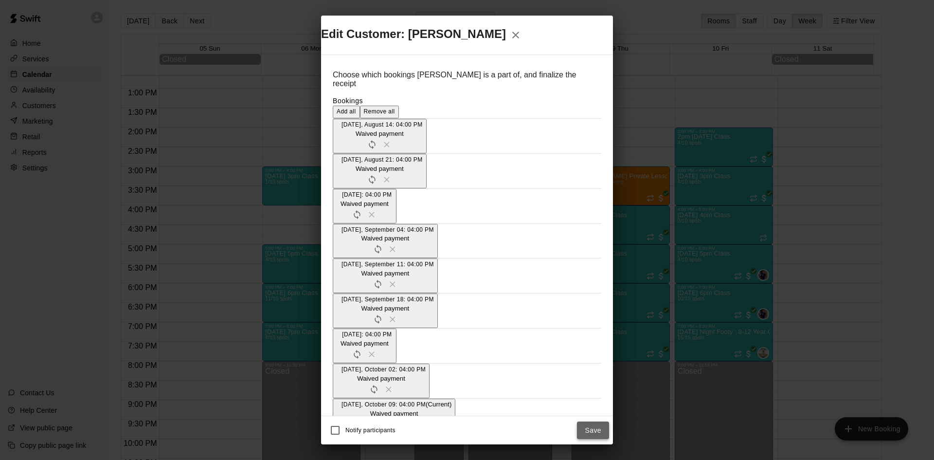
click at [599, 421] on button "Save" at bounding box center [593, 430] width 32 height 18
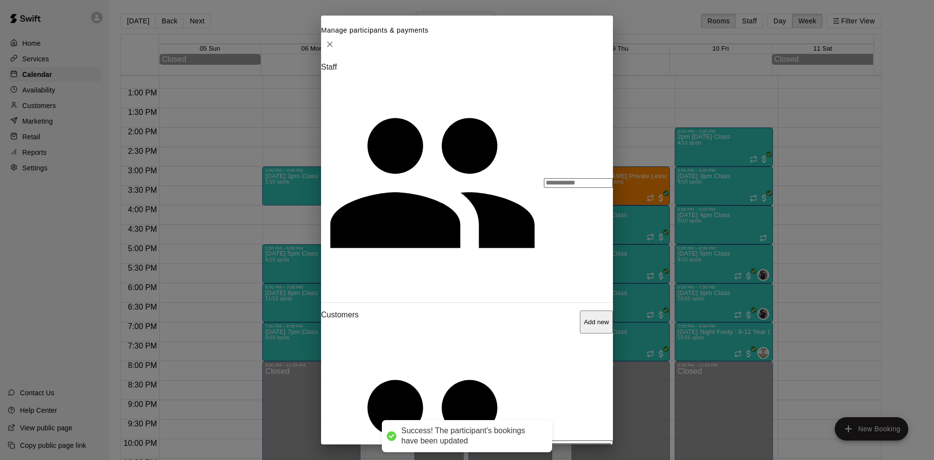
scroll to position [97, 0]
drag, startPoint x: 562, startPoint y: 301, endPoint x: 552, endPoint y: 298, distance: 9.8
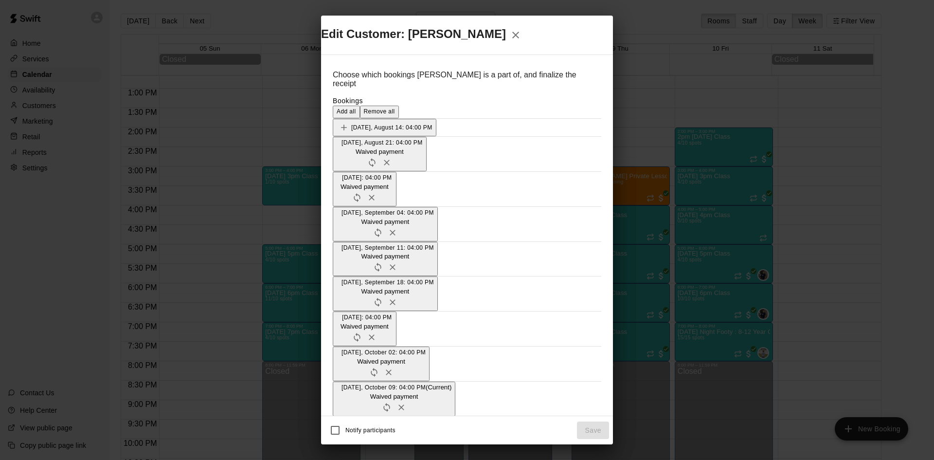
scroll to position [146, 0]
click at [339, 420] on icon "Add" at bounding box center [344, 425] width 10 height 10
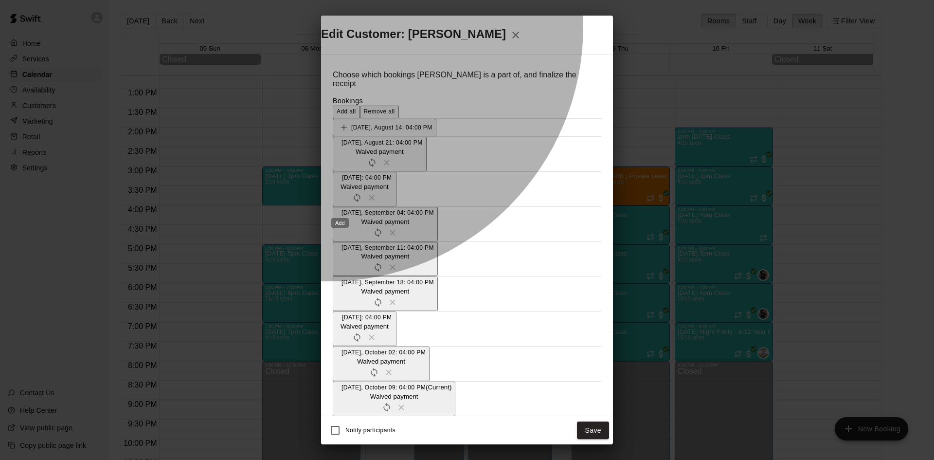
click at [341, 435] on icon "Add" at bounding box center [344, 438] width 6 height 6
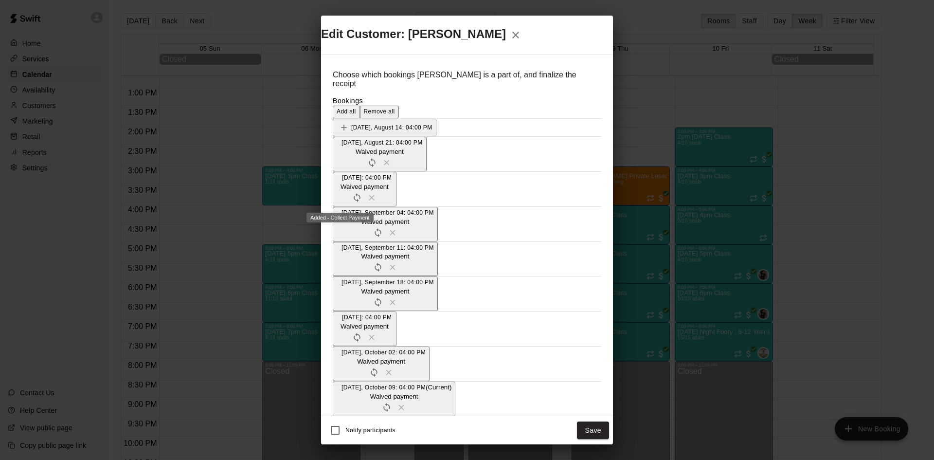
scroll to position [195, 0]
click at [339, 446] on icon "Add" at bounding box center [344, 451] width 10 height 10
click at [341, 459] on icon "Add" at bounding box center [344, 465] width 10 height 10
click at [595, 421] on button "Save" at bounding box center [593, 430] width 32 height 18
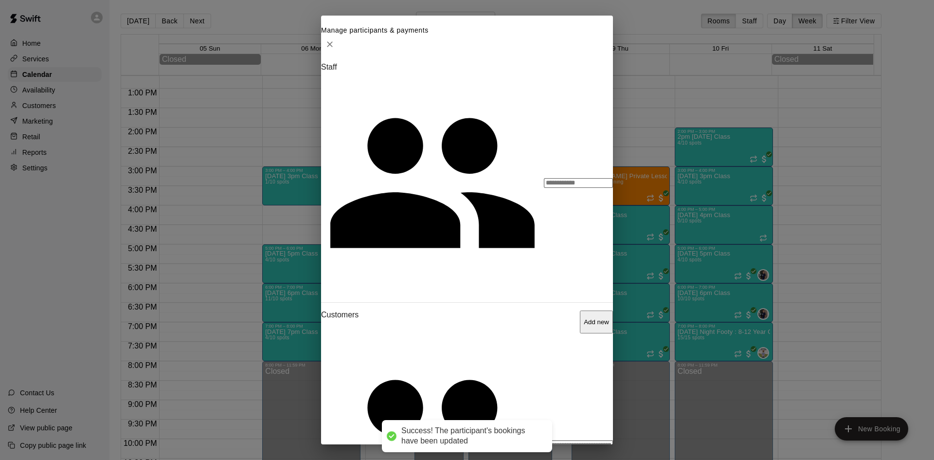
scroll to position [146, 0]
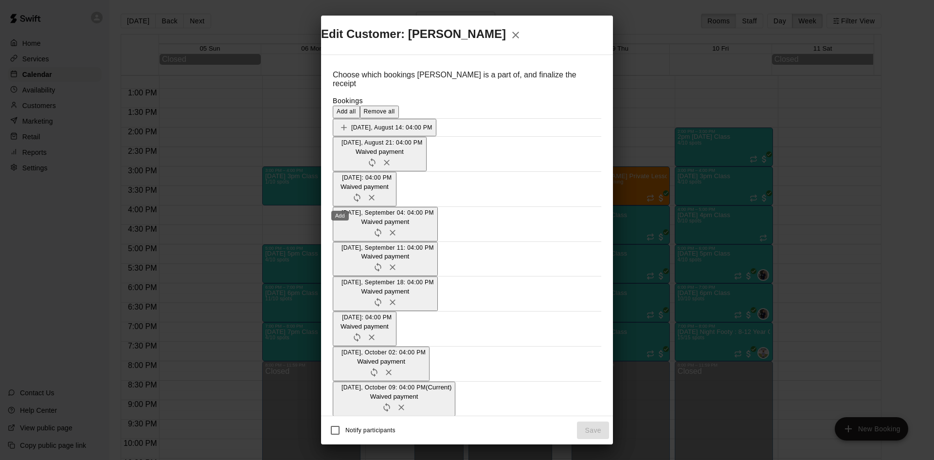
click at [339, 420] on icon "Add" at bounding box center [344, 425] width 10 height 10
click at [341, 433] on icon "Add" at bounding box center [344, 438] width 10 height 10
click at [339, 446] on icon "Add" at bounding box center [344, 451] width 10 height 10
click at [339, 459] on icon "Add" at bounding box center [344, 465] width 10 height 10
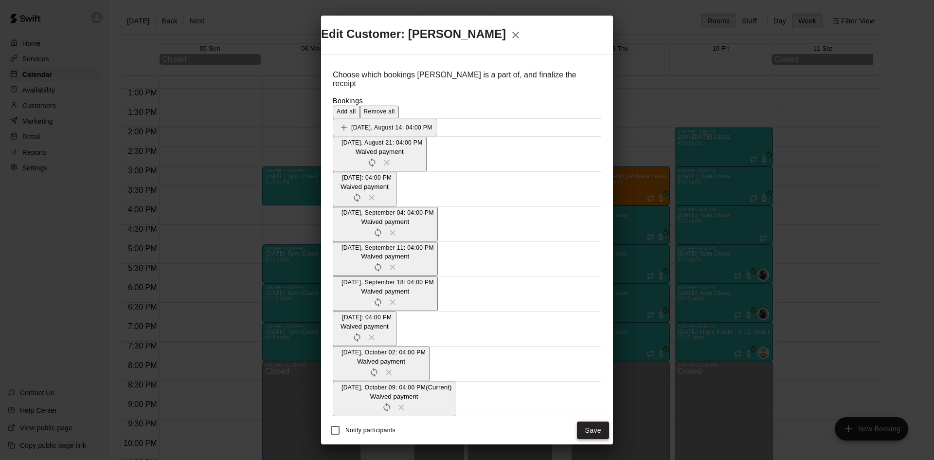
click at [590, 421] on button "Save" at bounding box center [593, 430] width 32 height 18
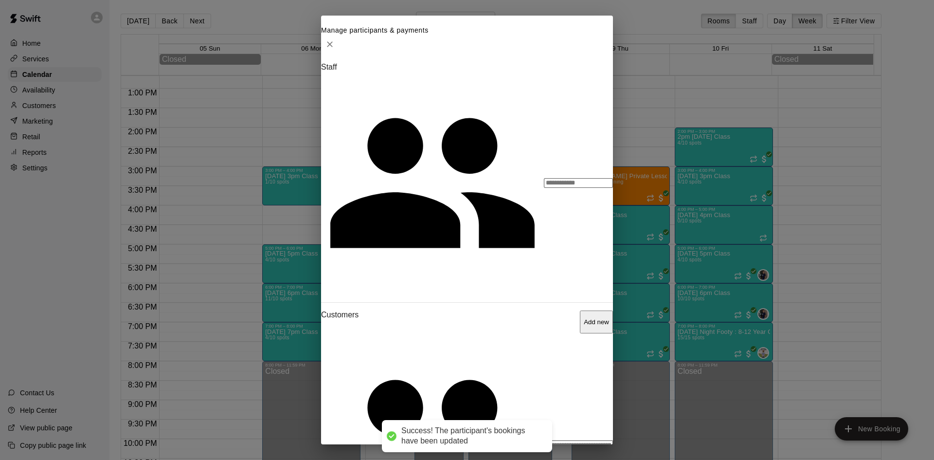
scroll to position [161, 0]
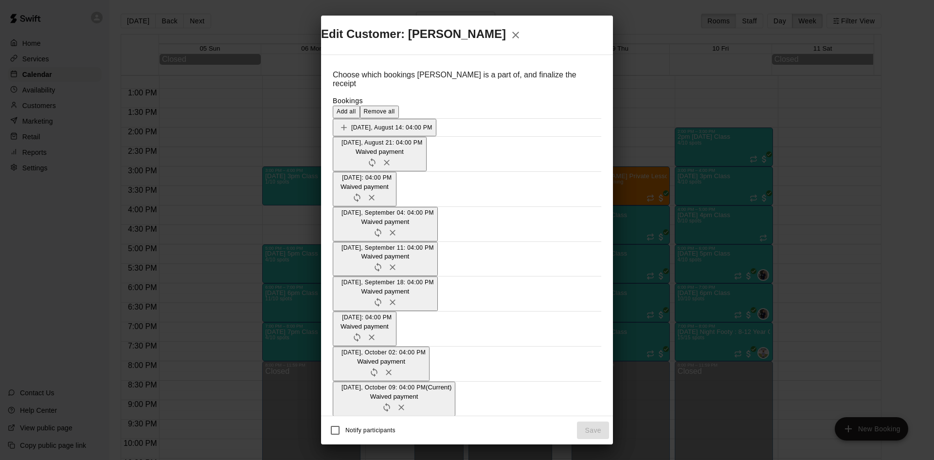
scroll to position [146, 0]
click at [341, 422] on icon "Add" at bounding box center [344, 425] width 6 height 6
click at [341, 433] on icon "Add" at bounding box center [344, 438] width 10 height 10
click at [341, 448] on icon "Add" at bounding box center [344, 451] width 6 height 6
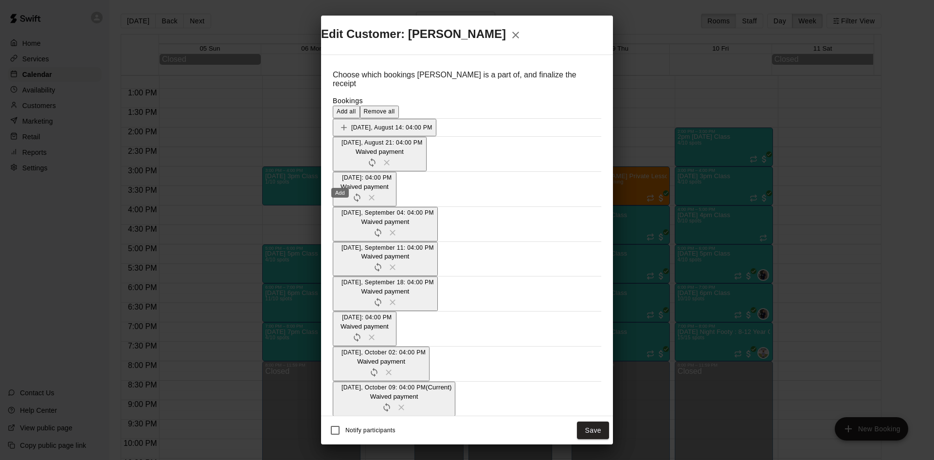
click at [339, 459] on icon "Add" at bounding box center [344, 465] width 10 height 10
click at [587, 421] on button "Save" at bounding box center [593, 430] width 32 height 18
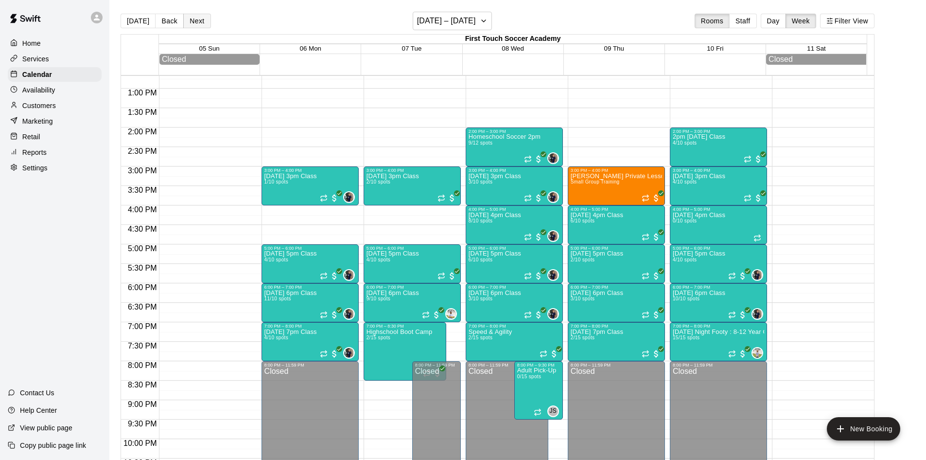
click at [197, 24] on button "Next" at bounding box center [196, 21] width 27 height 15
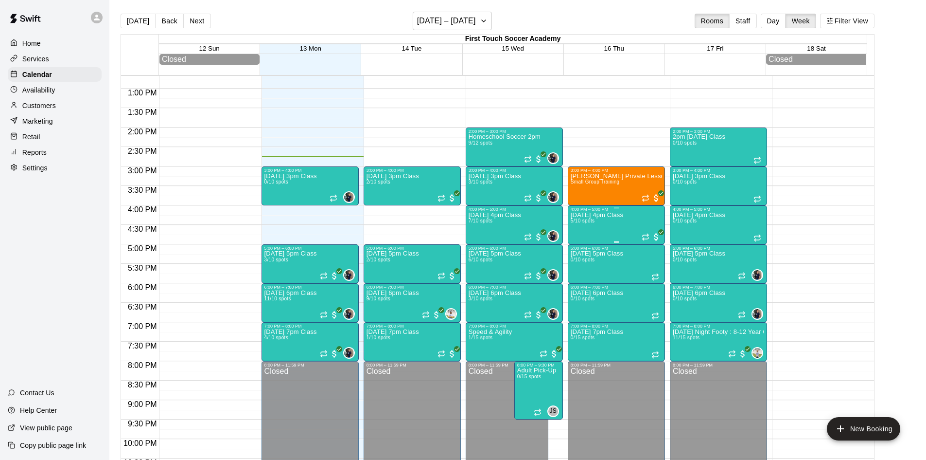
click at [608, 233] on div "[DATE] 4pm Class 5/10 spots" at bounding box center [597, 442] width 53 height 460
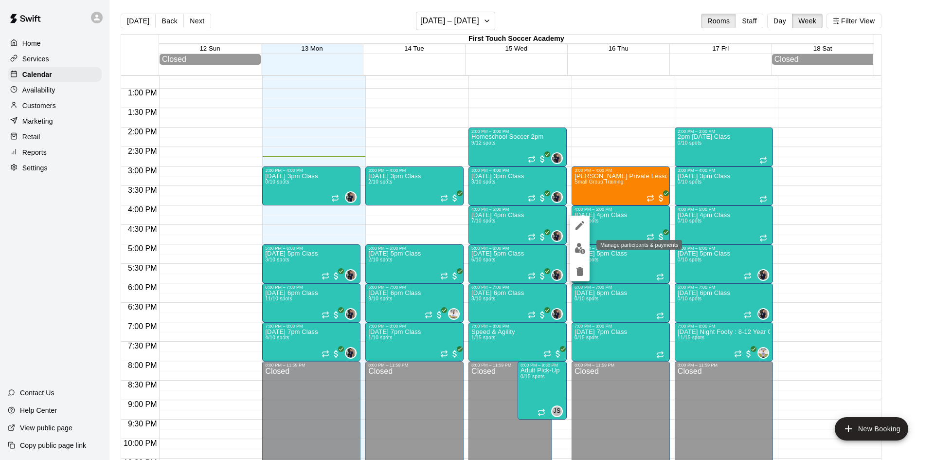
click at [577, 245] on img "edit" at bounding box center [579, 248] width 11 height 11
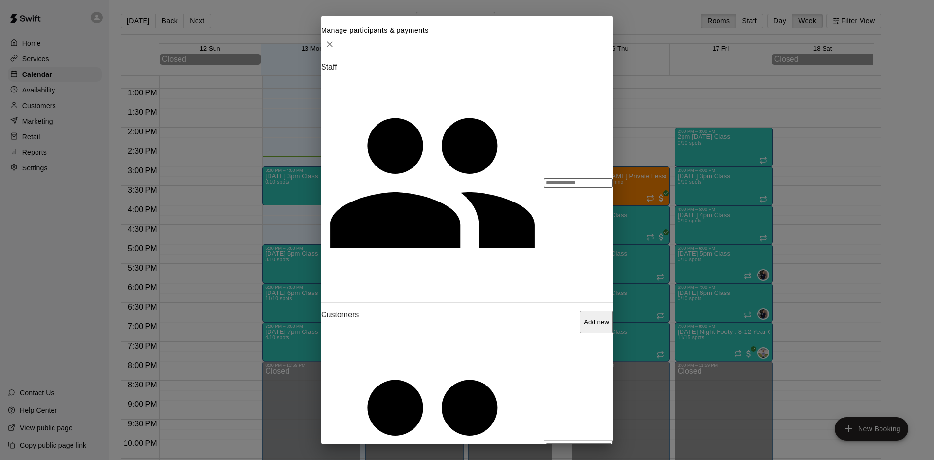
click at [544, 440] on div "​" at bounding box center [578, 445] width 69 height 10
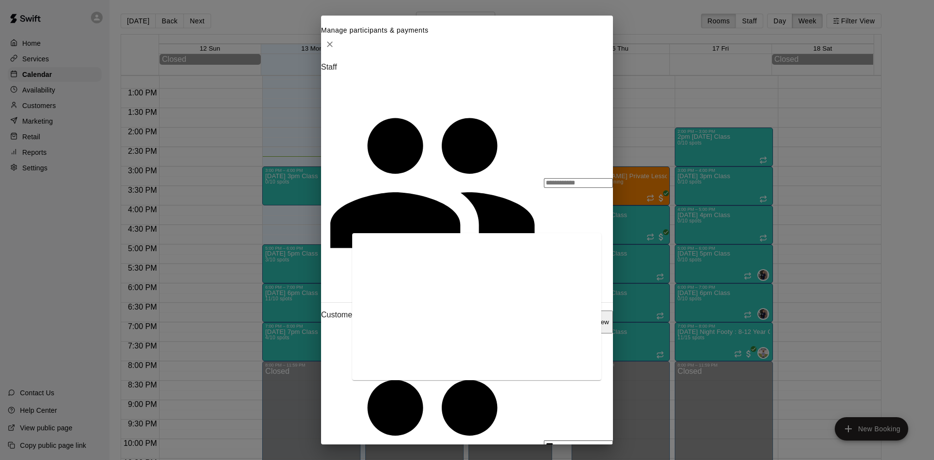
scroll to position [413, 0]
drag, startPoint x: 388, startPoint y: 221, endPoint x: 305, endPoint y: 221, distance: 82.2
click at [310, 221] on div "Manage participants & payments Staff ​ Customers Add new *** ​ 5 customers (Cap…" at bounding box center [467, 230] width 934 height 460
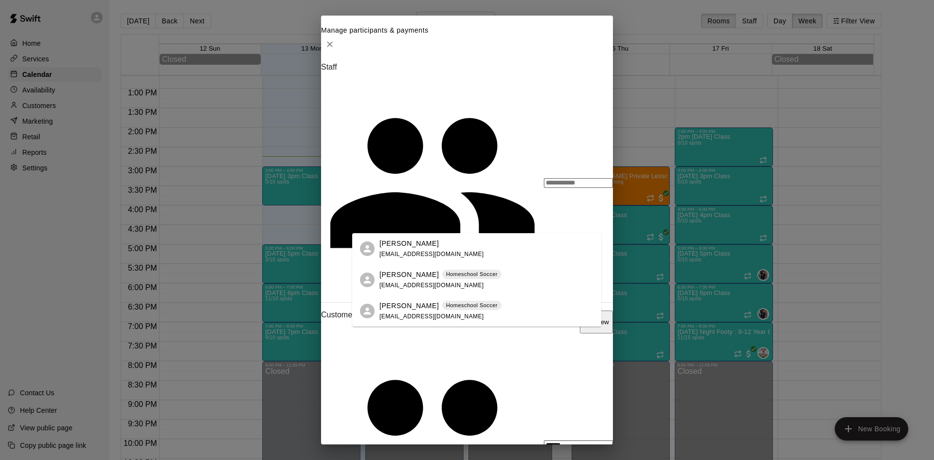
type input "******"
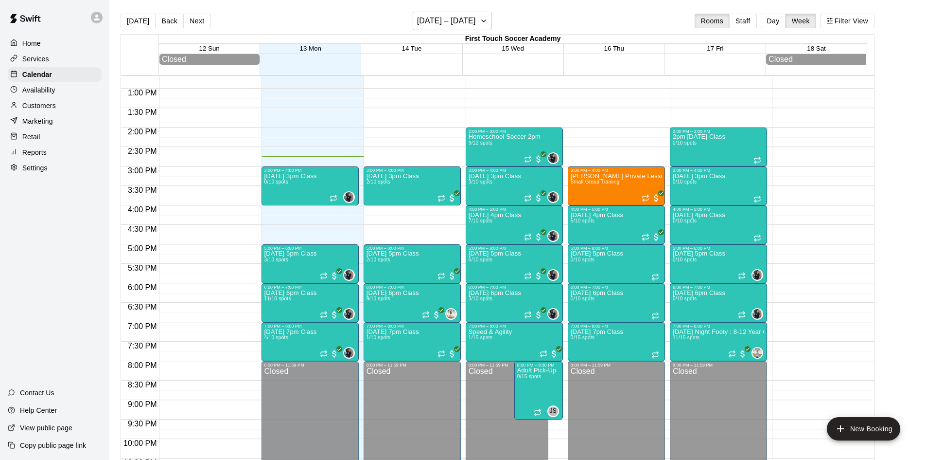
click at [32, 55] on p "Services" at bounding box center [35, 59] width 27 height 10
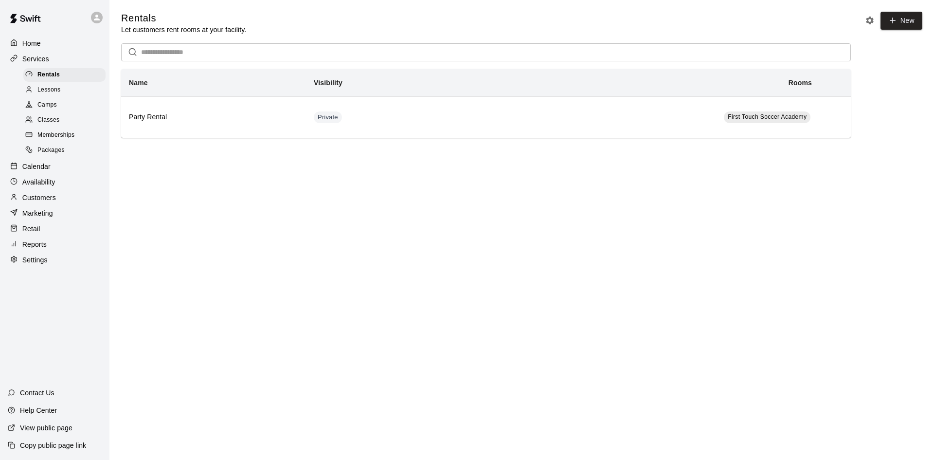
click at [51, 197] on div "Customers" at bounding box center [55, 197] width 94 height 15
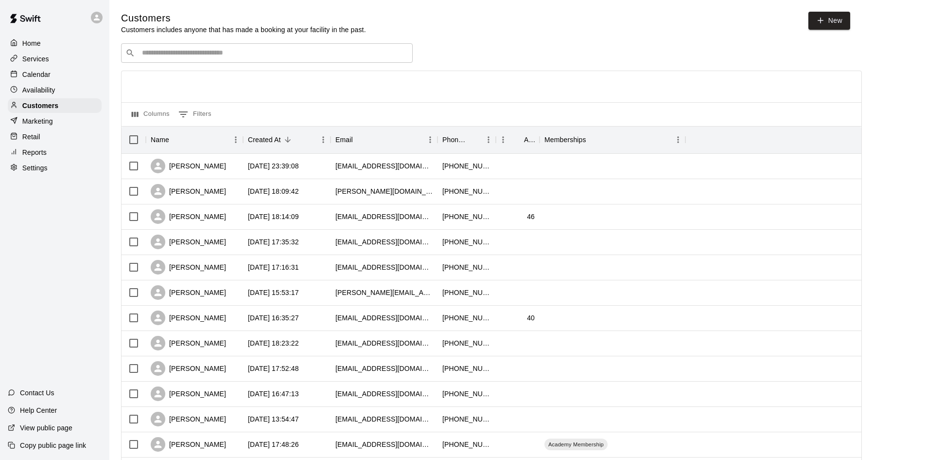
click at [193, 50] on input "Search customers by name or email" at bounding box center [273, 53] width 269 height 10
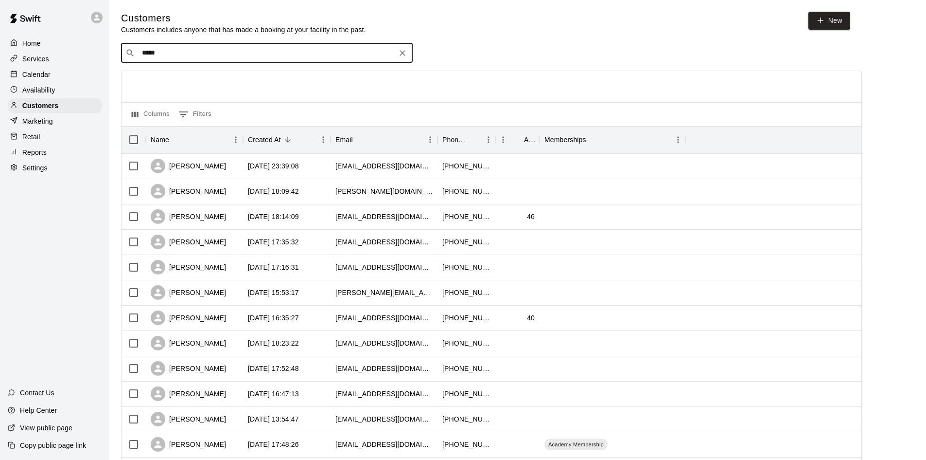
type input "******"
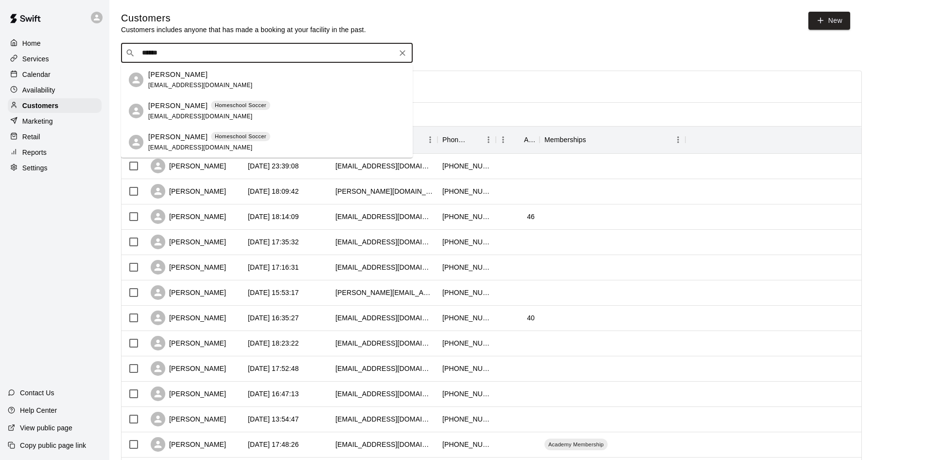
click at [208, 82] on span "[EMAIL_ADDRESS][DOMAIN_NAME]" at bounding box center [200, 85] width 105 height 7
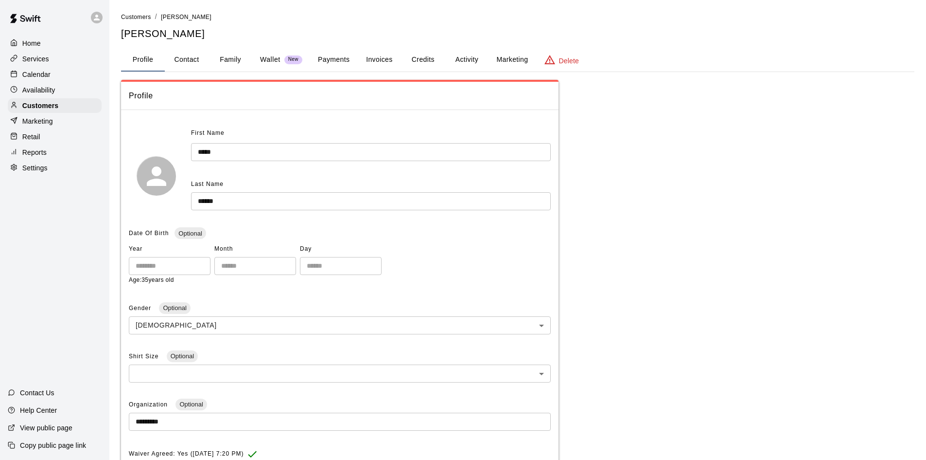
click at [226, 59] on button "Family" at bounding box center [231, 59] width 44 height 23
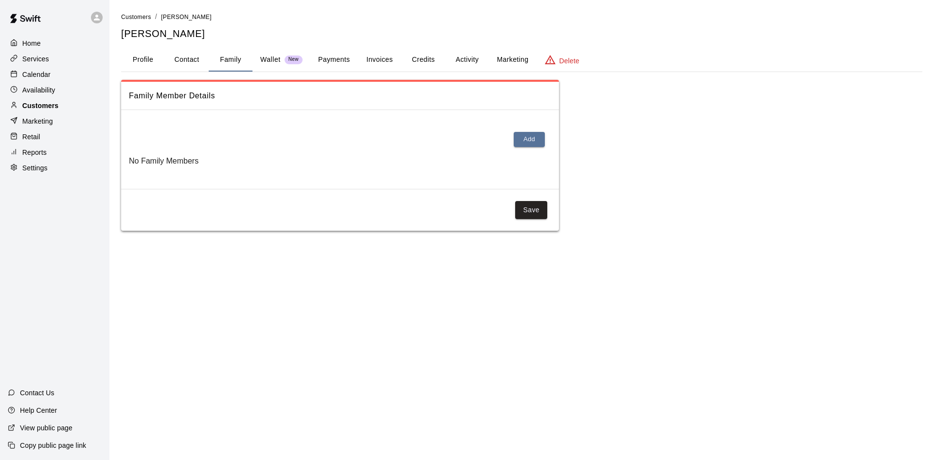
click at [42, 113] on div "Customers" at bounding box center [55, 105] width 94 height 15
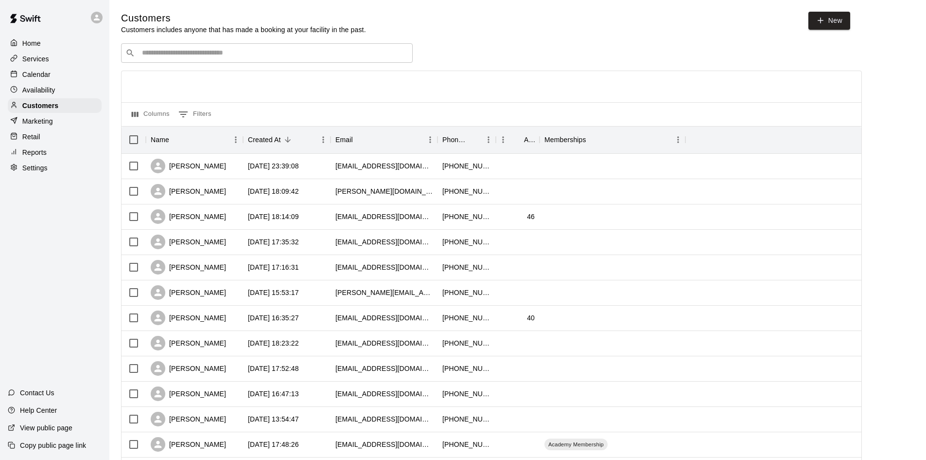
click at [172, 57] on input "Search customers by name or email" at bounding box center [273, 53] width 269 height 10
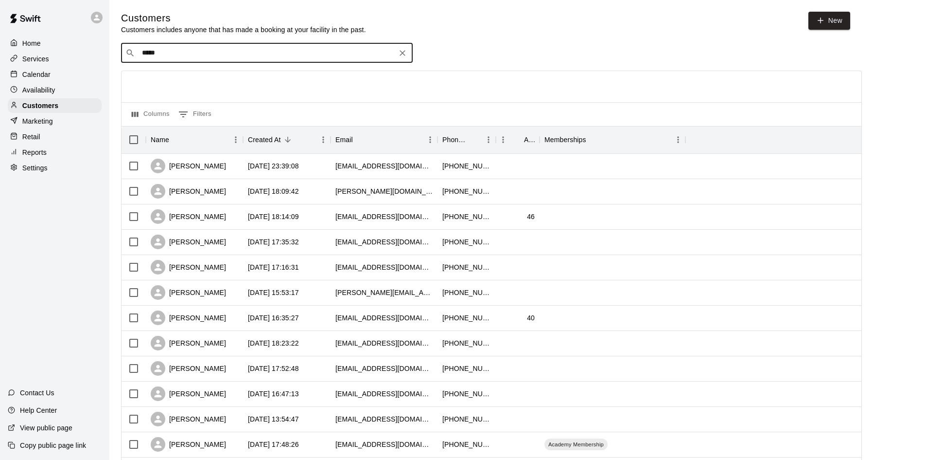
type input "******"
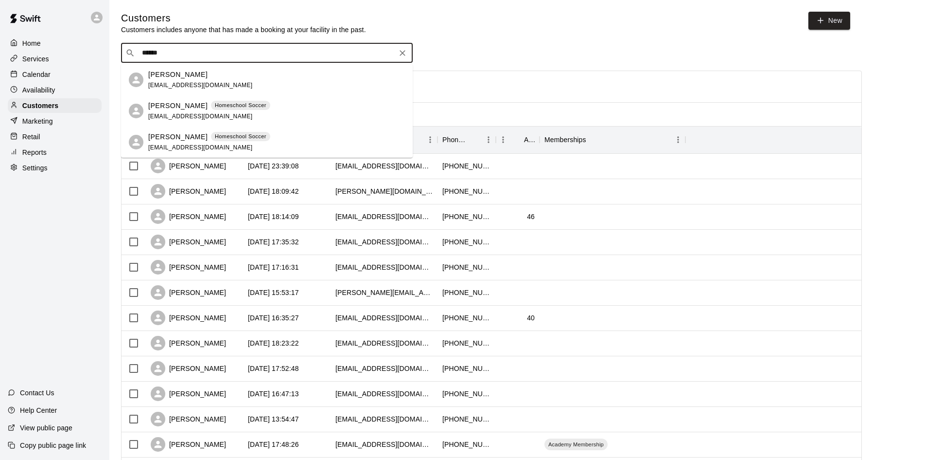
click at [177, 115] on span "[EMAIL_ADDRESS][DOMAIN_NAME]" at bounding box center [200, 116] width 105 height 7
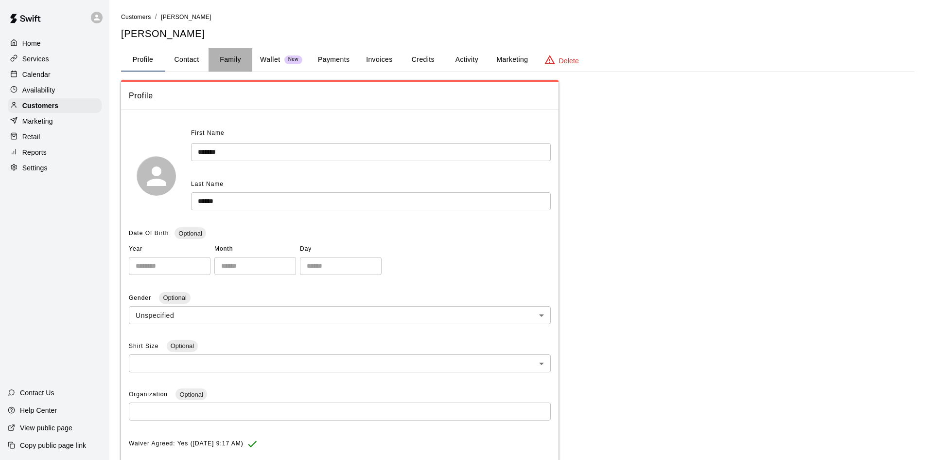
click at [240, 62] on button "Family" at bounding box center [231, 59] width 44 height 23
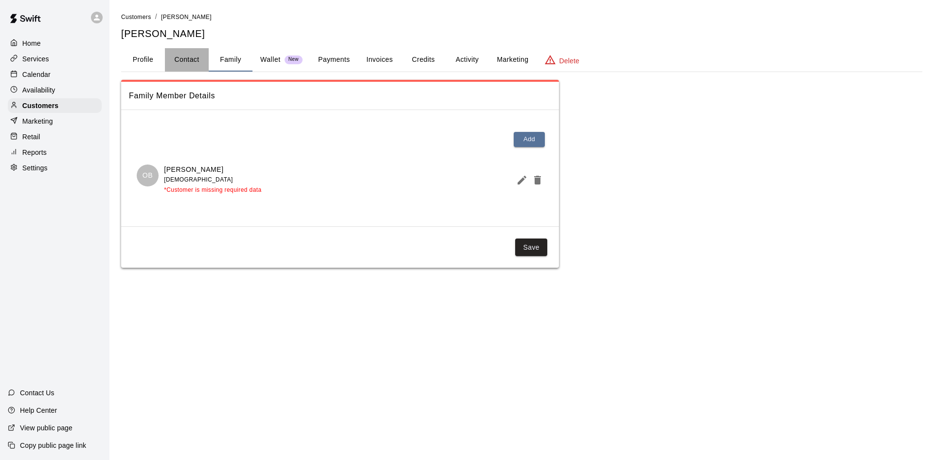
click at [178, 56] on button "Contact" at bounding box center [187, 59] width 44 height 23
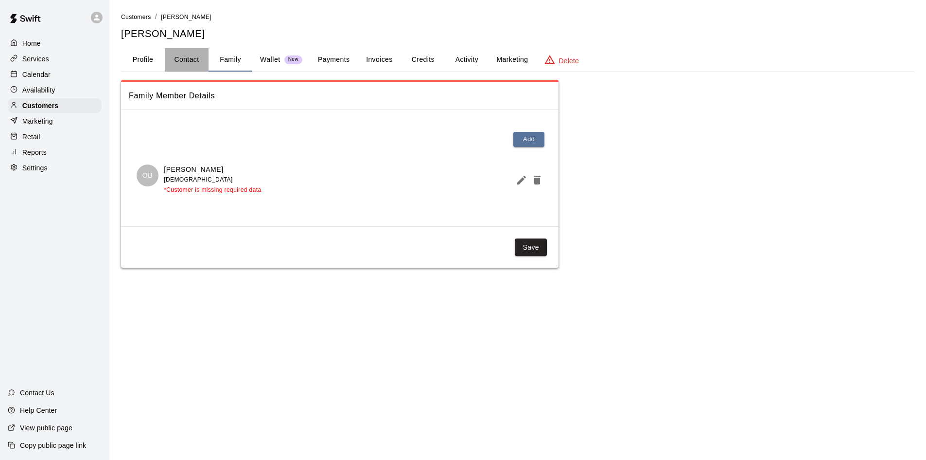
select select "**"
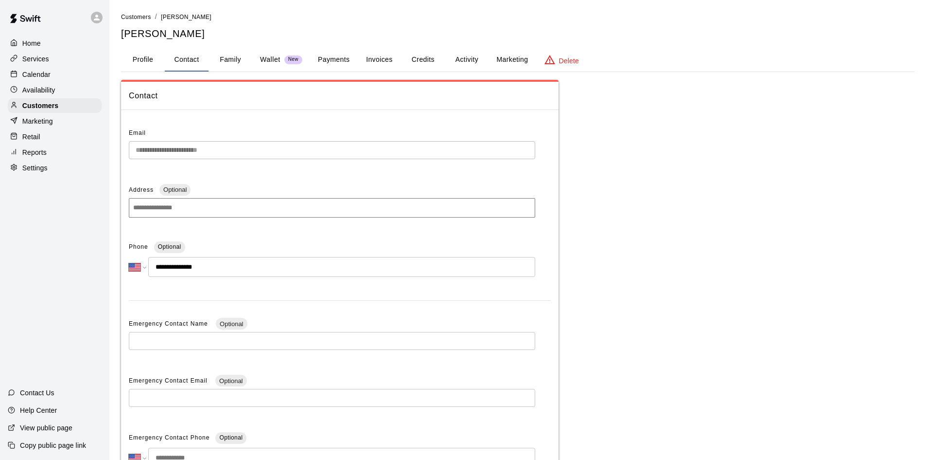
click at [229, 65] on button "Family" at bounding box center [231, 59] width 44 height 23
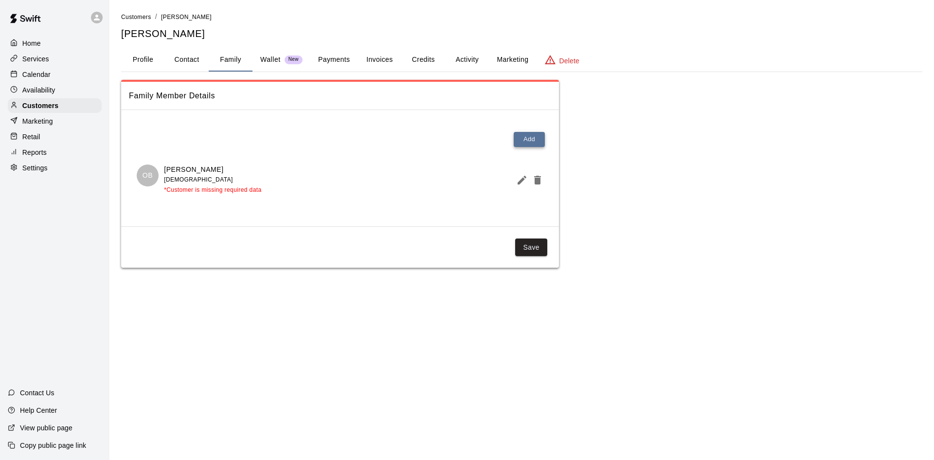
click at [530, 136] on button "Add" at bounding box center [529, 139] width 31 height 15
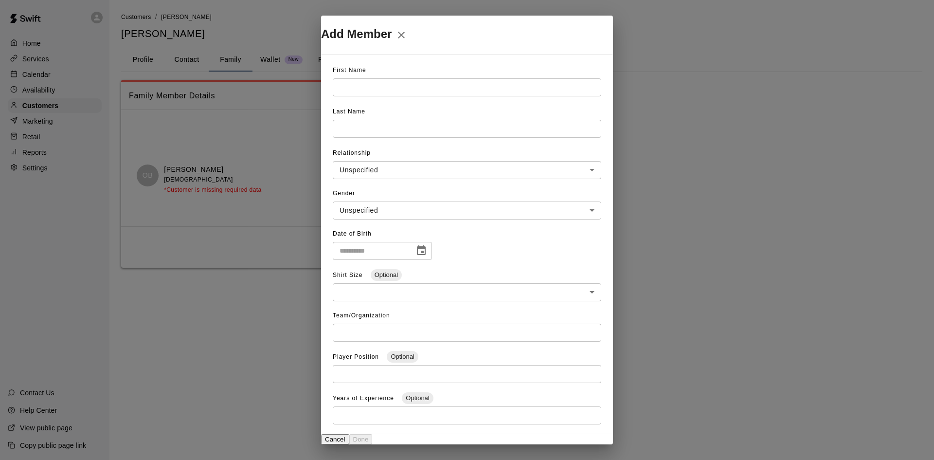
click at [382, 87] on input "text" at bounding box center [467, 87] width 268 height 18
type input "***"
click at [371, 121] on input "text" at bounding box center [467, 129] width 268 height 18
type input "******"
click at [426, 160] on body "**********" at bounding box center [467, 143] width 934 height 287
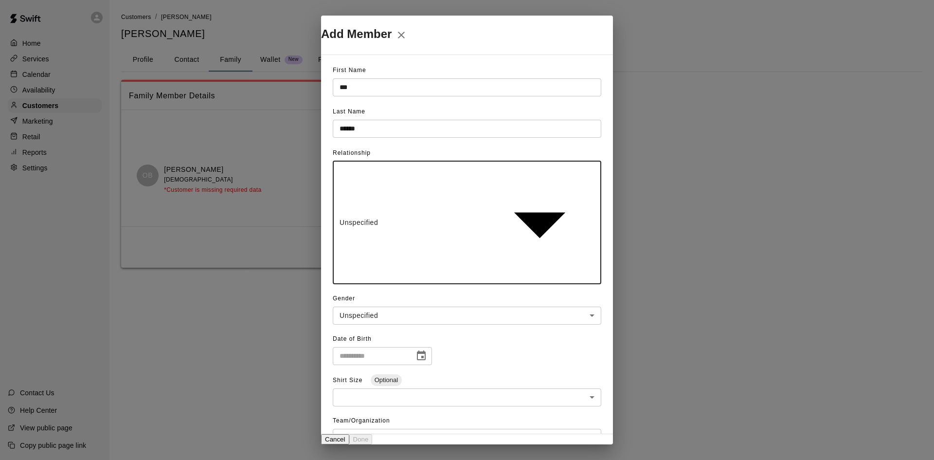
click at [378, 295] on li "Child" at bounding box center [476, 299] width 914 height 9
type input "*****"
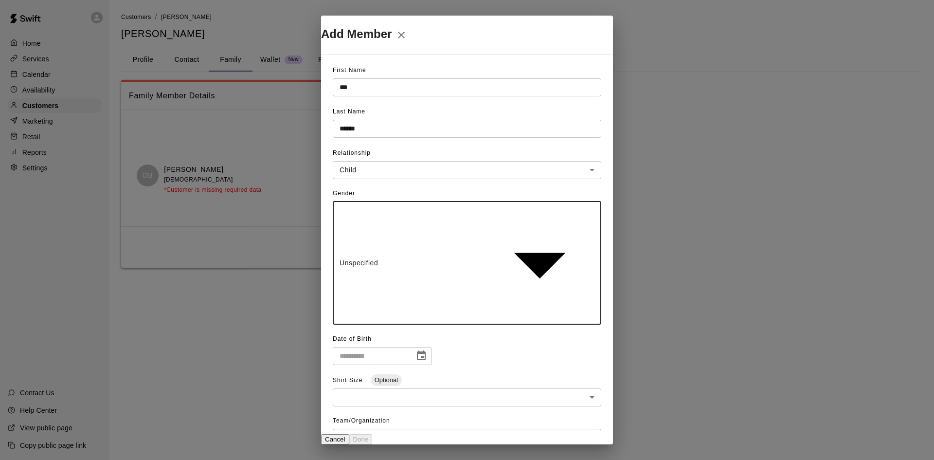
click at [406, 210] on body "**********" at bounding box center [467, 160] width 934 height 321
click at [365, 295] on li "[DEMOGRAPHIC_DATA]" at bounding box center [476, 299] width 914 height 9
type input "****"
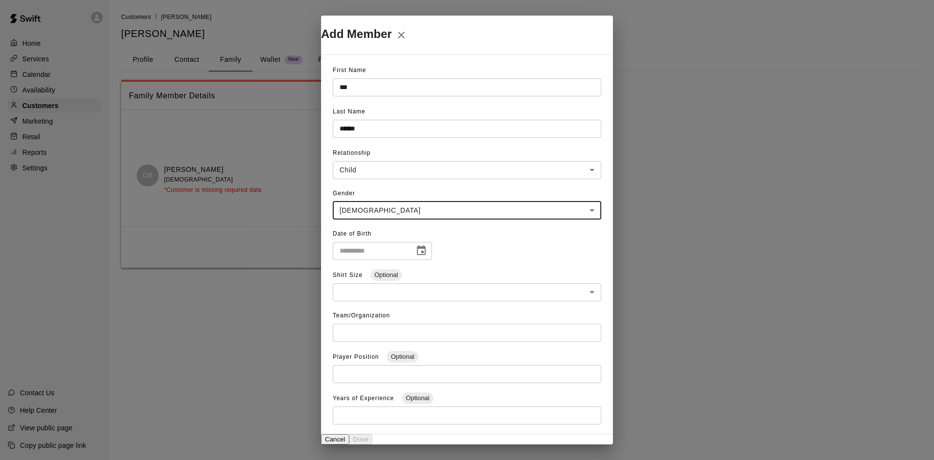
click at [427, 248] on icon "Choose date" at bounding box center [421, 251] width 12 height 12
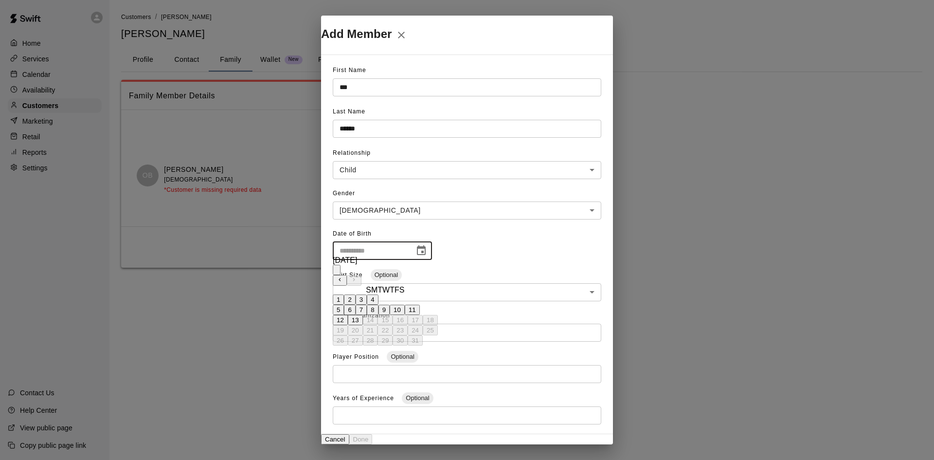
click at [395, 244] on input "text" at bounding box center [370, 251] width 75 height 18
type input "**********"
click at [395, 244] on input "**********" at bounding box center [370, 251] width 75 height 18
type input "**********"
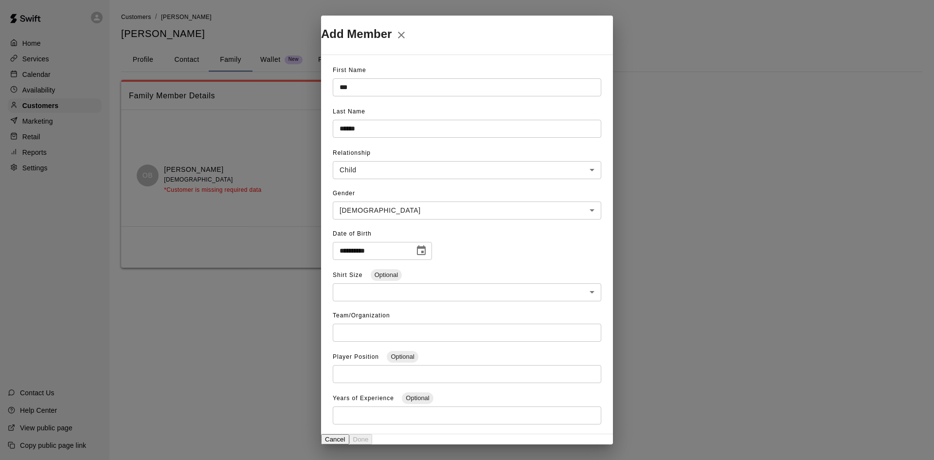
click at [432, 267] on div "Shirt Size Optional ​ ​" at bounding box center [467, 287] width 268 height 40
click at [400, 332] on input "text" at bounding box center [467, 332] width 268 height 18
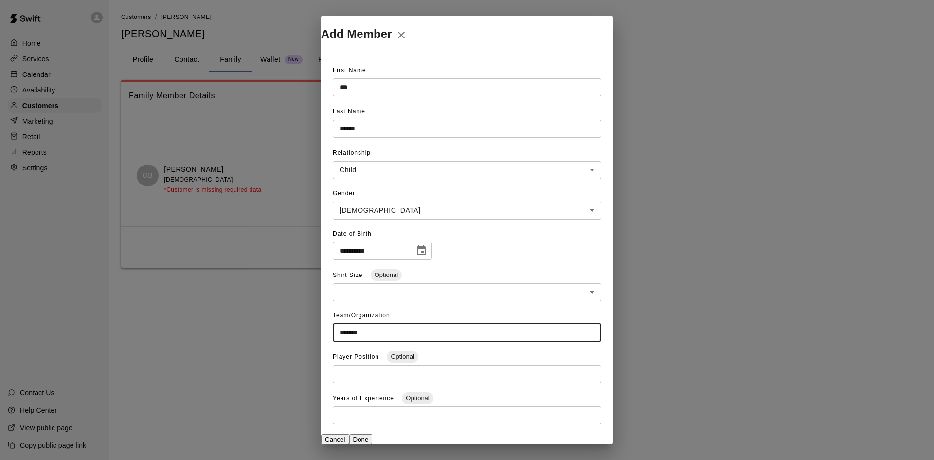
type input "*******"
click at [373, 434] on button "Done" at bounding box center [360, 439] width 23 height 10
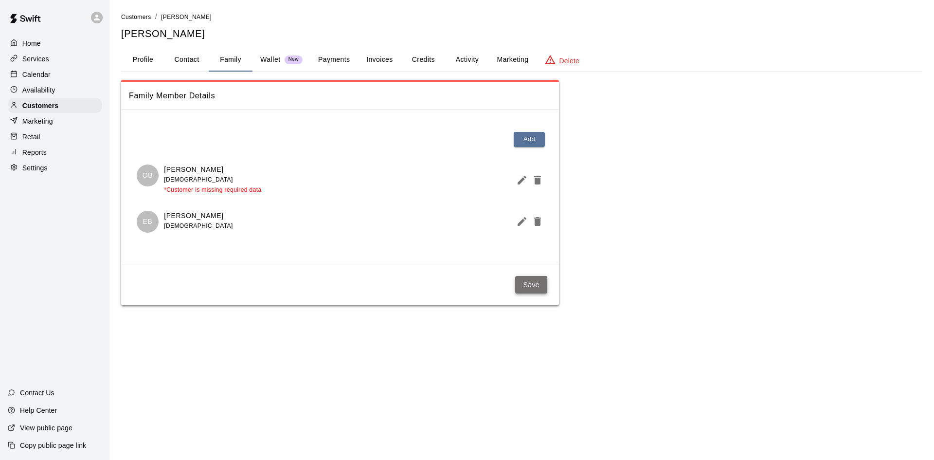
click at [528, 286] on button "Save" at bounding box center [531, 285] width 32 height 18
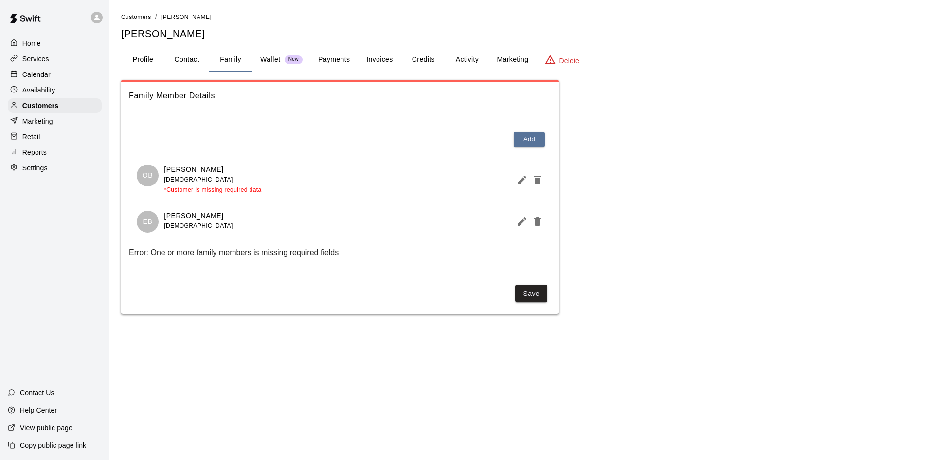
click at [517, 178] on icon "Edit Member" at bounding box center [522, 180] width 12 height 12
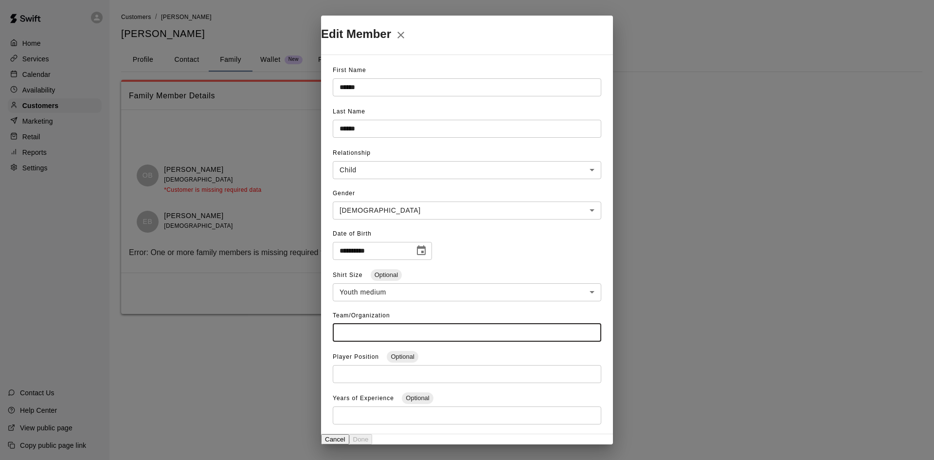
click at [380, 323] on input "text" at bounding box center [467, 332] width 268 height 18
type input "*******"
click at [373, 434] on button "Done" at bounding box center [360, 439] width 23 height 10
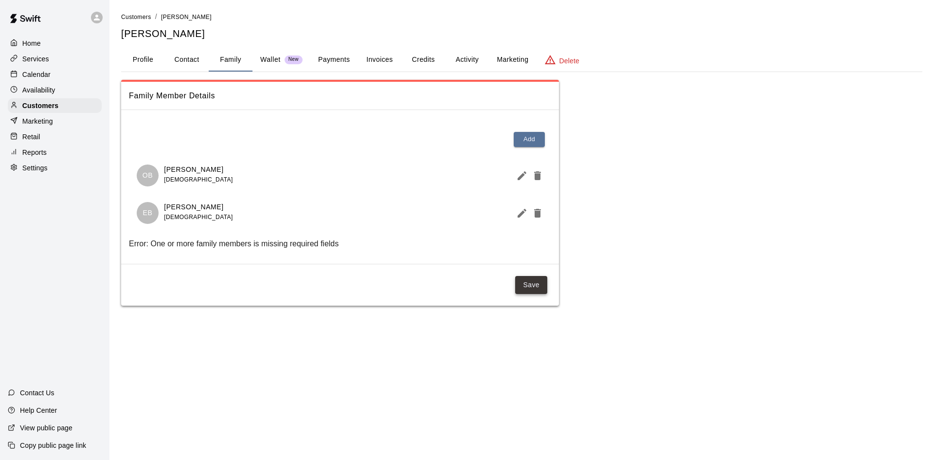
click at [525, 291] on button "Save" at bounding box center [531, 285] width 32 height 18
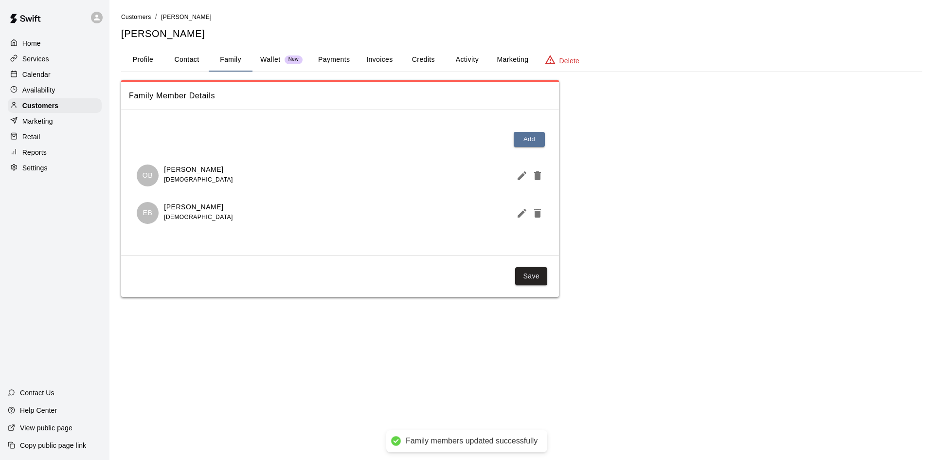
click at [338, 54] on button "Payments" at bounding box center [333, 59] width 47 height 23
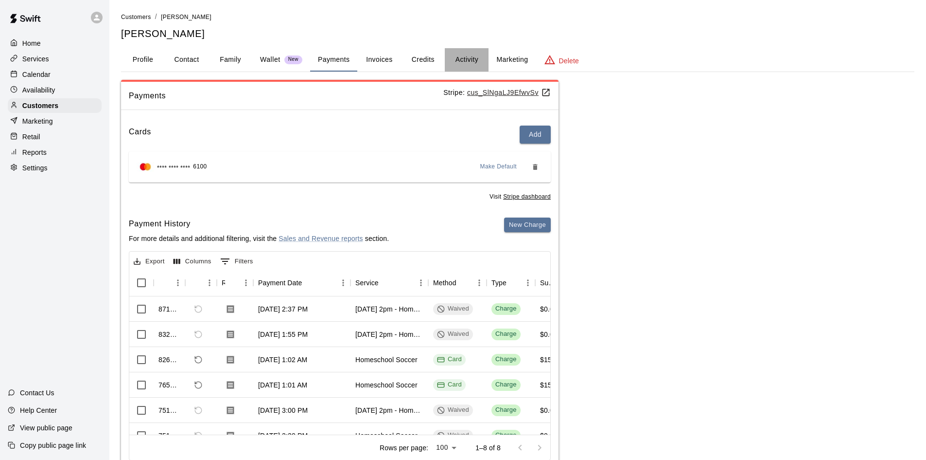
click at [469, 58] on button "Activity" at bounding box center [467, 59] width 44 height 23
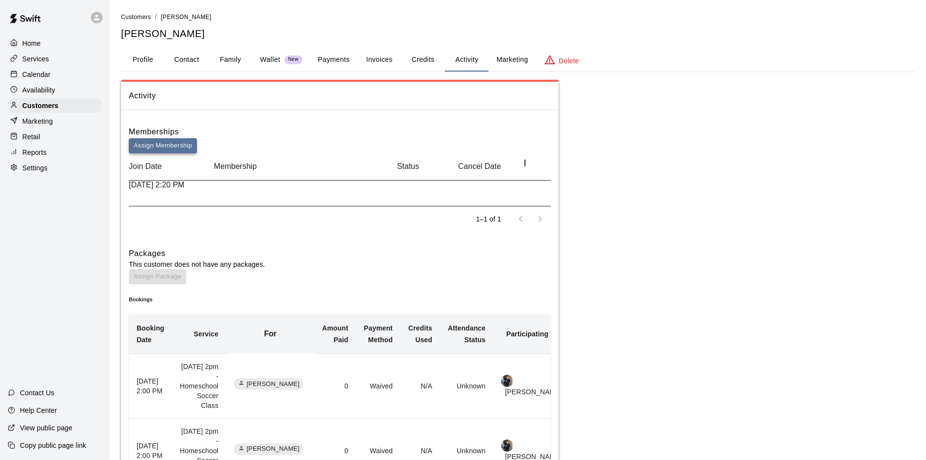
click at [197, 138] on button "Assign Membership" at bounding box center [163, 145] width 68 height 15
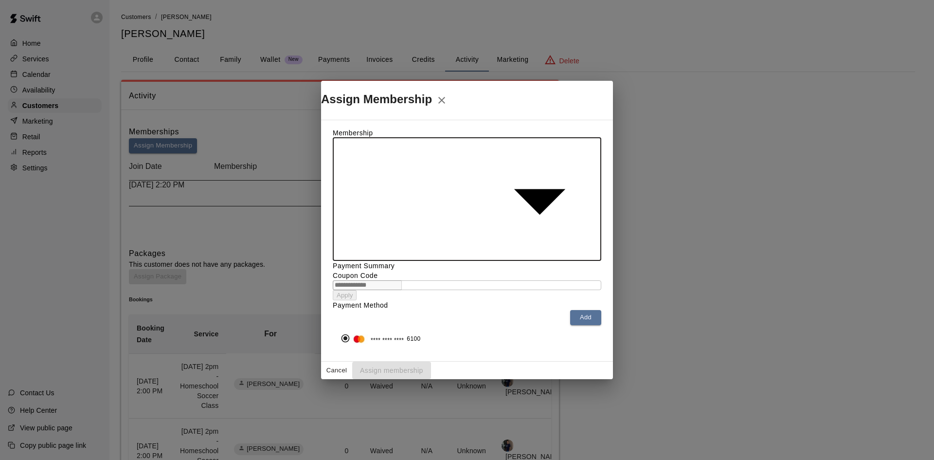
type input "**********"
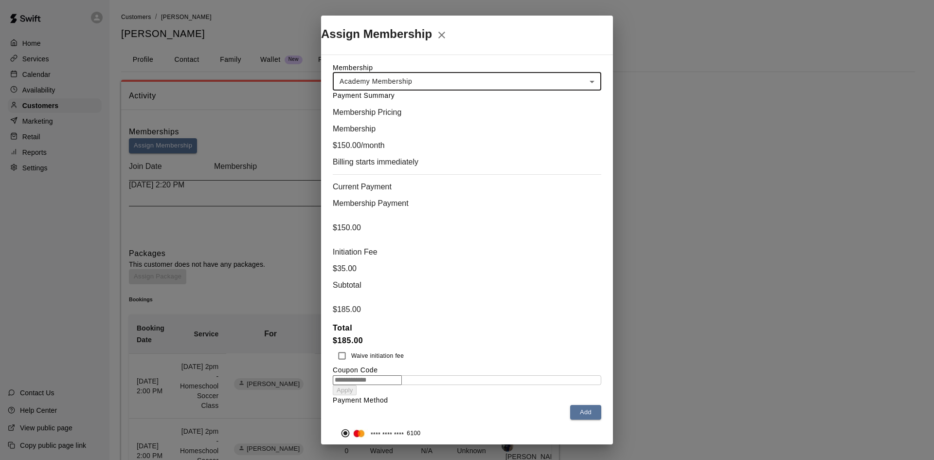
click at [431, 456] on button "Assign membership" at bounding box center [391, 465] width 79 height 18
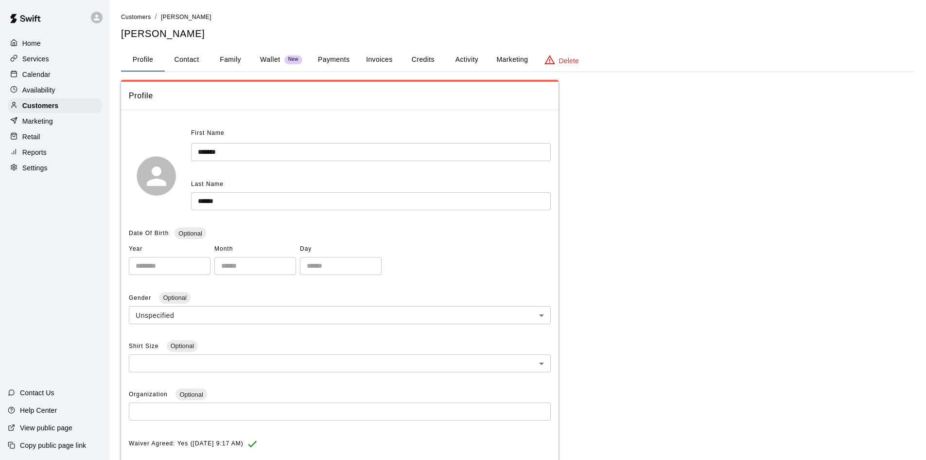
click at [37, 68] on div "Home Services Calendar Availability Customers Marketing Retail Reports Settings" at bounding box center [54, 105] width 109 height 141
click at [40, 76] on p "Calendar" at bounding box center [36, 75] width 28 height 10
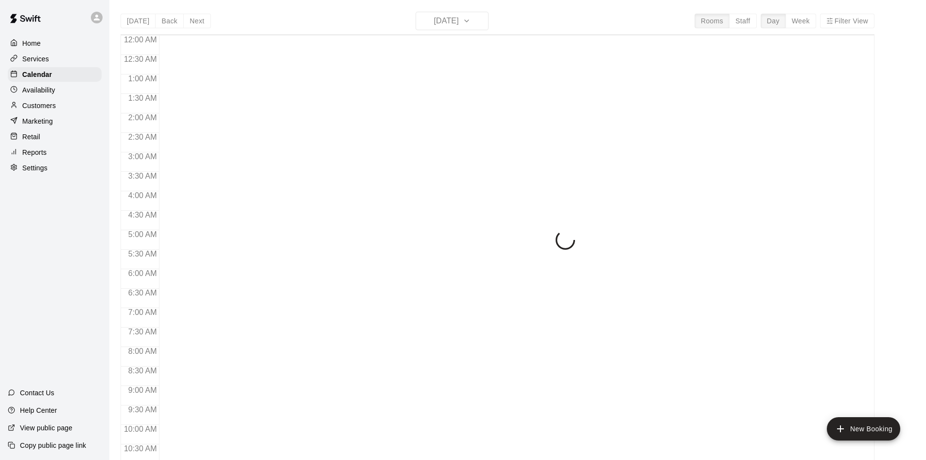
scroll to position [498, 0]
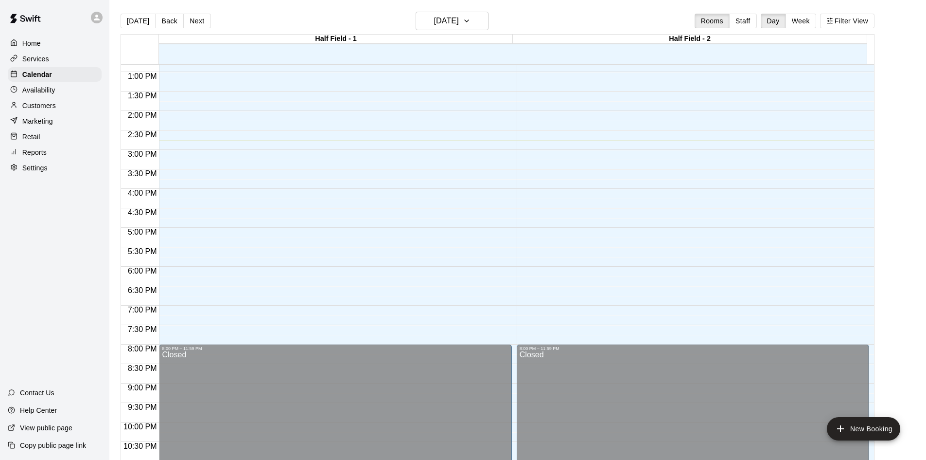
click at [808, 15] on button "Week" at bounding box center [801, 21] width 31 height 15
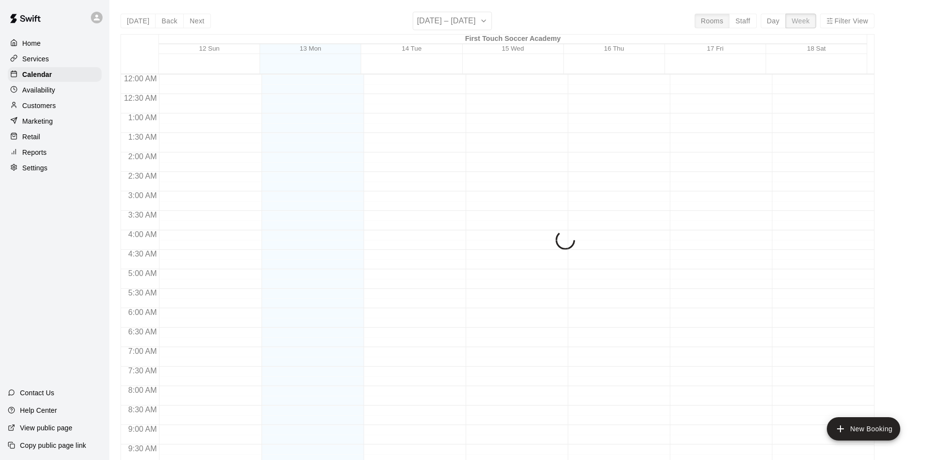
scroll to position [539, 0]
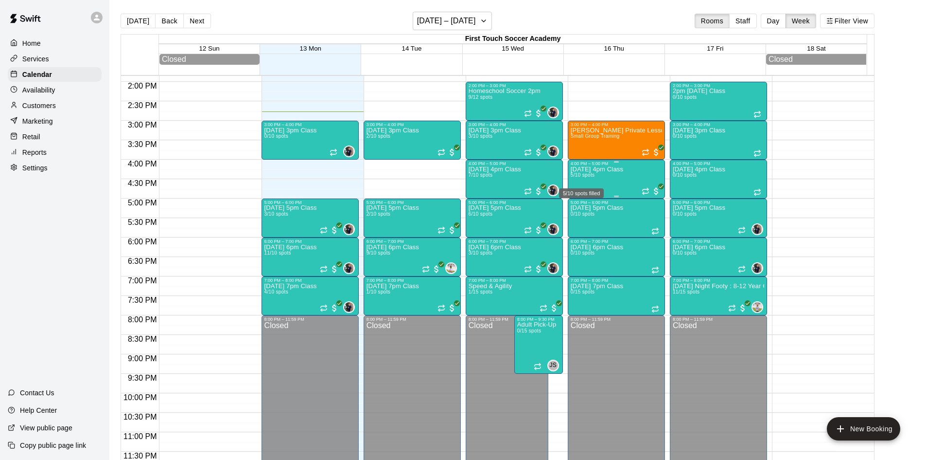
click at [593, 178] on span "5/10 spots" at bounding box center [583, 174] width 24 height 5
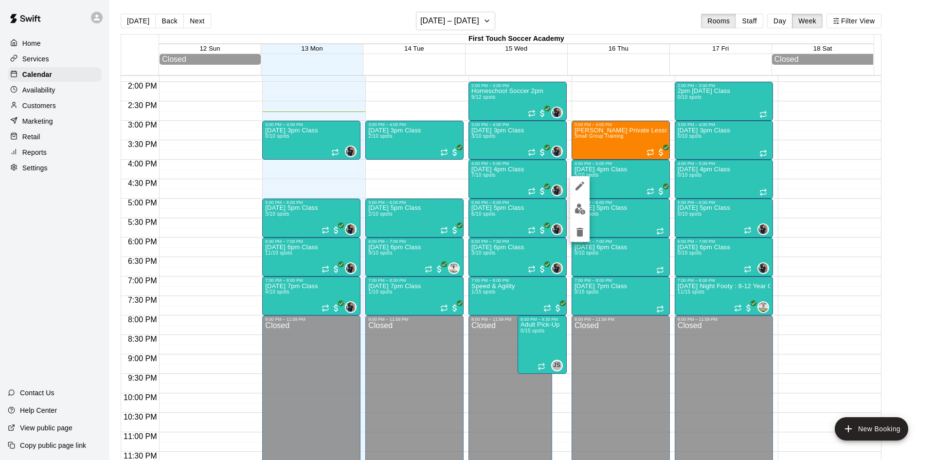
click at [318, 29] on div at bounding box center [467, 230] width 934 height 460
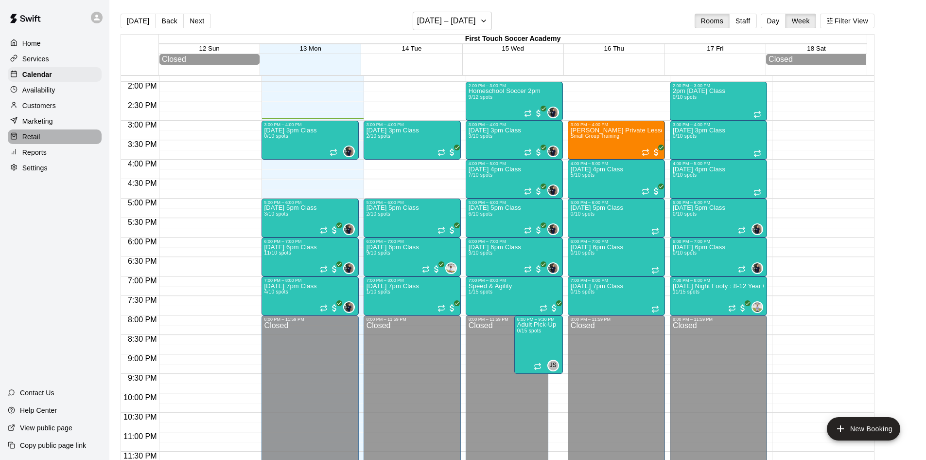
click at [44, 138] on div "Retail" at bounding box center [55, 136] width 94 height 15
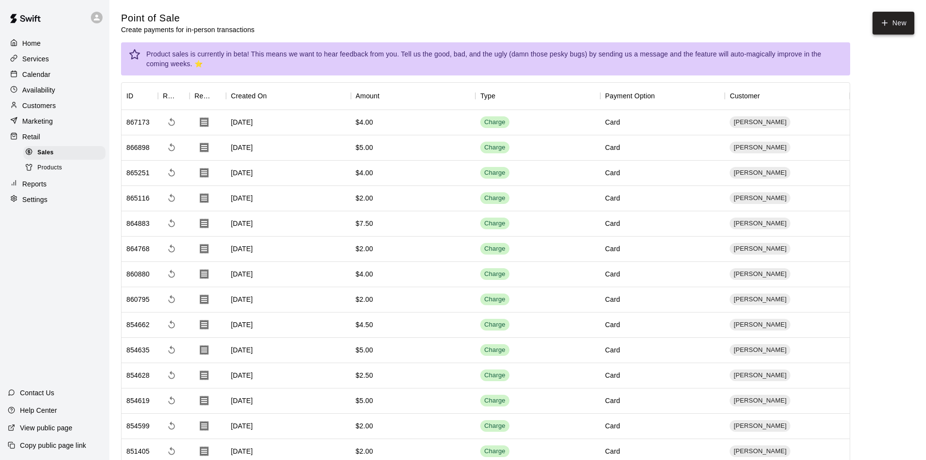
click at [898, 27] on button "New" at bounding box center [894, 23] width 42 height 23
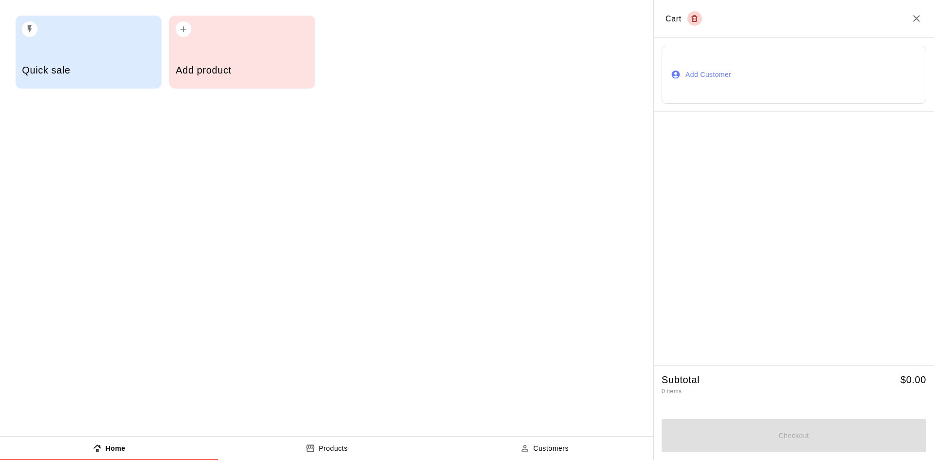
click at [796, 84] on button "Add Customer" at bounding box center [793, 75] width 265 height 58
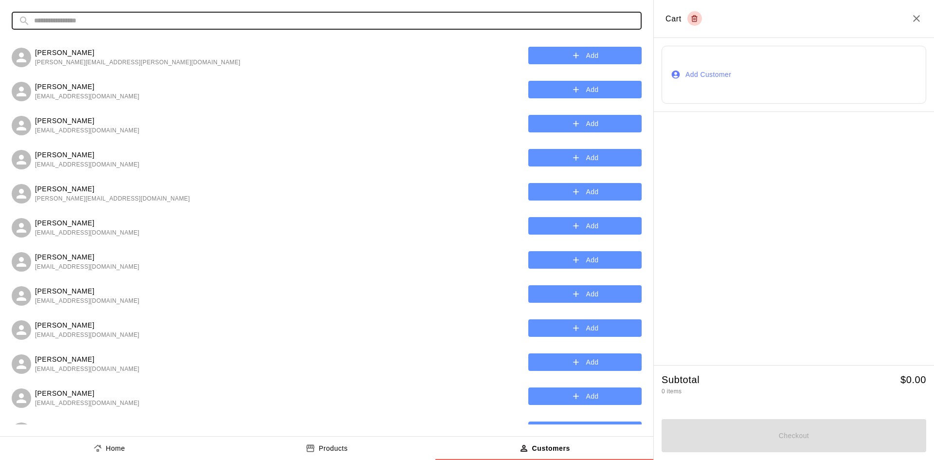
click at [173, 26] on input "text" at bounding box center [334, 21] width 601 height 18
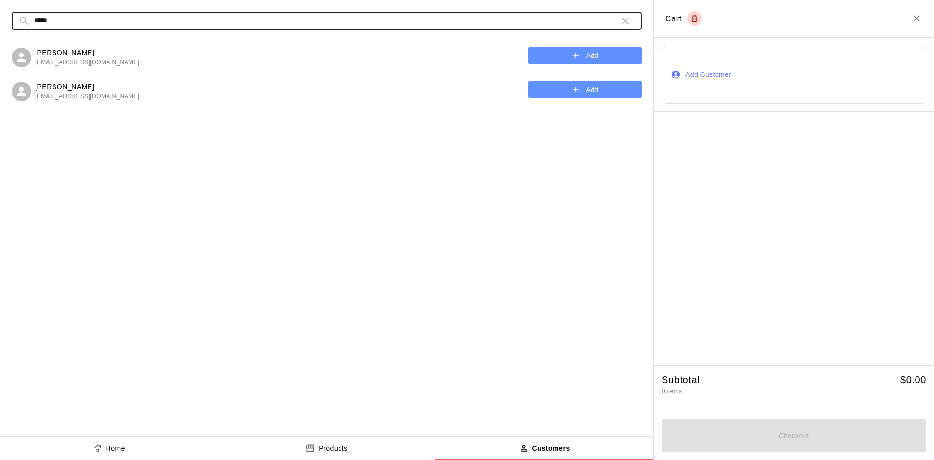
type input "*****"
click at [592, 50] on button "Add" at bounding box center [584, 56] width 113 height 18
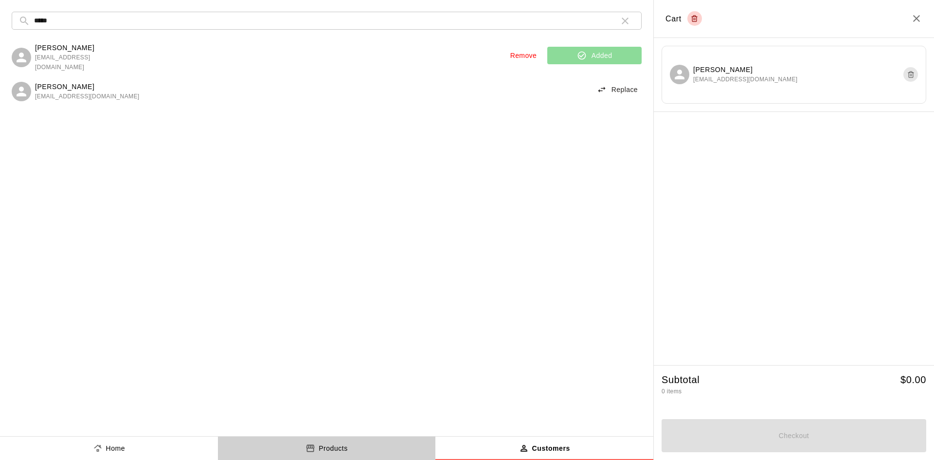
click at [333, 448] on p "Products" at bounding box center [333, 448] width 29 height 10
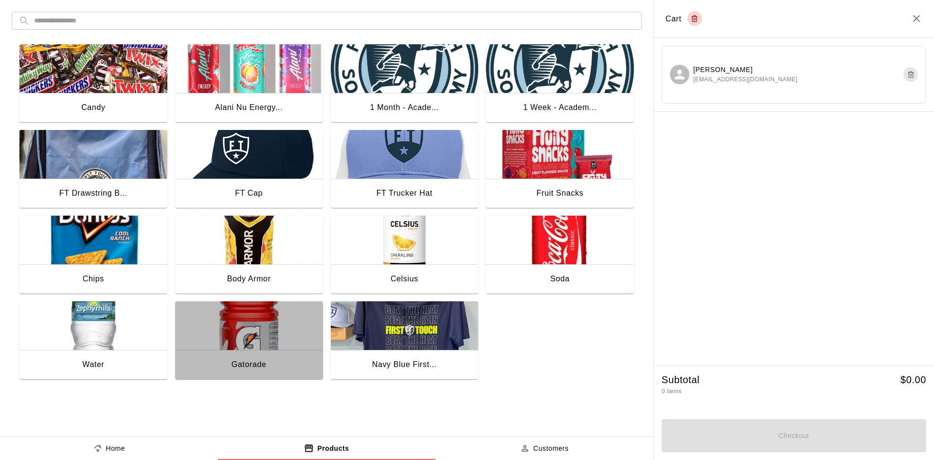
click at [246, 331] on img "button" at bounding box center [249, 325] width 148 height 49
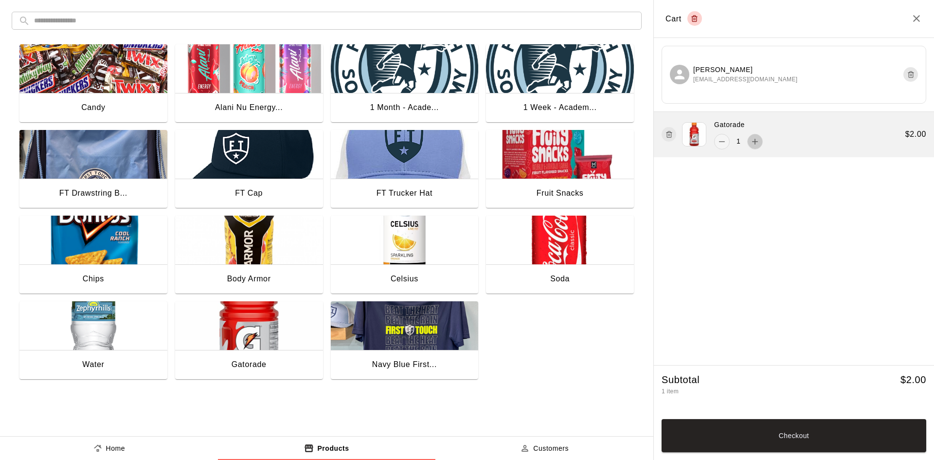
click at [750, 143] on icon "add" at bounding box center [755, 142] width 10 height 10
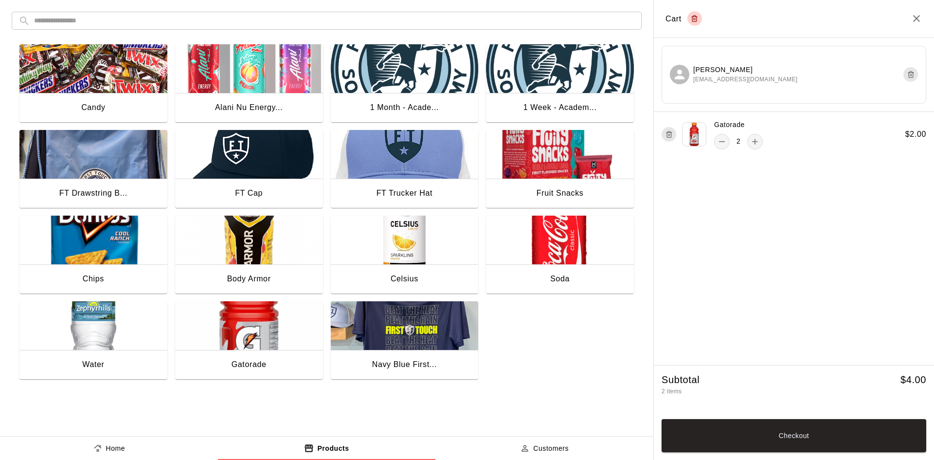
click at [799, 436] on button "Checkout" at bounding box center [793, 435] width 265 height 33
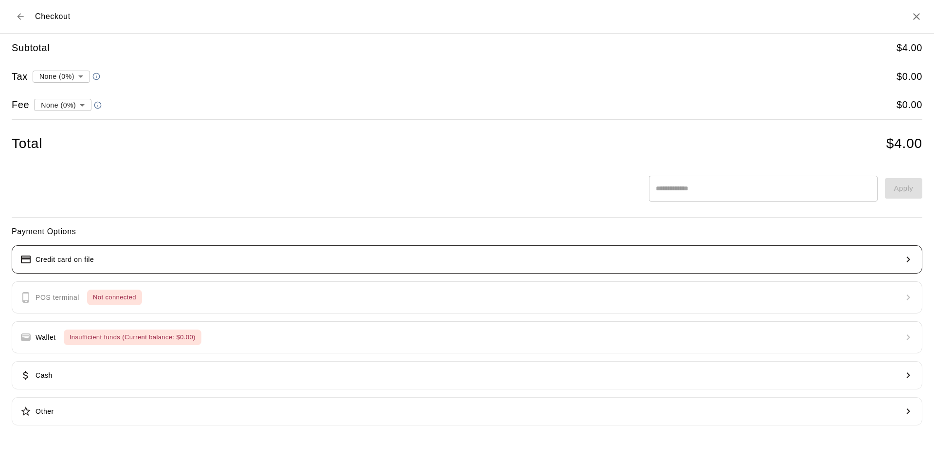
click at [78, 252] on button "Credit card on file" at bounding box center [467, 259] width 910 height 28
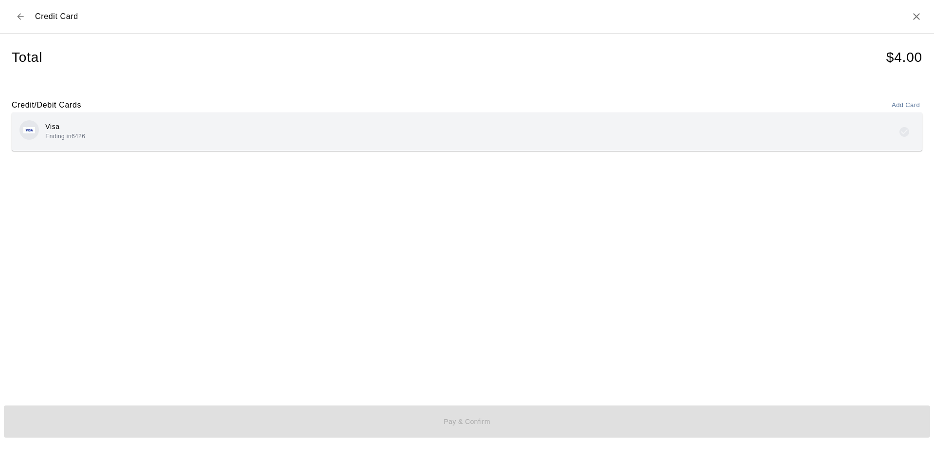
click at [84, 132] on div "Visa Ending in 6426" at bounding box center [65, 132] width 40 height 20
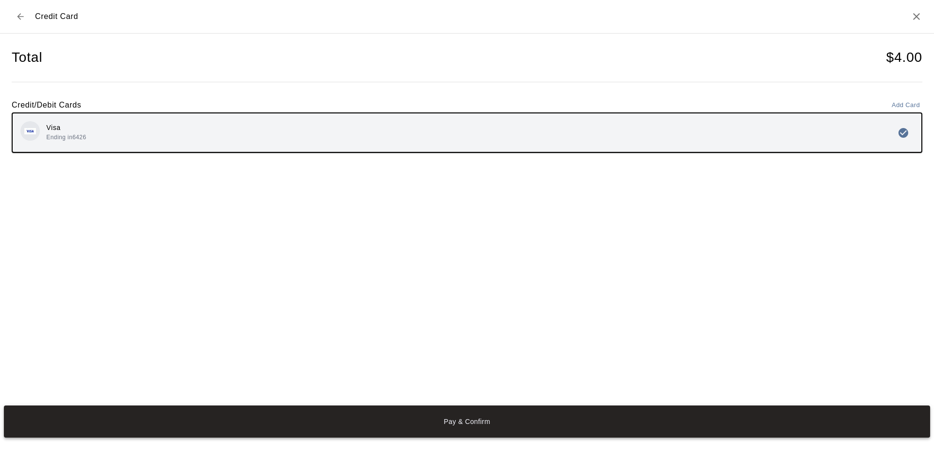
click at [351, 419] on button "Pay & Confirm" at bounding box center [467, 421] width 926 height 32
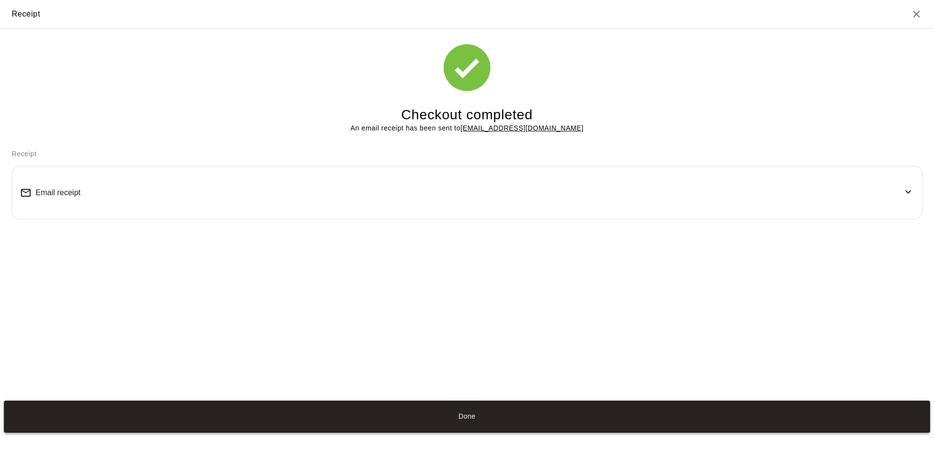
click at [398, 417] on button "Done" at bounding box center [467, 416] width 926 height 32
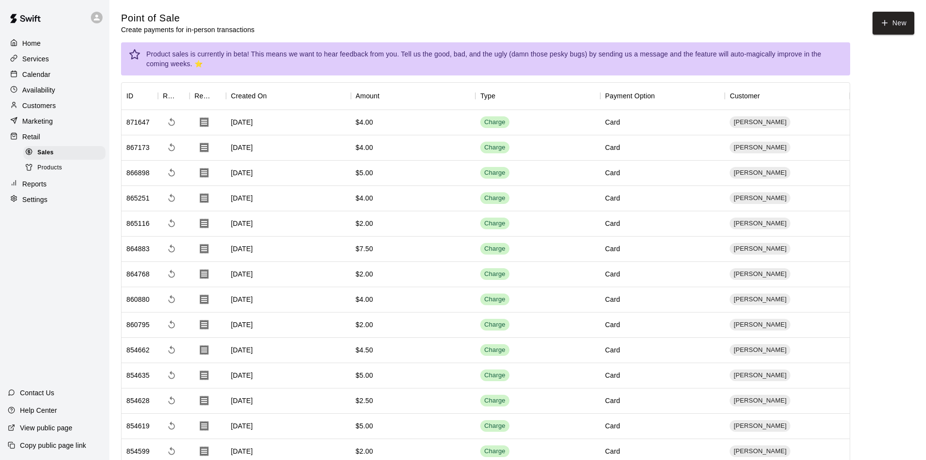
click at [44, 71] on p "Calendar" at bounding box center [36, 75] width 28 height 10
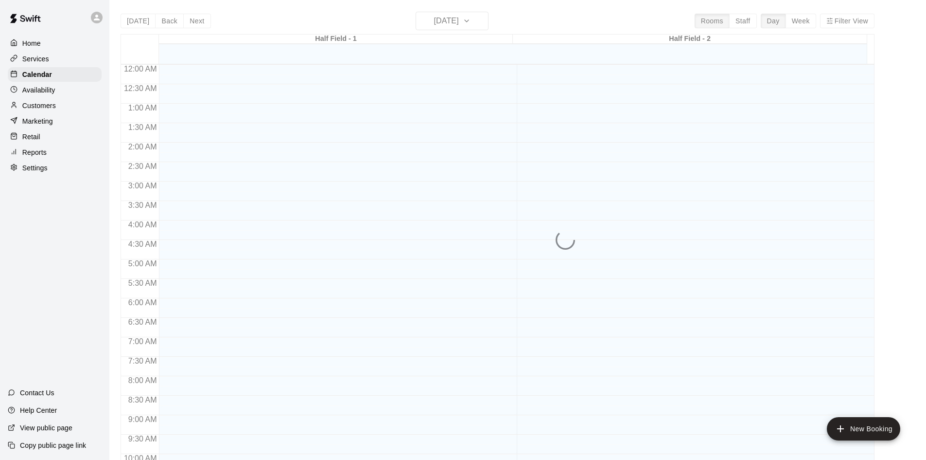
scroll to position [498, 0]
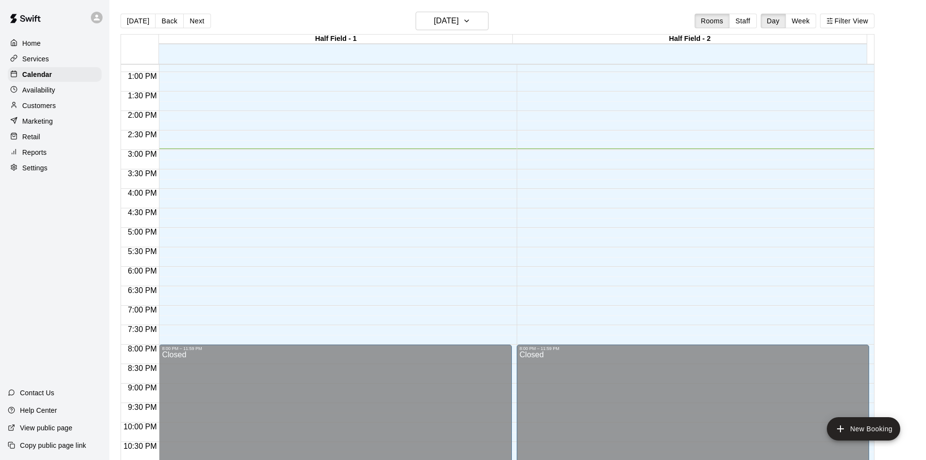
click at [812, 19] on button "Week" at bounding box center [801, 21] width 31 height 15
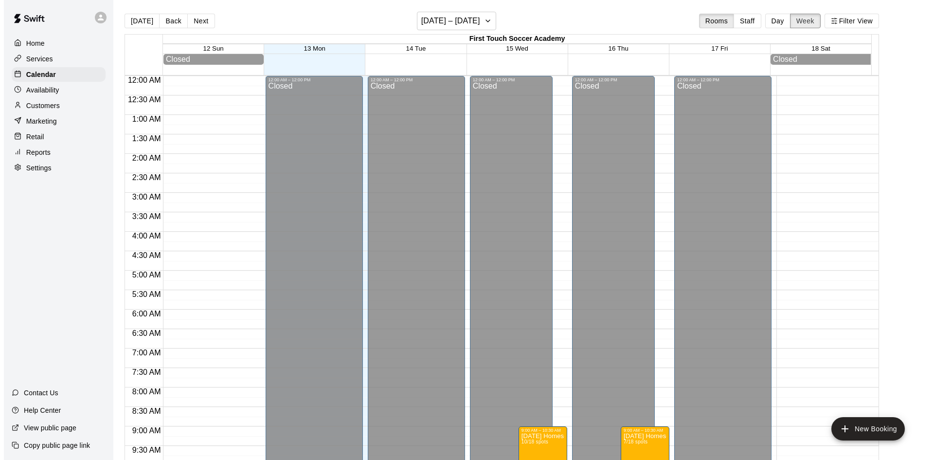
scroll to position [542, 0]
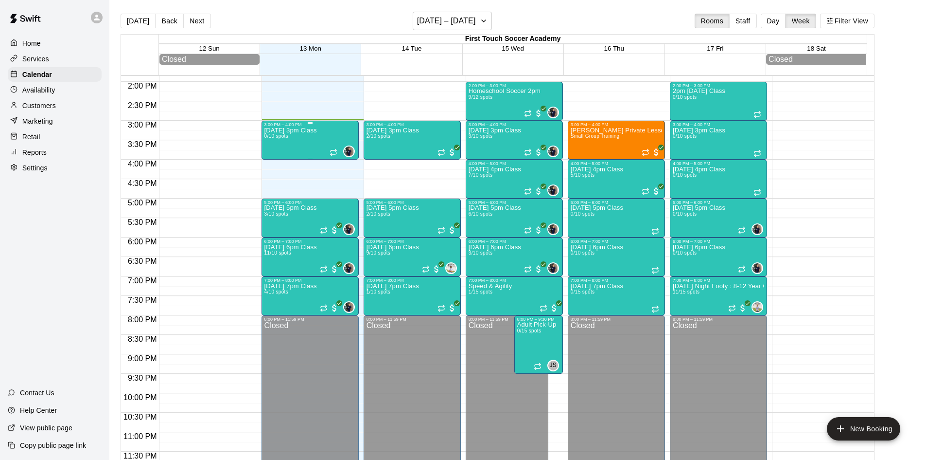
click at [277, 141] on div "Monday 3pm Class 0/10 spots" at bounding box center [291, 357] width 53 height 460
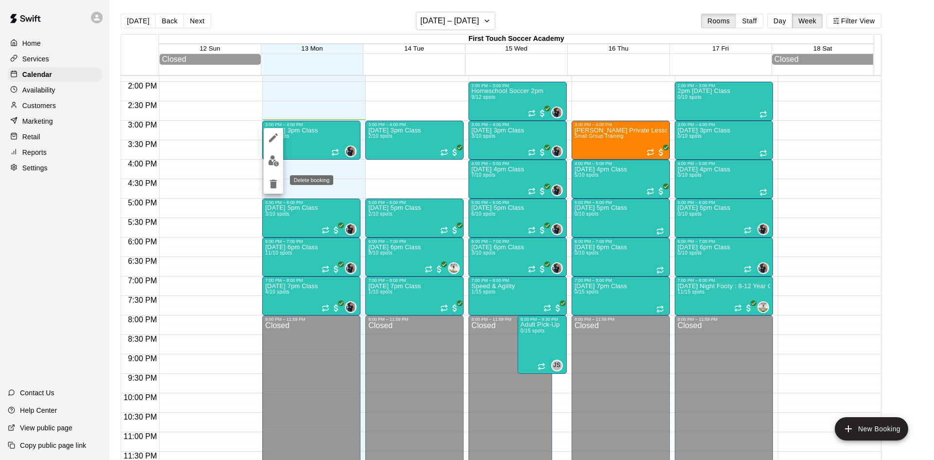
click at [276, 180] on icon "delete" at bounding box center [273, 183] width 7 height 9
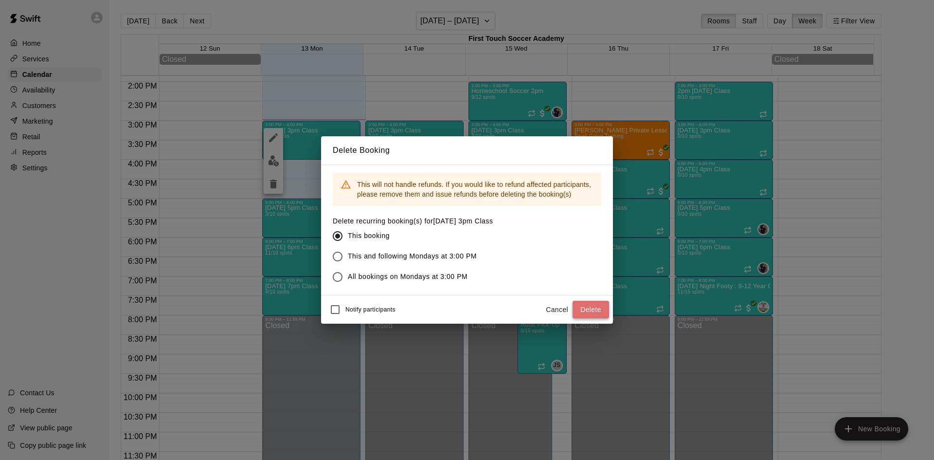
click at [591, 309] on button "Delete" at bounding box center [590, 310] width 36 height 18
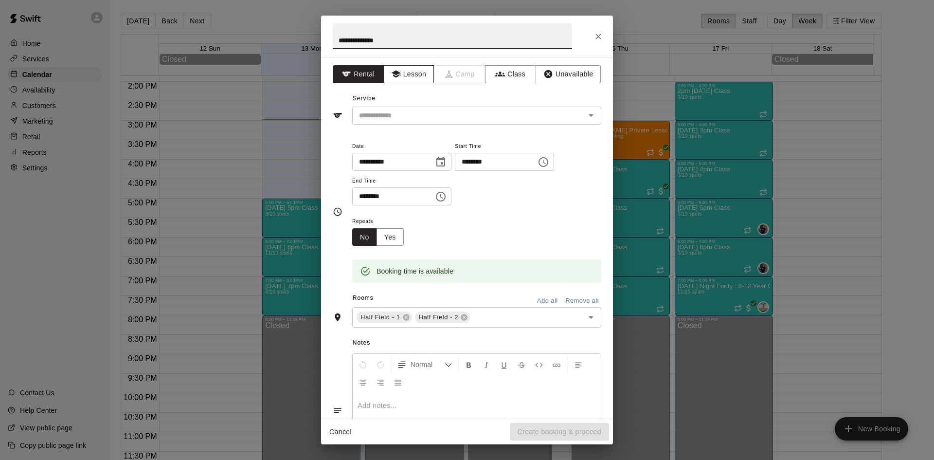
type input "**********"
click at [402, 69] on button "Lesson" at bounding box center [408, 74] width 51 height 18
click at [400, 114] on input "text" at bounding box center [462, 115] width 214 height 12
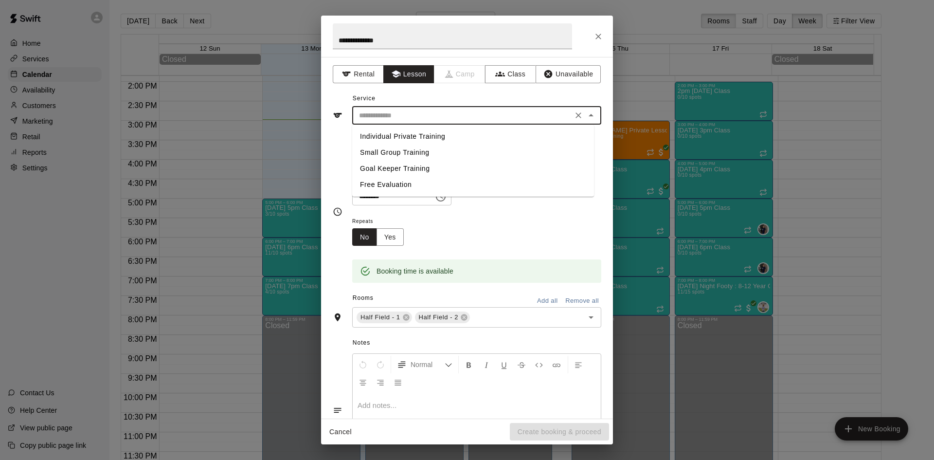
click at [395, 139] on li "Individual Private Training" at bounding box center [473, 136] width 242 height 16
type input "**********"
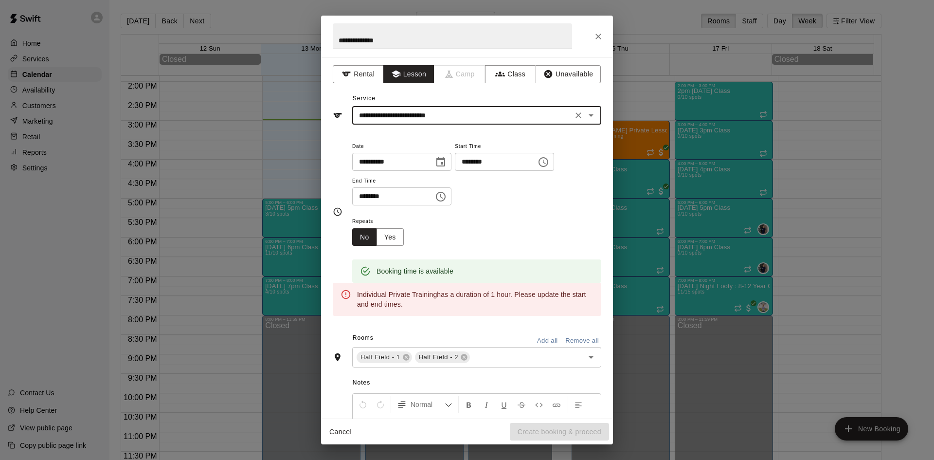
drag, startPoint x: 455, startPoint y: 201, endPoint x: 497, endPoint y: 214, distance: 43.7
click at [446, 199] on icon "Choose time, selected time is 3:30 PM" at bounding box center [441, 197] width 12 height 12
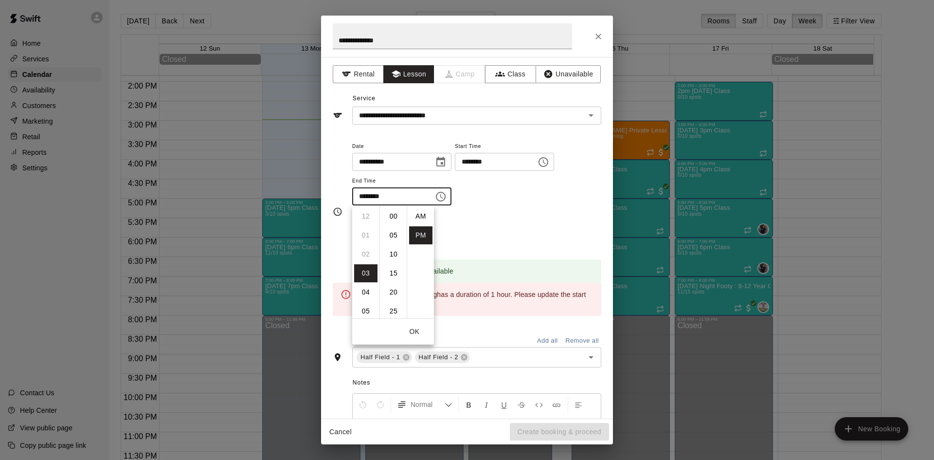
scroll to position [18, 0]
click at [367, 234] on li "04" at bounding box center [365, 235] width 23 height 18
click at [392, 218] on li "00" at bounding box center [393, 216] width 23 height 18
type input "********"
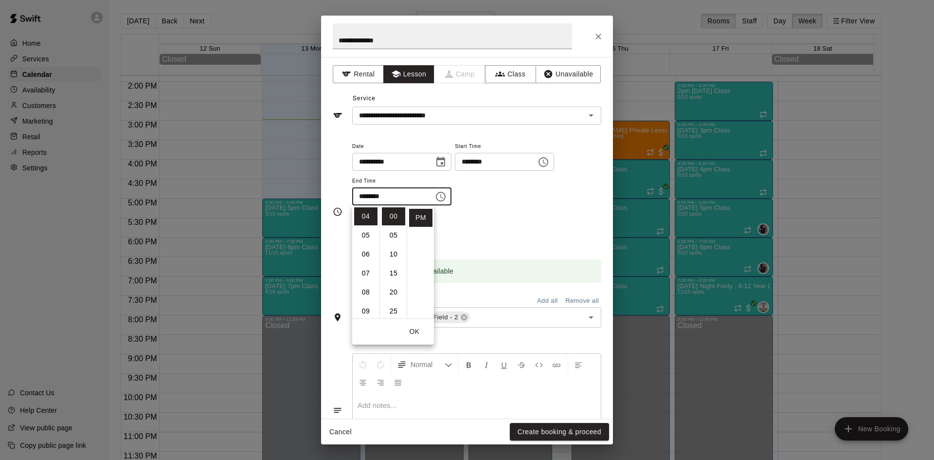
click at [418, 331] on button "OK" at bounding box center [414, 331] width 31 height 18
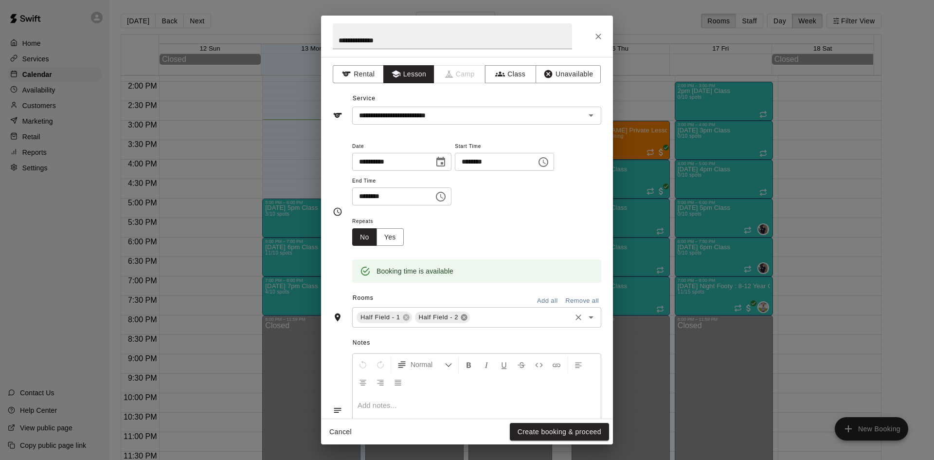
drag, startPoint x: 464, startPoint y: 315, endPoint x: 508, endPoint y: 361, distance: 63.3
click at [464, 316] on icon at bounding box center [464, 317] width 6 height 6
click at [545, 428] on button "Create booking & proceed" at bounding box center [559, 432] width 99 height 18
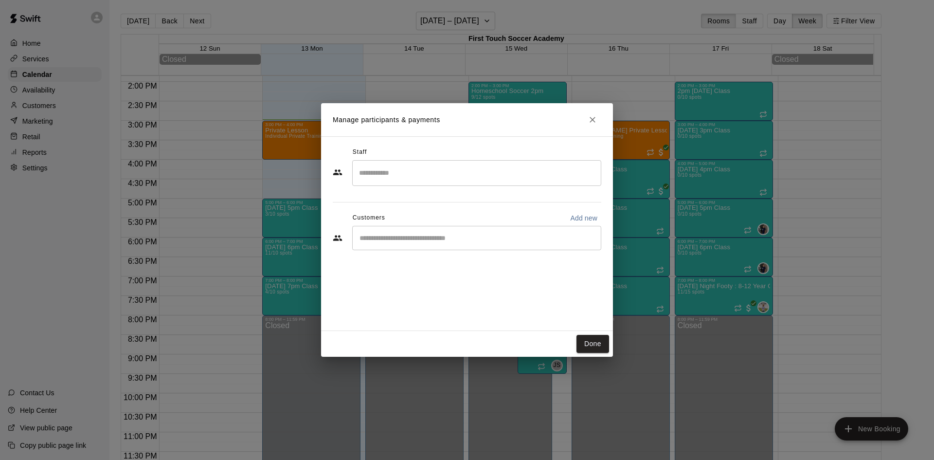
click at [430, 244] on div "​" at bounding box center [476, 238] width 249 height 24
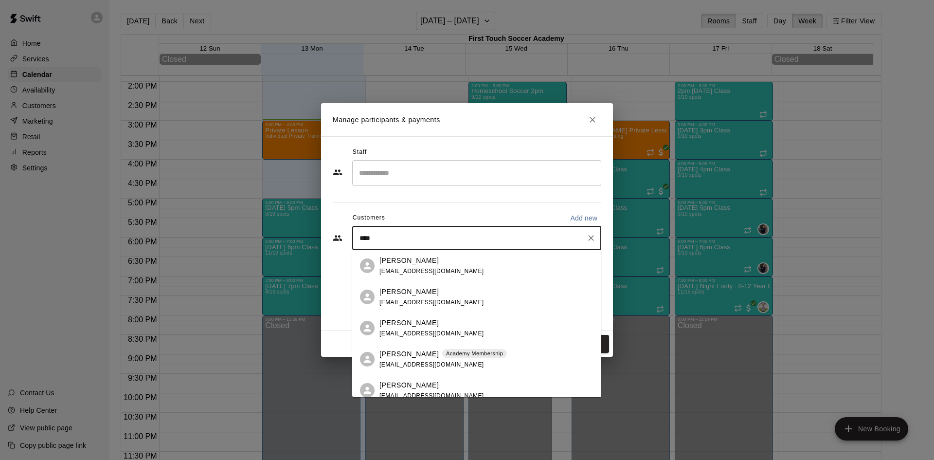
type input "*****"
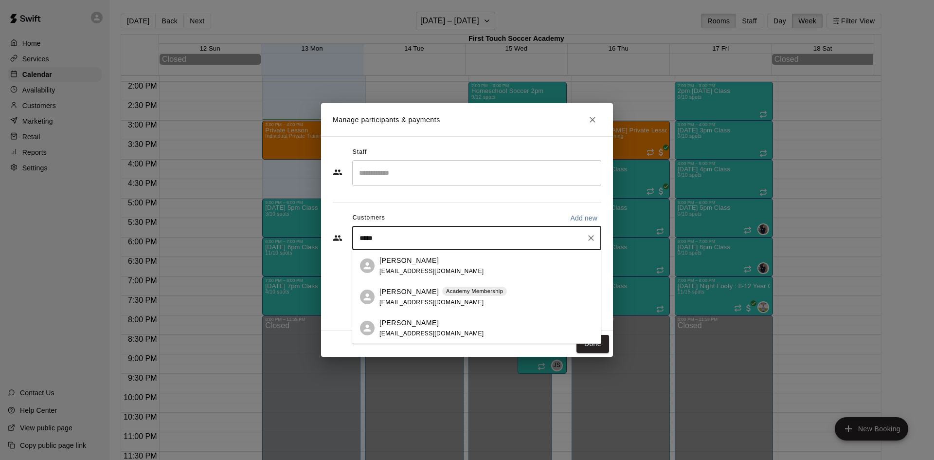
click at [486, 291] on p "Academy Membership" at bounding box center [474, 291] width 57 height 8
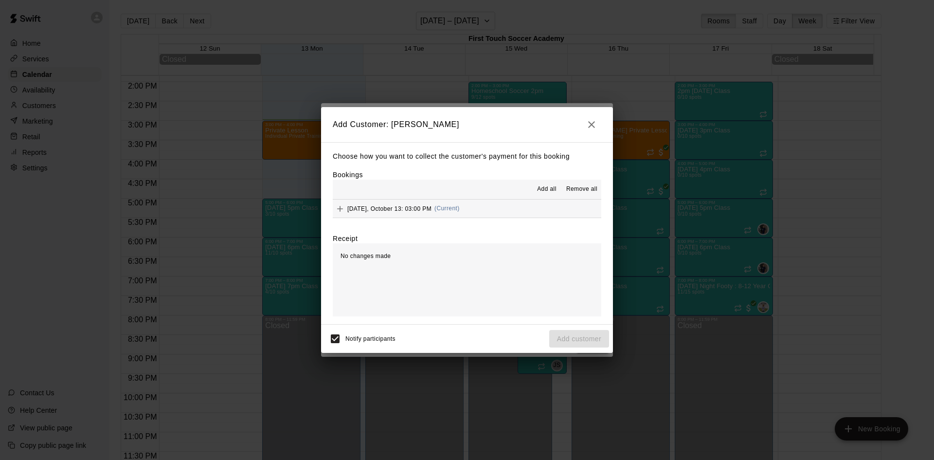
click at [338, 208] on icon "Add" at bounding box center [340, 209] width 10 height 10
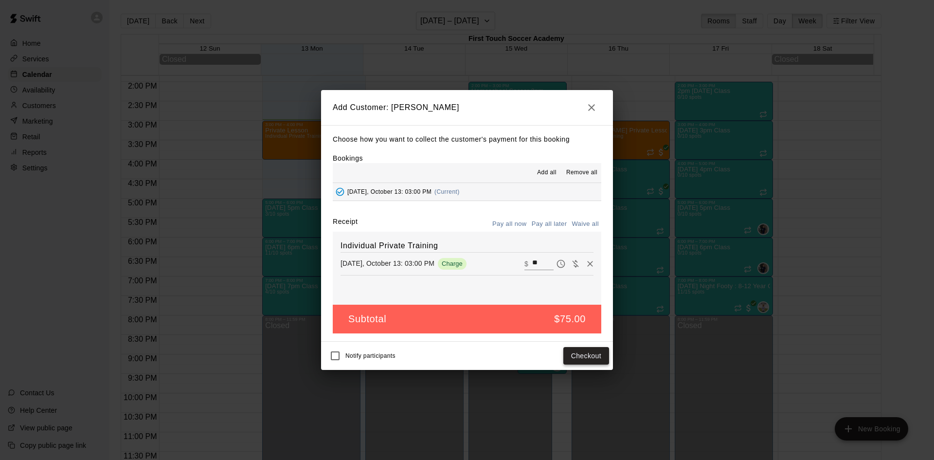
click at [603, 351] on button "Checkout" at bounding box center [586, 356] width 46 height 18
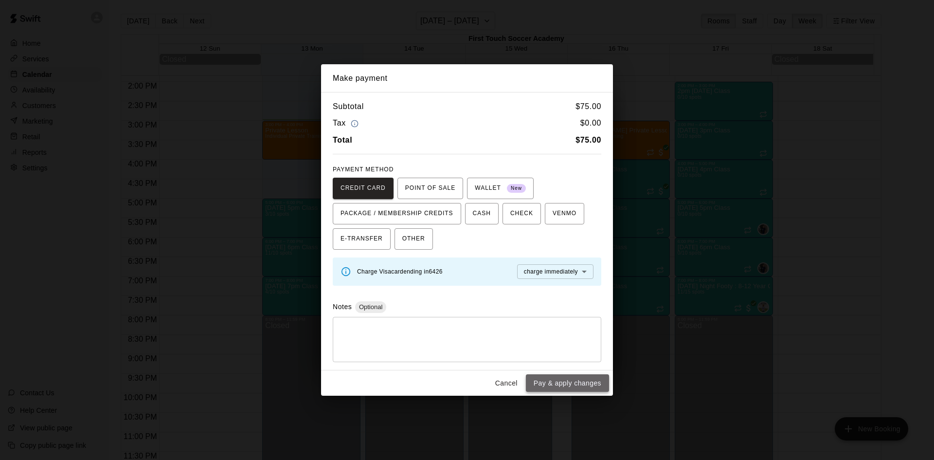
click at [591, 380] on button "Pay & apply changes" at bounding box center [567, 383] width 83 height 18
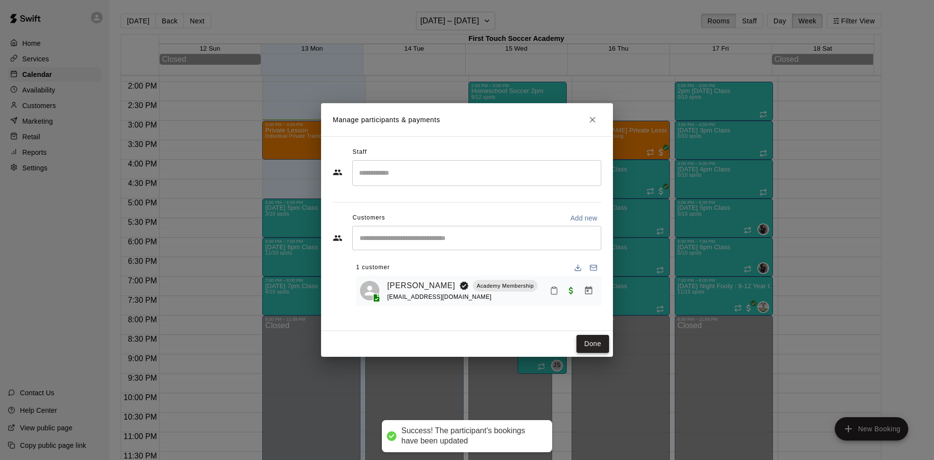
click at [595, 339] on button "Done" at bounding box center [592, 344] width 33 height 18
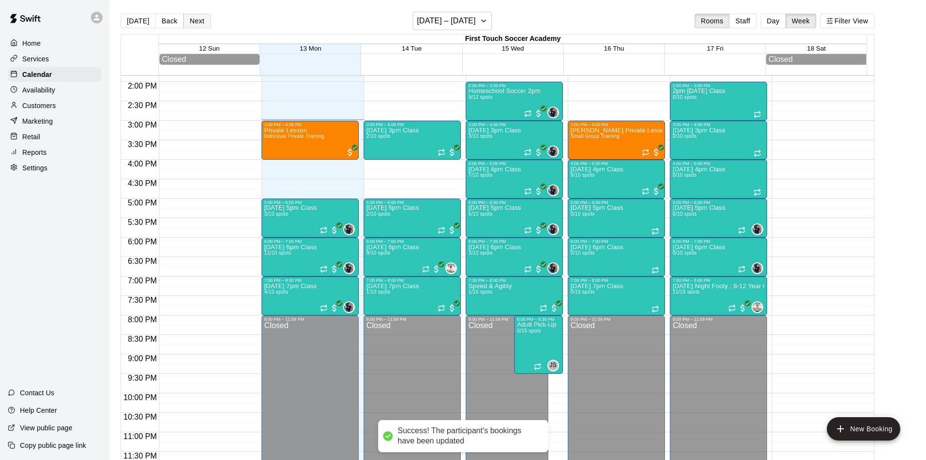
click at [188, 18] on button "Next" at bounding box center [196, 21] width 27 height 15
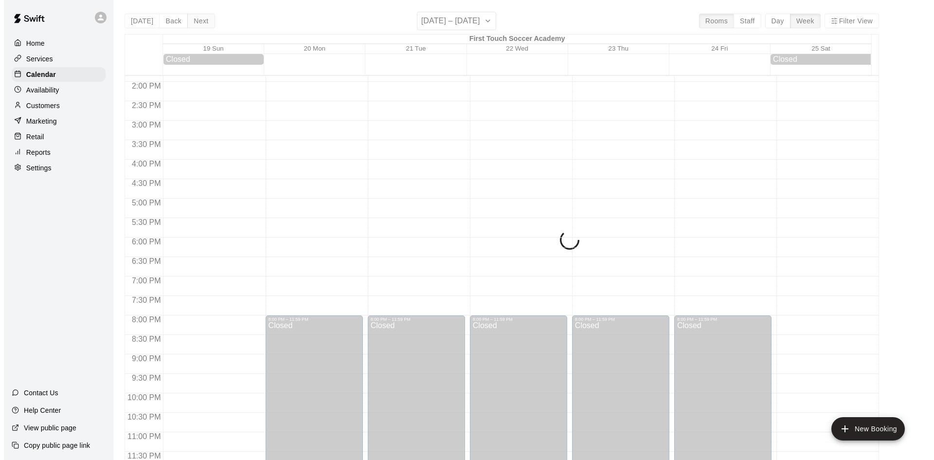
scroll to position [542, 0]
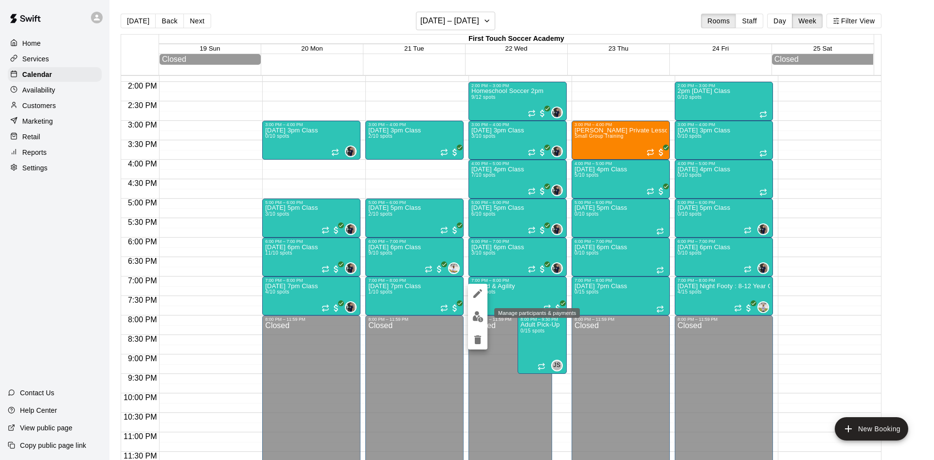
click at [474, 317] on img "edit" at bounding box center [477, 316] width 11 height 11
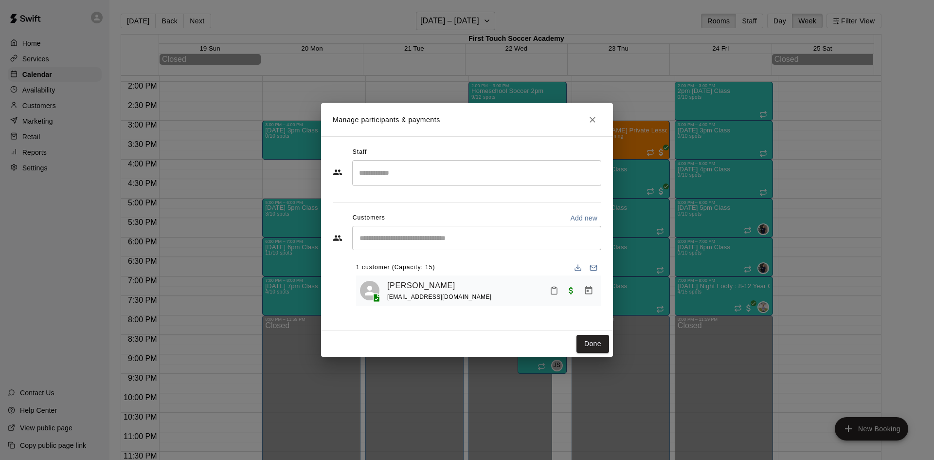
click at [410, 243] on input "Start typing to search customers..." at bounding box center [476, 238] width 240 height 10
type input "****"
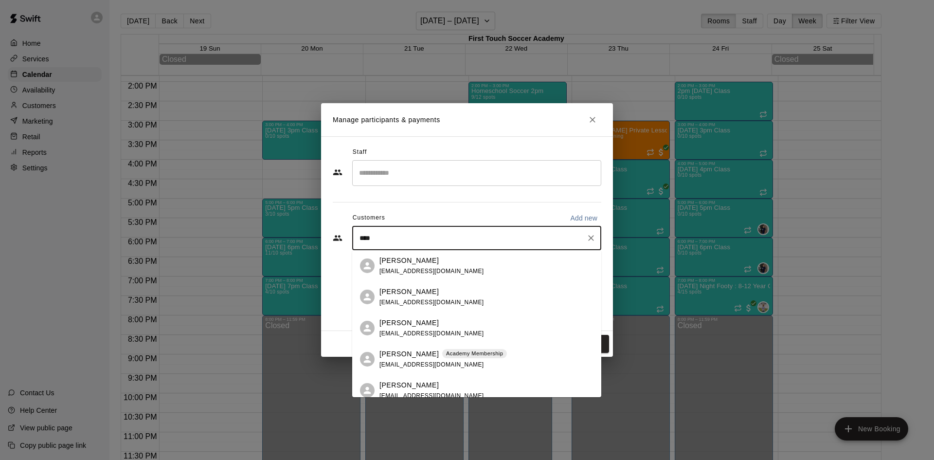
click at [401, 357] on p "[PERSON_NAME]" at bounding box center [408, 354] width 59 height 10
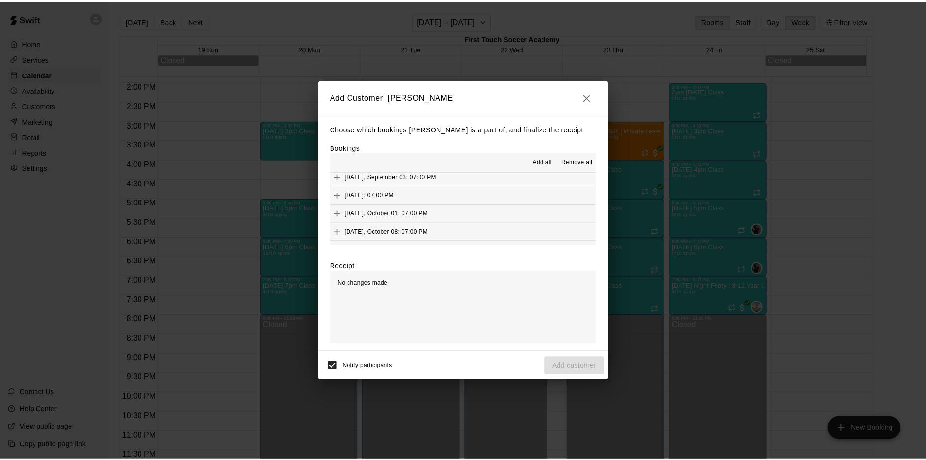
scroll to position [97, 0]
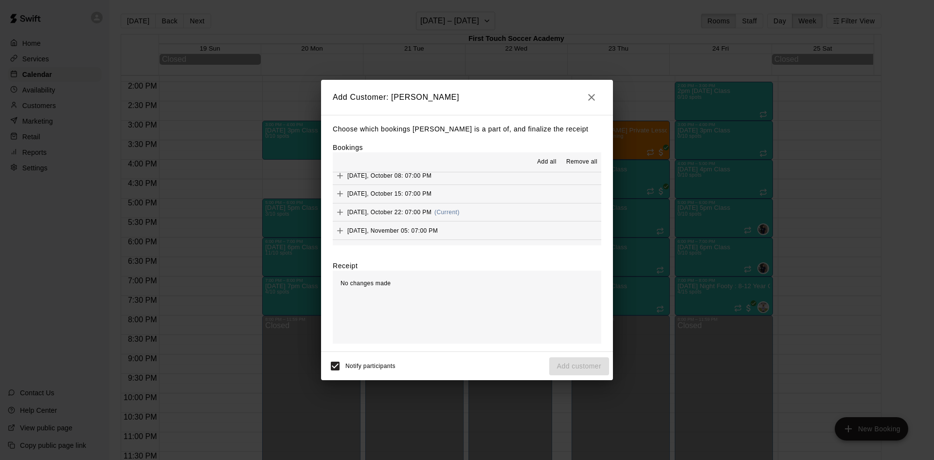
click at [338, 212] on icon "Add" at bounding box center [340, 212] width 10 height 10
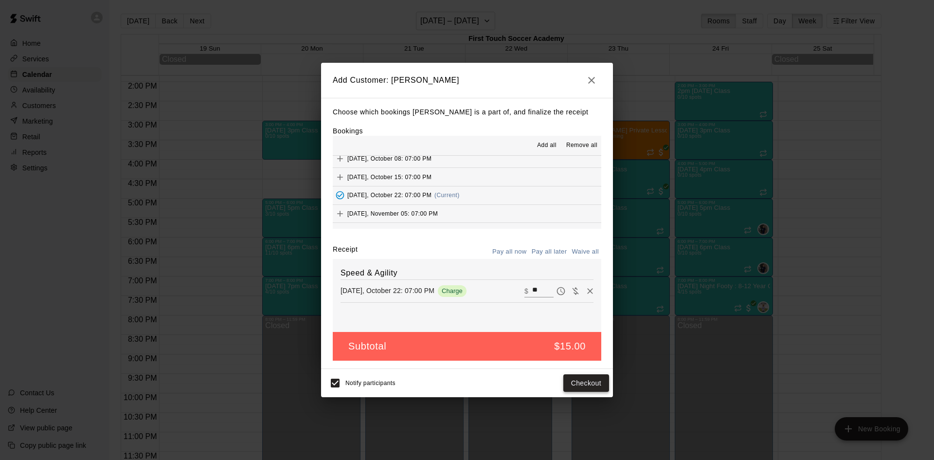
click at [583, 382] on button "Checkout" at bounding box center [586, 383] width 46 height 18
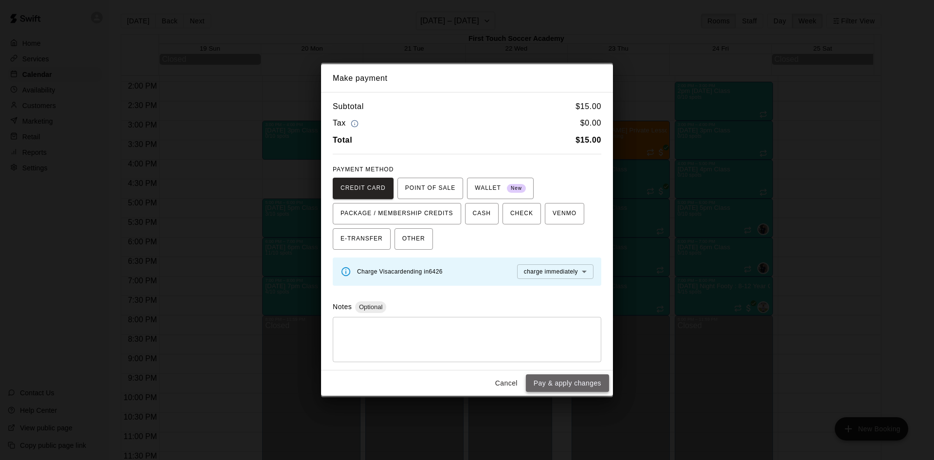
click at [567, 380] on button "Pay & apply changes" at bounding box center [567, 383] width 83 height 18
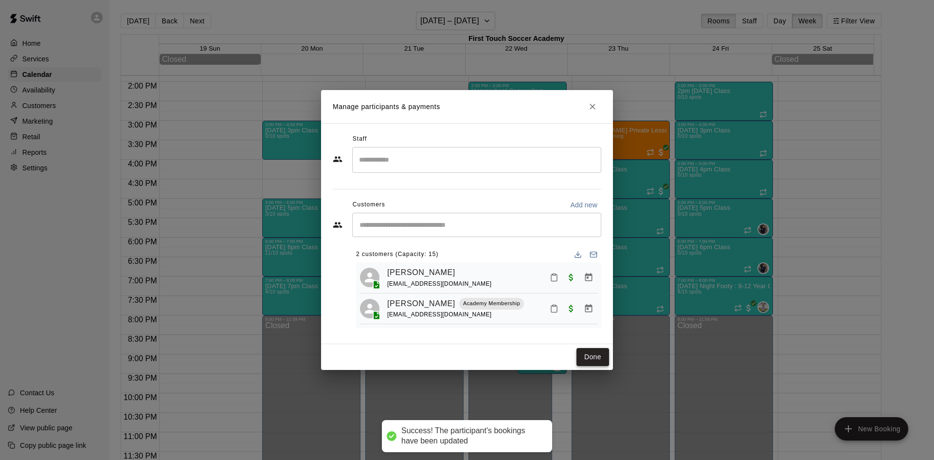
click at [590, 357] on button "Done" at bounding box center [592, 357] width 33 height 18
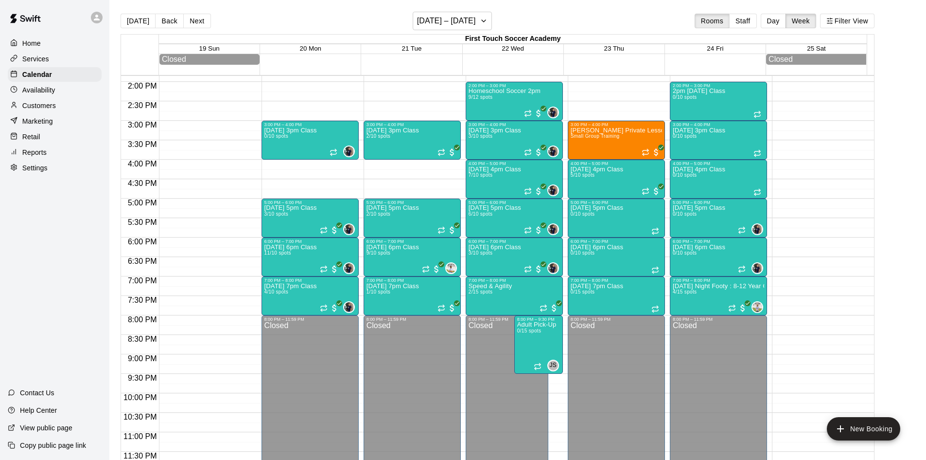
click at [65, 110] on div "Customers" at bounding box center [55, 105] width 94 height 15
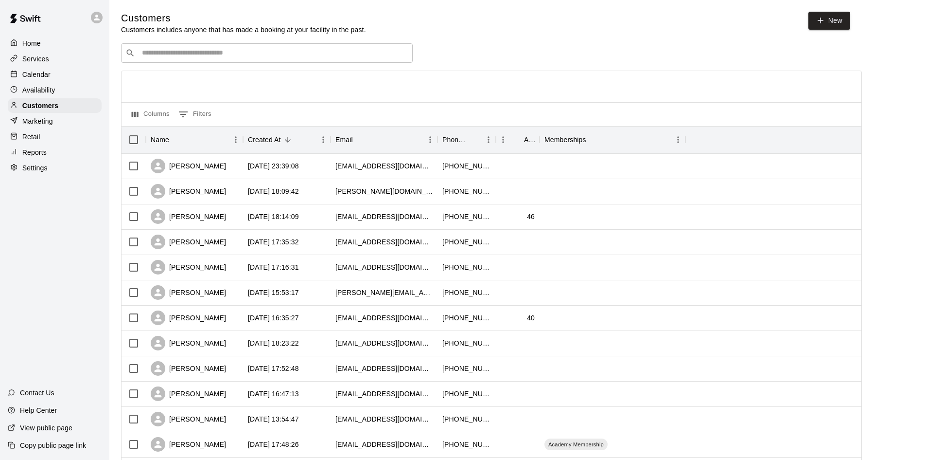
click at [361, 51] on input "Search customers by name or email" at bounding box center [273, 53] width 269 height 10
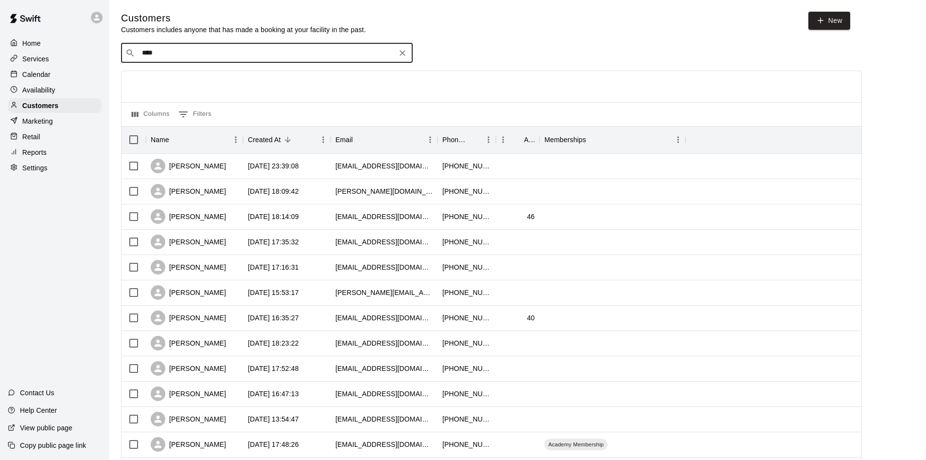
type input "*****"
click at [194, 70] on p "[PERSON_NAME]" at bounding box center [177, 75] width 59 height 10
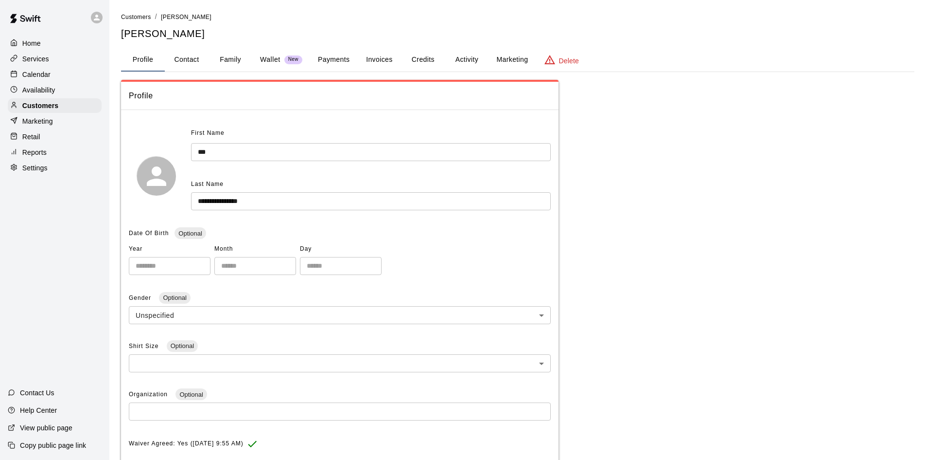
click at [332, 53] on button "Payments" at bounding box center [333, 59] width 47 height 23
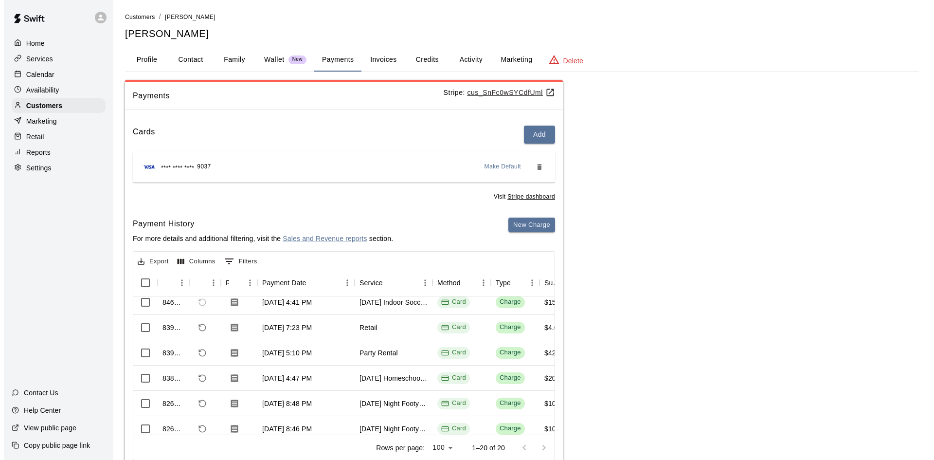
scroll to position [146, 0]
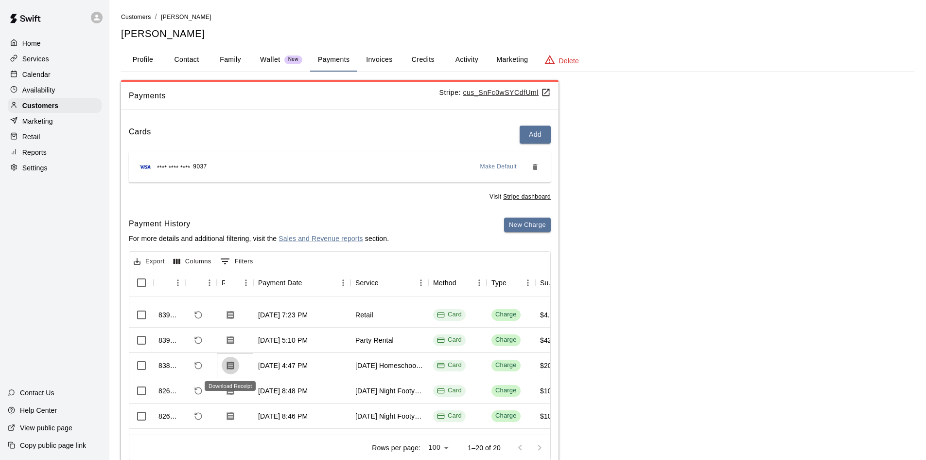
click at [229, 367] on icon "Download Receipt" at bounding box center [231, 365] width 10 height 10
click at [200, 365] on icon "Refund payment" at bounding box center [198, 365] width 9 height 9
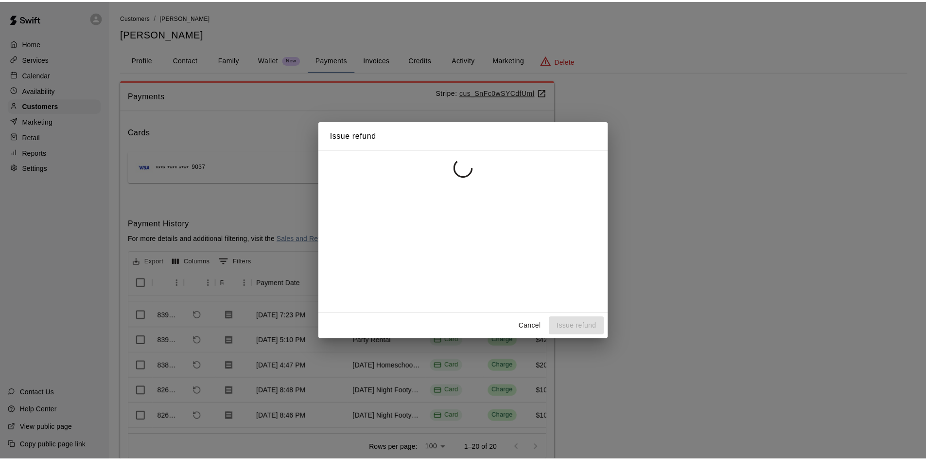
scroll to position [121, 0]
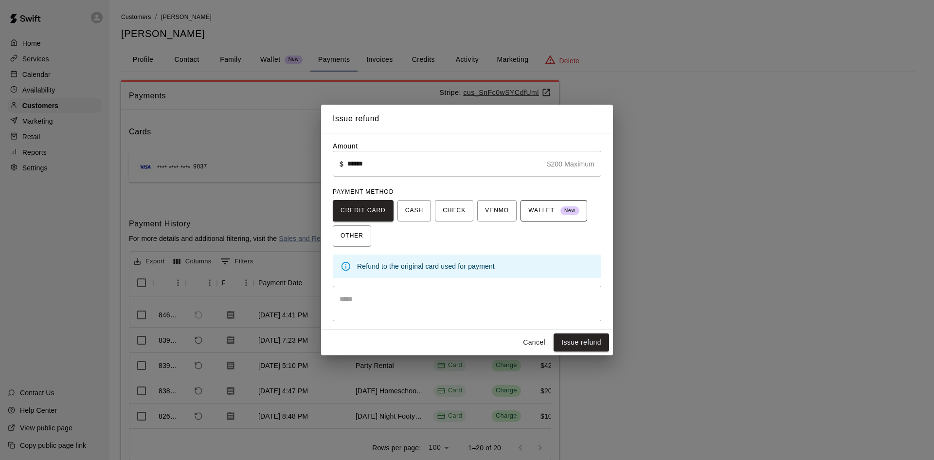
click at [541, 207] on span "WALLET New" at bounding box center [553, 211] width 51 height 16
click at [536, 336] on button "Cancel" at bounding box center [533, 342] width 31 height 18
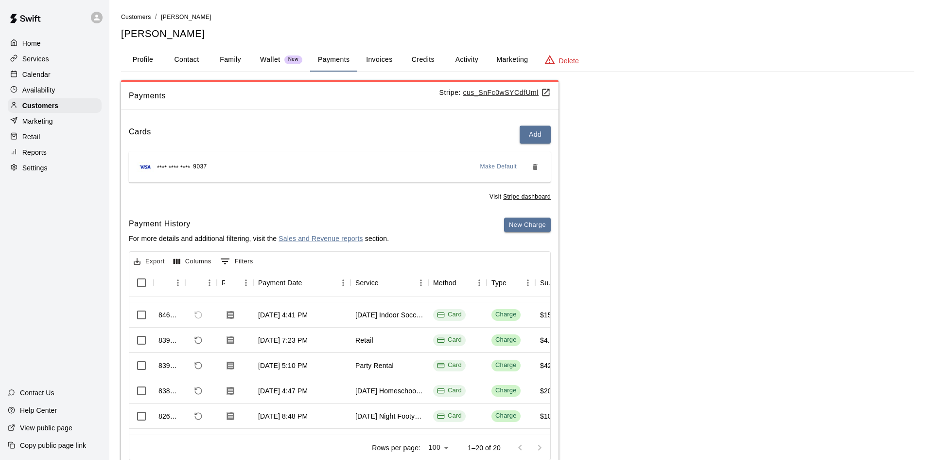
click at [36, 76] on p "Calendar" at bounding box center [36, 75] width 28 height 10
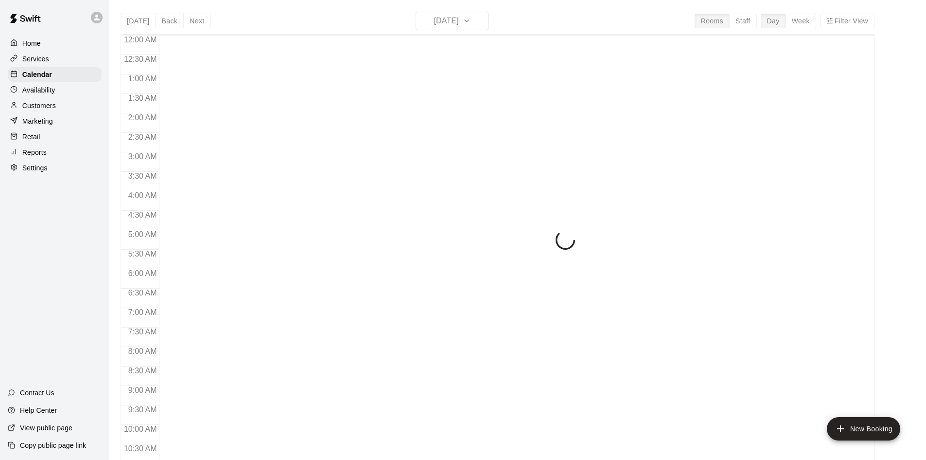
scroll to position [498, 0]
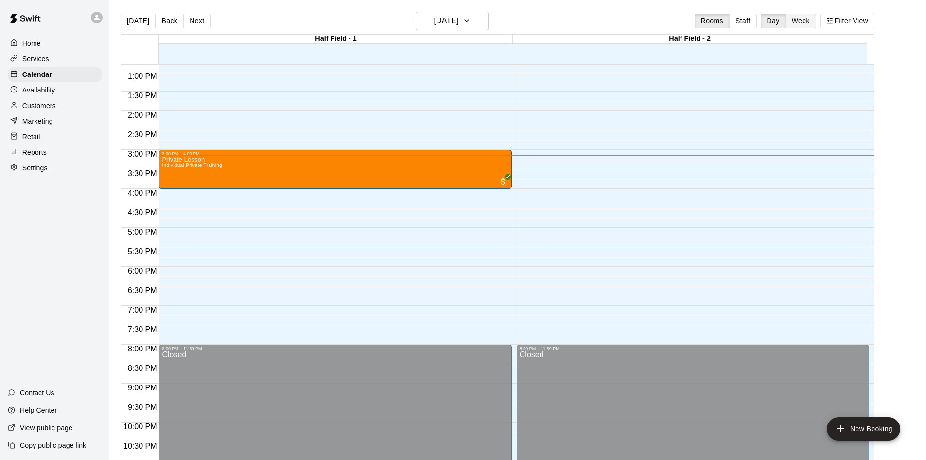
click at [809, 20] on button "Week" at bounding box center [801, 21] width 31 height 15
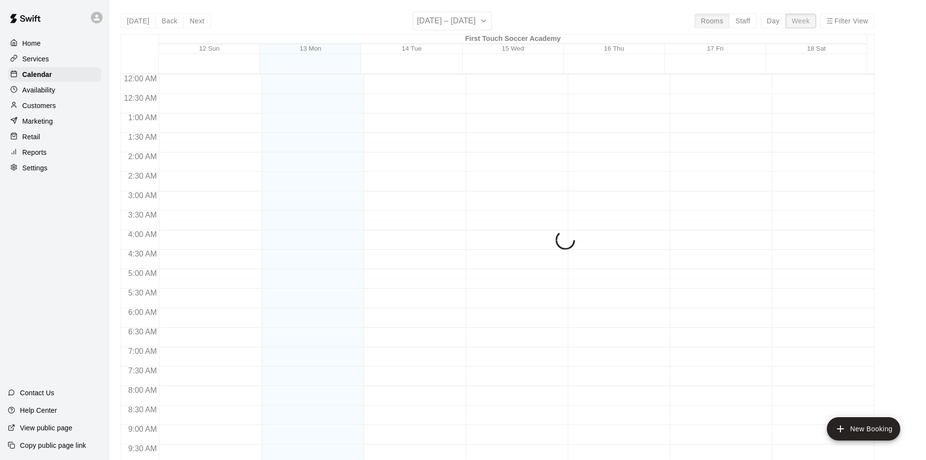
scroll to position [539, 0]
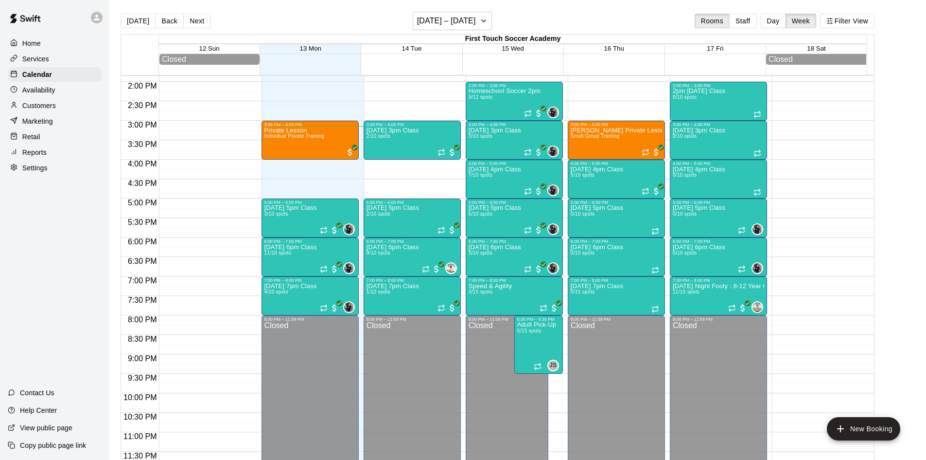
click at [41, 109] on p "Customers" at bounding box center [39, 106] width 34 height 10
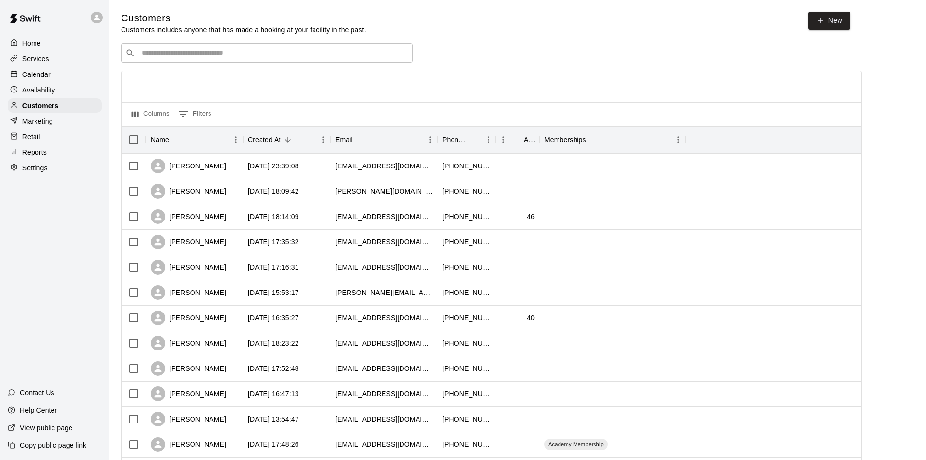
click at [47, 168] on p "Settings" at bounding box center [34, 168] width 25 height 10
select select "**"
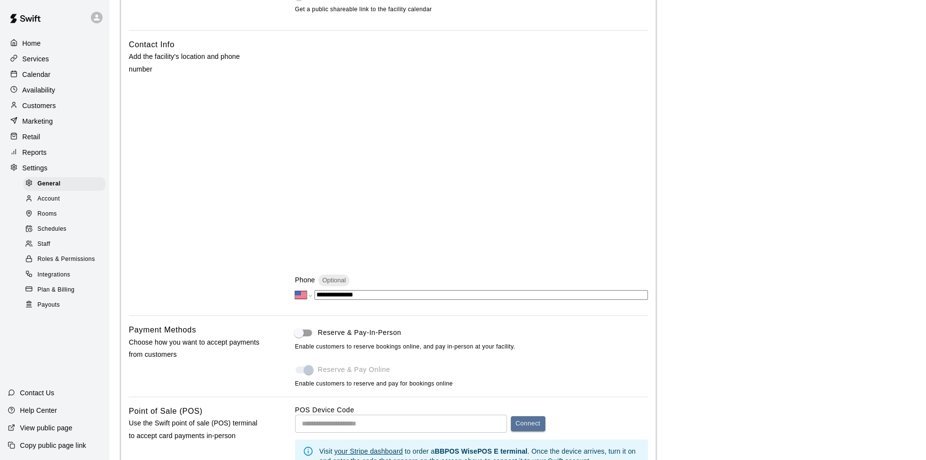
scroll to position [79, 0]
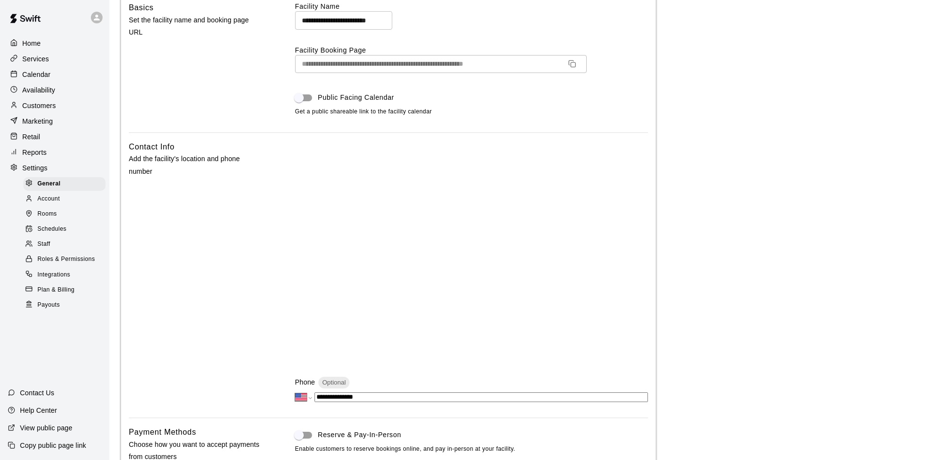
click at [571, 61] on icon "Copy URL" at bounding box center [573, 64] width 8 height 8
click at [45, 105] on p "Customers" at bounding box center [39, 106] width 34 height 10
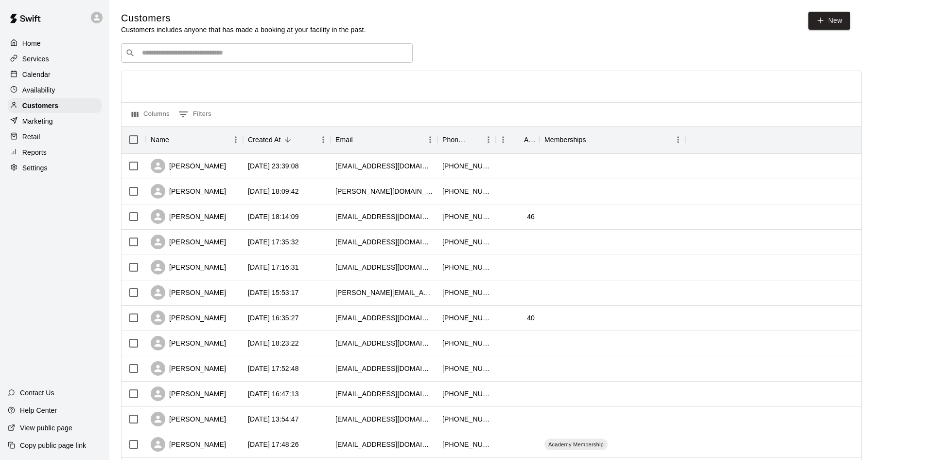
click at [199, 53] on input "Search customers by name or email" at bounding box center [273, 53] width 269 height 10
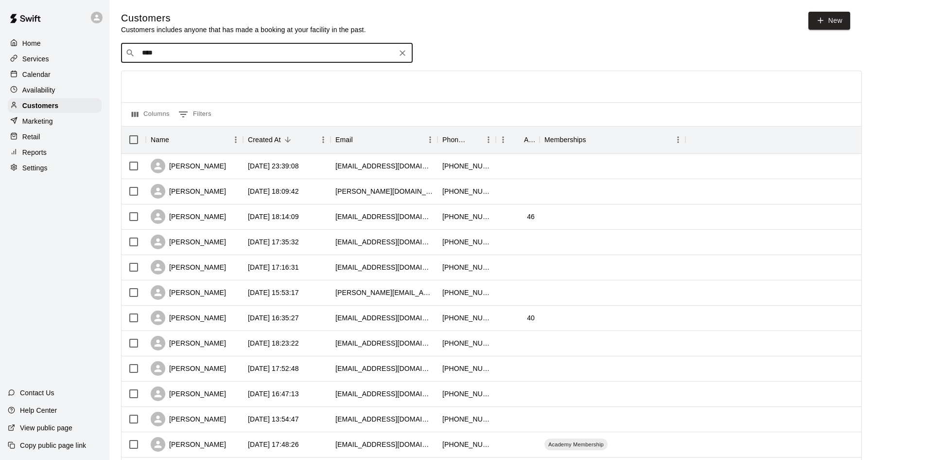
drag, startPoint x: 156, startPoint y: 57, endPoint x: 109, endPoint y: 39, distance: 50.3
click at [94, 54] on div "Home Services Calendar Availability Customers Marketing Retail Reports Settings…" at bounding box center [463, 419] width 926 height 839
type input "*"
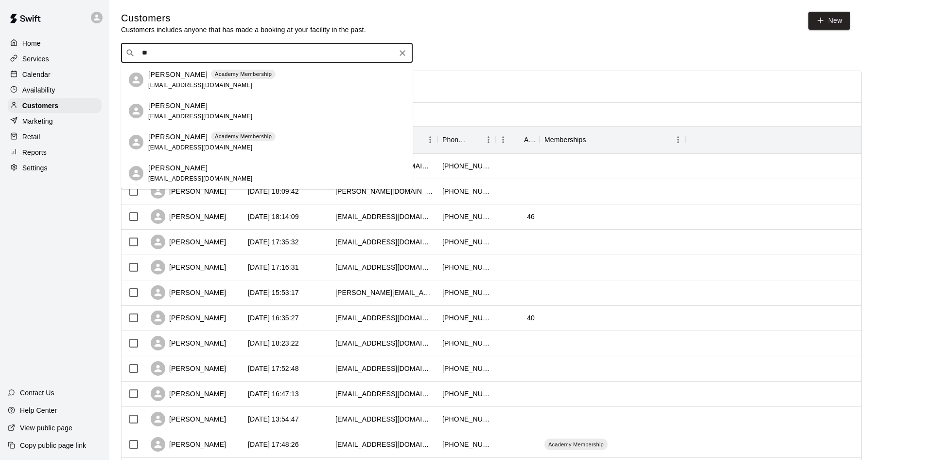
type input "*"
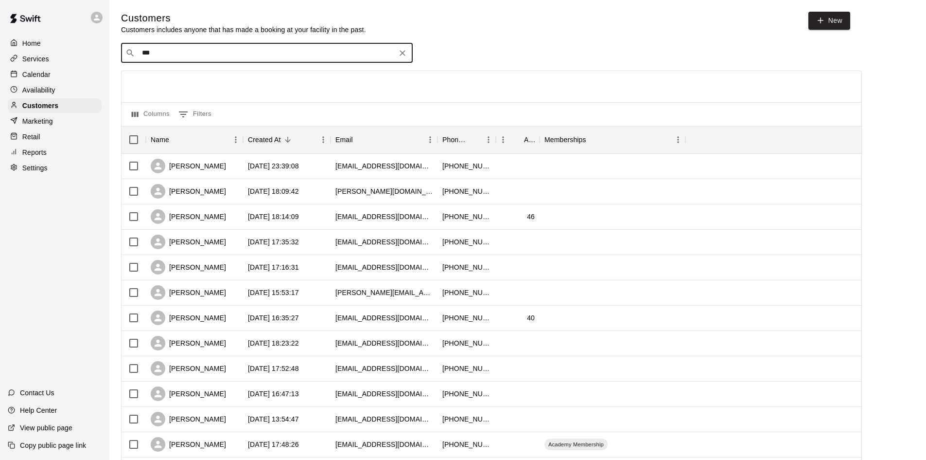
type input "****"
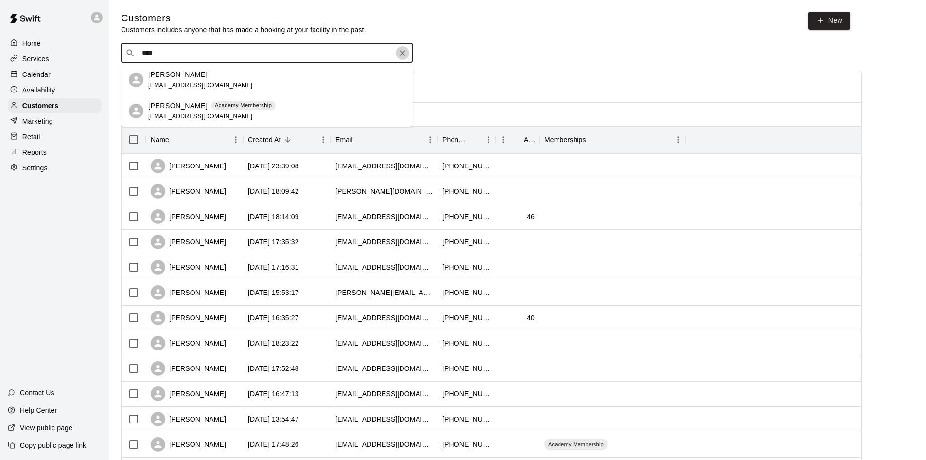
click at [403, 53] on icon "Clear" at bounding box center [403, 53] width 10 height 10
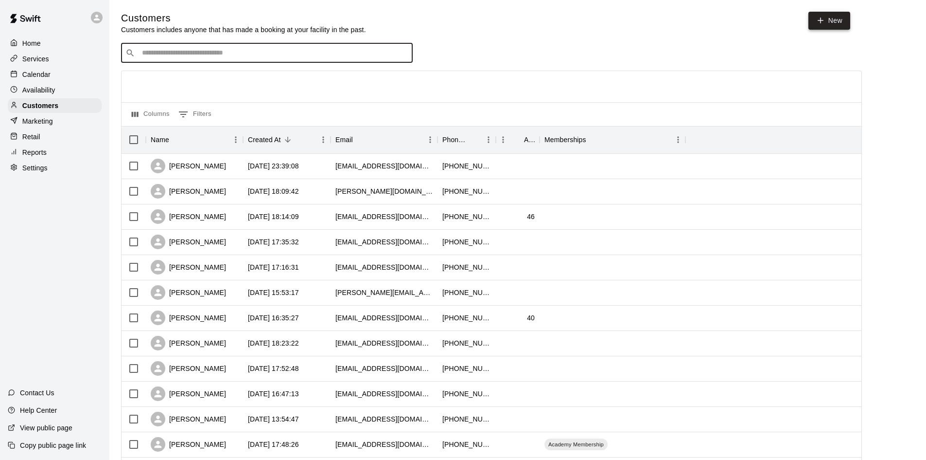
click at [836, 26] on link "New" at bounding box center [830, 21] width 42 height 18
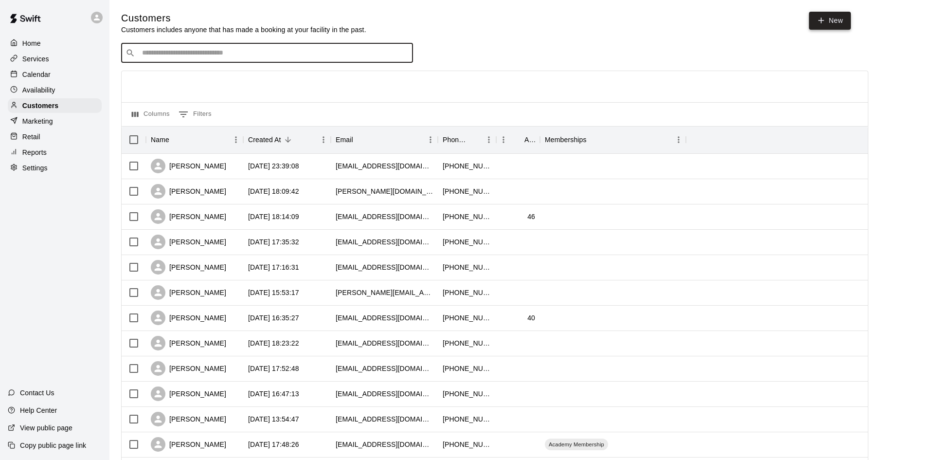
select select "**"
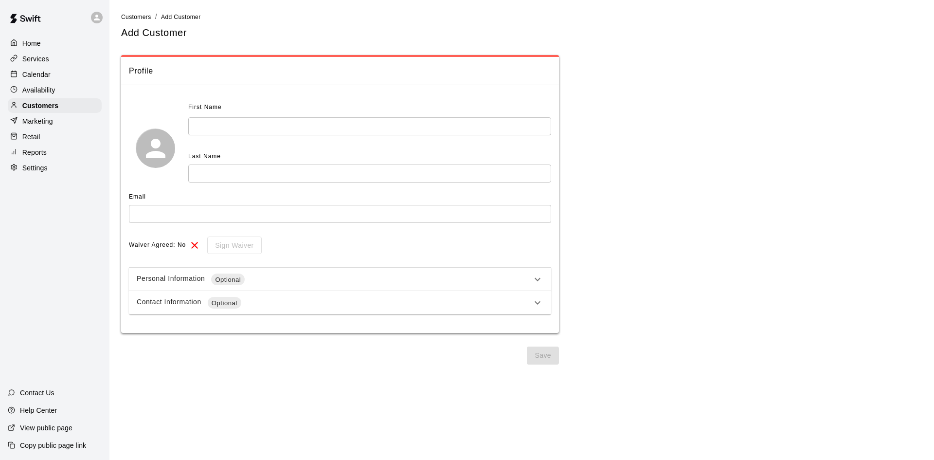
click at [172, 202] on div "Email" at bounding box center [340, 197] width 422 height 16
click at [169, 214] on input "text" at bounding box center [340, 214] width 422 height 18
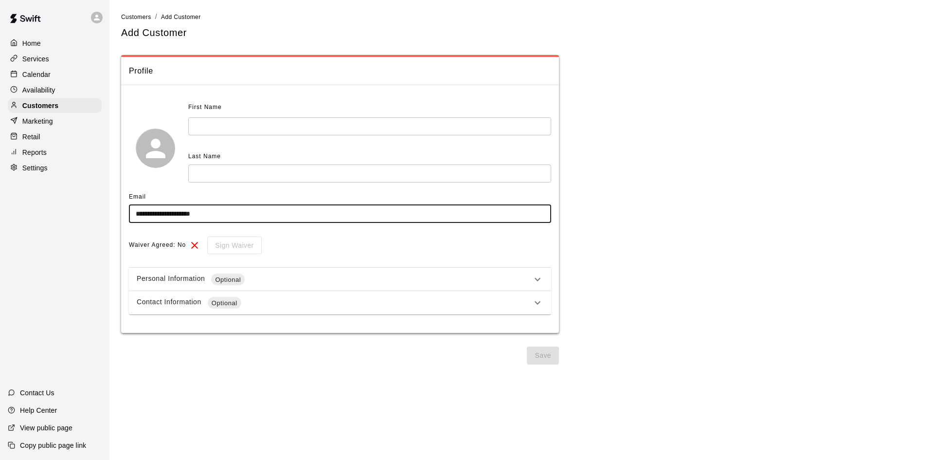
type input "**********"
click at [291, 123] on input "text" at bounding box center [369, 126] width 363 height 18
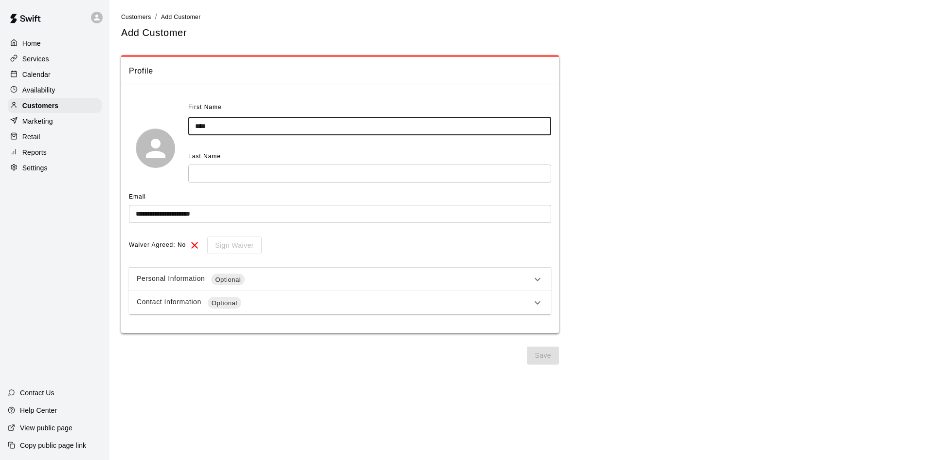
type input "****"
click at [251, 177] on input "text" at bounding box center [369, 173] width 363 height 18
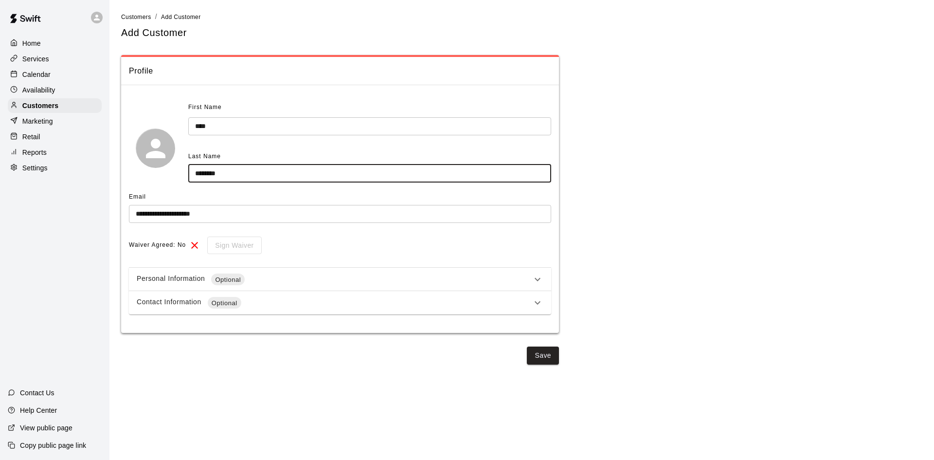
type input "********"
click at [244, 275] on span "Optional" at bounding box center [228, 280] width 34 height 10
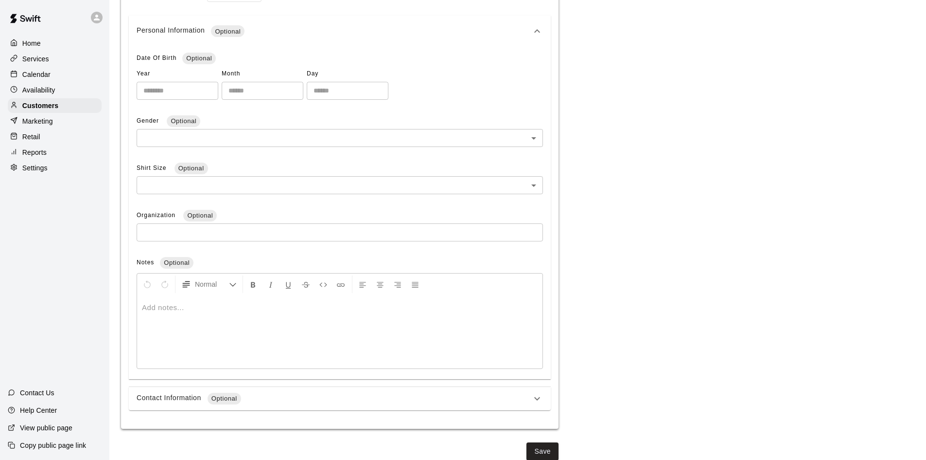
scroll to position [260, 0]
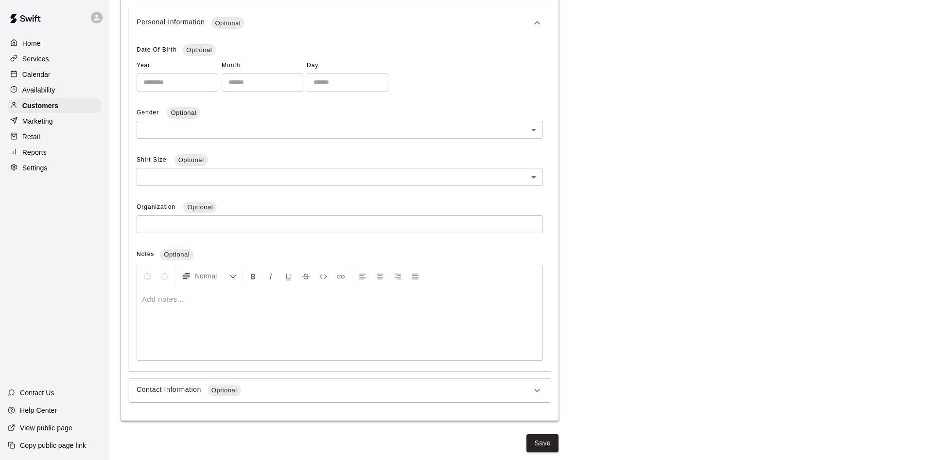
click at [361, 390] on div "Contact Information Optional" at bounding box center [334, 390] width 395 height 12
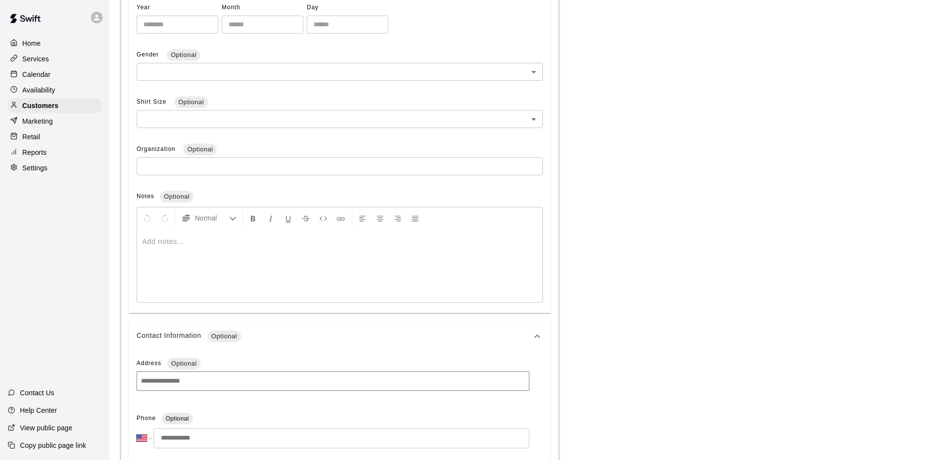
scroll to position [455, 0]
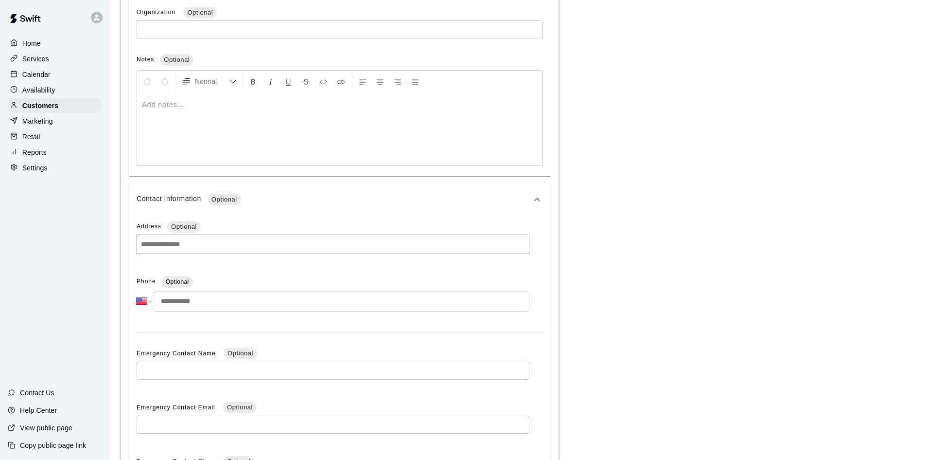
paste input "**********"
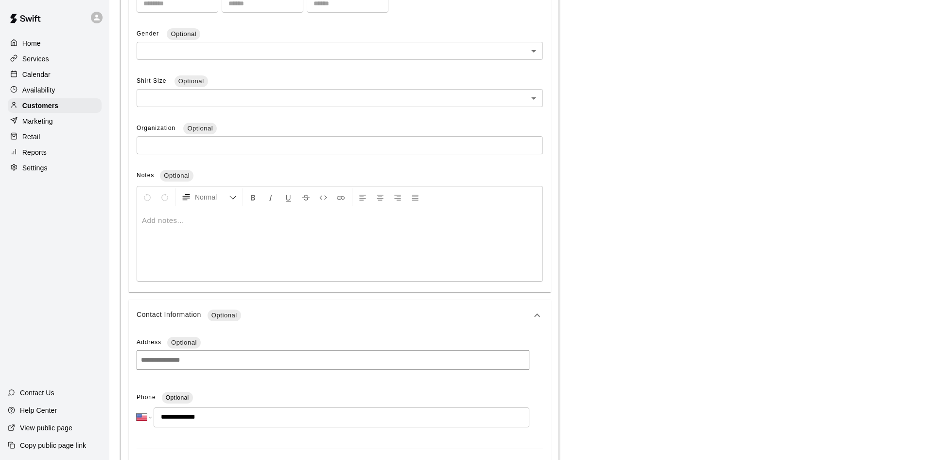
scroll to position [566, 0]
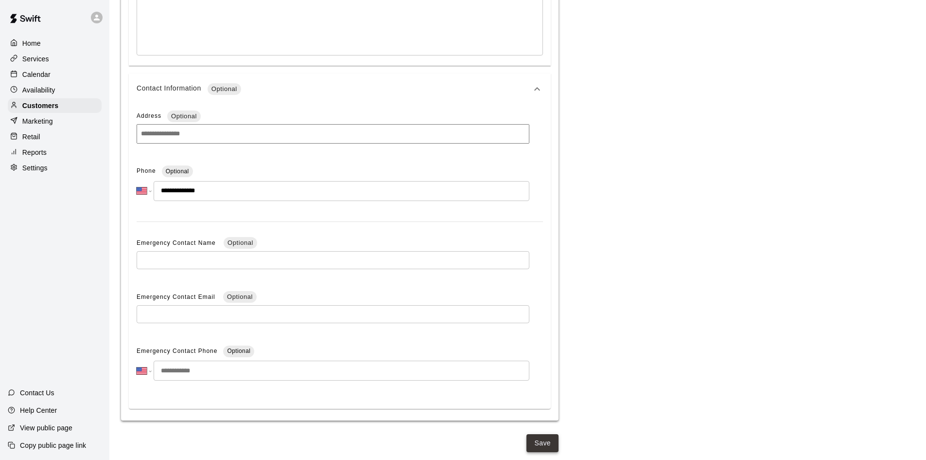
type input "**********"
click at [537, 446] on button "Save" at bounding box center [543, 443] width 32 height 18
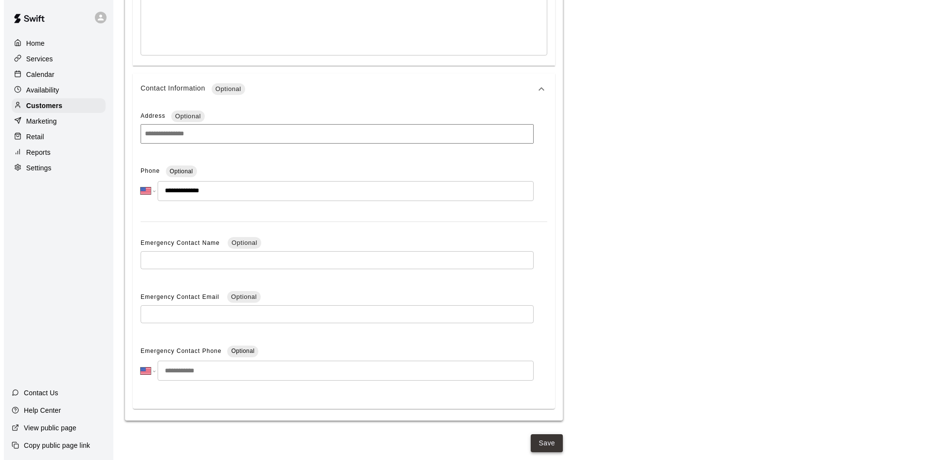
scroll to position [0, 0]
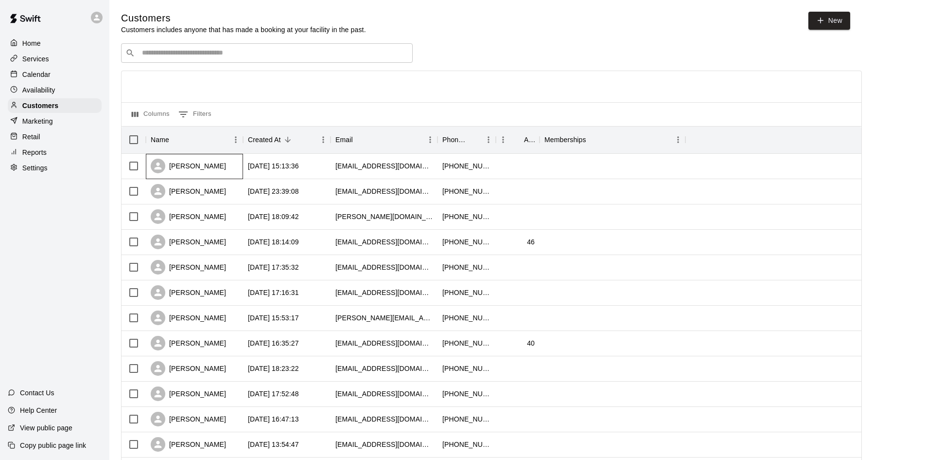
click at [200, 162] on div "Owen Foreback" at bounding box center [188, 166] width 75 height 15
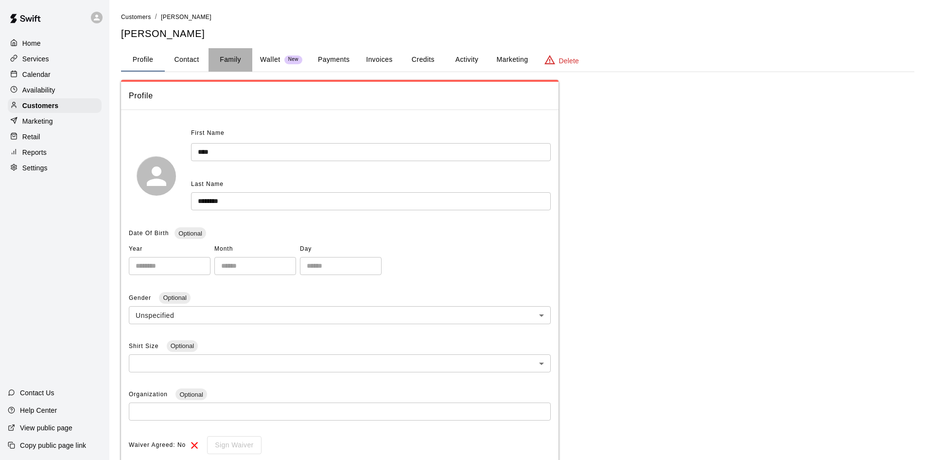
click at [232, 58] on button "Family" at bounding box center [231, 59] width 44 height 23
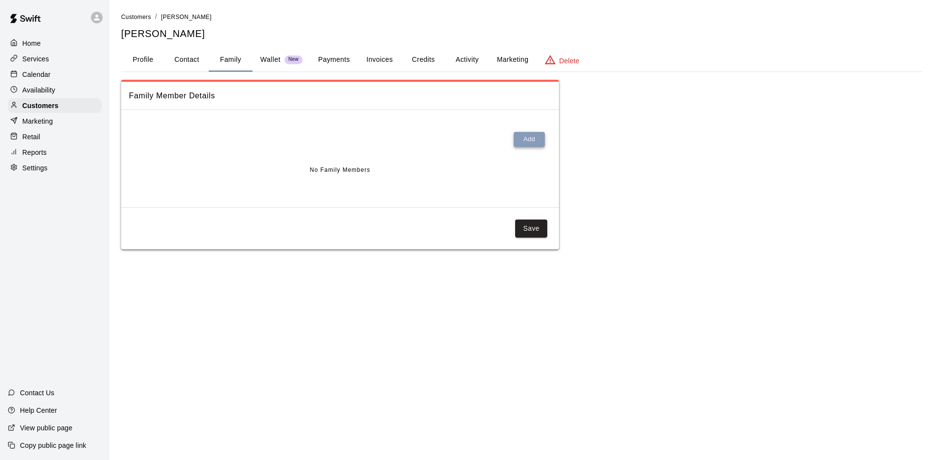
click at [521, 139] on button "Add" at bounding box center [529, 139] width 31 height 15
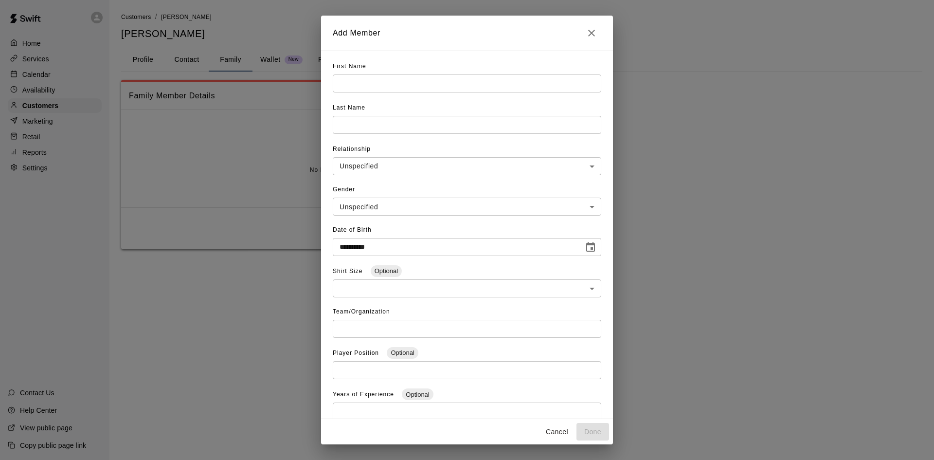
click at [377, 248] on input "**********" at bounding box center [455, 247] width 244 height 18
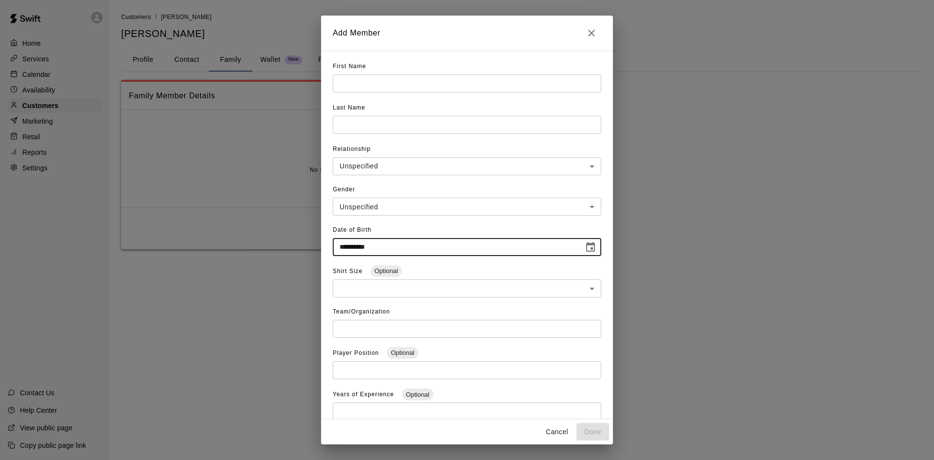
type input "**********"
click at [389, 79] on input "text" at bounding box center [467, 83] width 268 height 18
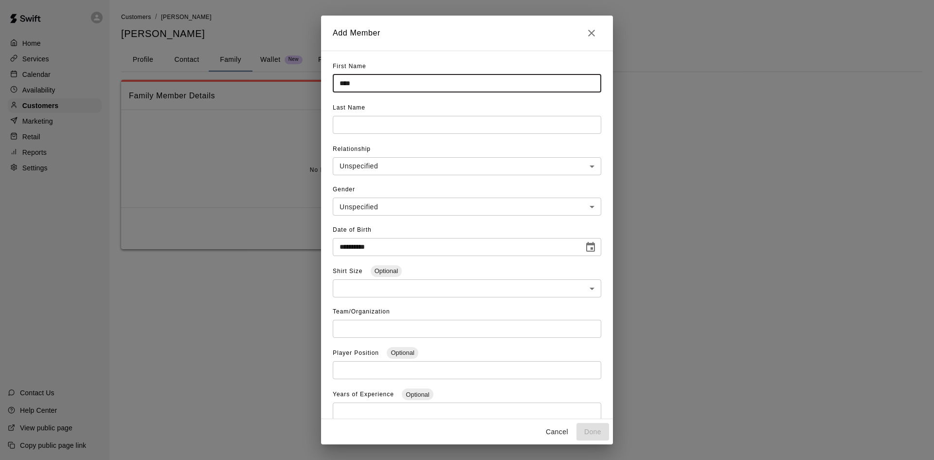
type input "****"
click at [358, 129] on input "text" at bounding box center [467, 125] width 268 height 18
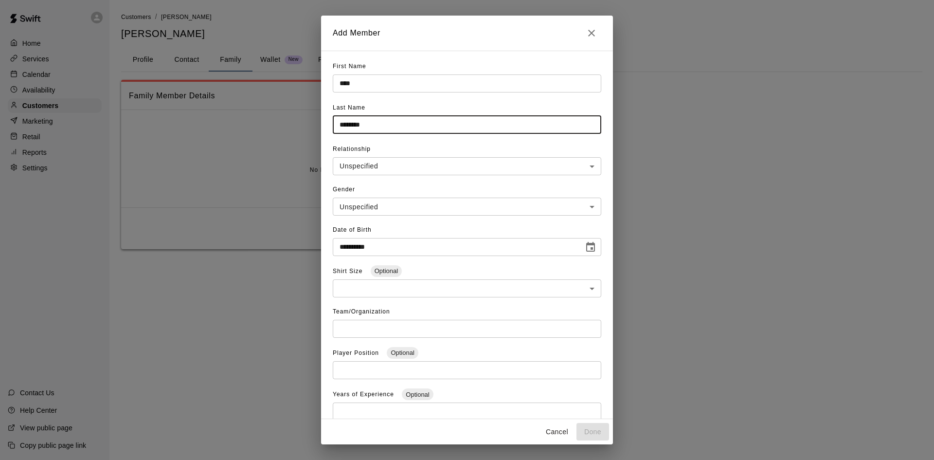
type input "********"
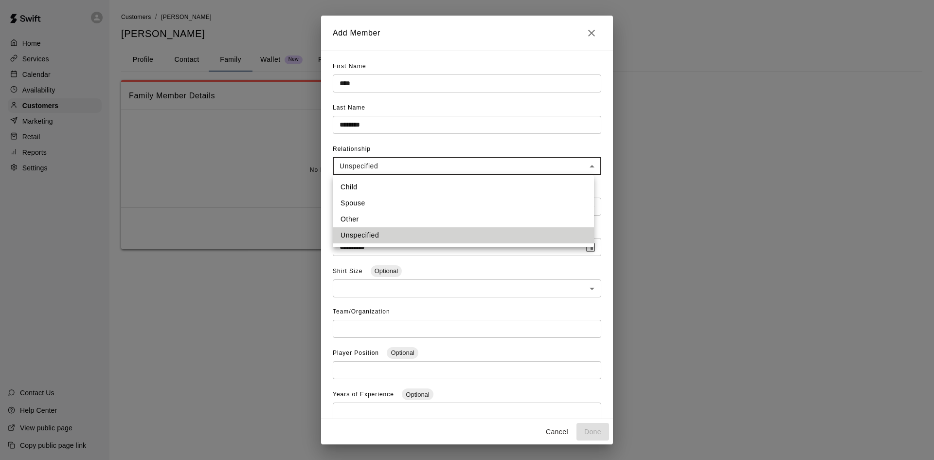
click at [387, 169] on body "**********" at bounding box center [467, 134] width 934 height 268
click at [371, 219] on li "Other" at bounding box center [463, 219] width 261 height 16
type input "*****"
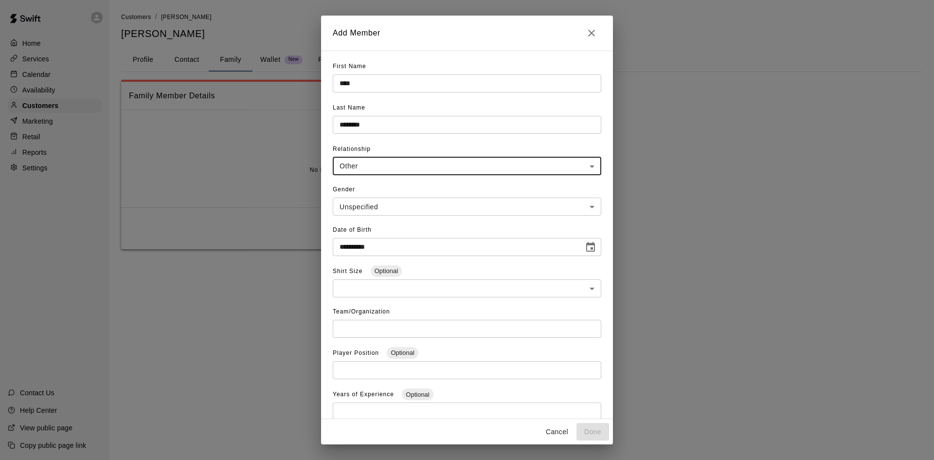
click at [379, 203] on body "**********" at bounding box center [467, 134] width 934 height 268
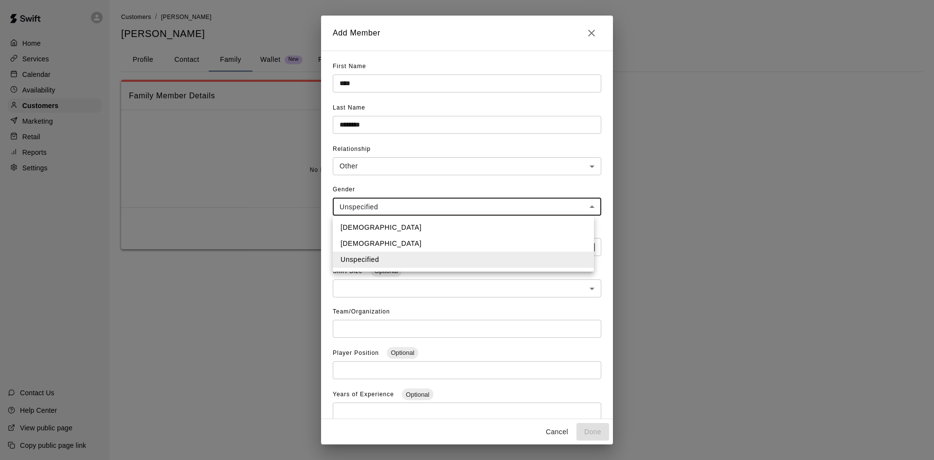
click at [370, 220] on li "[DEMOGRAPHIC_DATA]" at bounding box center [463, 227] width 261 height 16
type input "****"
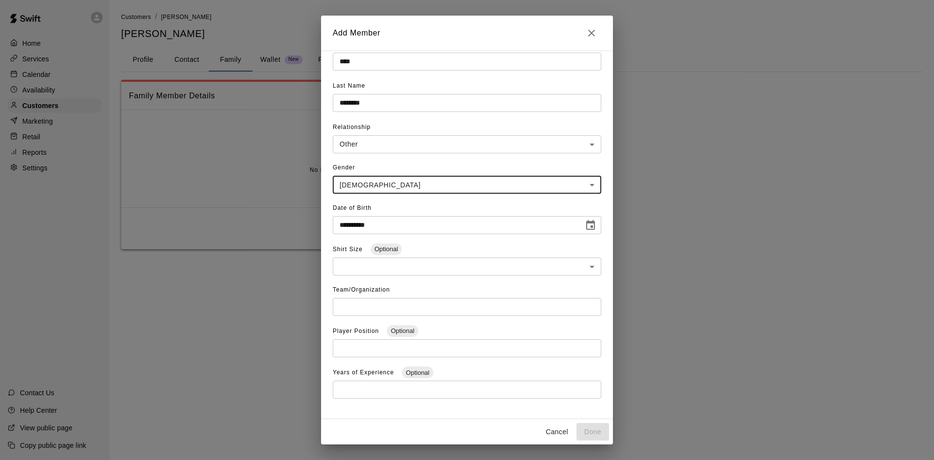
scroll to position [33, 0]
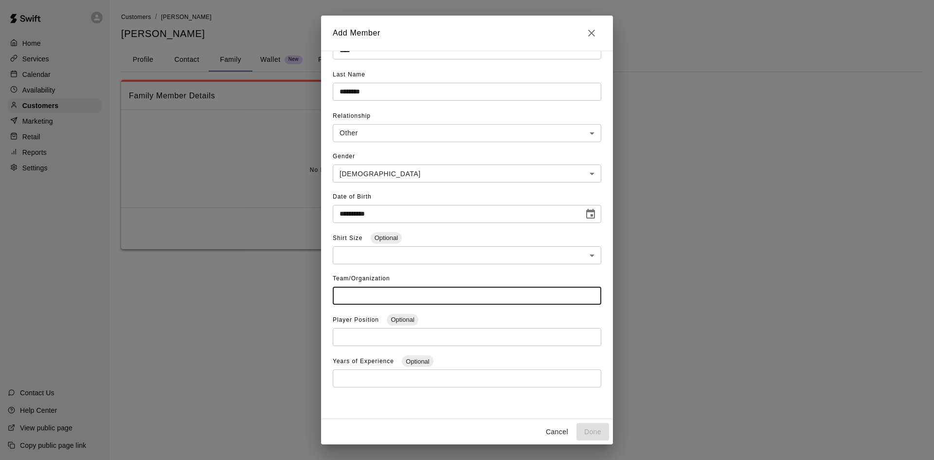
click at [411, 290] on input "text" at bounding box center [467, 295] width 268 height 18
type input "****"
click at [587, 428] on button "Done" at bounding box center [592, 432] width 33 height 18
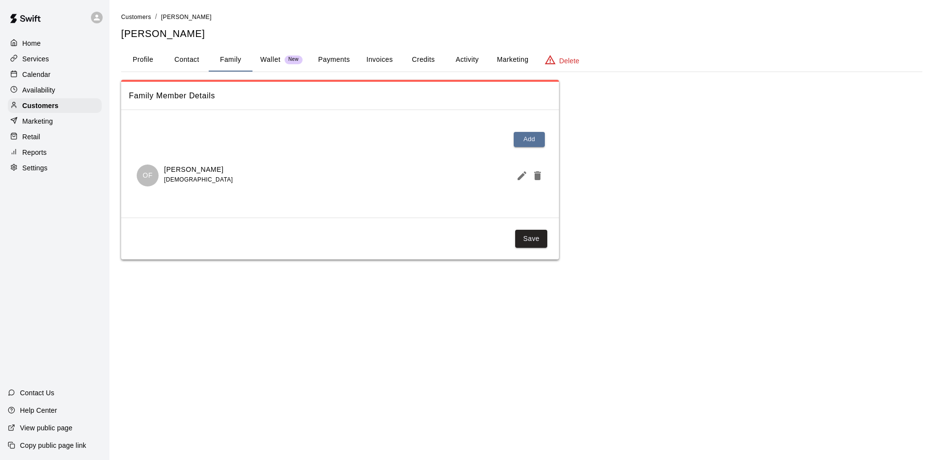
click at [525, 235] on button "Save" at bounding box center [531, 239] width 32 height 18
click at [198, 58] on button "Contact" at bounding box center [187, 59] width 44 height 23
select select "**"
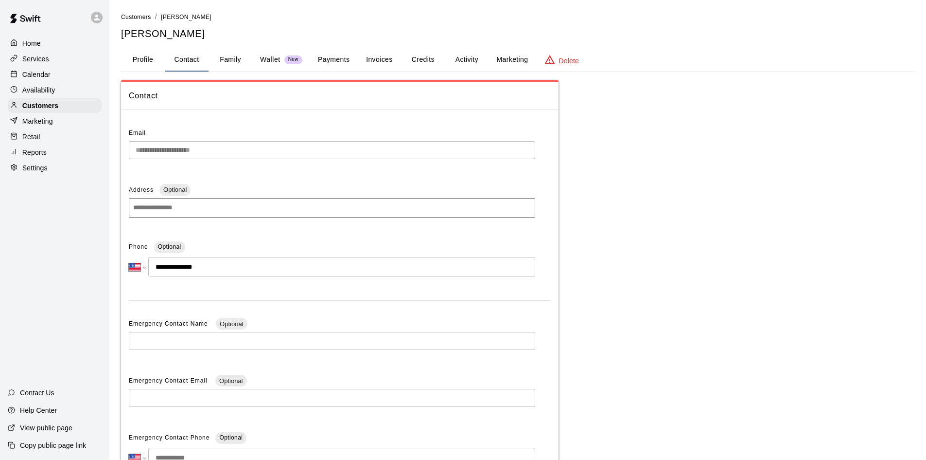
click at [332, 58] on button "Payments" at bounding box center [333, 59] width 47 height 23
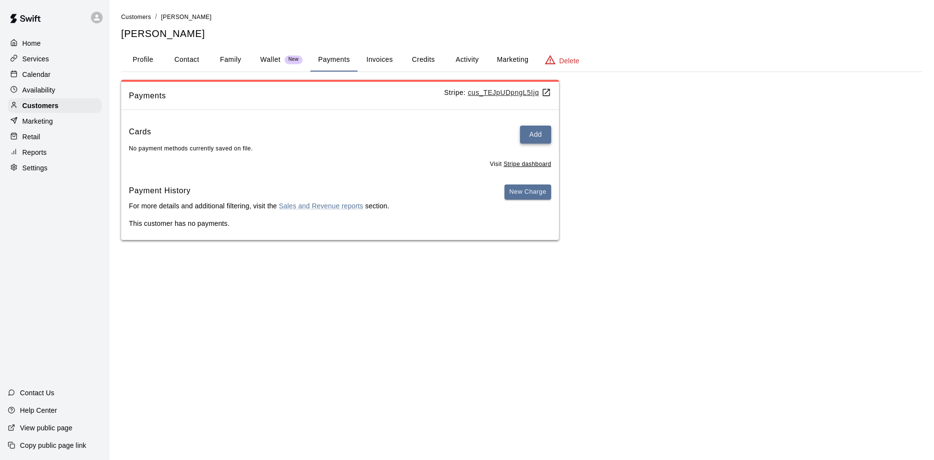
click at [532, 136] on button "Add" at bounding box center [535, 134] width 31 height 18
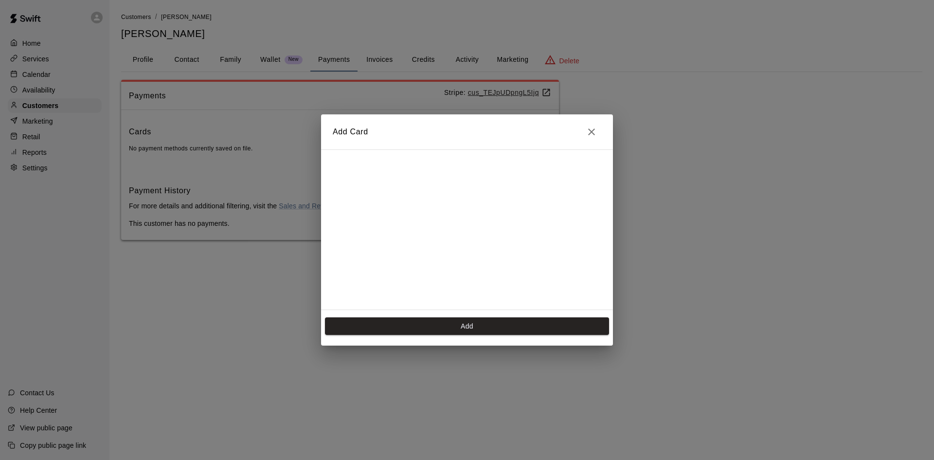
scroll to position [158, 0]
click at [483, 322] on button "Add" at bounding box center [467, 326] width 284 height 18
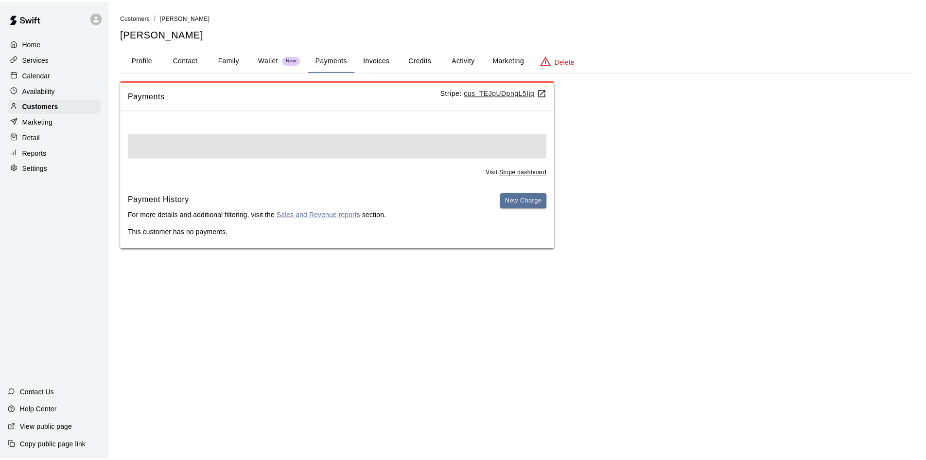
scroll to position [0, 0]
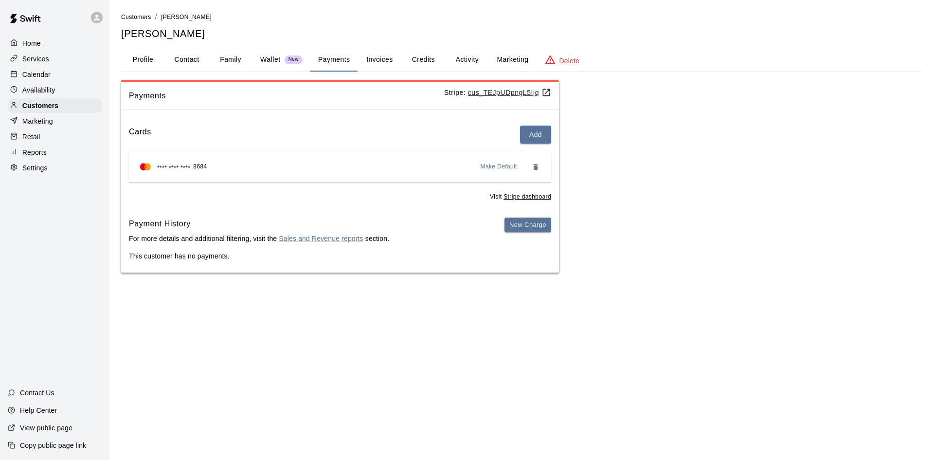
click at [386, 54] on button "Invoices" at bounding box center [379, 59] width 44 height 23
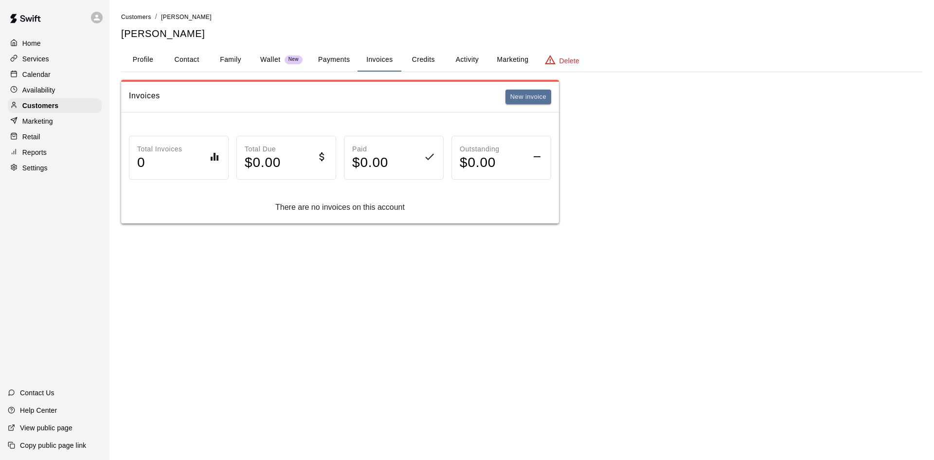
click at [345, 58] on button "Payments" at bounding box center [333, 59] width 47 height 23
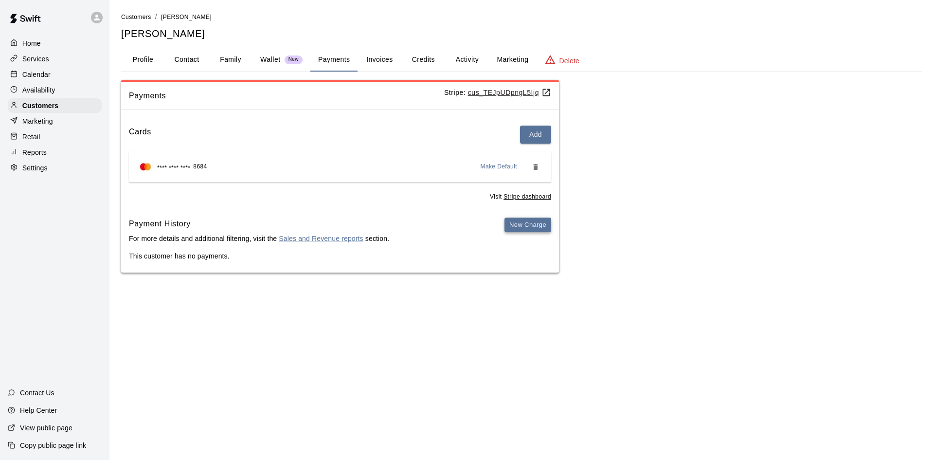
click at [517, 226] on button "New Charge" at bounding box center [527, 224] width 47 height 15
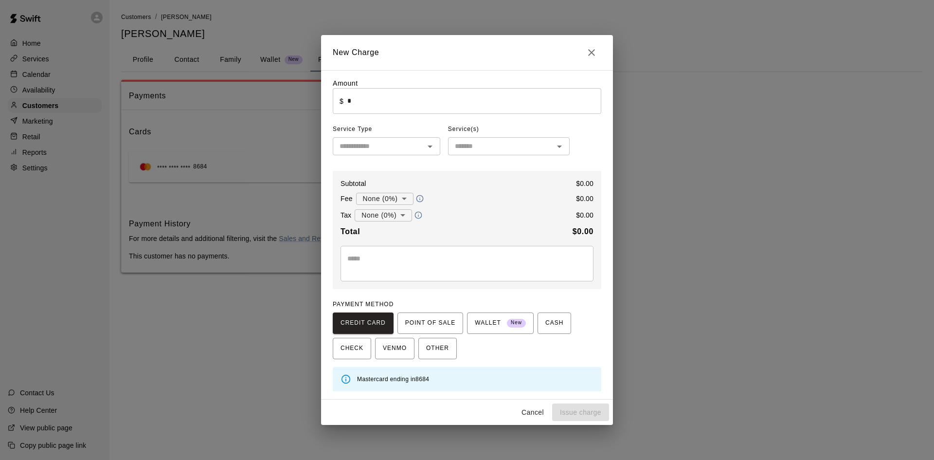
click at [419, 95] on input "*" at bounding box center [474, 101] width 254 height 26
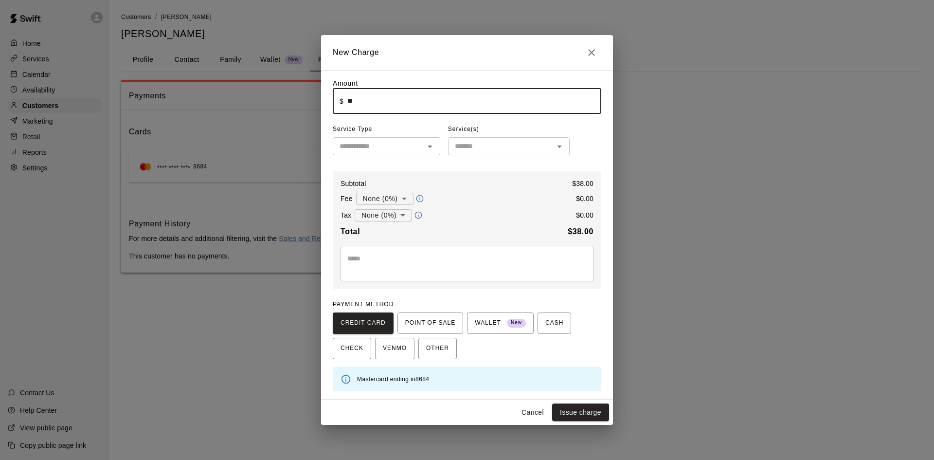
type input "*****"
click at [406, 148] on input "text" at bounding box center [379, 146] width 86 height 12
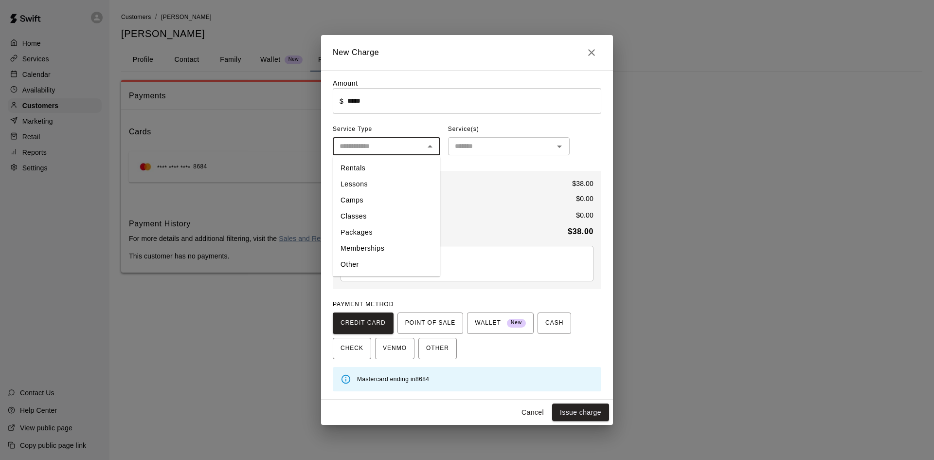
click at [361, 186] on li "Lessons" at bounding box center [386, 184] width 107 height 16
type input "*******"
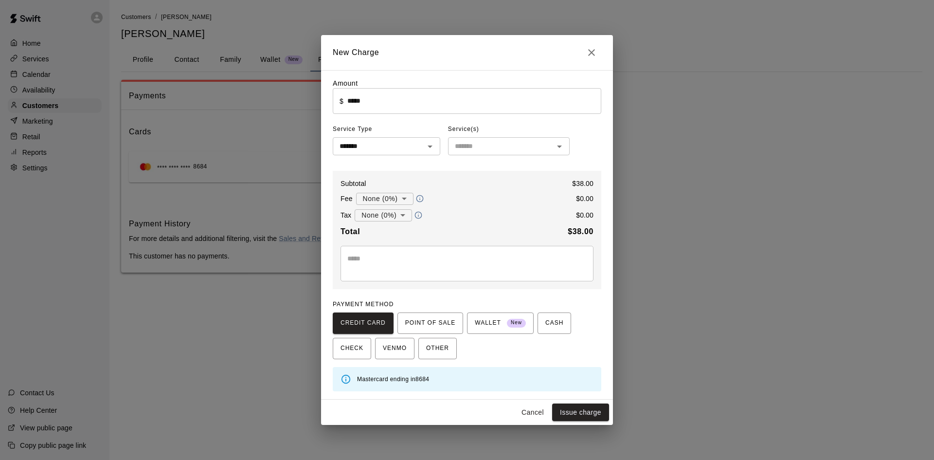
click at [542, 131] on div "Service(s)" at bounding box center [509, 130] width 122 height 16
click at [541, 140] on div "​" at bounding box center [509, 146] width 122 height 18
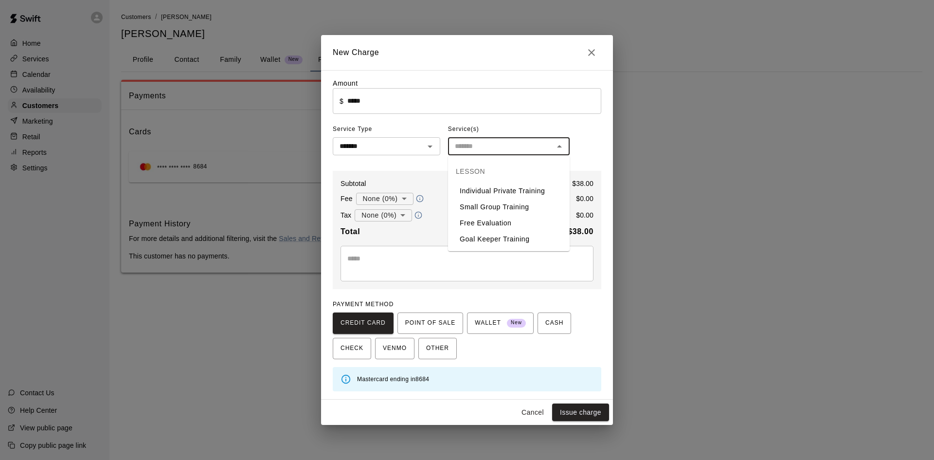
click at [483, 233] on li "Goal Keeper Training" at bounding box center [509, 239] width 122 height 16
type input "**********"
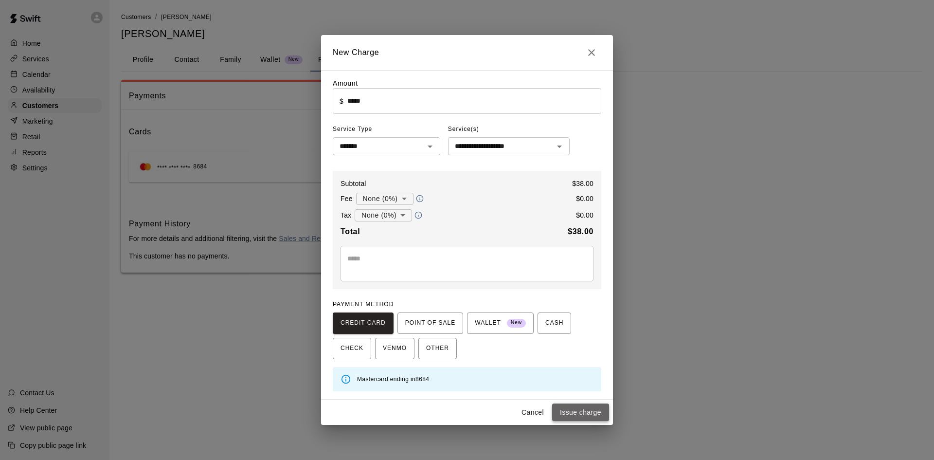
click at [571, 409] on button "Issue charge" at bounding box center [580, 412] width 57 height 18
type input "*"
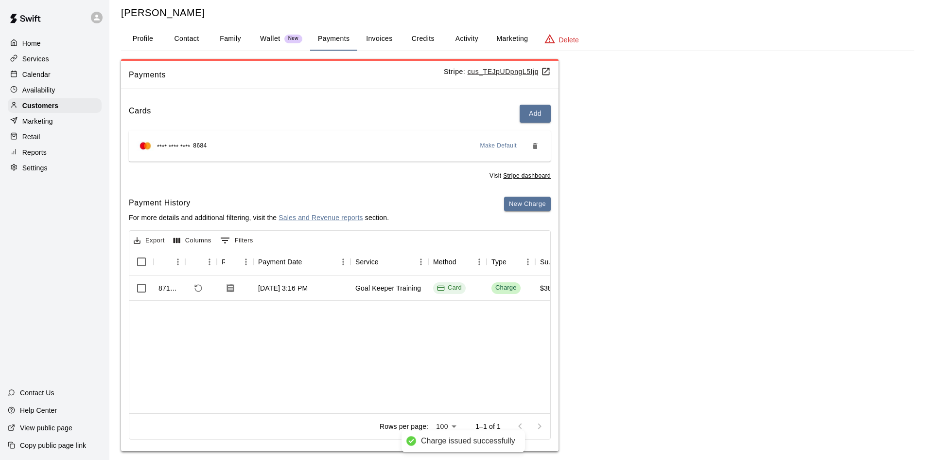
scroll to position [32, 0]
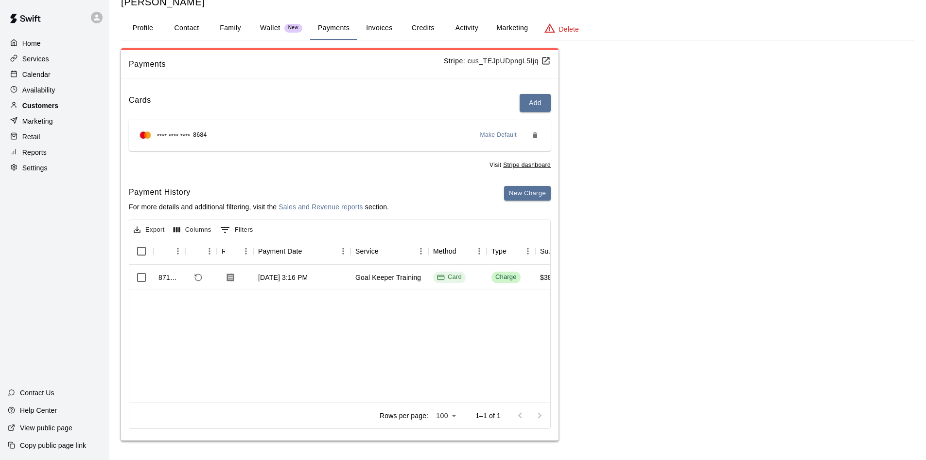
click at [56, 107] on p "Customers" at bounding box center [40, 106] width 36 height 10
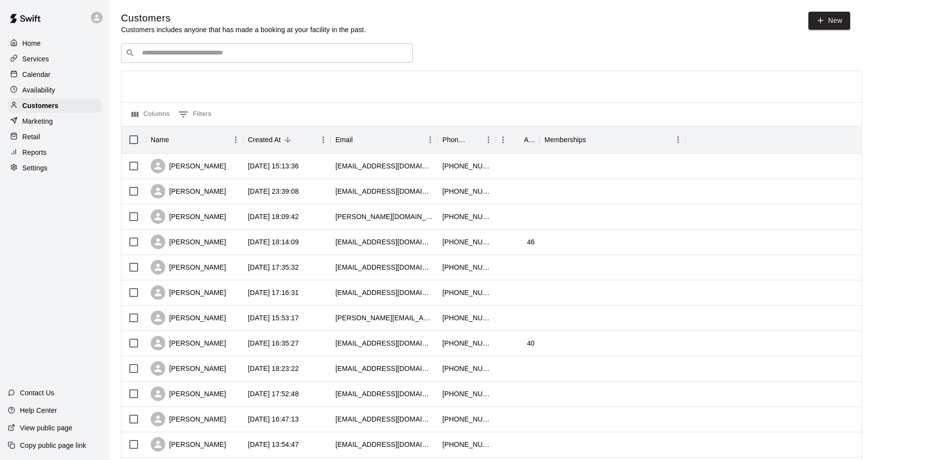
click at [299, 48] on div "​ ​" at bounding box center [267, 52] width 292 height 19
click at [298, 58] on input "Search customers by name or email" at bounding box center [273, 53] width 269 height 10
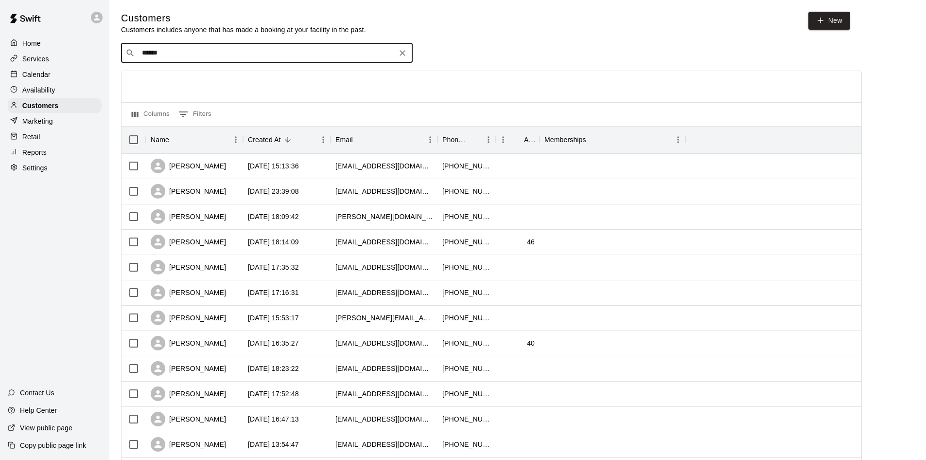
type input "*******"
click at [169, 73] on p "[PERSON_NAME]" at bounding box center [177, 75] width 59 height 10
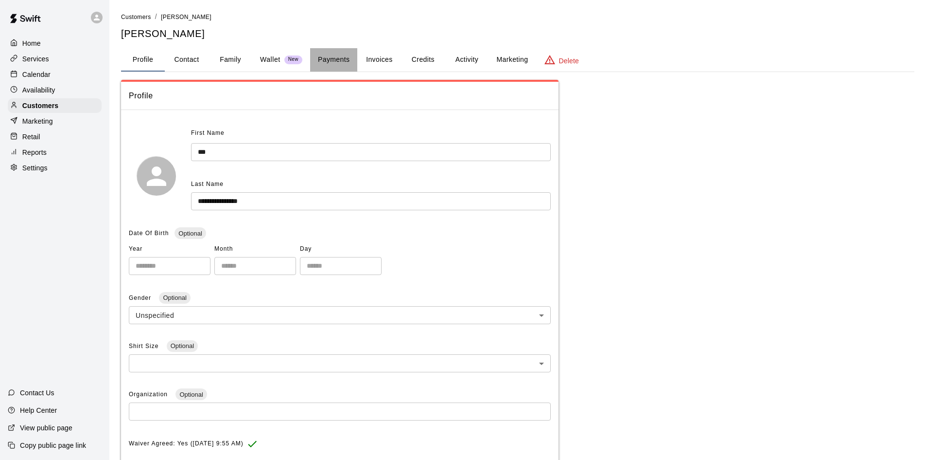
click at [347, 53] on button "Payments" at bounding box center [333, 59] width 47 height 23
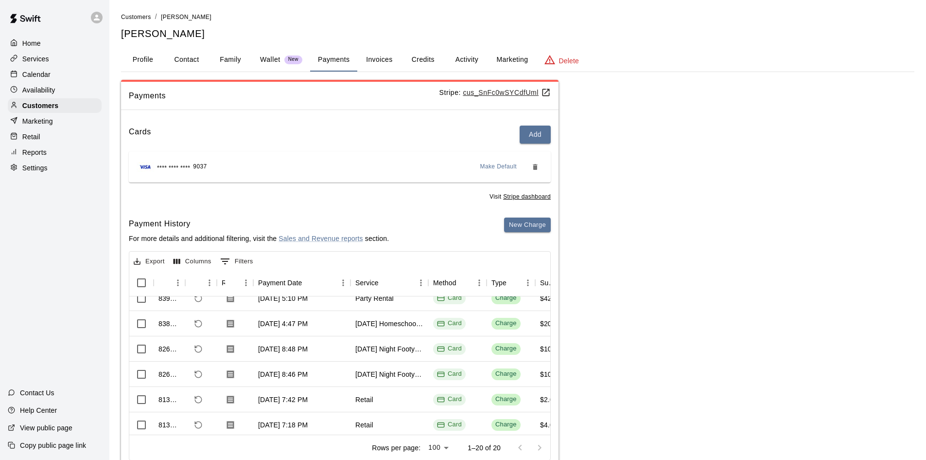
scroll to position [139, 0]
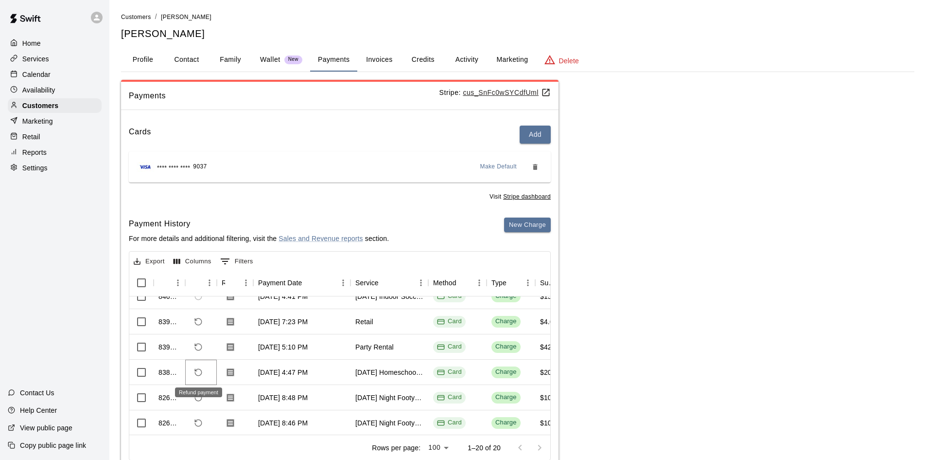
click at [199, 375] on span "Refund payment" at bounding box center [198, 372] width 17 height 17
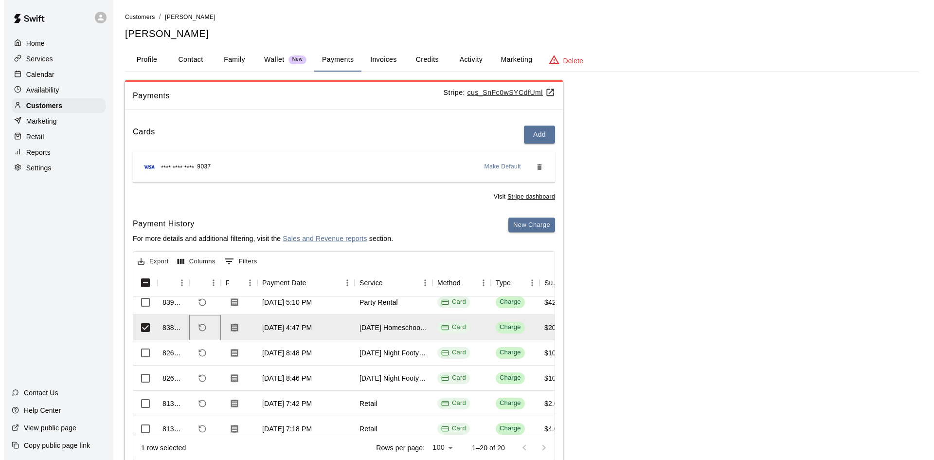
scroll to position [188, 0]
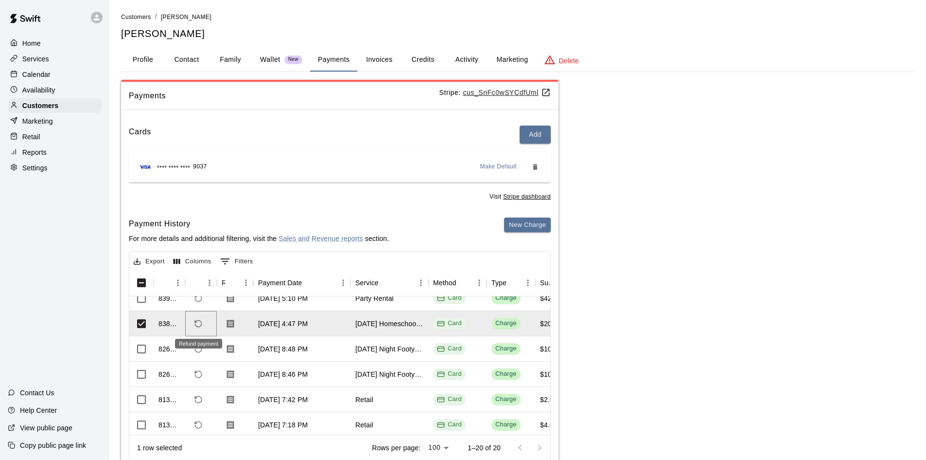
click at [193, 322] on button "Refund payment" at bounding box center [198, 323] width 17 height 17
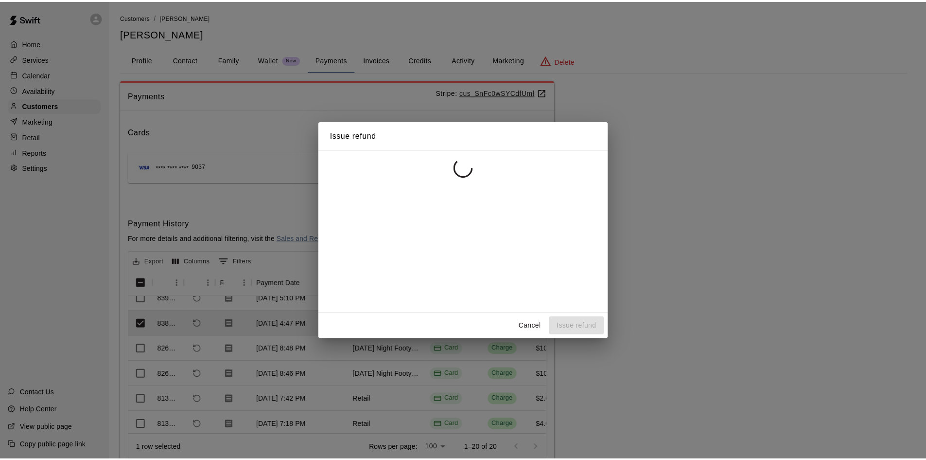
scroll to position [162, 0]
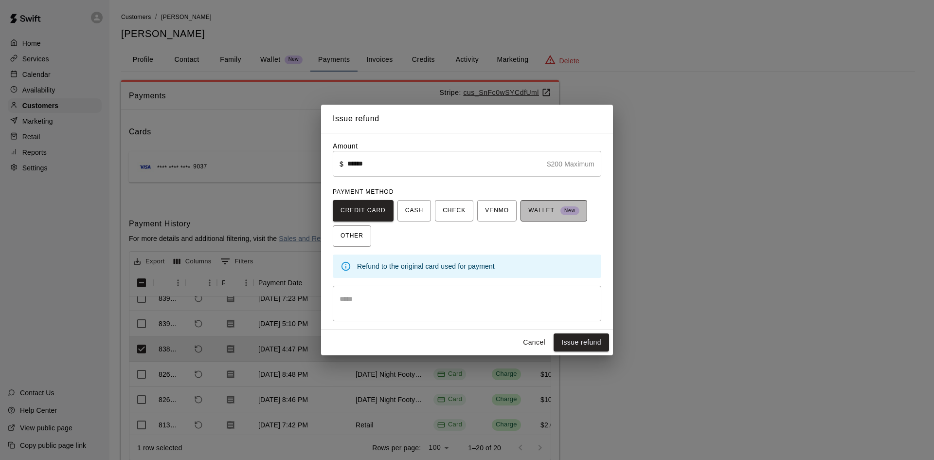
click at [539, 213] on span "WALLET New" at bounding box center [553, 211] width 51 height 16
click at [589, 344] on button "Issue refund" at bounding box center [580, 342] width 55 height 18
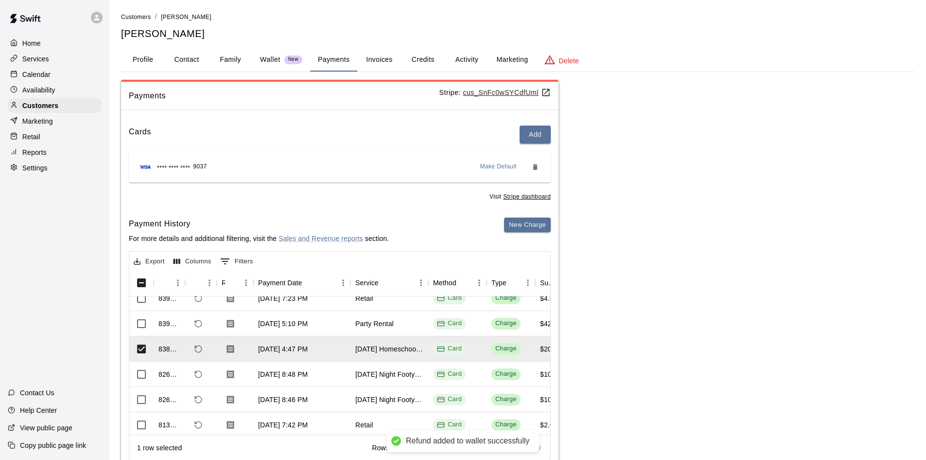
scroll to position [188, 0]
click at [38, 56] on p "Services" at bounding box center [35, 59] width 27 height 10
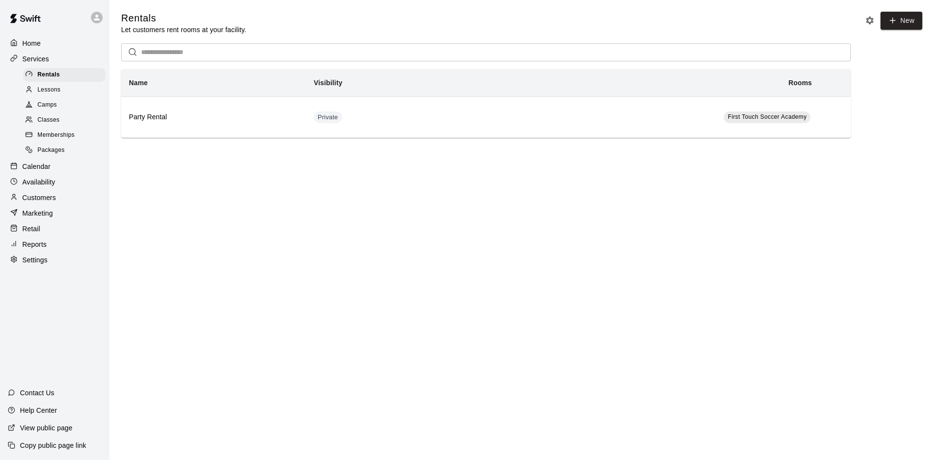
click at [49, 202] on p "Customers" at bounding box center [39, 198] width 34 height 10
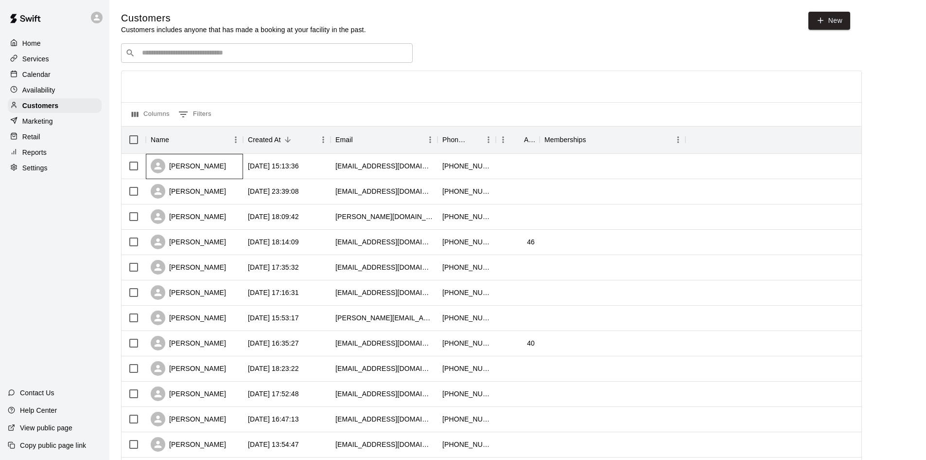
click at [217, 167] on div "Owen Foreback" at bounding box center [188, 166] width 75 height 15
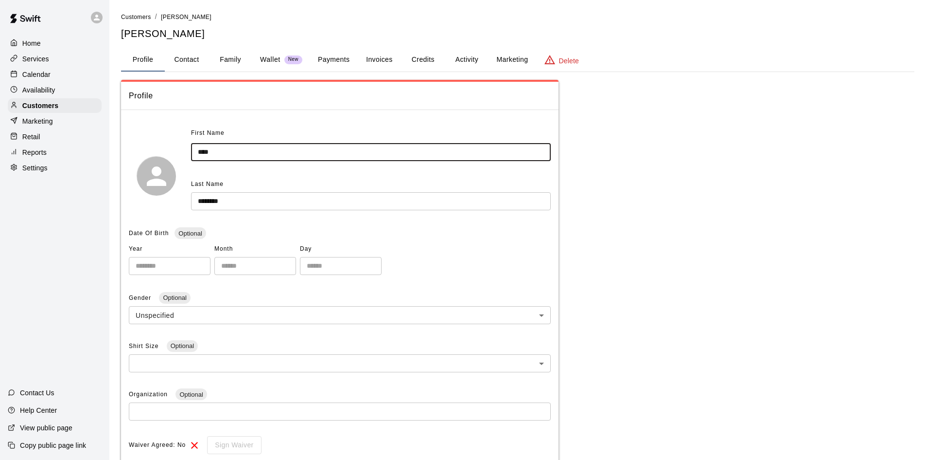
drag, startPoint x: 234, startPoint y: 151, endPoint x: 160, endPoint y: 155, distance: 73.5
click at [160, 155] on div "First Name **** ​ Last Name ******** ​" at bounding box center [340, 175] width 422 height 100
click at [241, 56] on button "Family" at bounding box center [231, 59] width 44 height 23
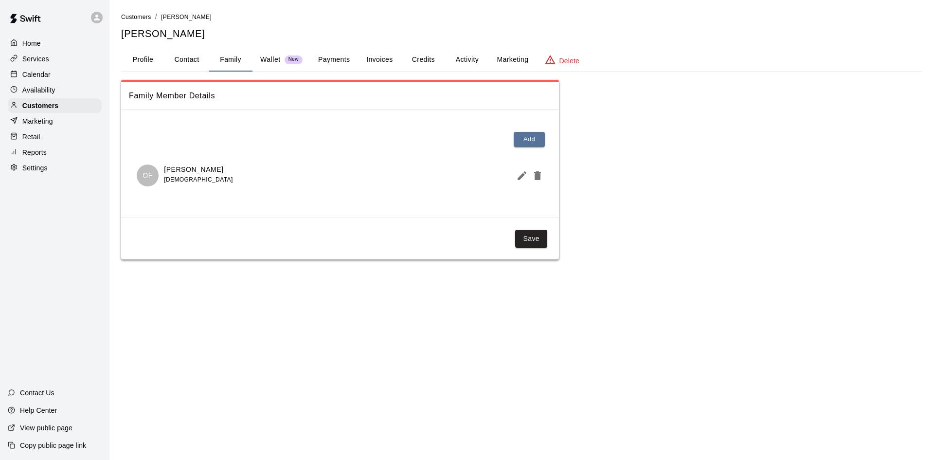
click at [149, 58] on button "Profile" at bounding box center [143, 59] width 44 height 23
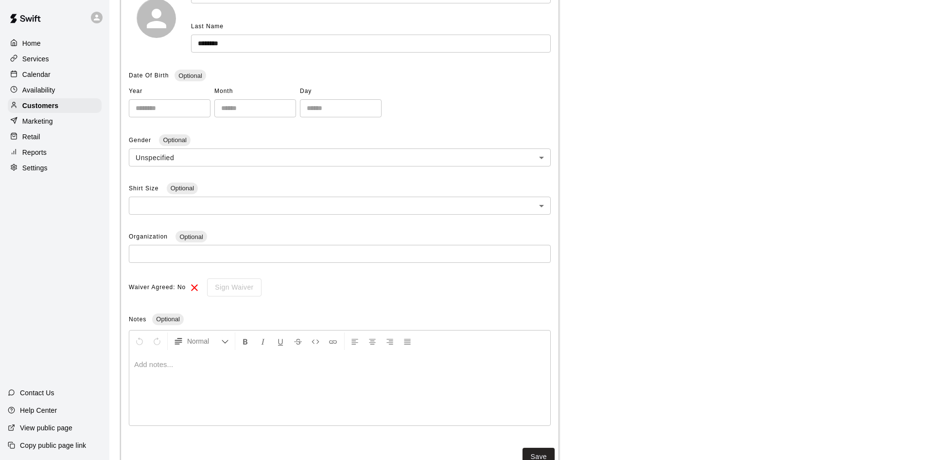
scroll to position [190, 0]
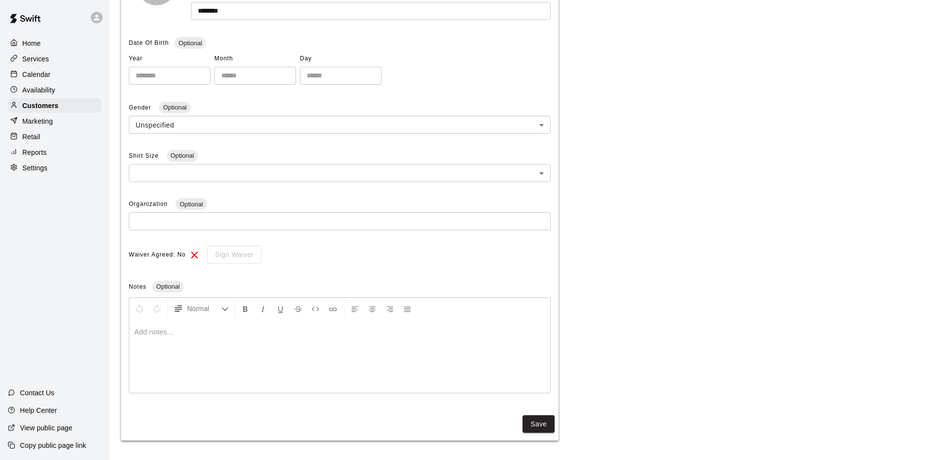
click at [180, 347] on div at bounding box center [339, 356] width 421 height 73
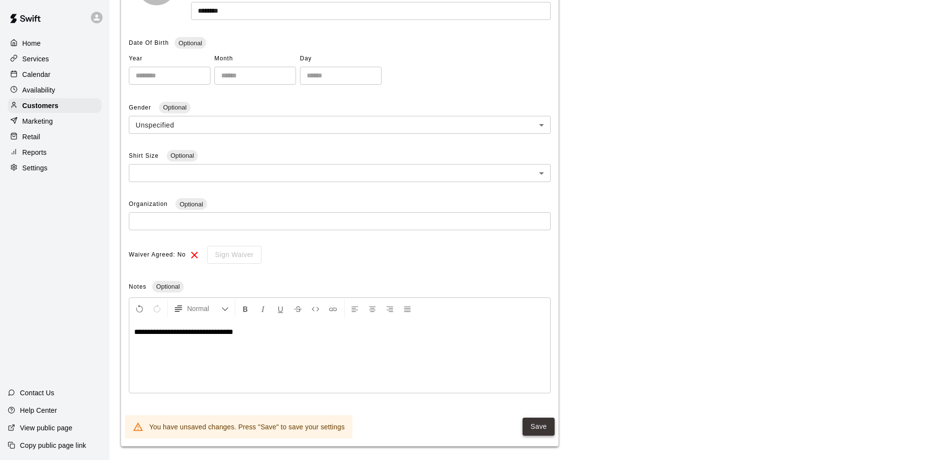
click at [537, 427] on button "Save" at bounding box center [539, 426] width 32 height 18
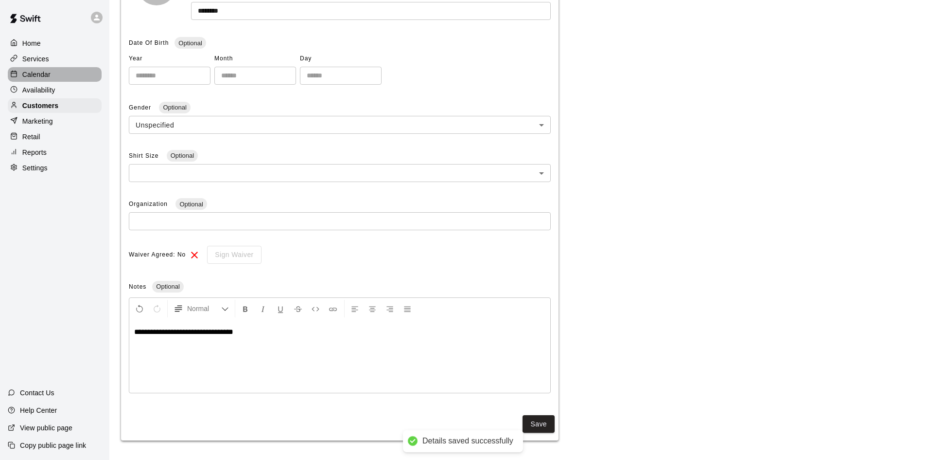
click at [47, 71] on p "Calendar" at bounding box center [36, 75] width 28 height 10
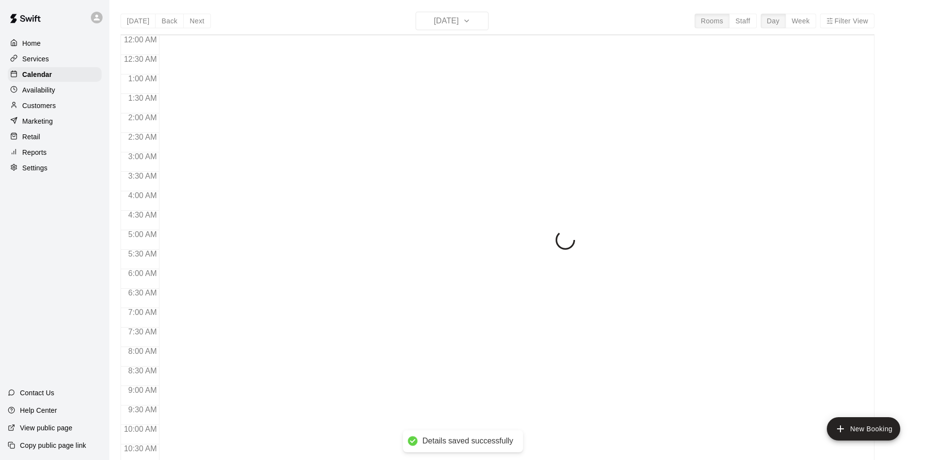
scroll to position [498, 0]
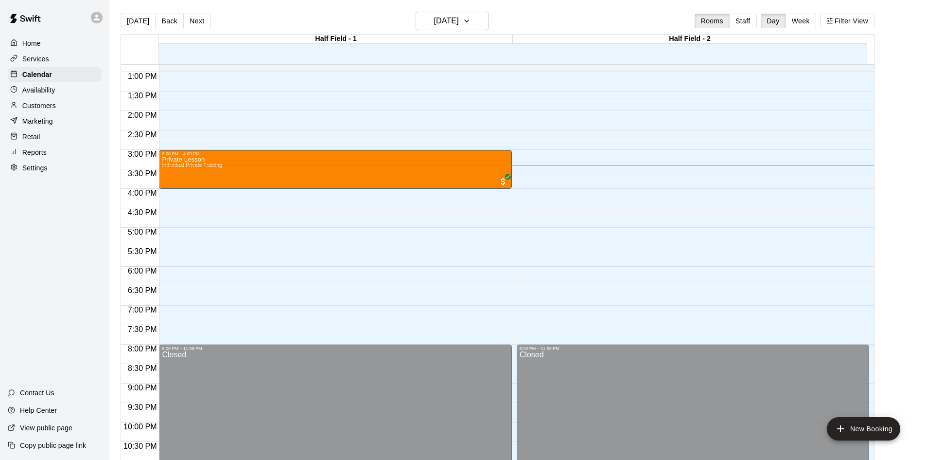
click at [817, 12] on div "Today Back Next Monday Oct 13 Rooms Staff Day Week Filter View" at bounding box center [498, 23] width 754 height 22
click at [811, 18] on button "Week" at bounding box center [801, 21] width 31 height 15
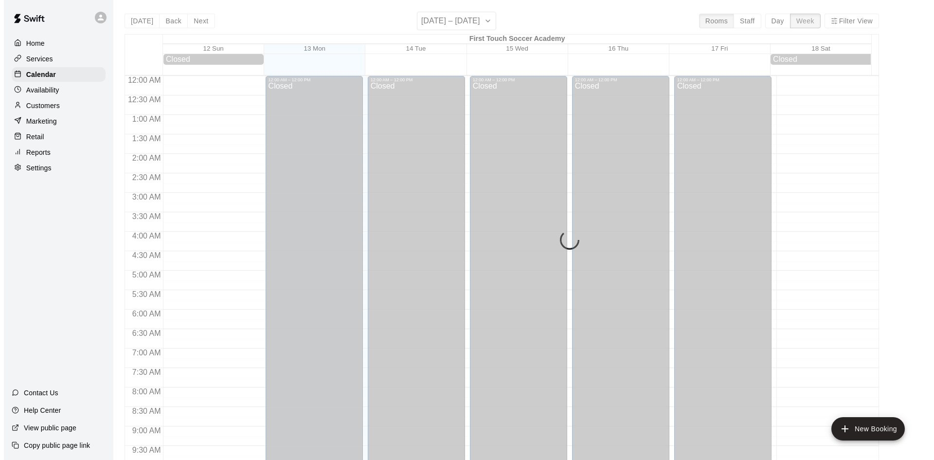
scroll to position [539, 0]
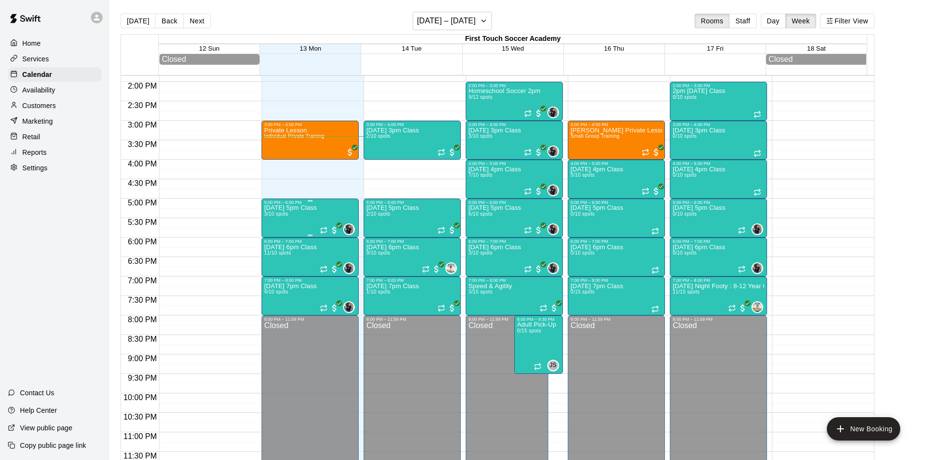
click at [287, 220] on div "Monday 5pm Class 3/10 spots" at bounding box center [291, 435] width 53 height 460
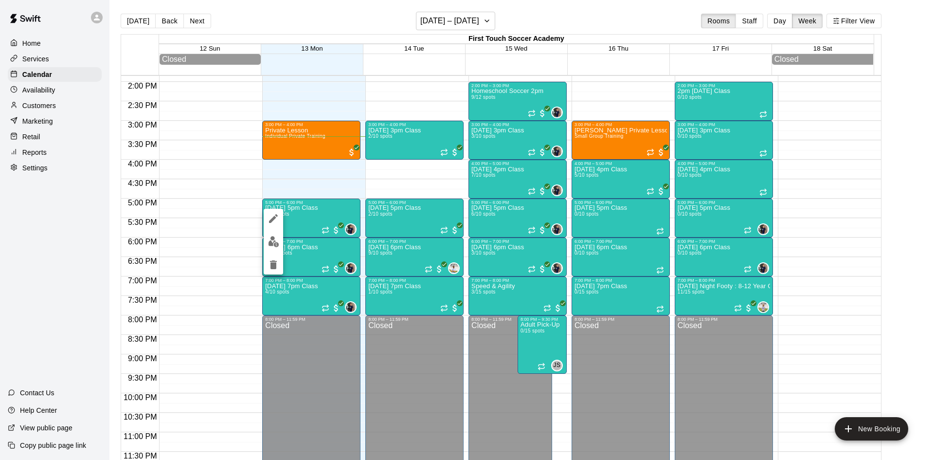
click at [309, 25] on div at bounding box center [467, 230] width 934 height 460
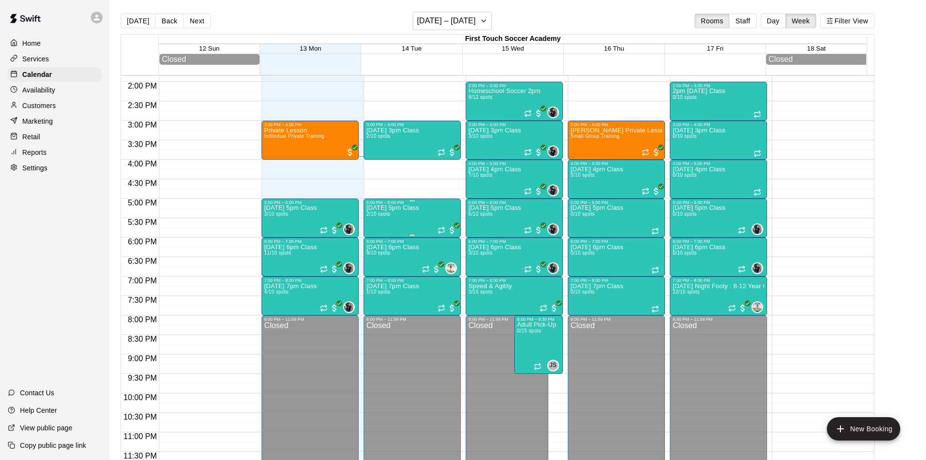
click at [409, 223] on div "Tuesday 5pm Class 2/10 spots" at bounding box center [393, 435] width 53 height 460
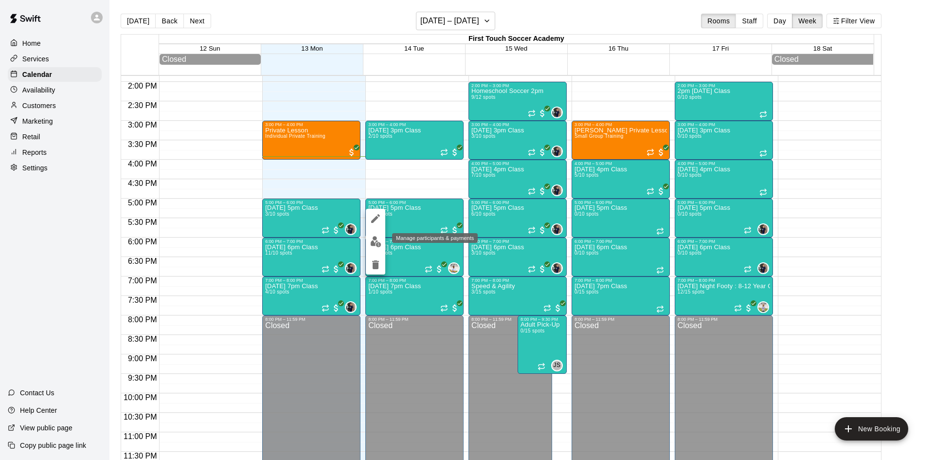
click at [373, 244] on img "edit" at bounding box center [375, 241] width 11 height 11
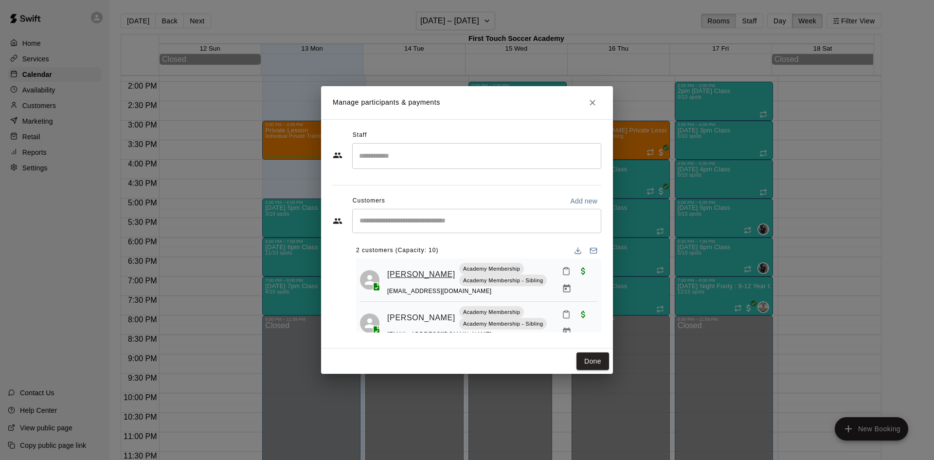
scroll to position [19, 0]
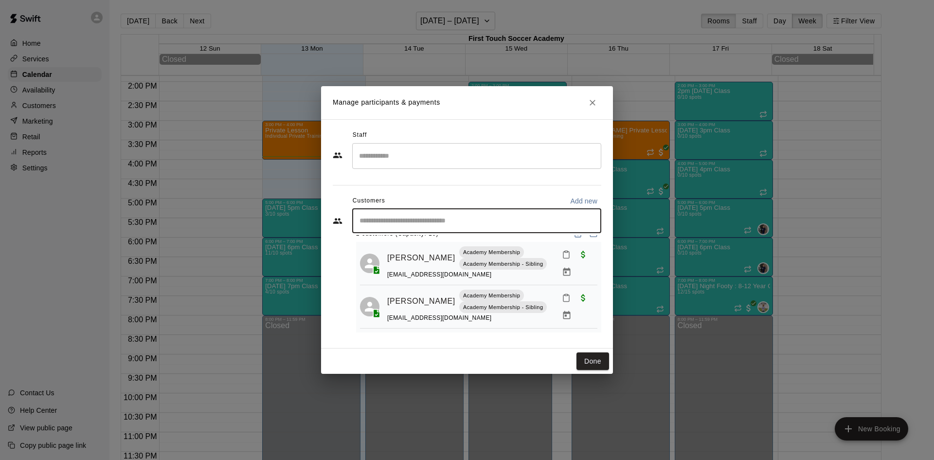
click at [396, 219] on input "Start typing to search customers..." at bounding box center [476, 221] width 240 height 10
type input "*****"
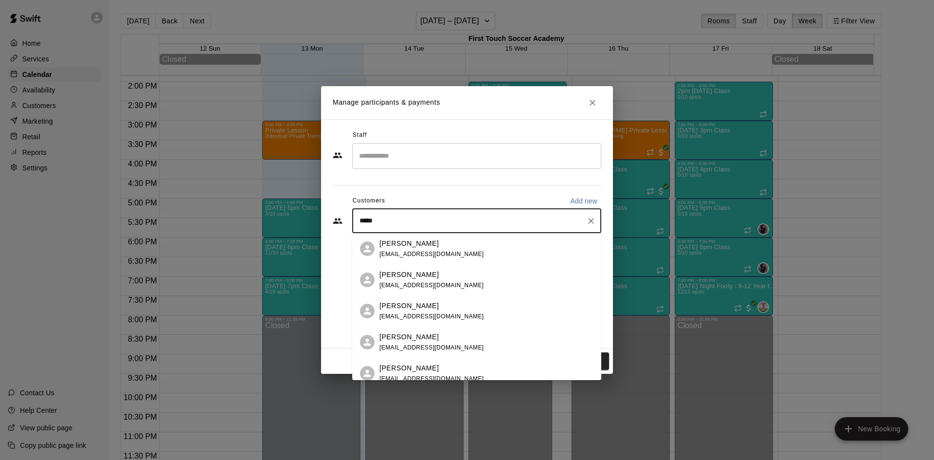
click at [415, 346] on span "[EMAIL_ADDRESS][DOMAIN_NAME]" at bounding box center [431, 347] width 105 height 7
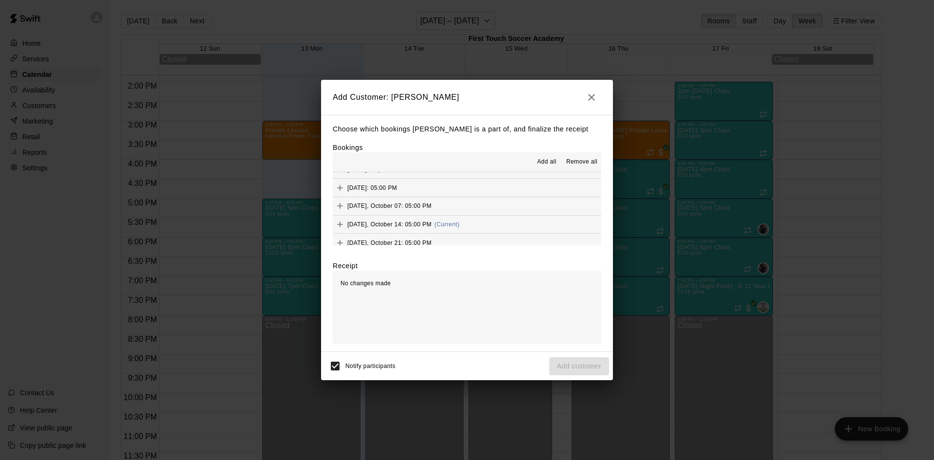
scroll to position [195, 0]
click at [402, 223] on span "[DATE], October 14: 05:00 PM" at bounding box center [389, 224] width 84 height 7
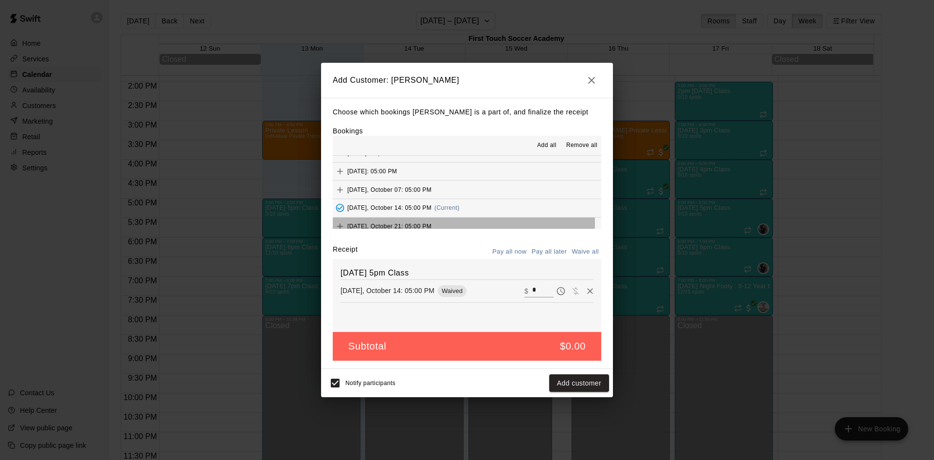
click at [402, 223] on span "[DATE], October 21: 05:00 PM" at bounding box center [389, 226] width 84 height 7
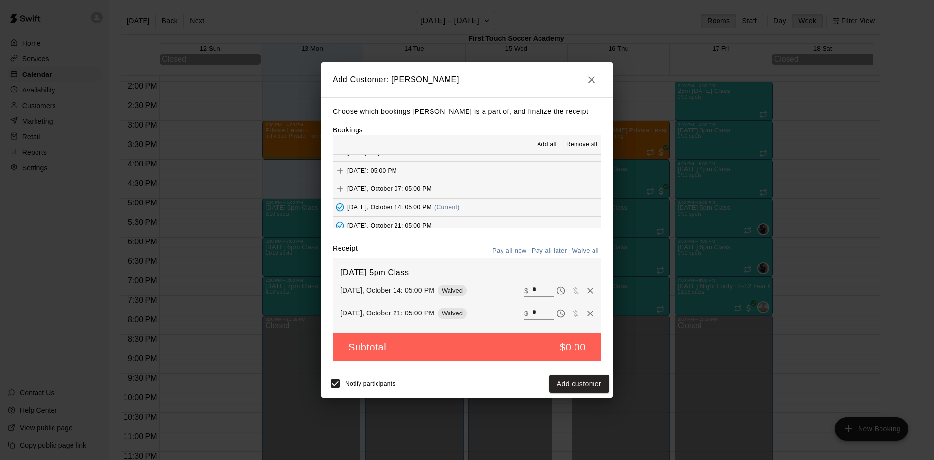
scroll to position [243, 0]
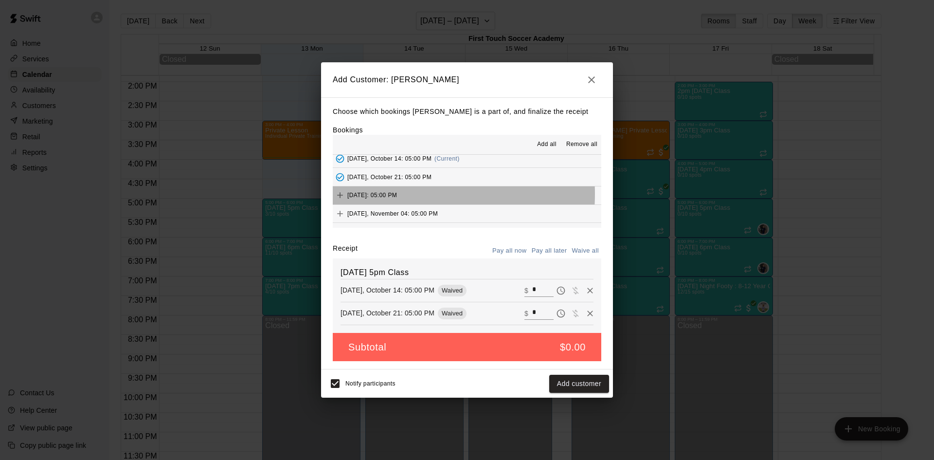
click at [379, 194] on span "[DATE]: 05:00 PM" at bounding box center [372, 195] width 50 height 7
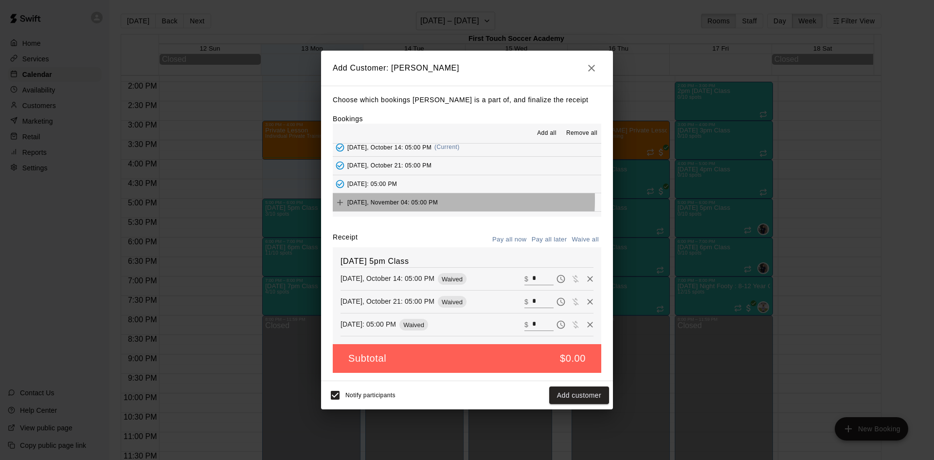
click at [373, 199] on span "[DATE], November 04: 05:00 PM" at bounding box center [392, 201] width 90 height 7
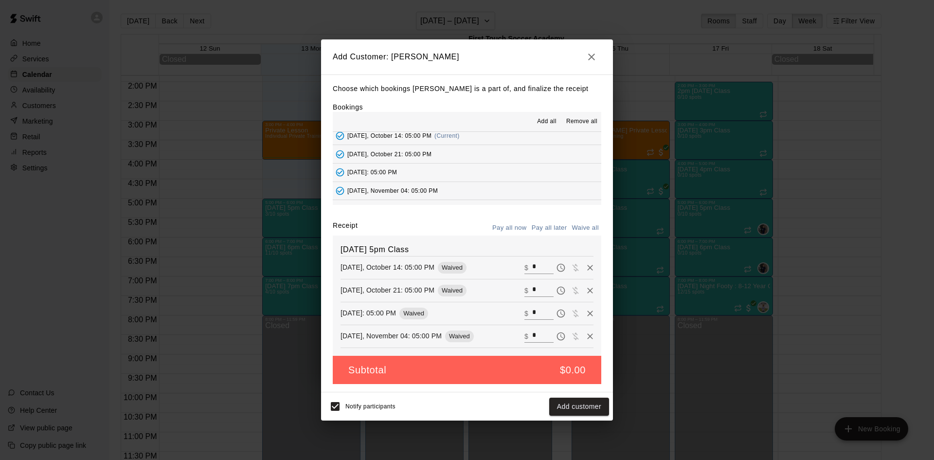
click at [580, 226] on button "Waive all" at bounding box center [585, 227] width 32 height 15
click at [570, 404] on button "Add customer" at bounding box center [579, 406] width 60 height 18
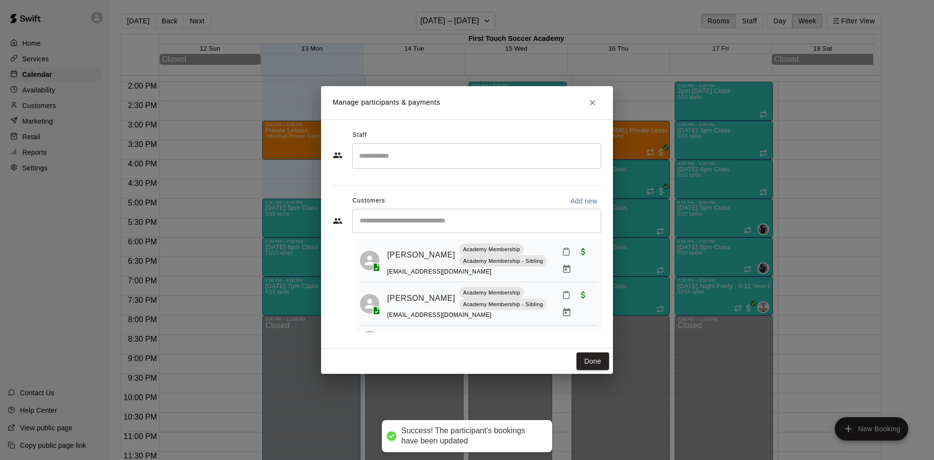
click at [441, 164] on div "​" at bounding box center [476, 156] width 249 height 26
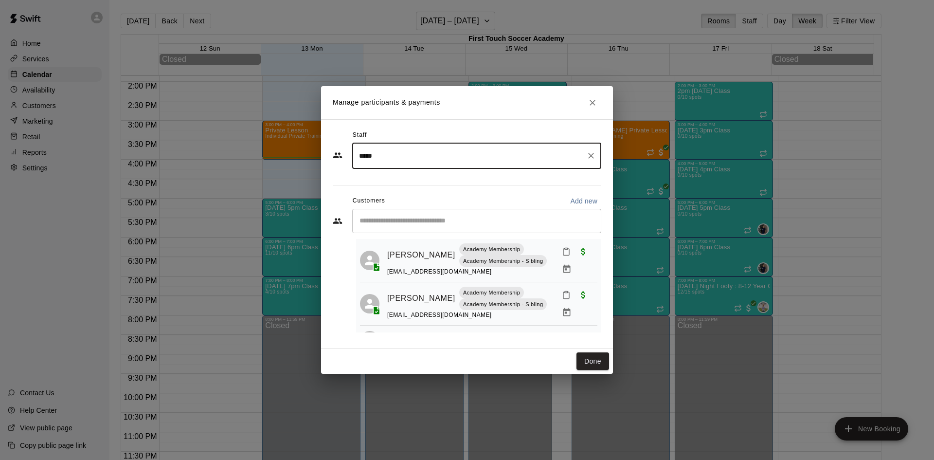
type input "******"
click at [448, 163] on input "******" at bounding box center [469, 155] width 226 height 17
click at [456, 130] on div "Staff" at bounding box center [467, 135] width 268 height 16
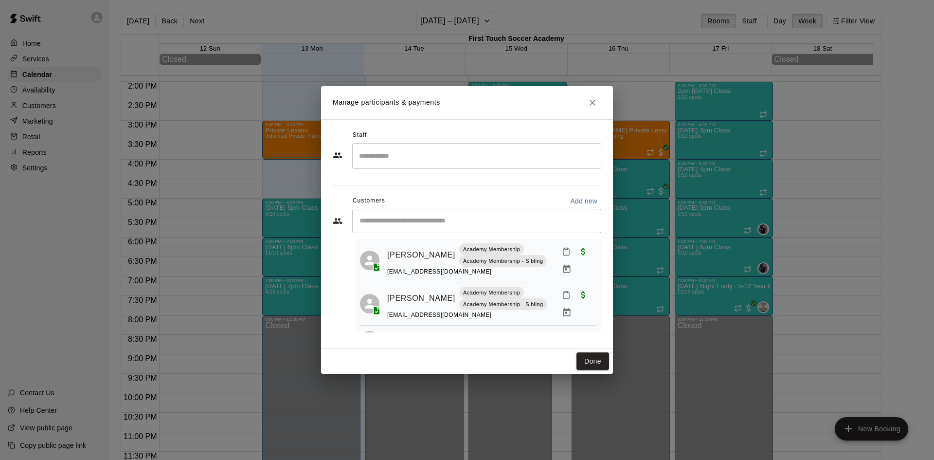
click at [418, 226] on div "​" at bounding box center [476, 221] width 249 height 24
type input "******"
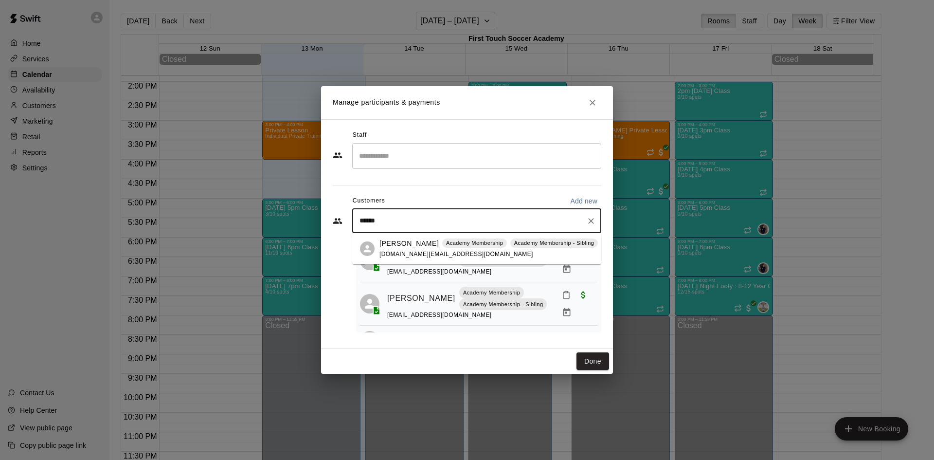
click at [415, 238] on p "[PERSON_NAME]" at bounding box center [408, 243] width 59 height 10
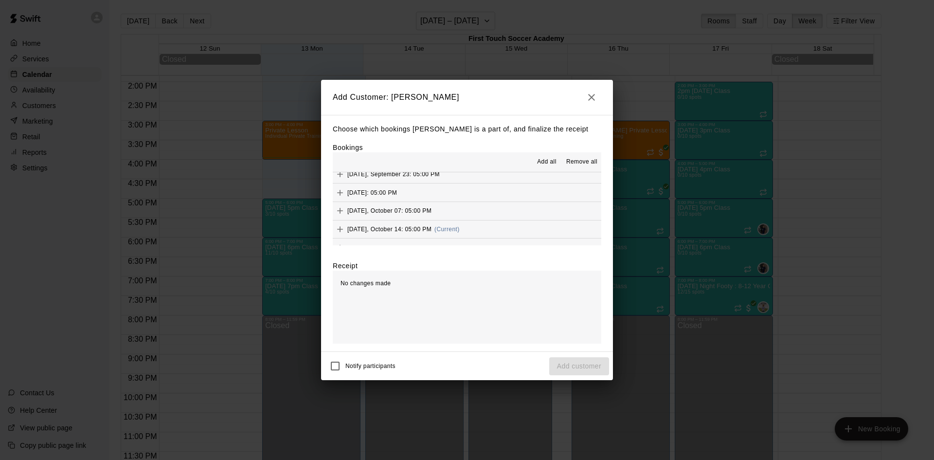
scroll to position [195, 0]
click at [423, 216] on button "Tuesday, October 14: 05:00 PM (Current)" at bounding box center [467, 225] width 268 height 18
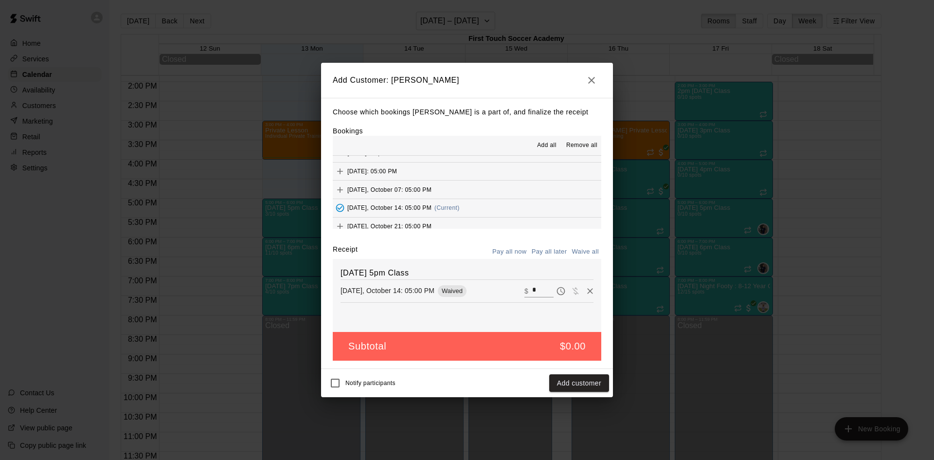
scroll to position [243, 0]
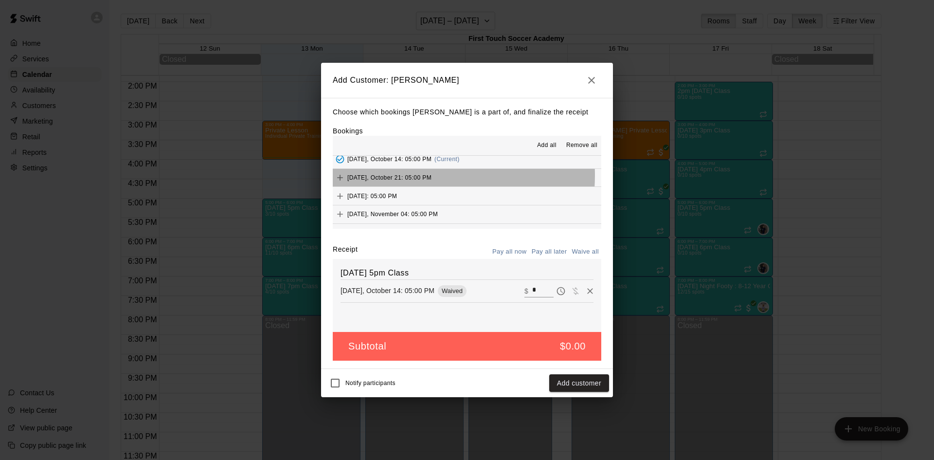
click at [411, 176] on span "[DATE], October 21: 05:00 PM" at bounding box center [389, 177] width 84 height 7
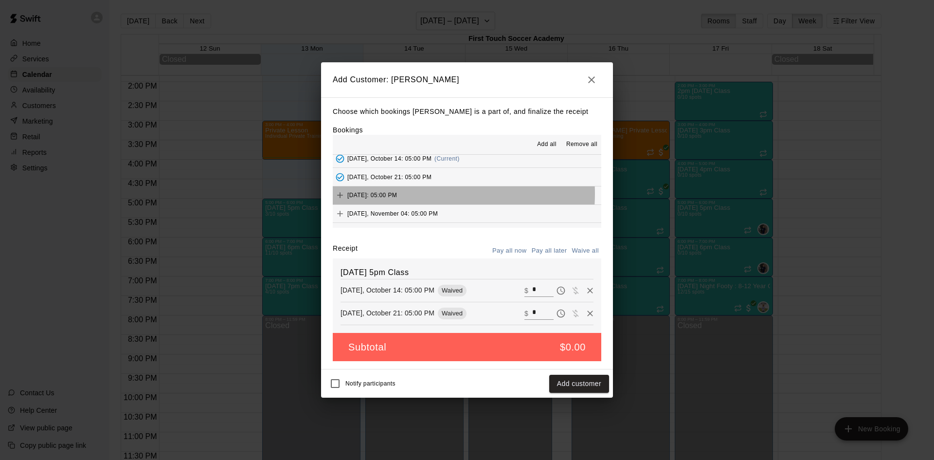
click at [397, 194] on span "[DATE]: 05:00 PM" at bounding box center [372, 195] width 50 height 7
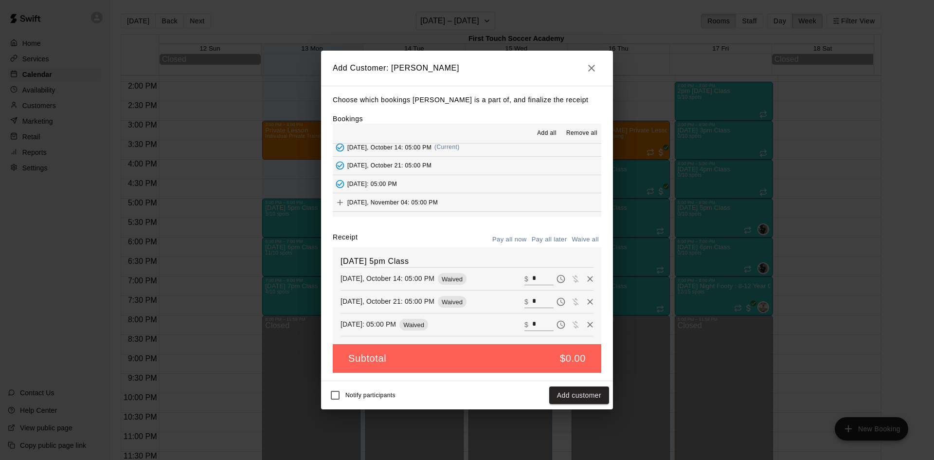
click at [414, 201] on span "[DATE], November 04: 05:00 PM" at bounding box center [392, 201] width 90 height 7
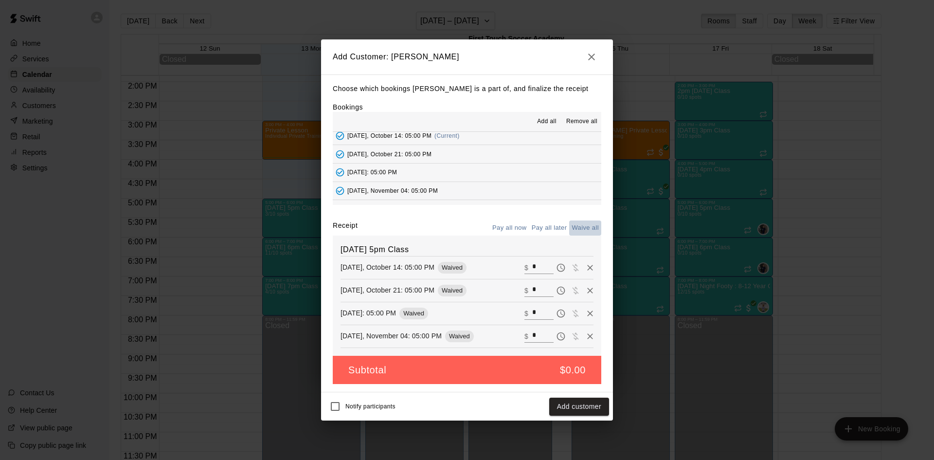
click at [591, 225] on button "Waive all" at bounding box center [585, 227] width 32 height 15
click at [587, 406] on button "Add customer" at bounding box center [579, 406] width 60 height 18
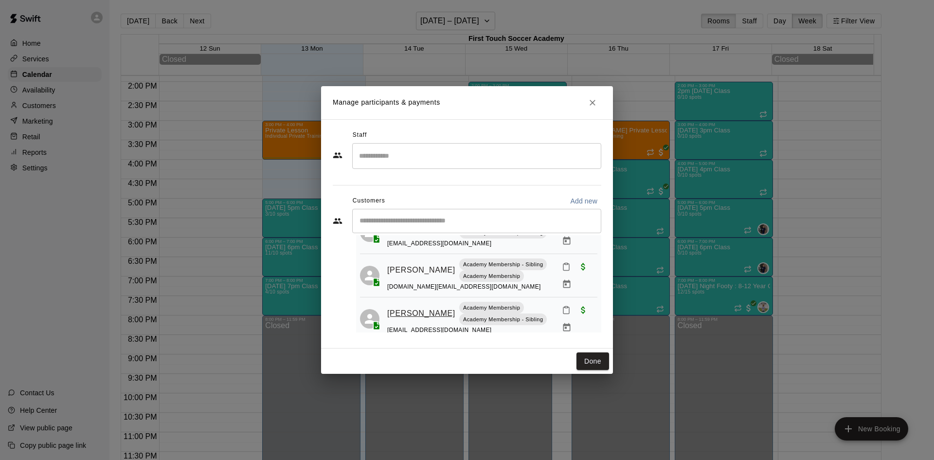
scroll to position [0, 0]
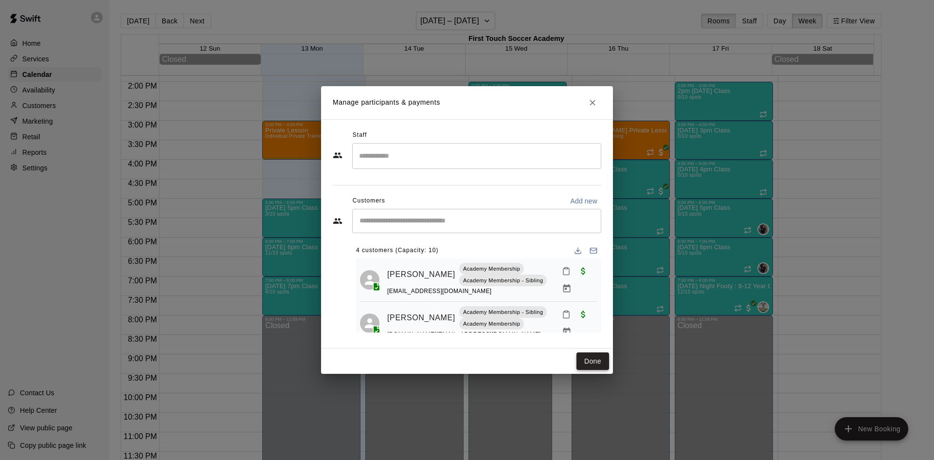
click at [597, 360] on button "Done" at bounding box center [592, 361] width 33 height 18
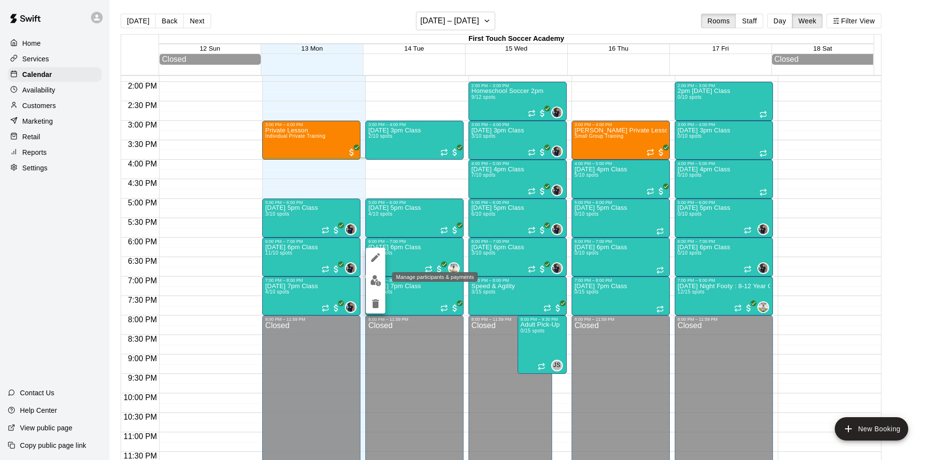
click at [372, 281] on img "edit" at bounding box center [375, 280] width 11 height 11
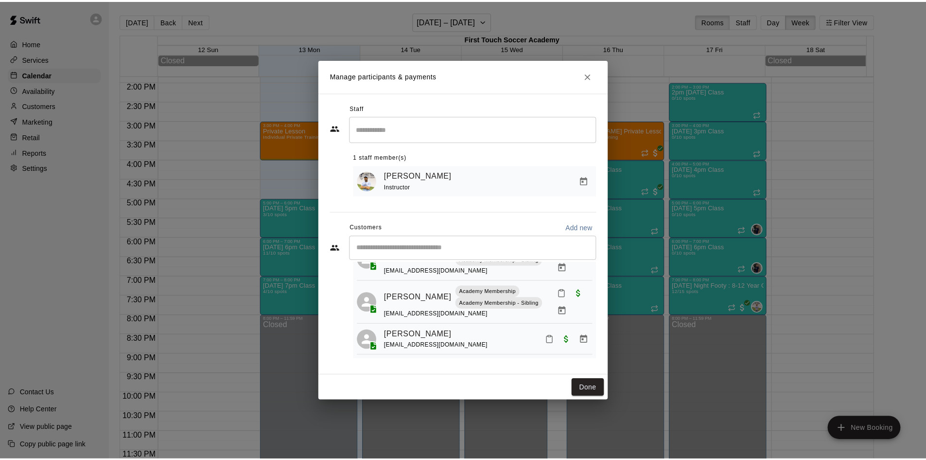
scroll to position [258, 0]
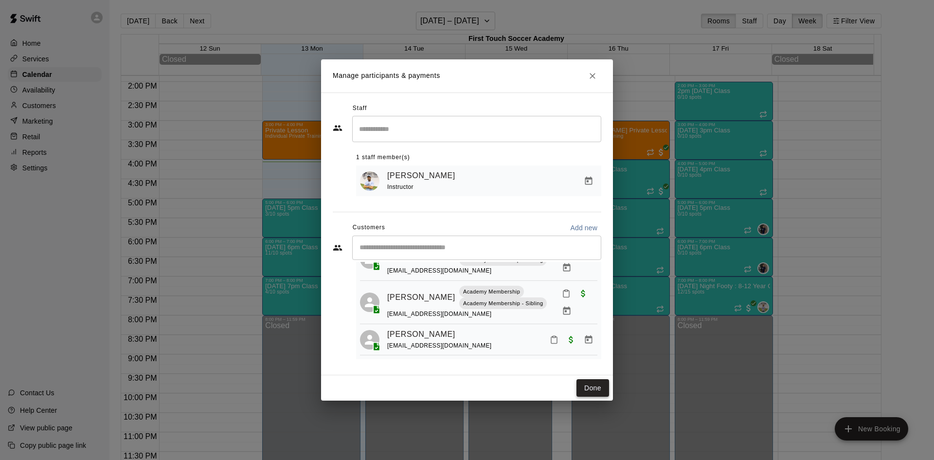
click at [594, 388] on button "Done" at bounding box center [592, 388] width 33 height 18
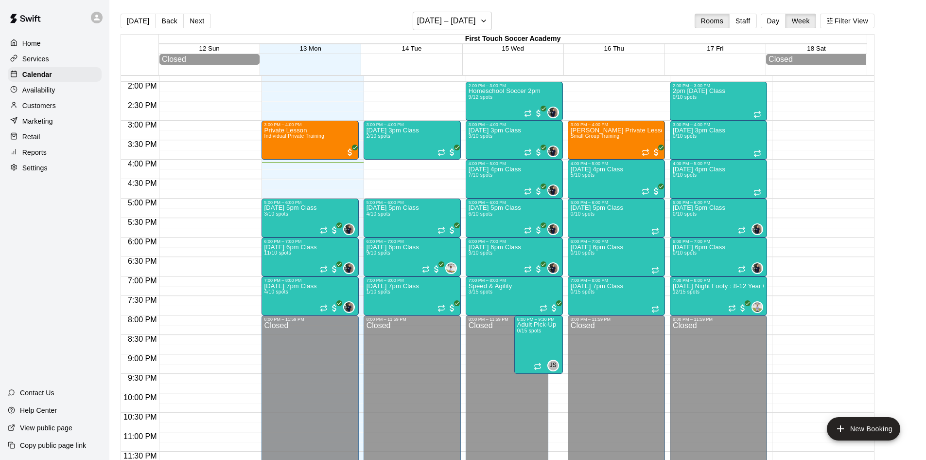
click at [59, 97] on div "Availability" at bounding box center [55, 90] width 94 height 15
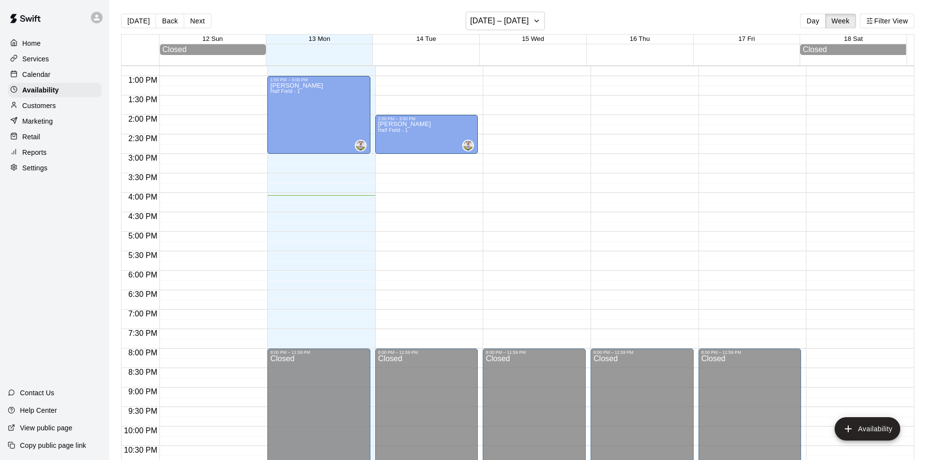
scroll to position [480, 0]
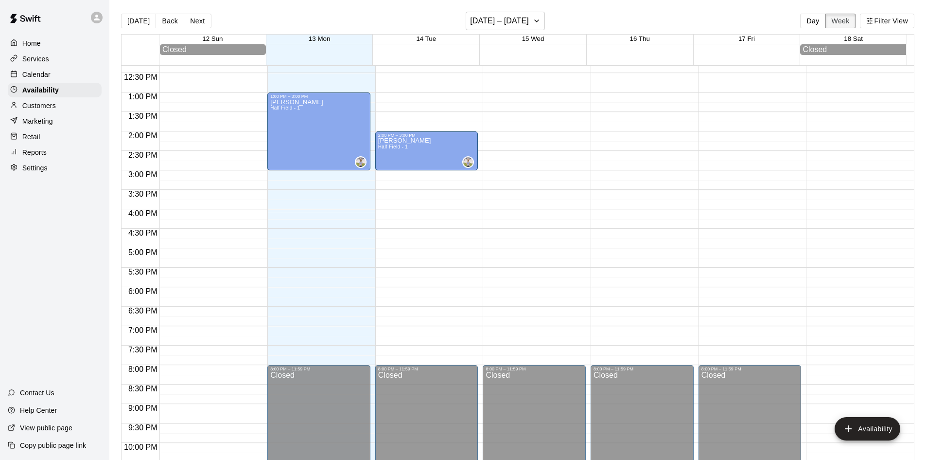
click at [847, 24] on button "Week" at bounding box center [841, 21] width 31 height 15
click at [18, 108] on div at bounding box center [16, 105] width 12 height 9
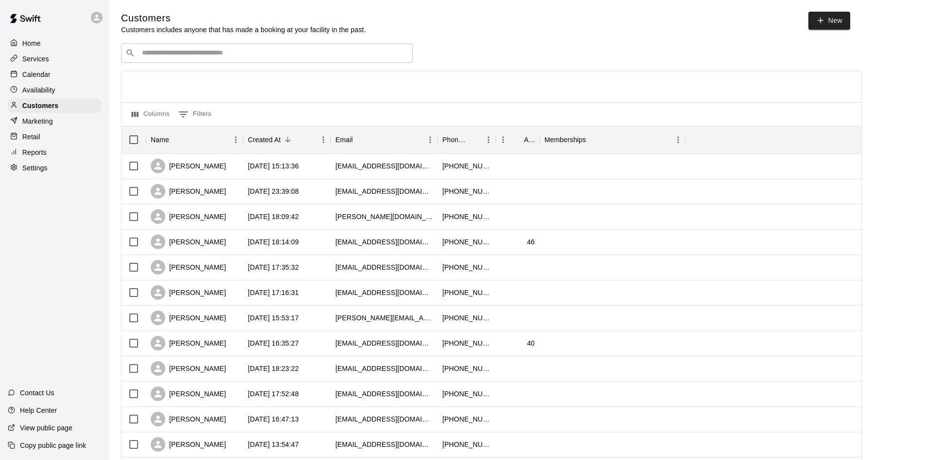
click at [240, 58] on input "Search customers by name or email" at bounding box center [273, 53] width 269 height 10
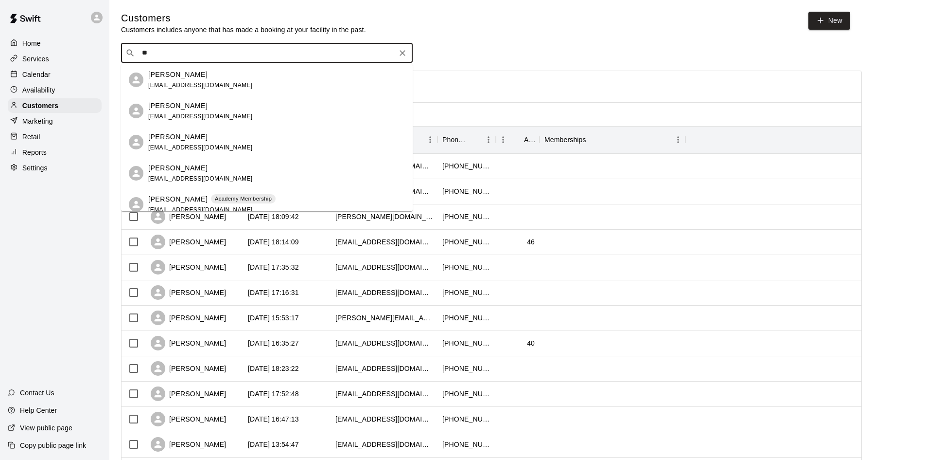
type input "***"
click at [248, 78] on div "Emilio Perez eperezmolina@gmail.com" at bounding box center [276, 80] width 257 height 21
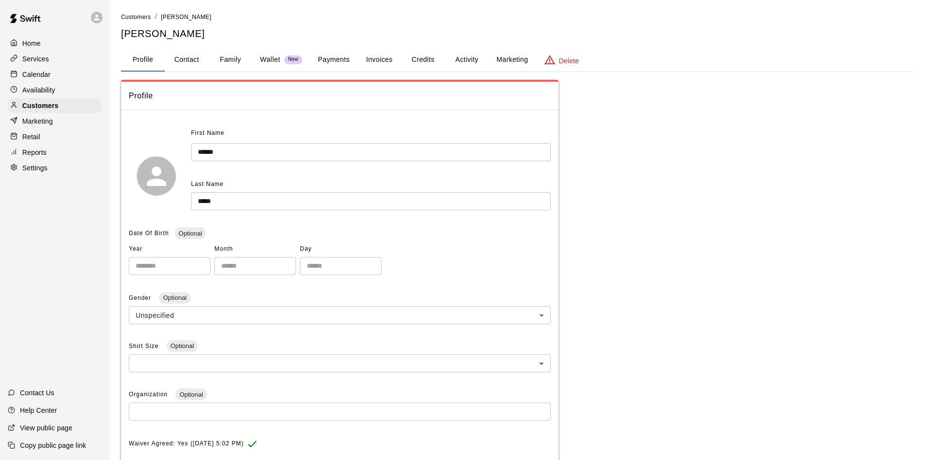
click at [469, 56] on button "Activity" at bounding box center [467, 59] width 44 height 23
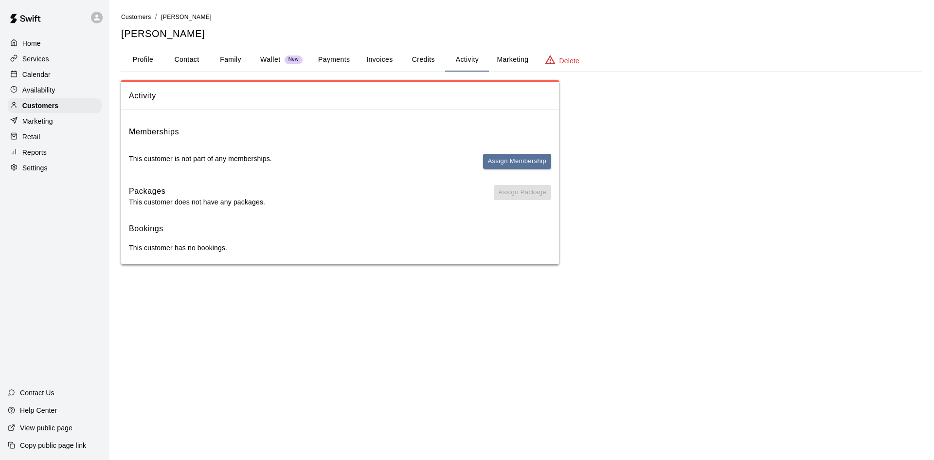
click at [338, 58] on button "Payments" at bounding box center [333, 59] width 47 height 23
